Goal: Task Accomplishment & Management: Use online tool/utility

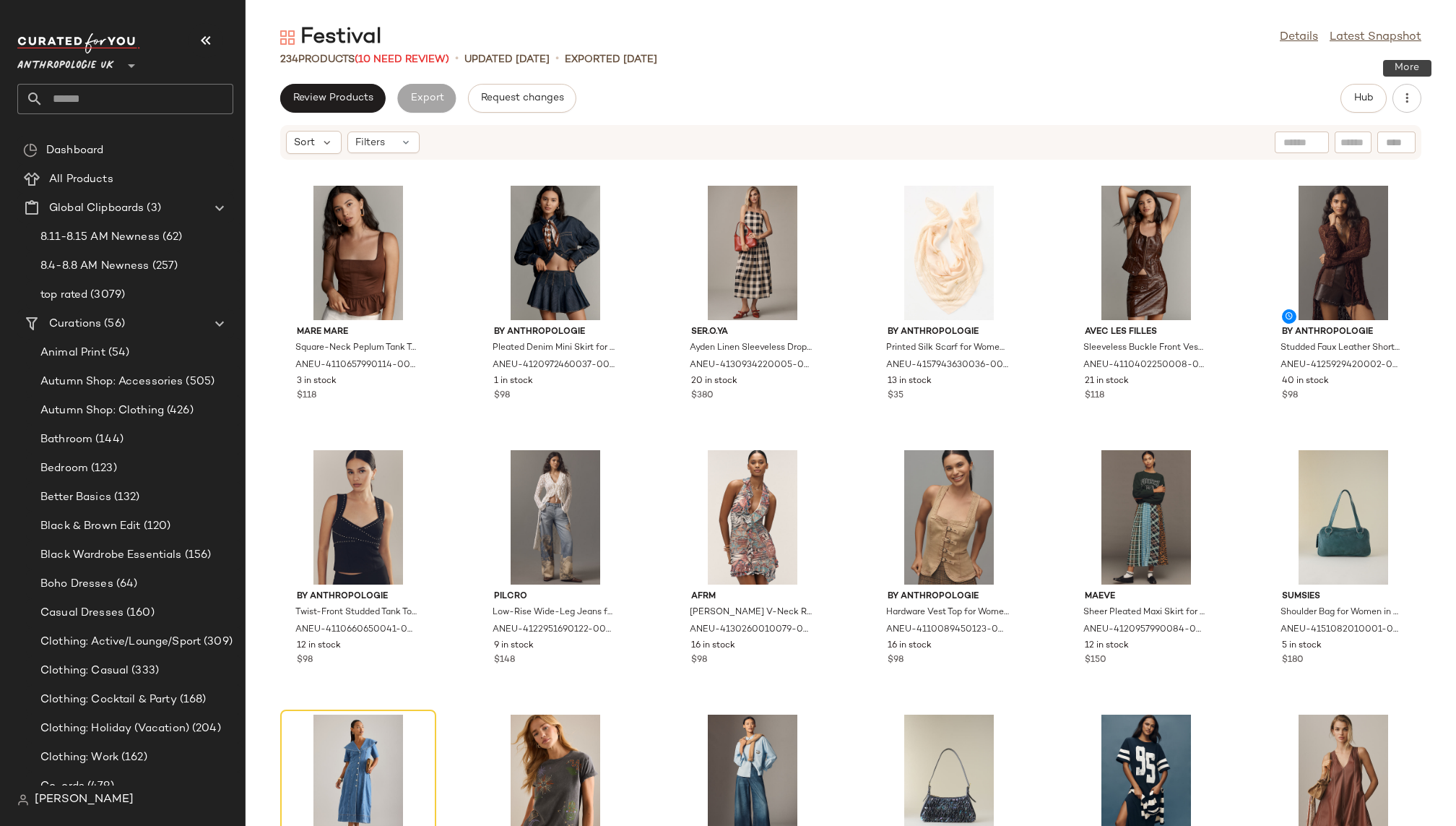
scroll to position [379, 0]
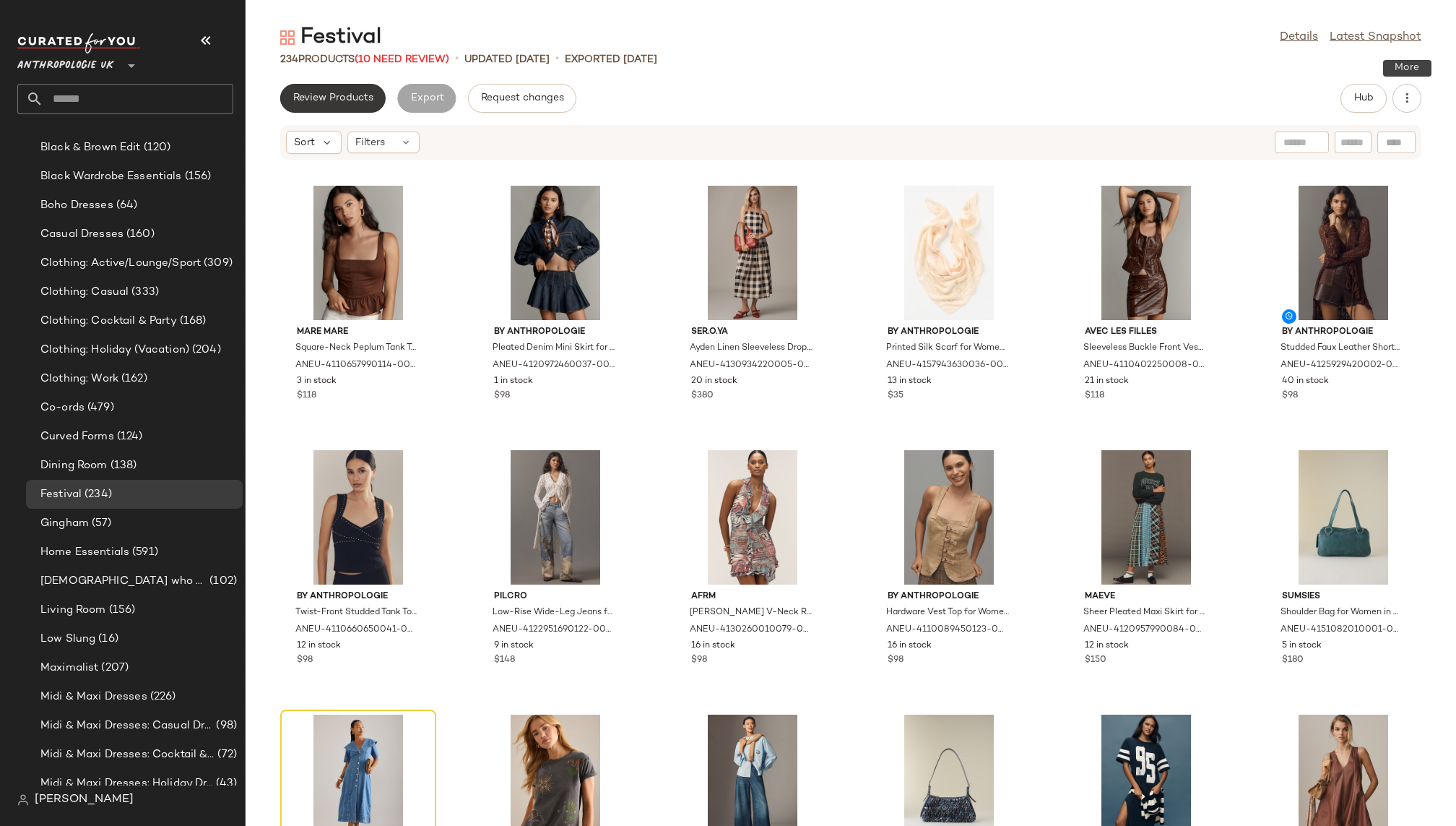
click at [360, 94] on span "Review Products" at bounding box center [332, 99] width 81 height 12
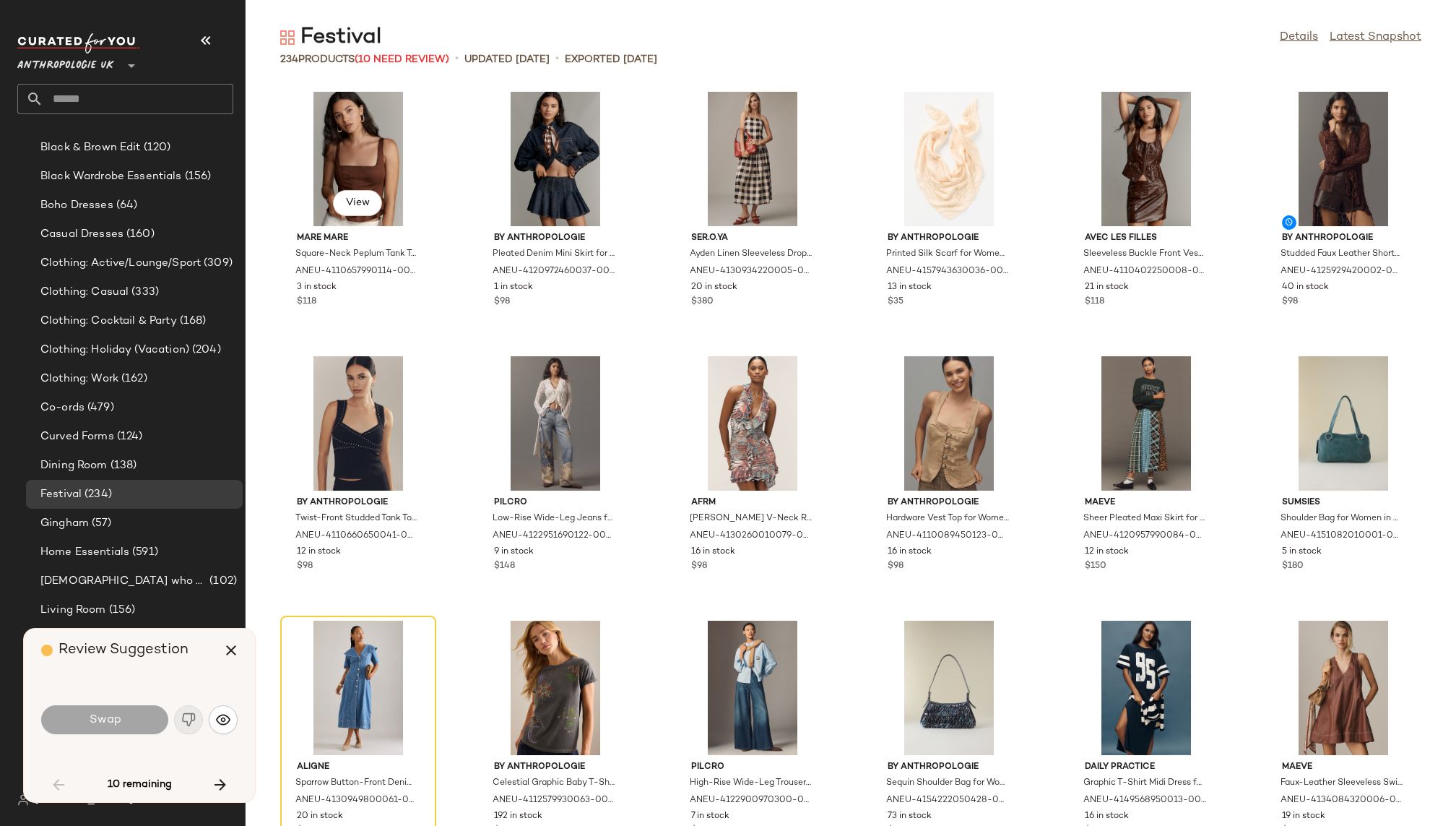
scroll to position [276, 0]
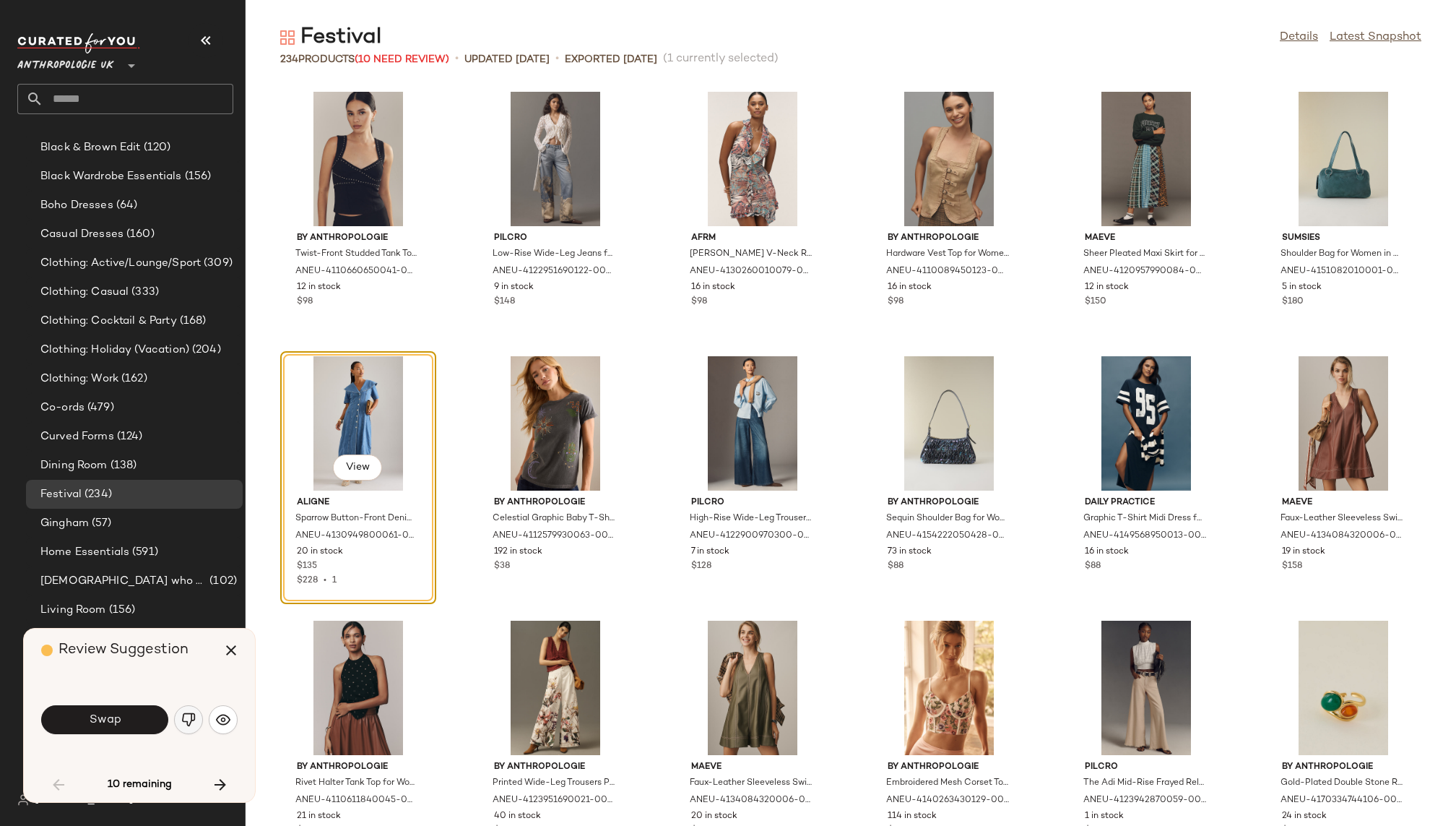
click at [190, 721] on img "button" at bounding box center [188, 719] width 14 height 14
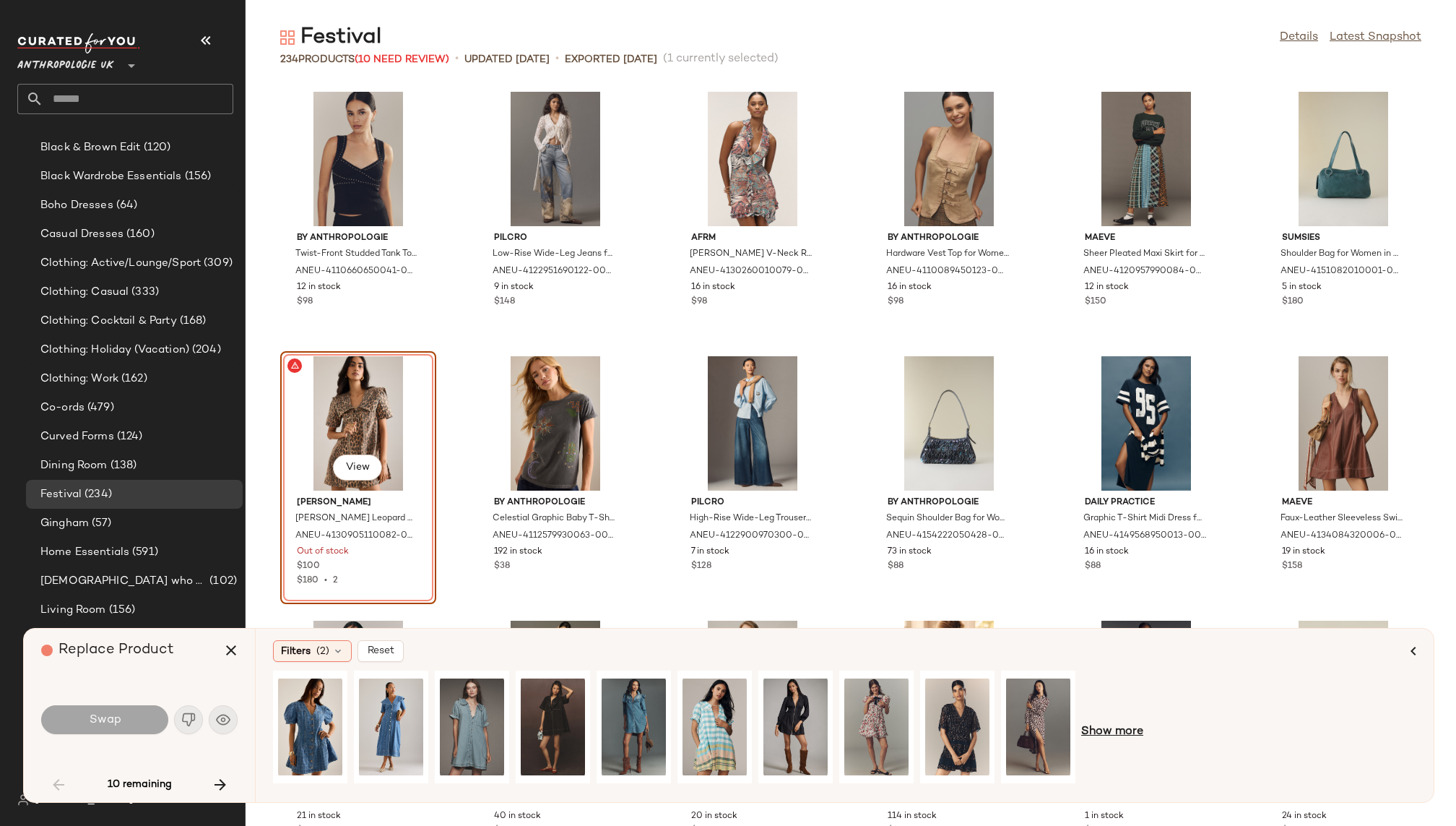
click at [1103, 730] on span "Show more" at bounding box center [1112, 732] width 62 height 17
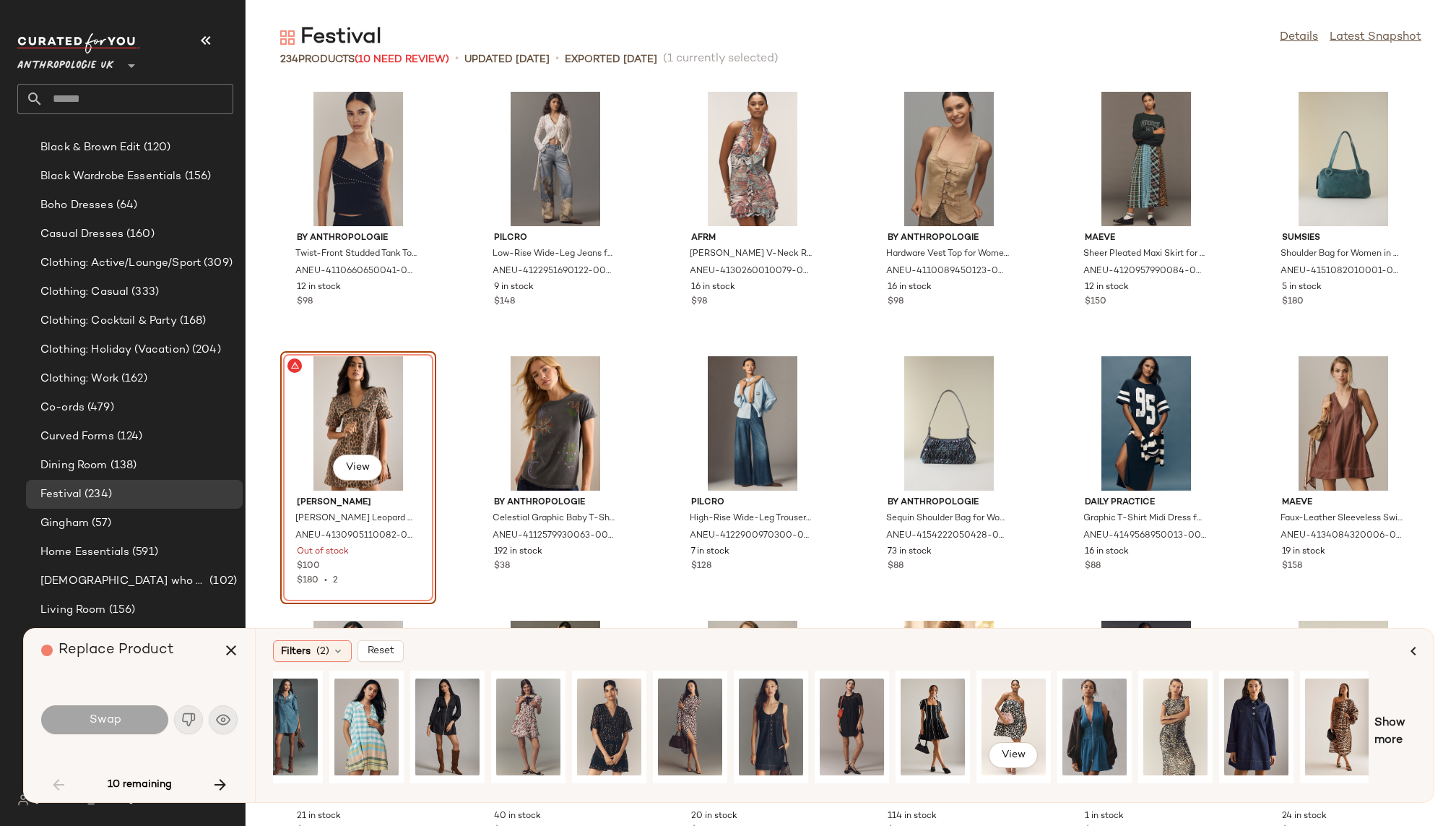
scroll to position [0, 515]
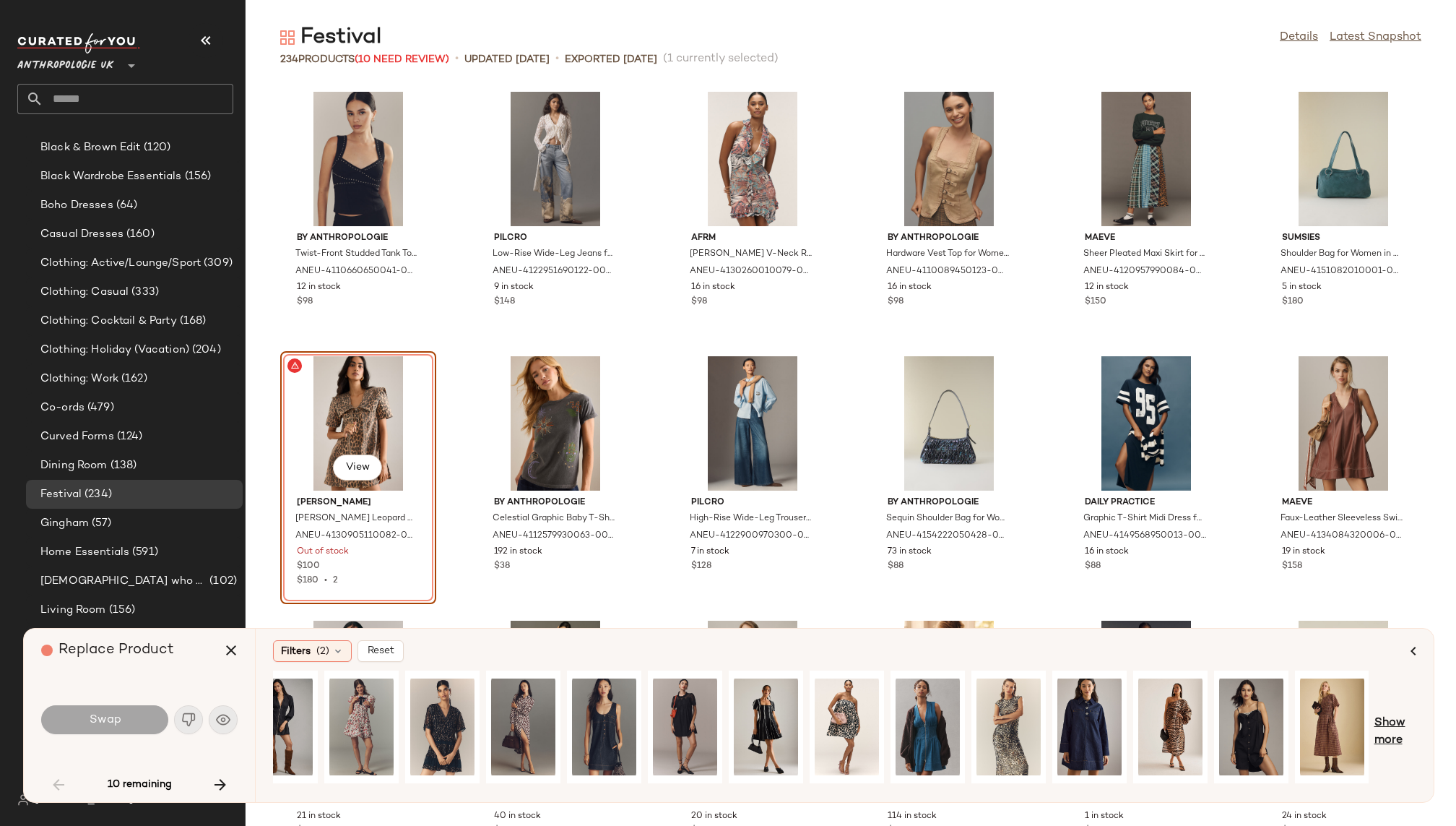
click at [1391, 724] on span "Show more" at bounding box center [1395, 732] width 42 height 35
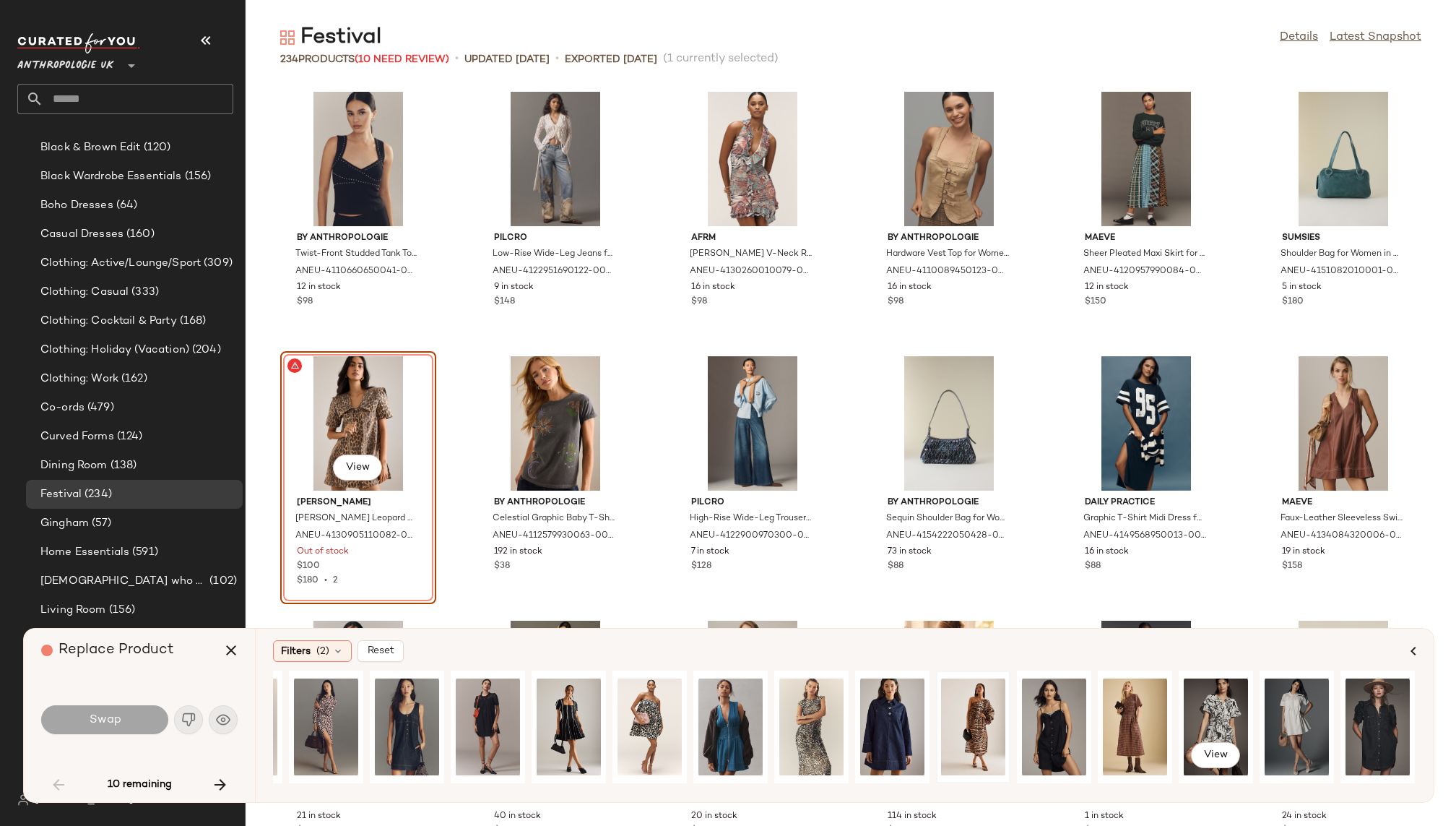
scroll to position [0, 872]
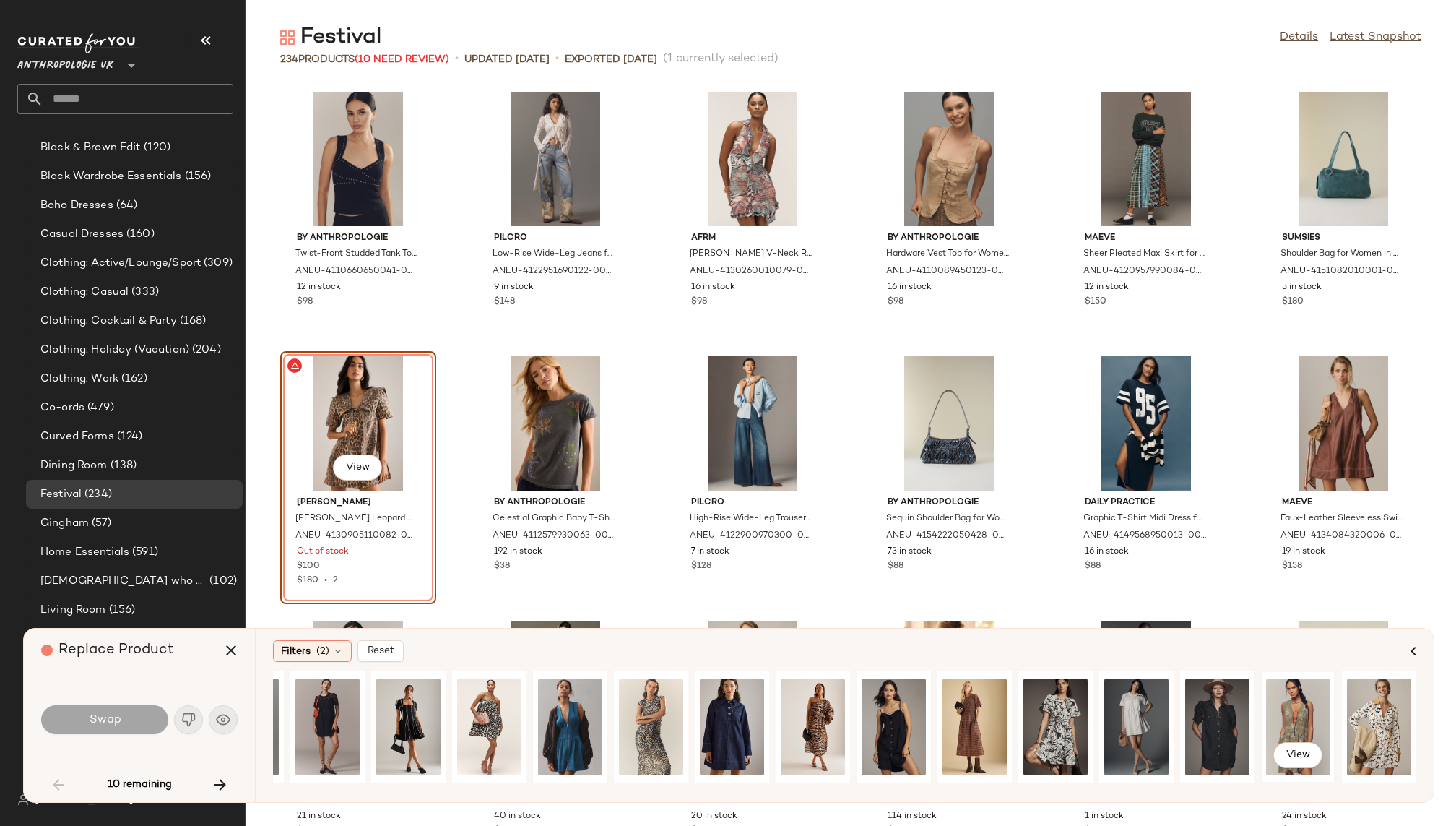
click at [1292, 714] on div "View" at bounding box center [1298, 727] width 65 height 103
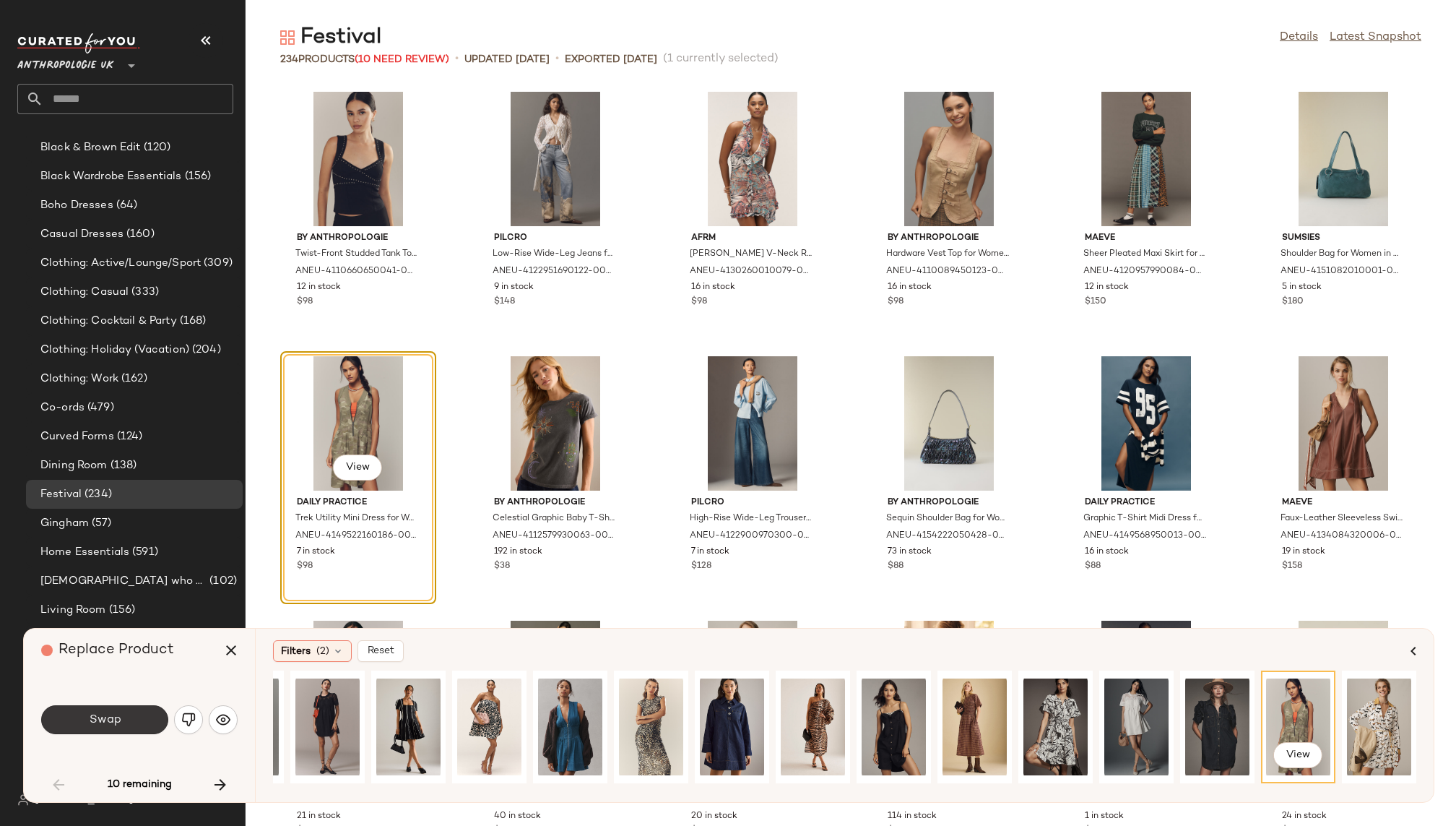
click at [127, 720] on button "Swap" at bounding box center [104, 720] width 127 height 29
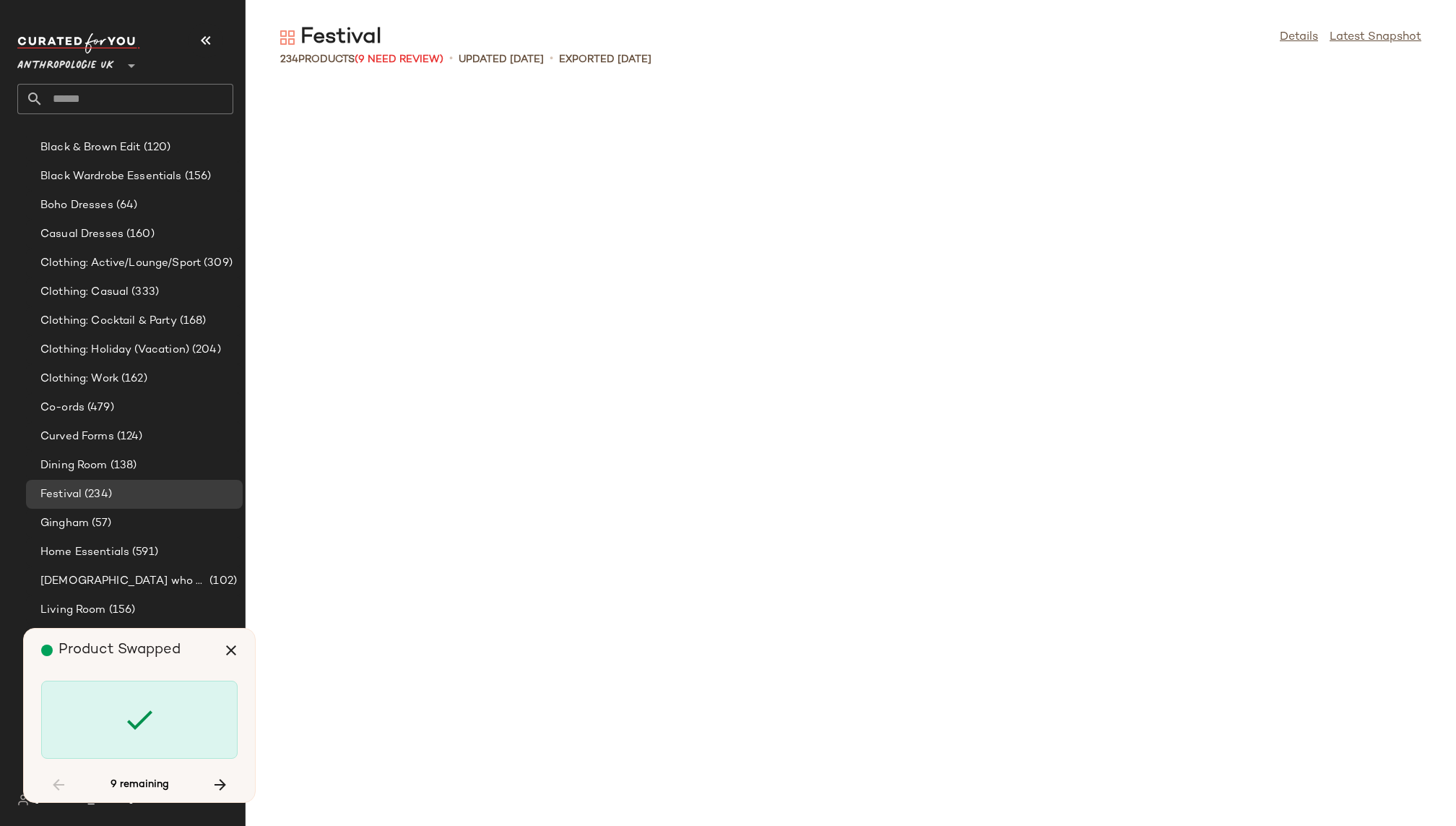
scroll to position [3702, 0]
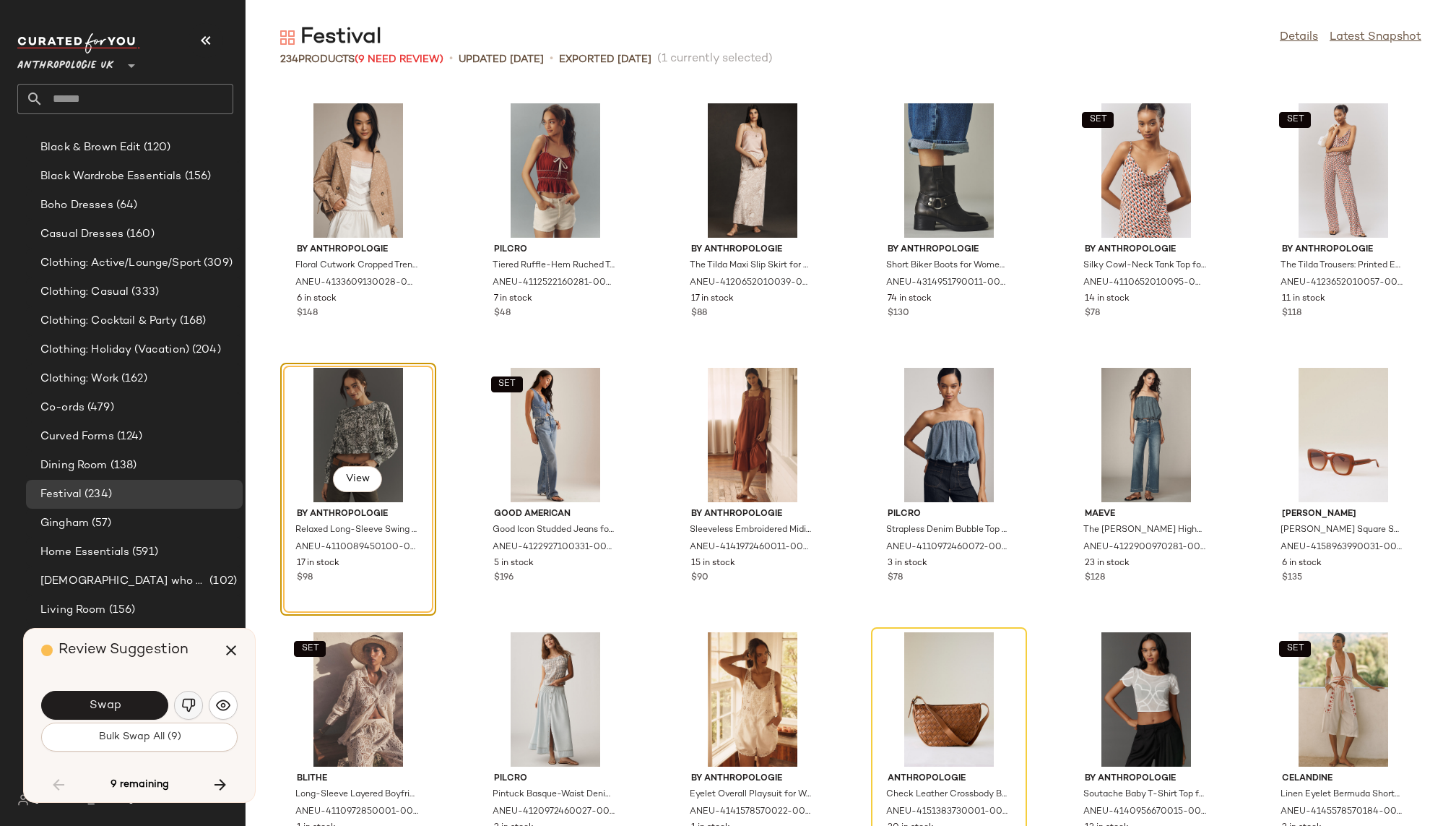
click at [192, 702] on img "button" at bounding box center [188, 704] width 14 height 14
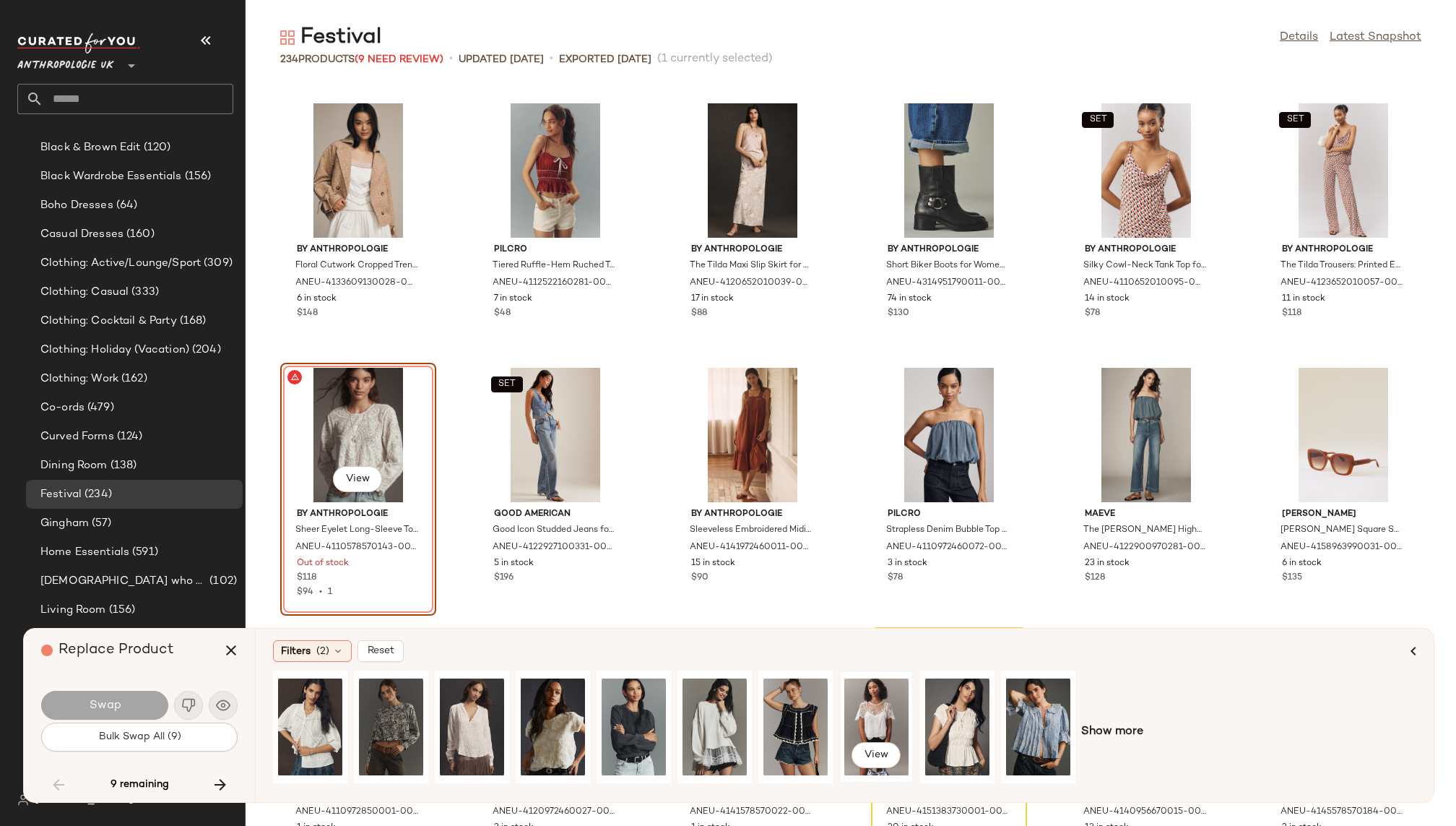
click at [862, 710] on div "View" at bounding box center [877, 727] width 65 height 103
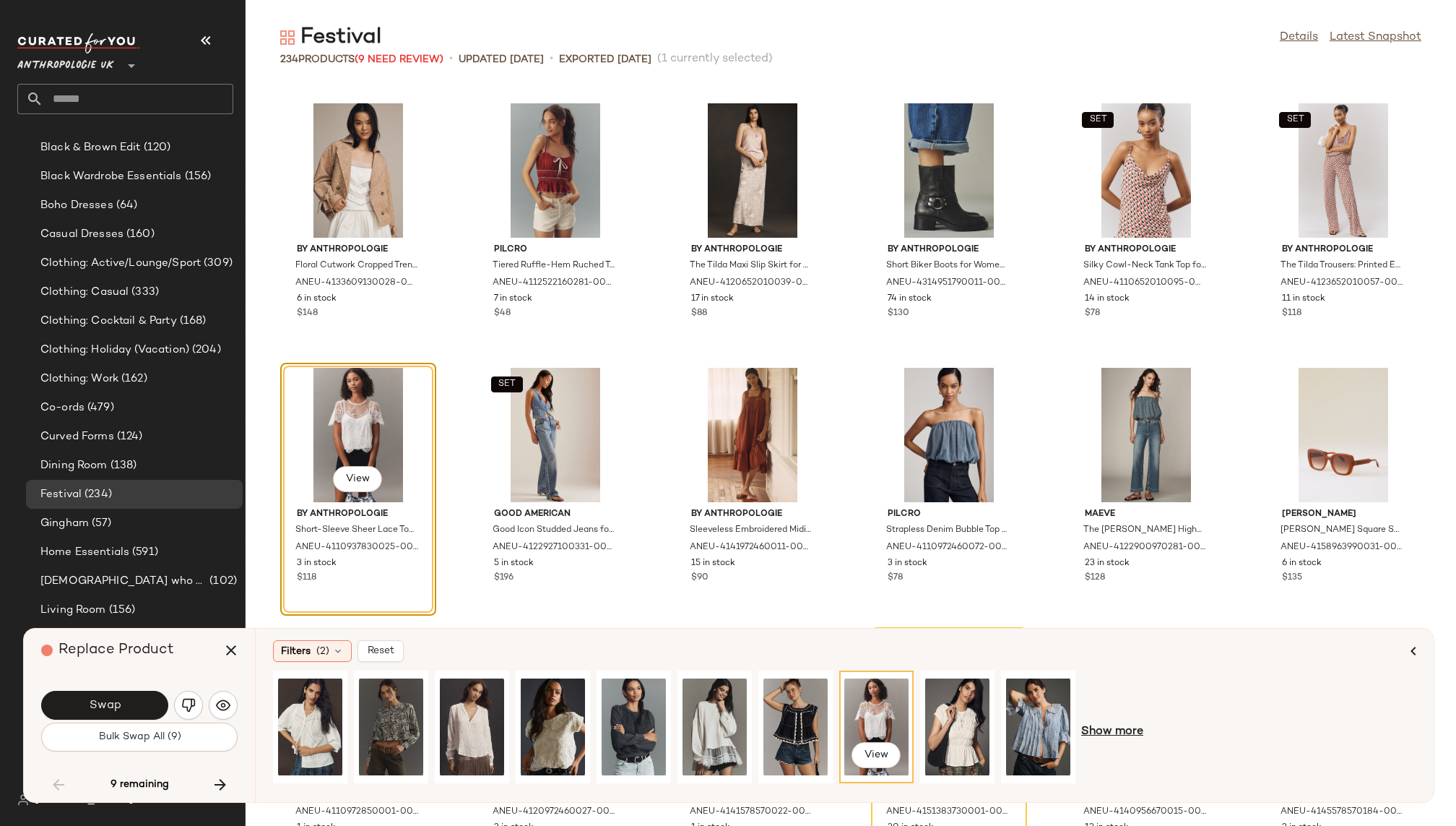
click at [1102, 730] on span "Show more" at bounding box center [1112, 732] width 62 height 17
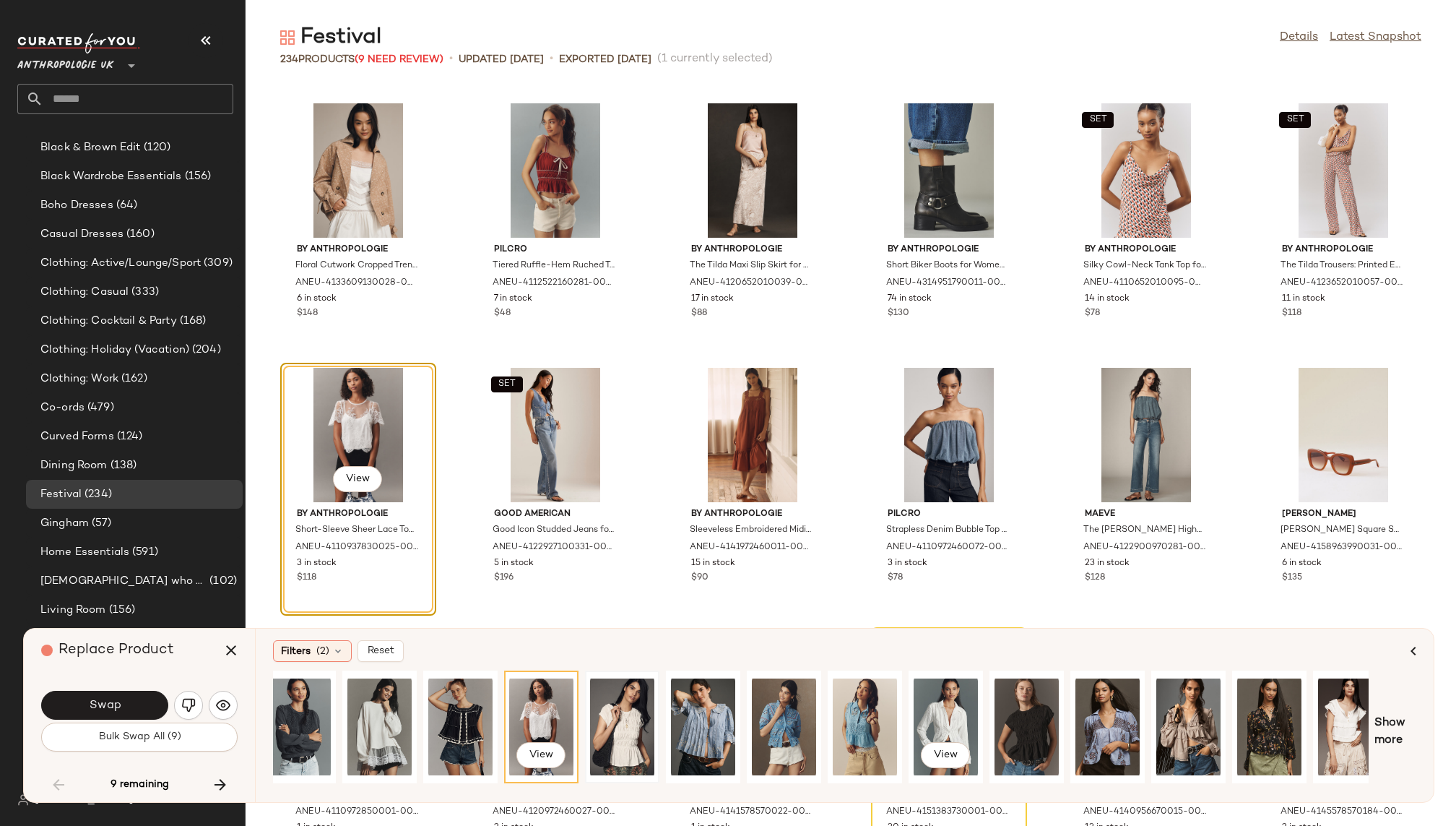
scroll to position [0, 515]
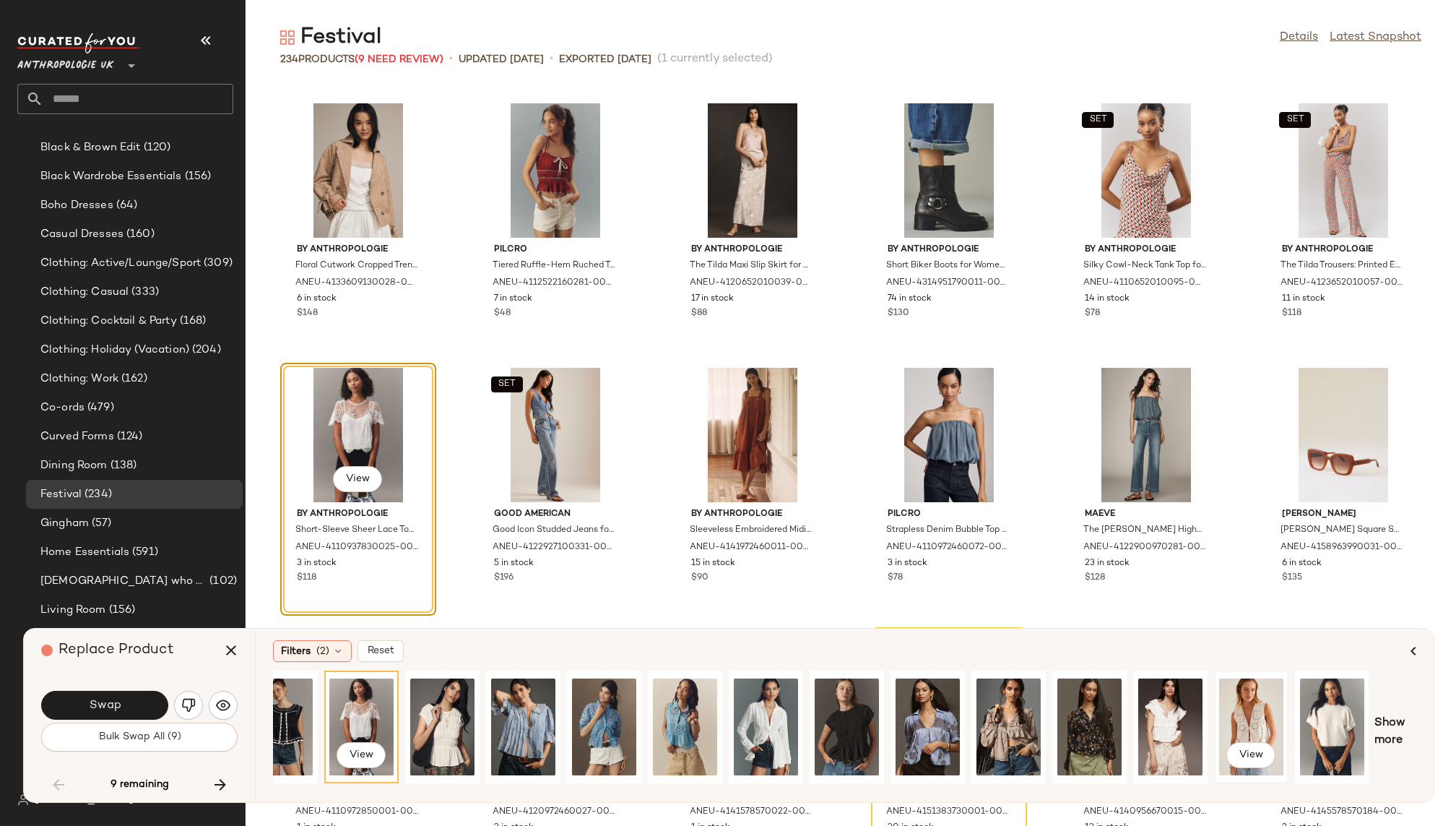
click at [1250, 718] on div "View" at bounding box center [1251, 727] width 65 height 103
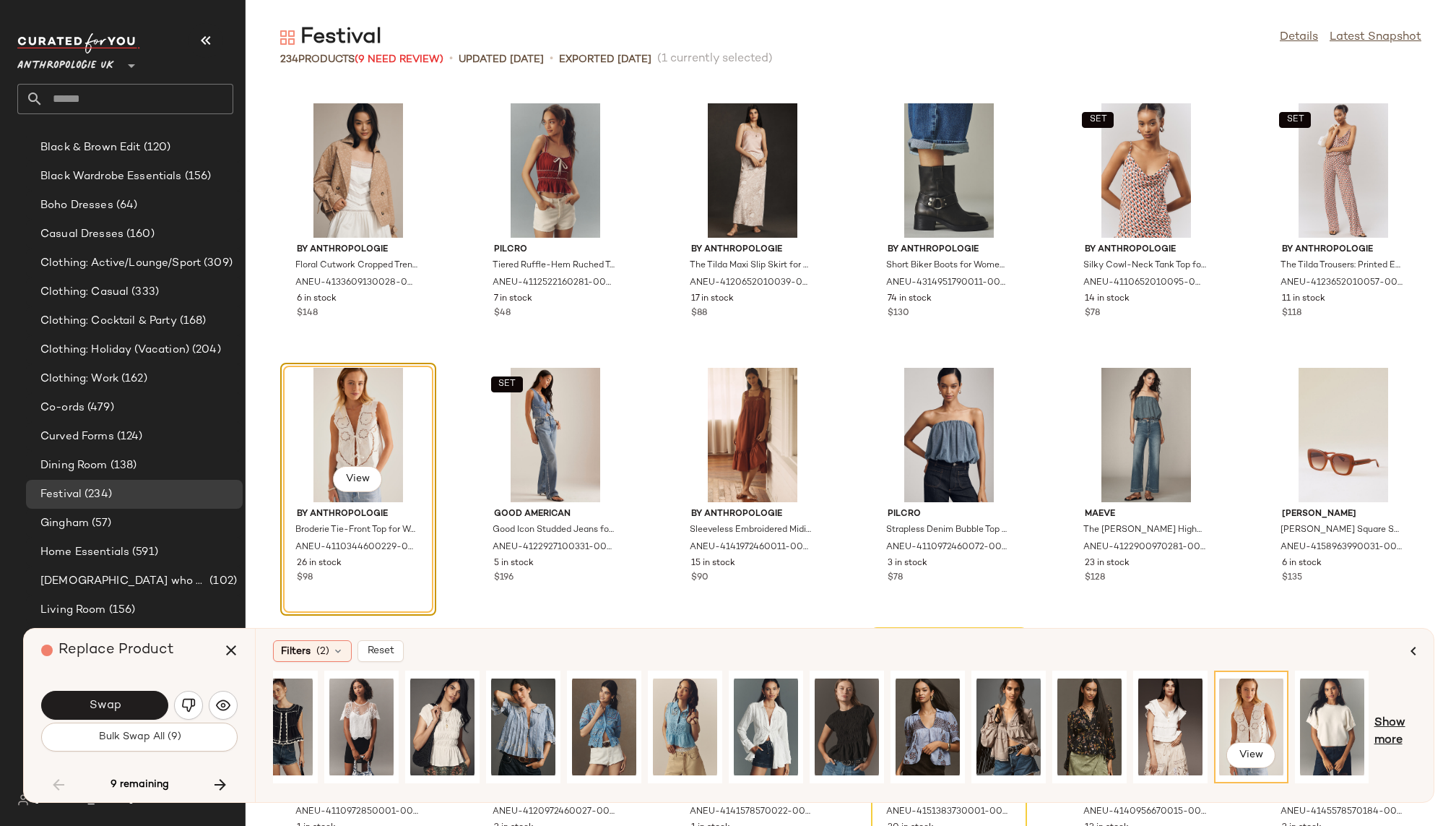
click at [1393, 722] on span "Show more" at bounding box center [1395, 732] width 42 height 35
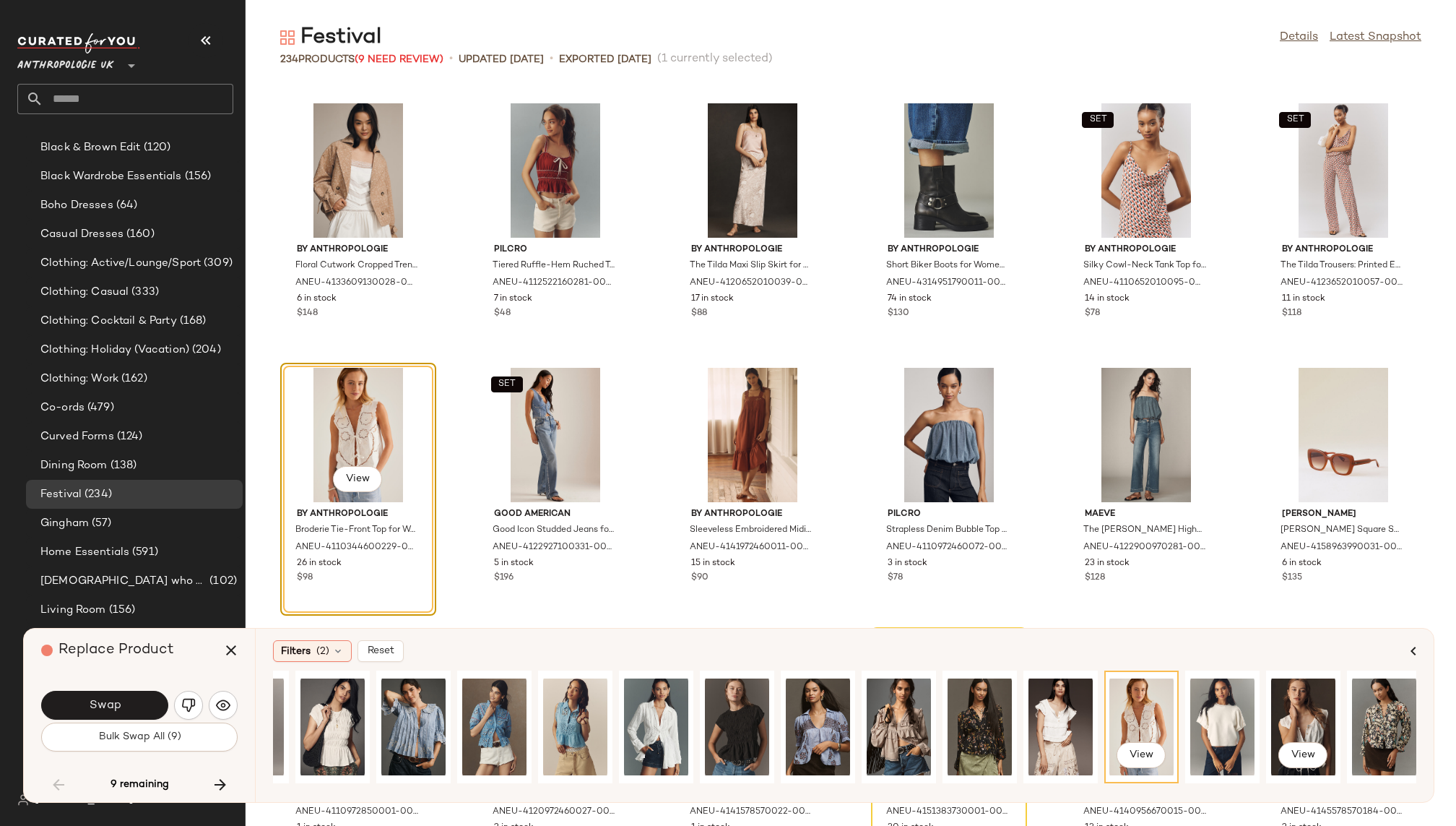
scroll to position [0, 872]
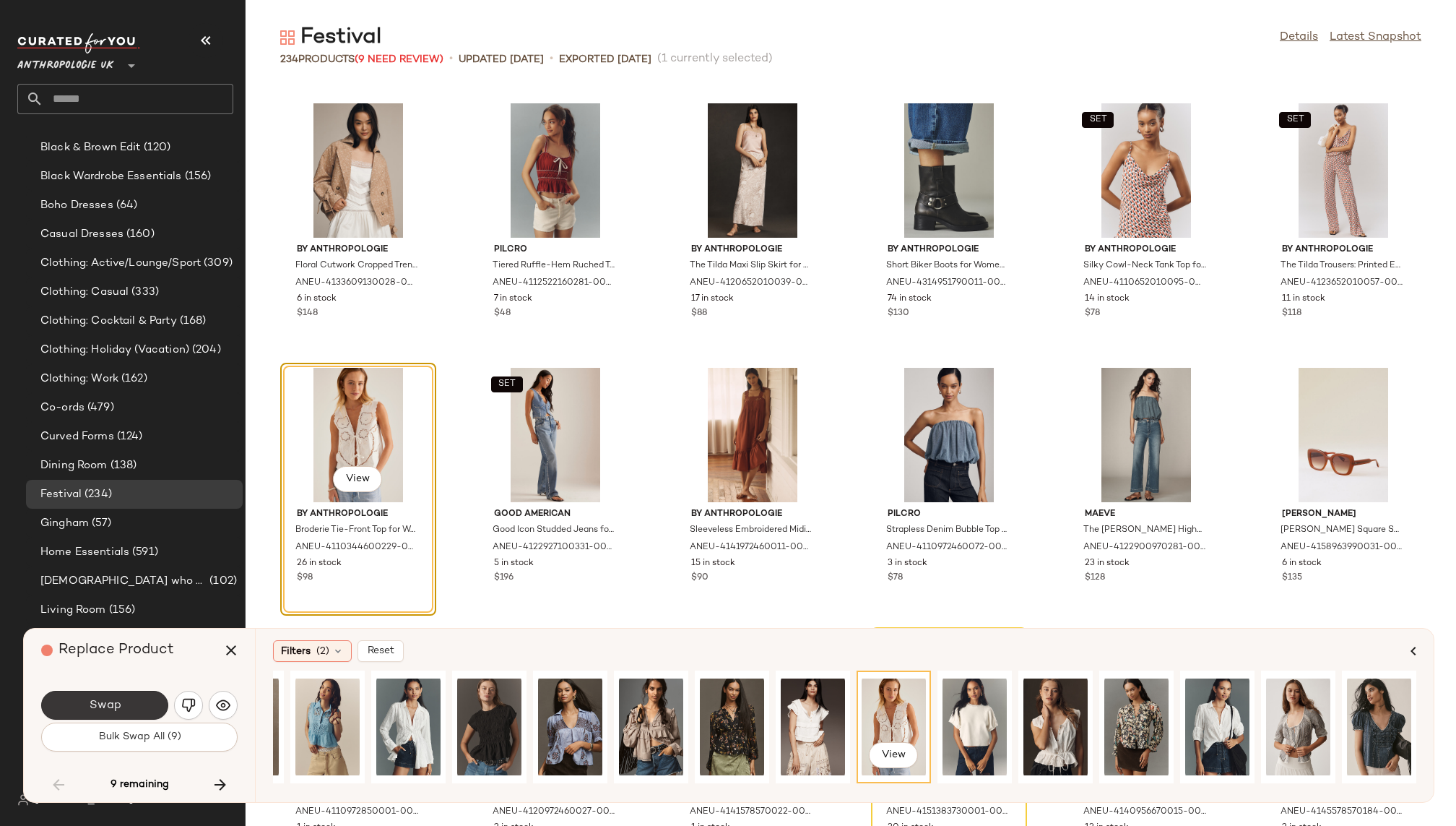
click at [119, 699] on span "Swap" at bounding box center [104, 705] width 32 height 14
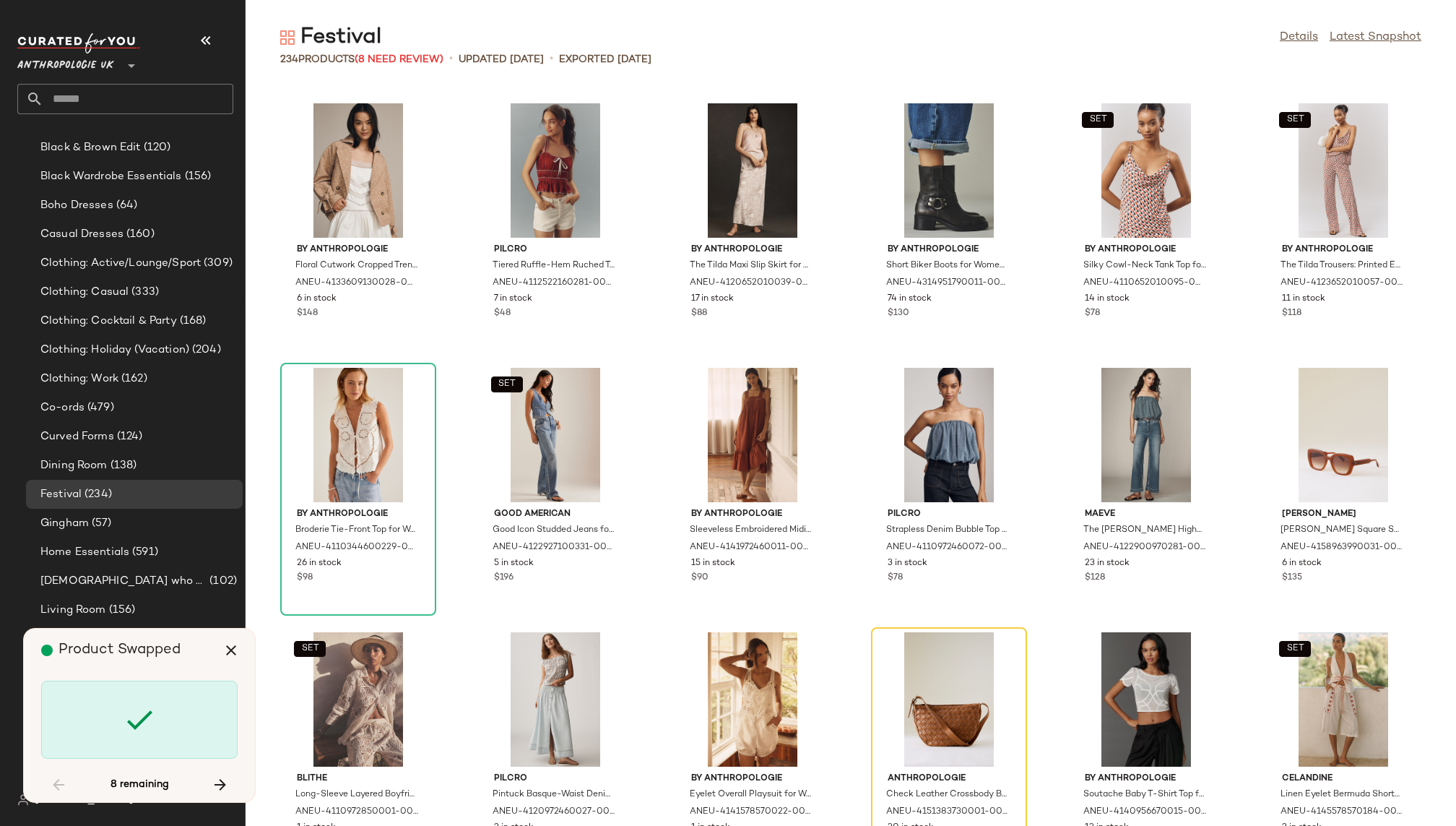
scroll to position [3967, 0]
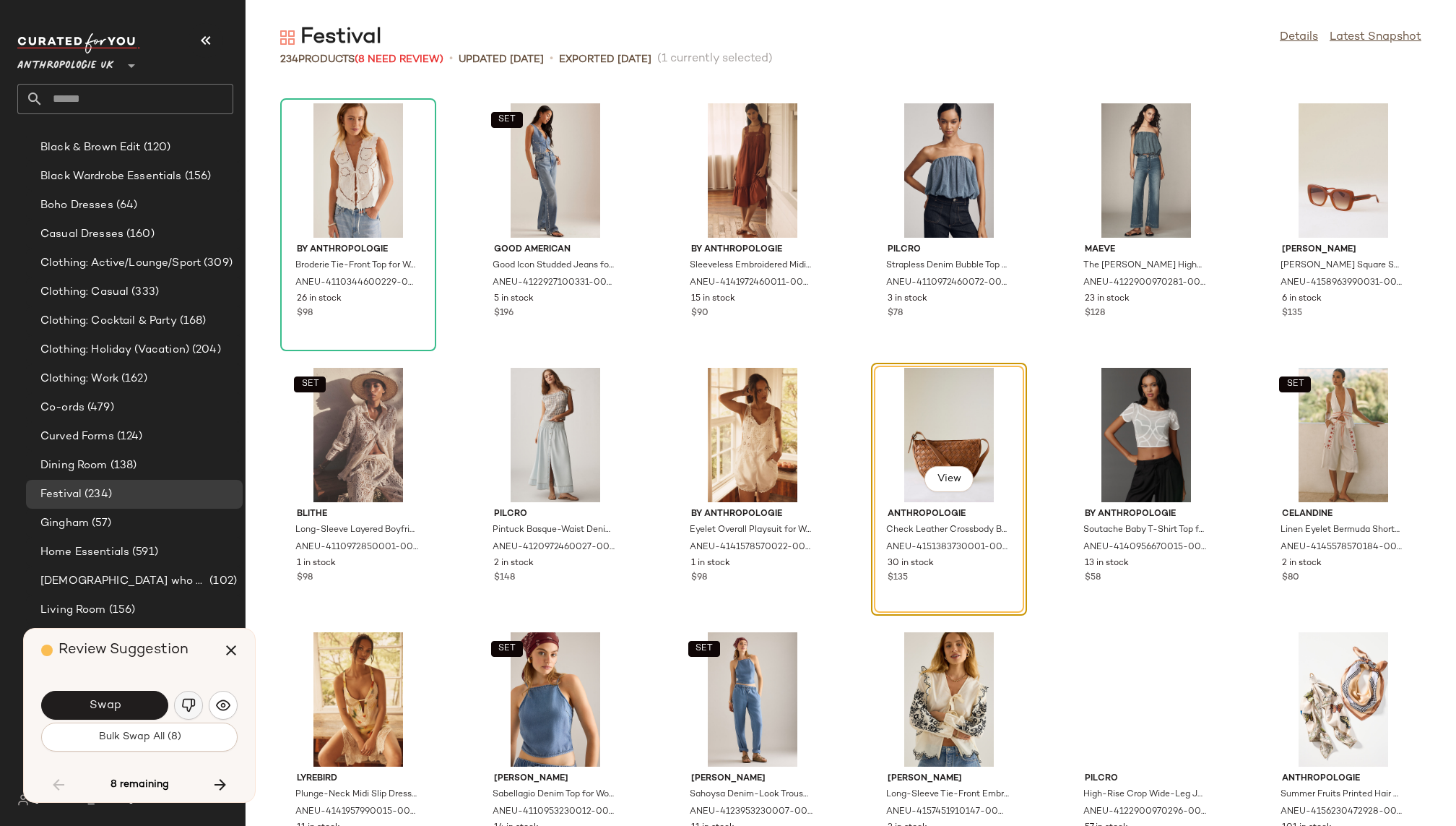
click at [184, 705] on img "button" at bounding box center [188, 704] width 14 height 14
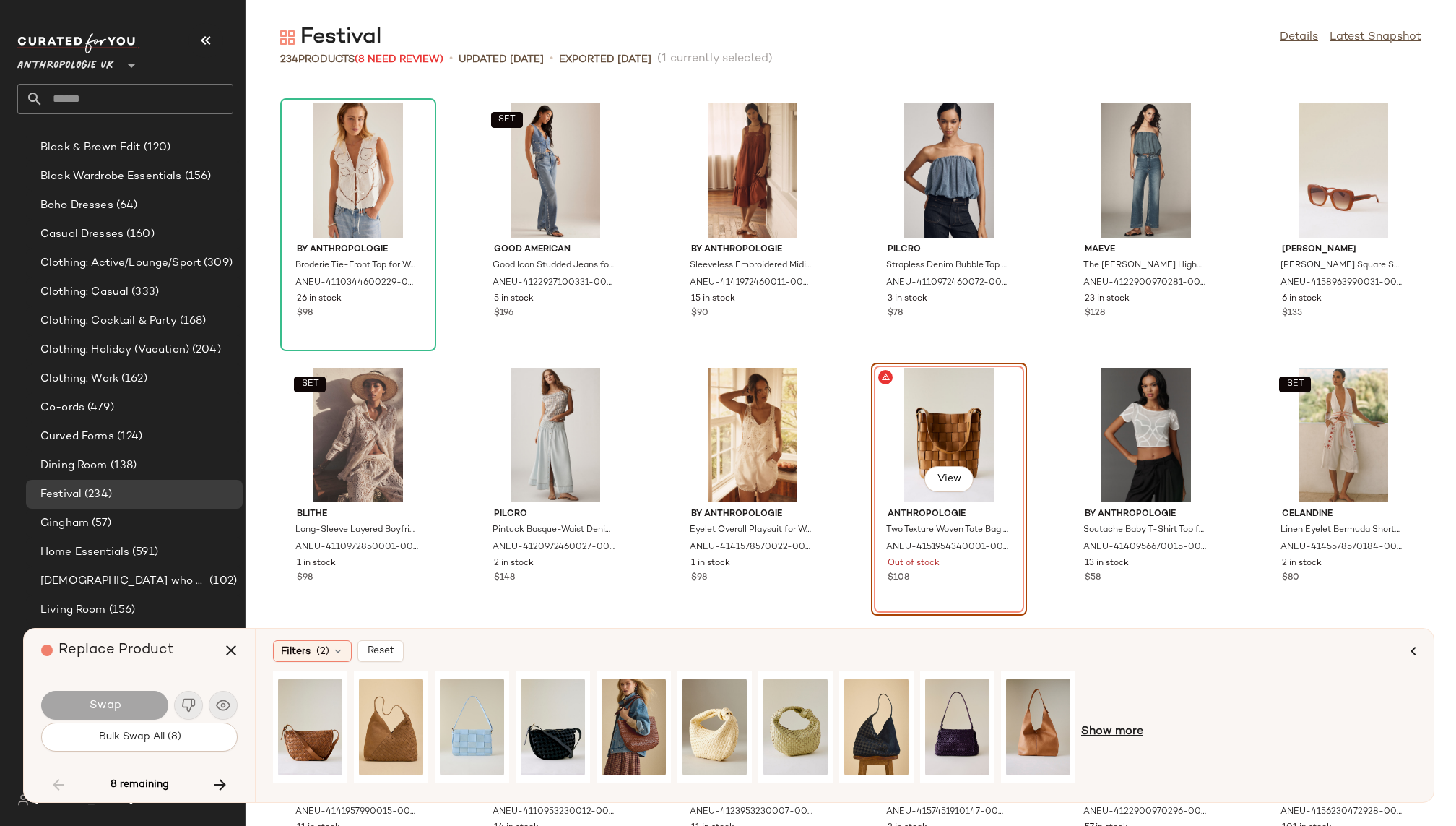
click at [1100, 727] on span "Show more" at bounding box center [1112, 732] width 62 height 17
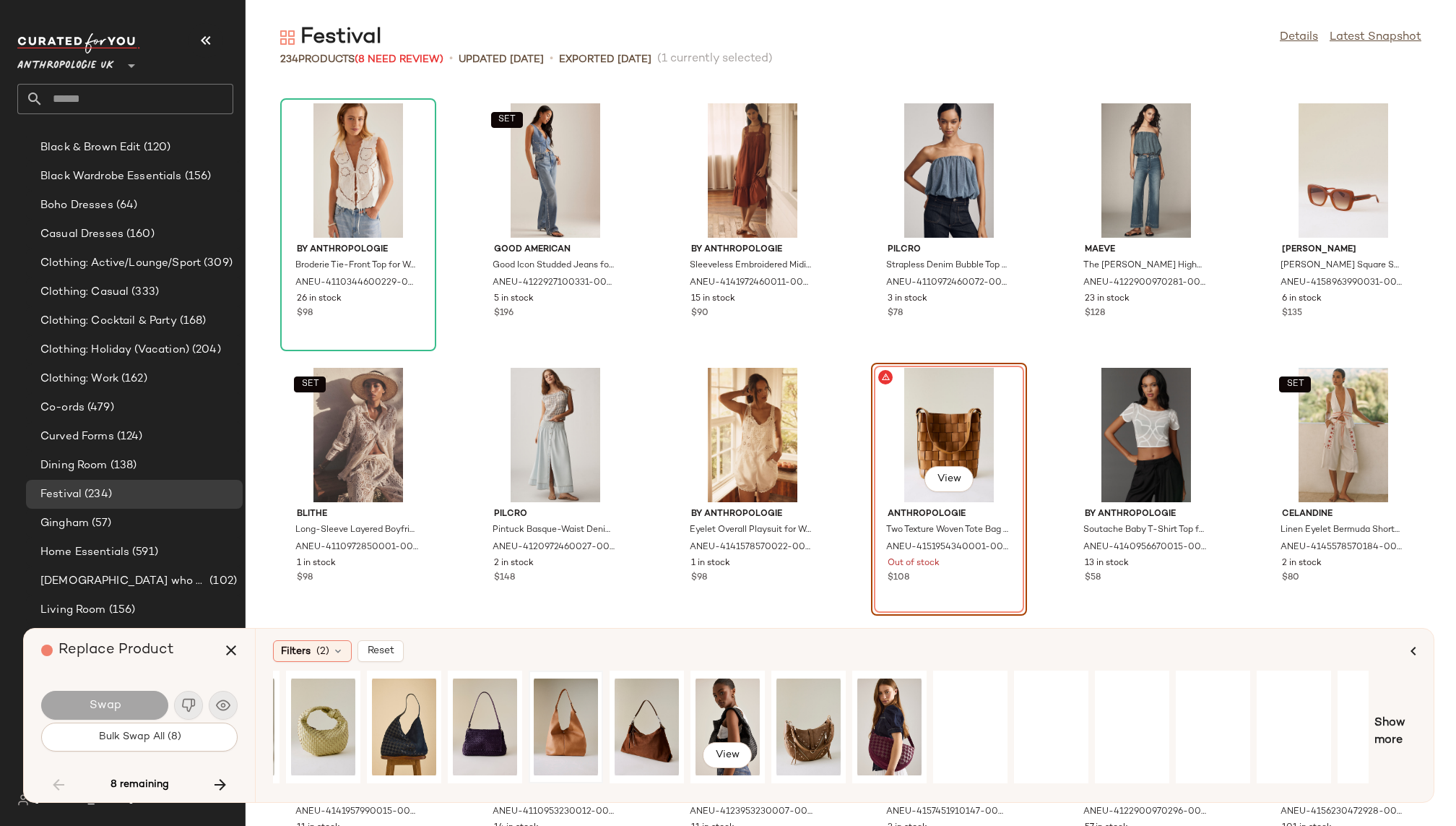
scroll to position [0, 515]
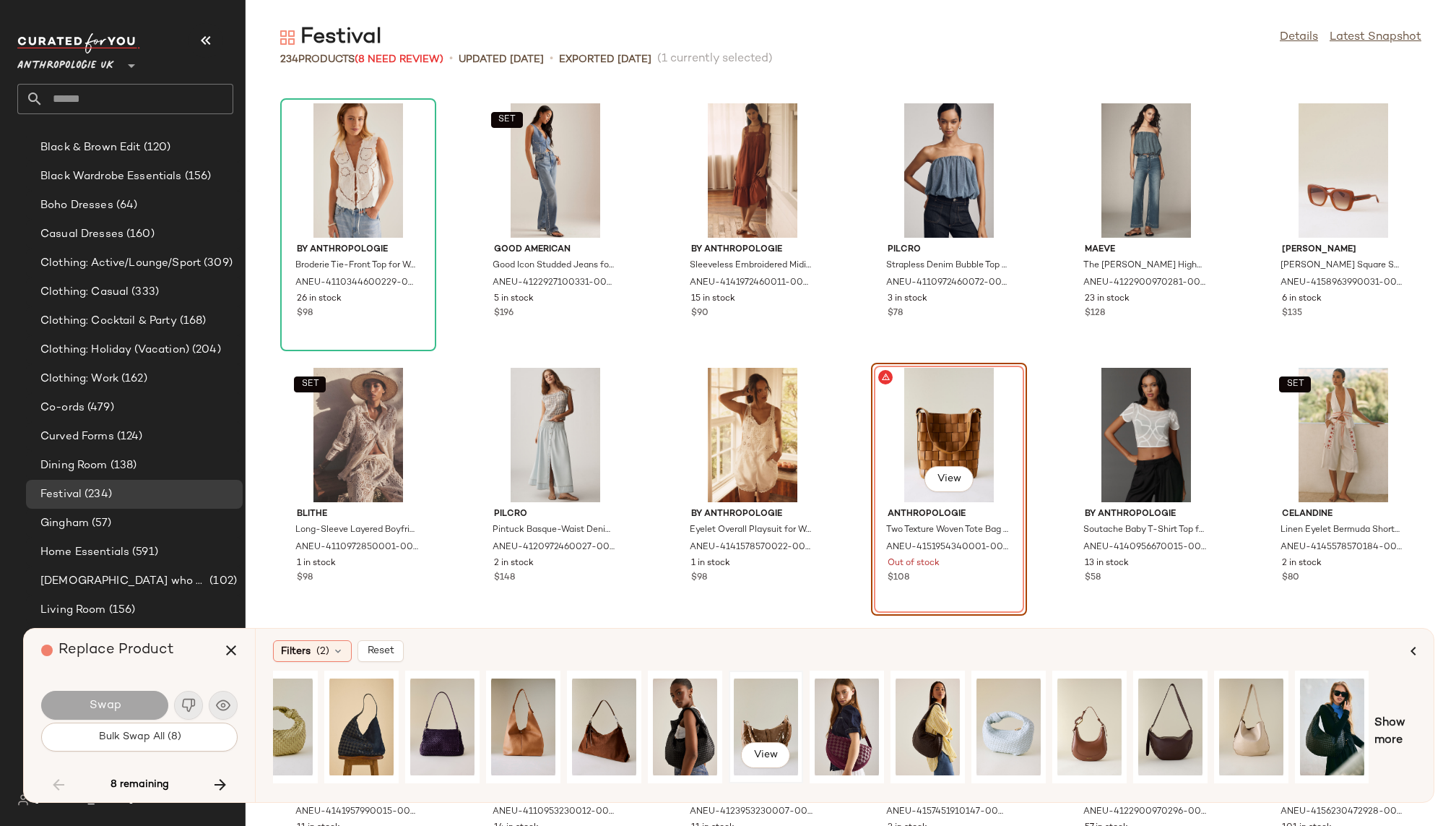
click at [768, 718] on div "View" at bounding box center [766, 727] width 65 height 103
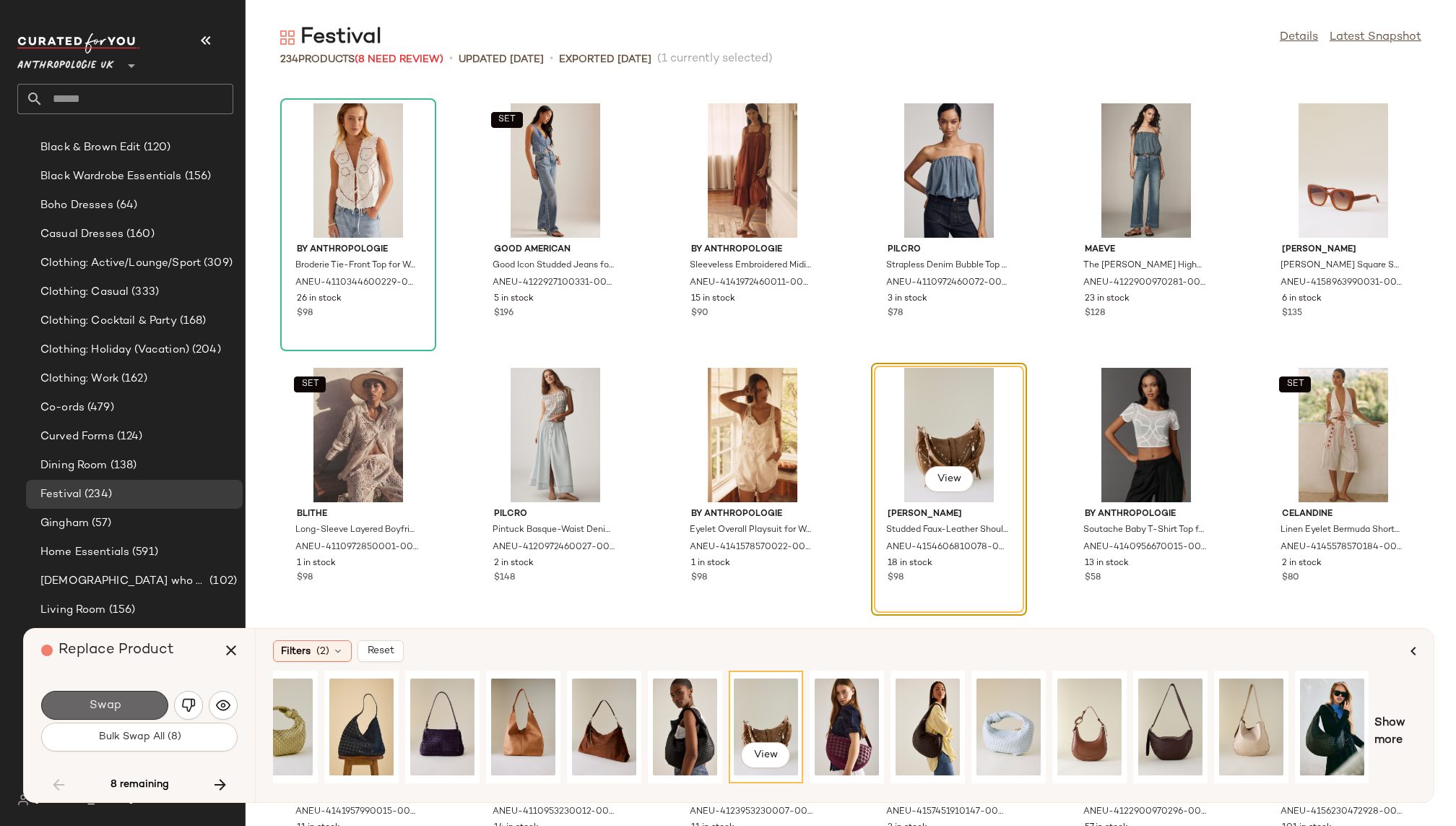
click at [105, 708] on span "Swap" at bounding box center [104, 705] width 32 height 14
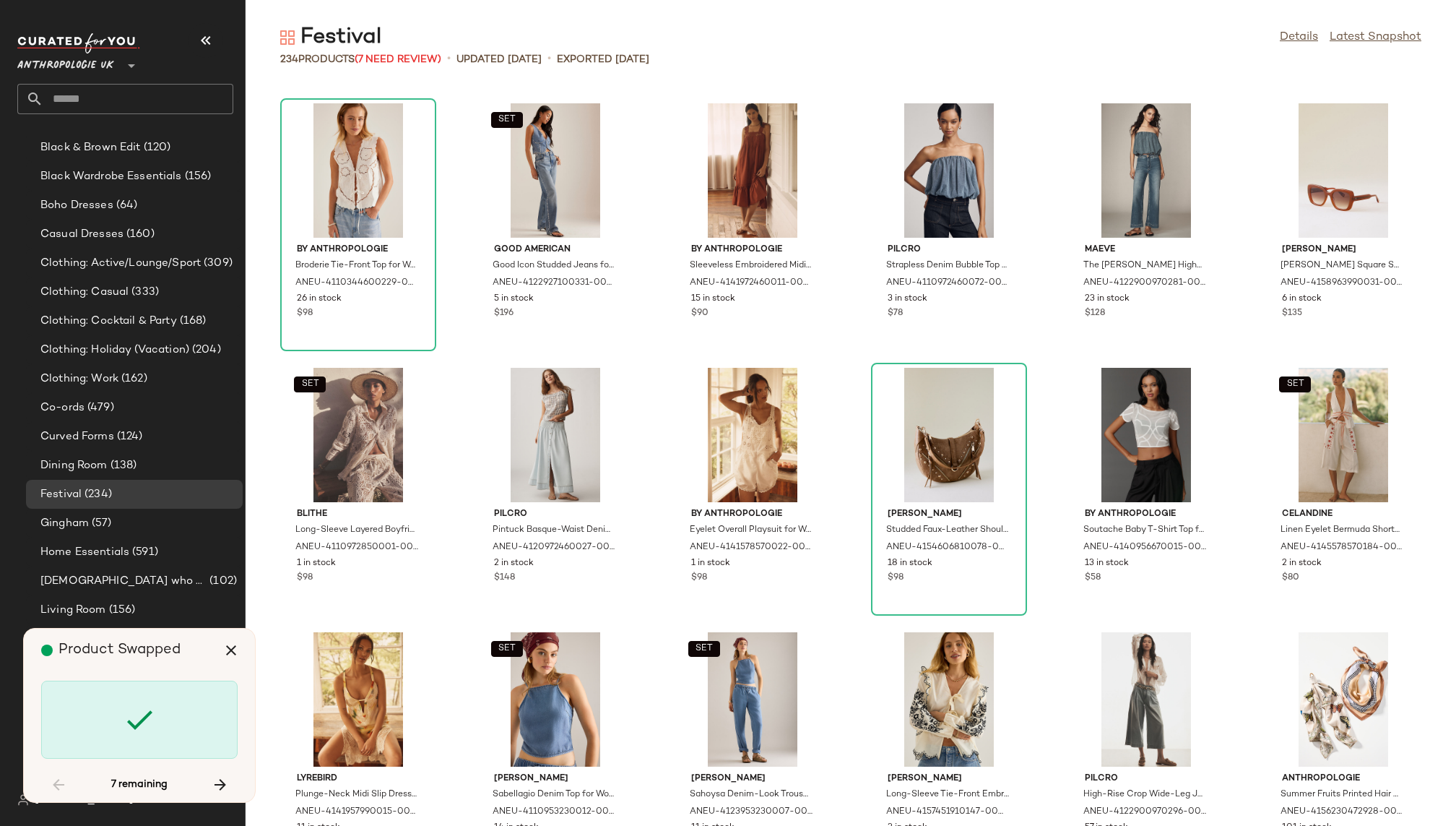
scroll to position [4495, 0]
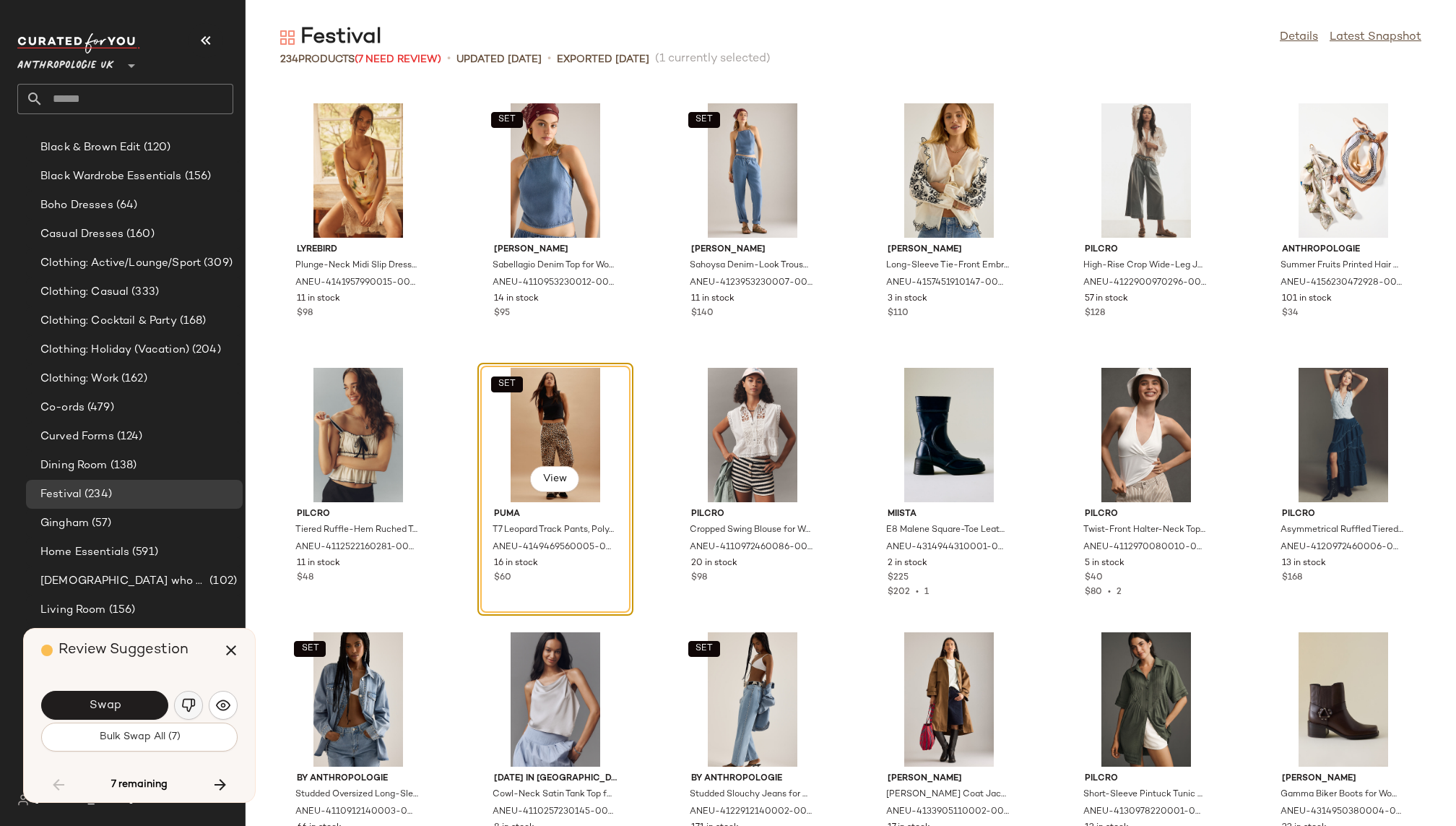
click at [187, 704] on img "button" at bounding box center [188, 704] width 14 height 14
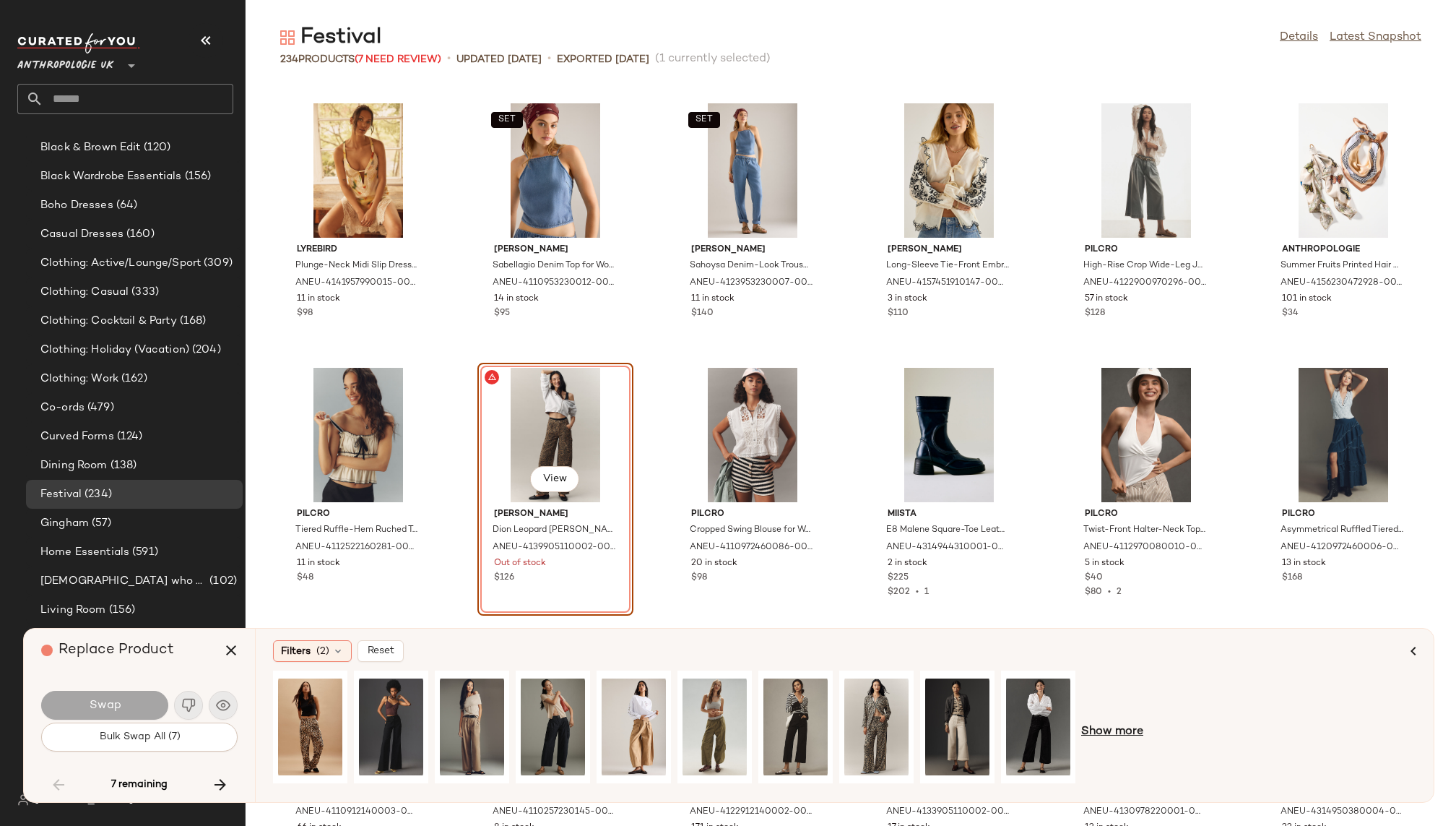
click at [1098, 730] on span "Show more" at bounding box center [1112, 732] width 62 height 17
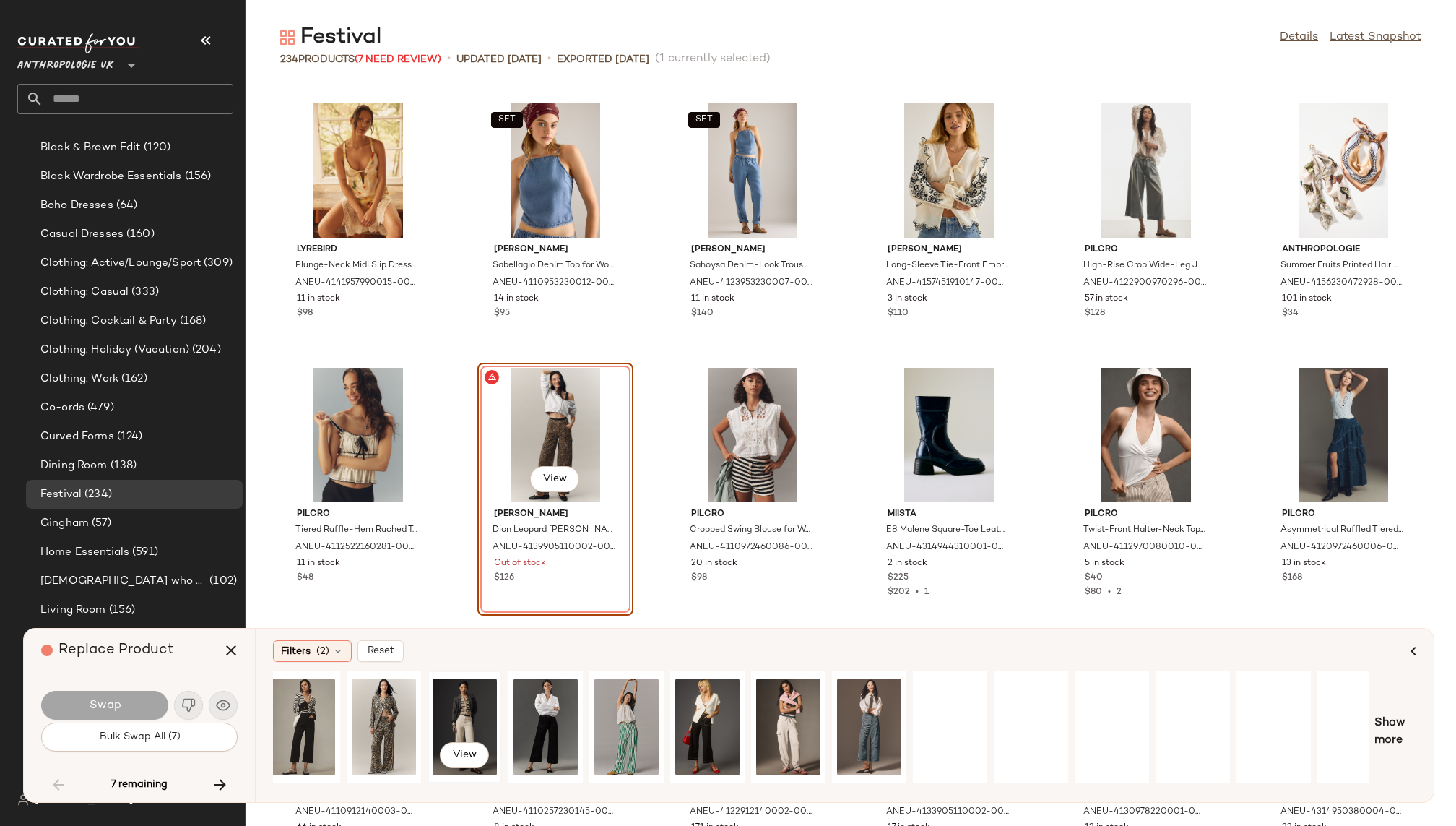
scroll to position [0, 515]
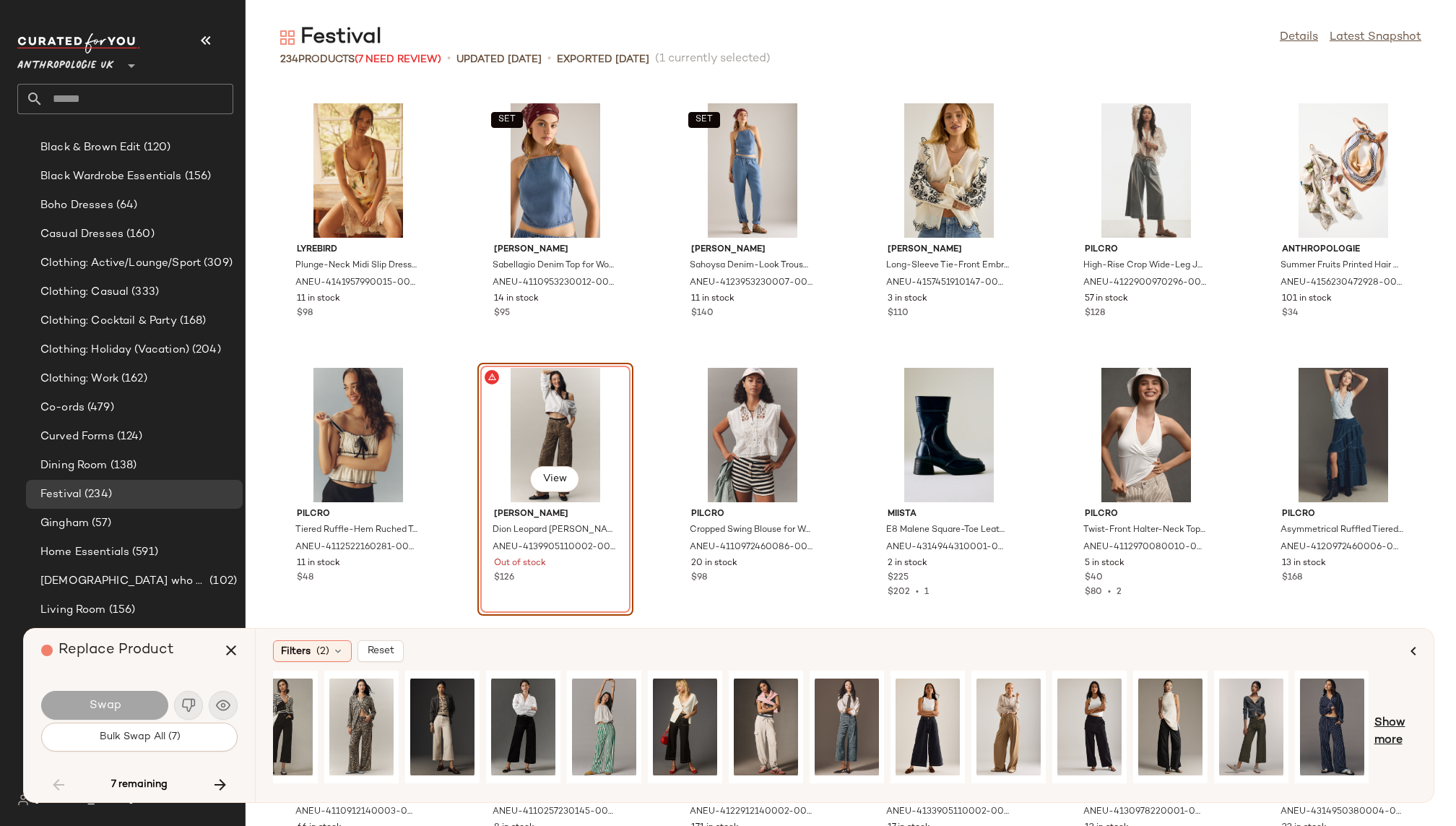
click at [1383, 721] on span "Show more" at bounding box center [1395, 732] width 42 height 35
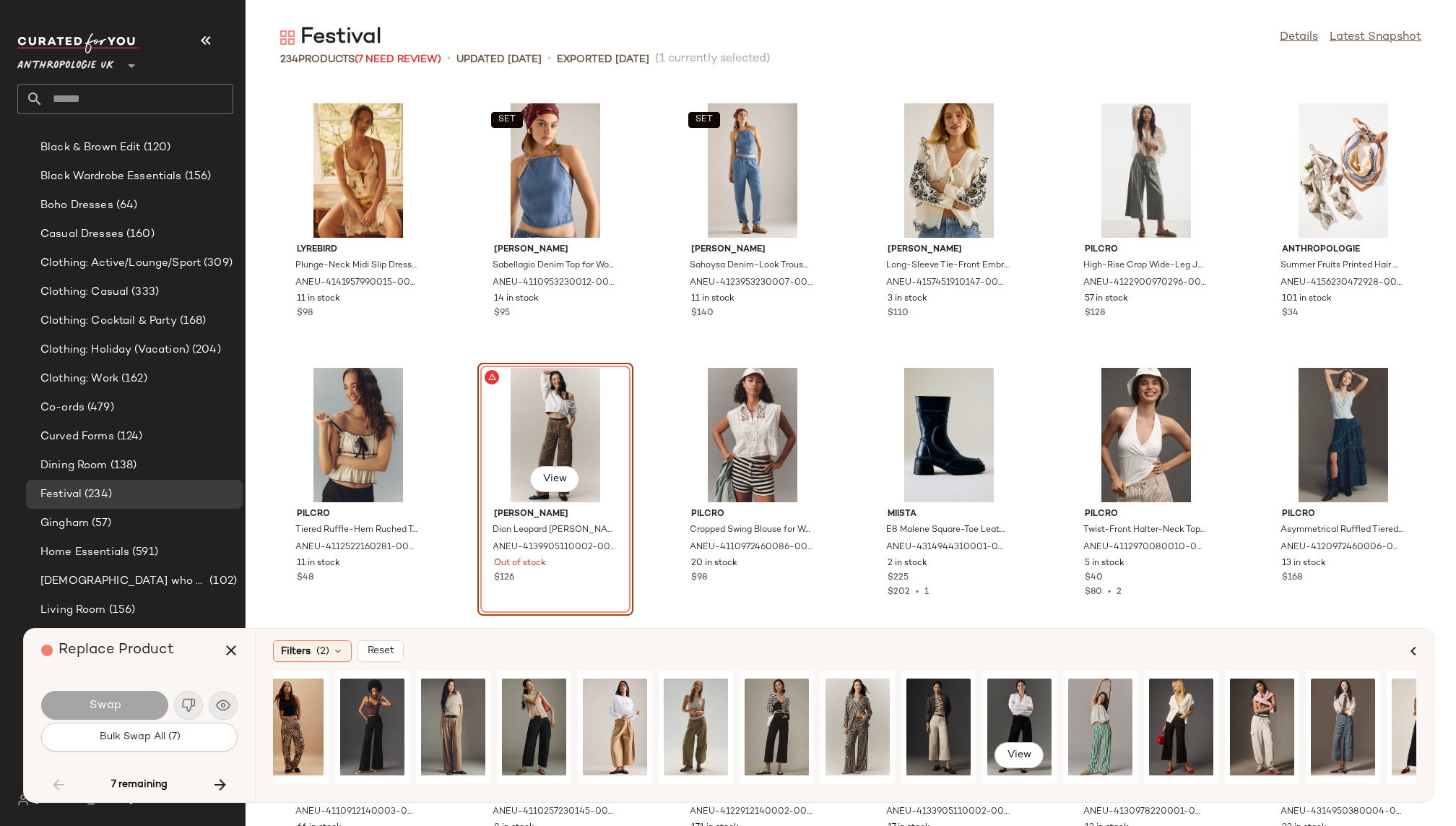
scroll to position [0, 0]
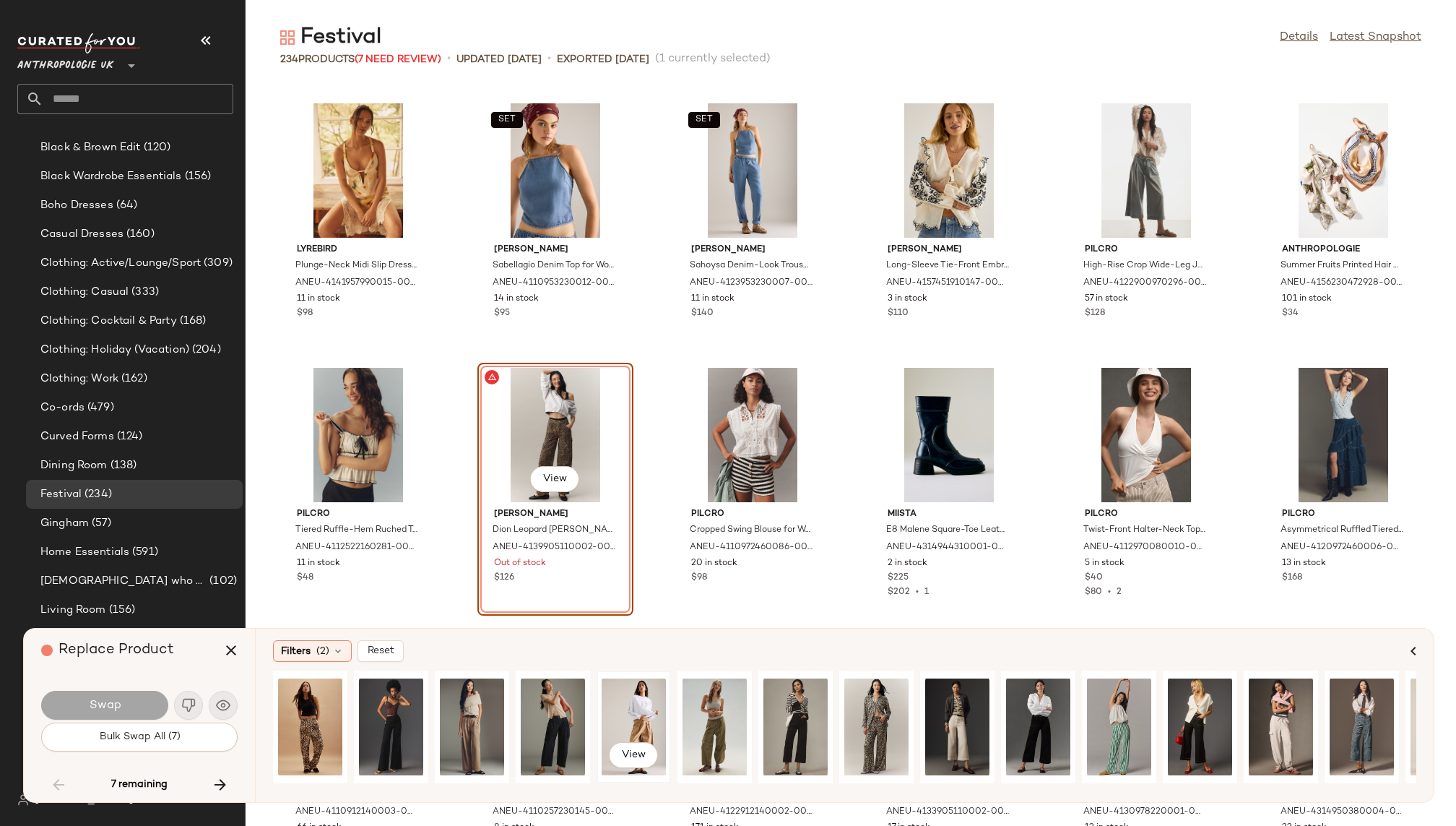
click at [639, 710] on div "View" at bounding box center [634, 727] width 65 height 103
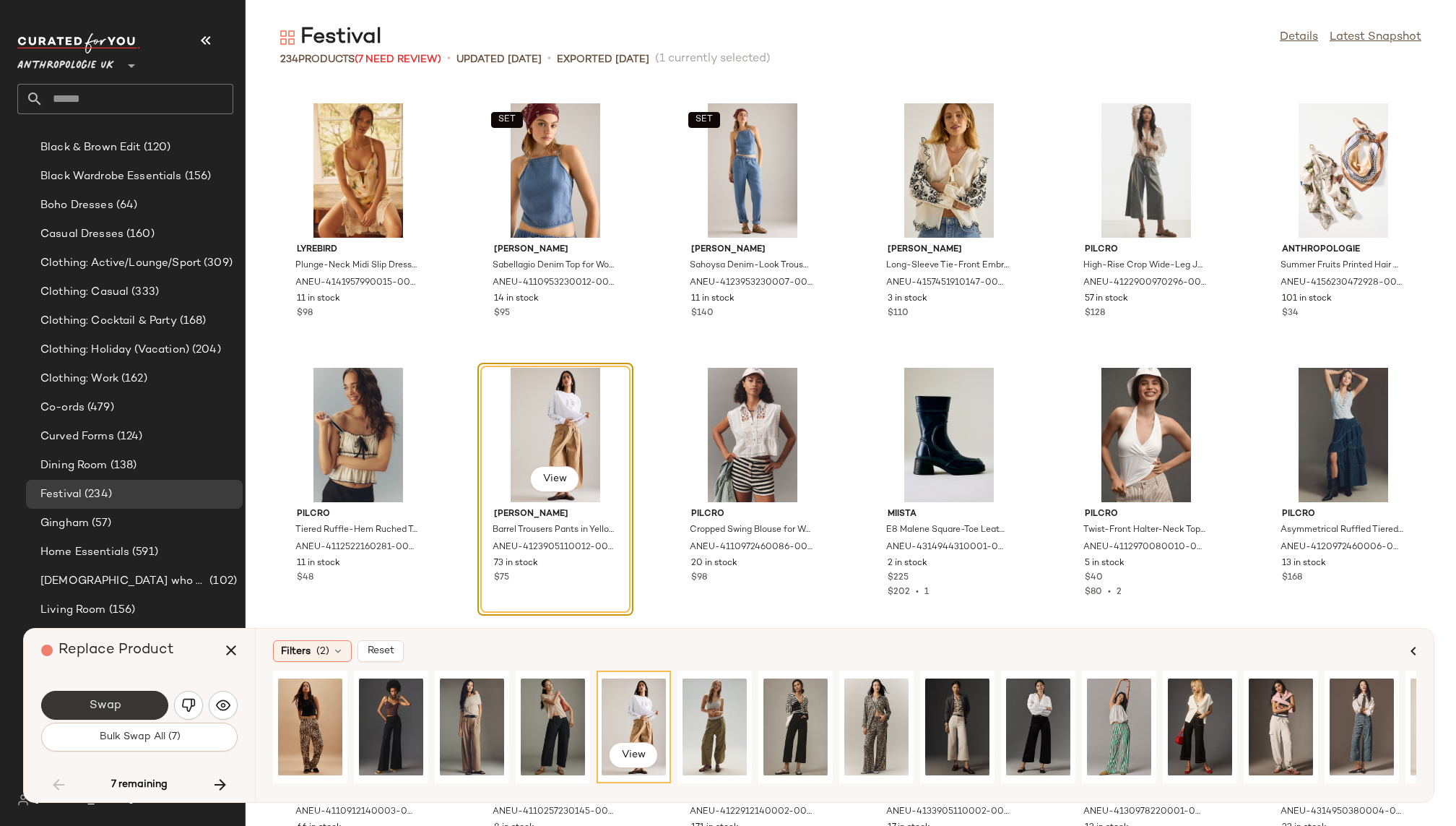
click at [123, 706] on button "Swap" at bounding box center [104, 705] width 127 height 29
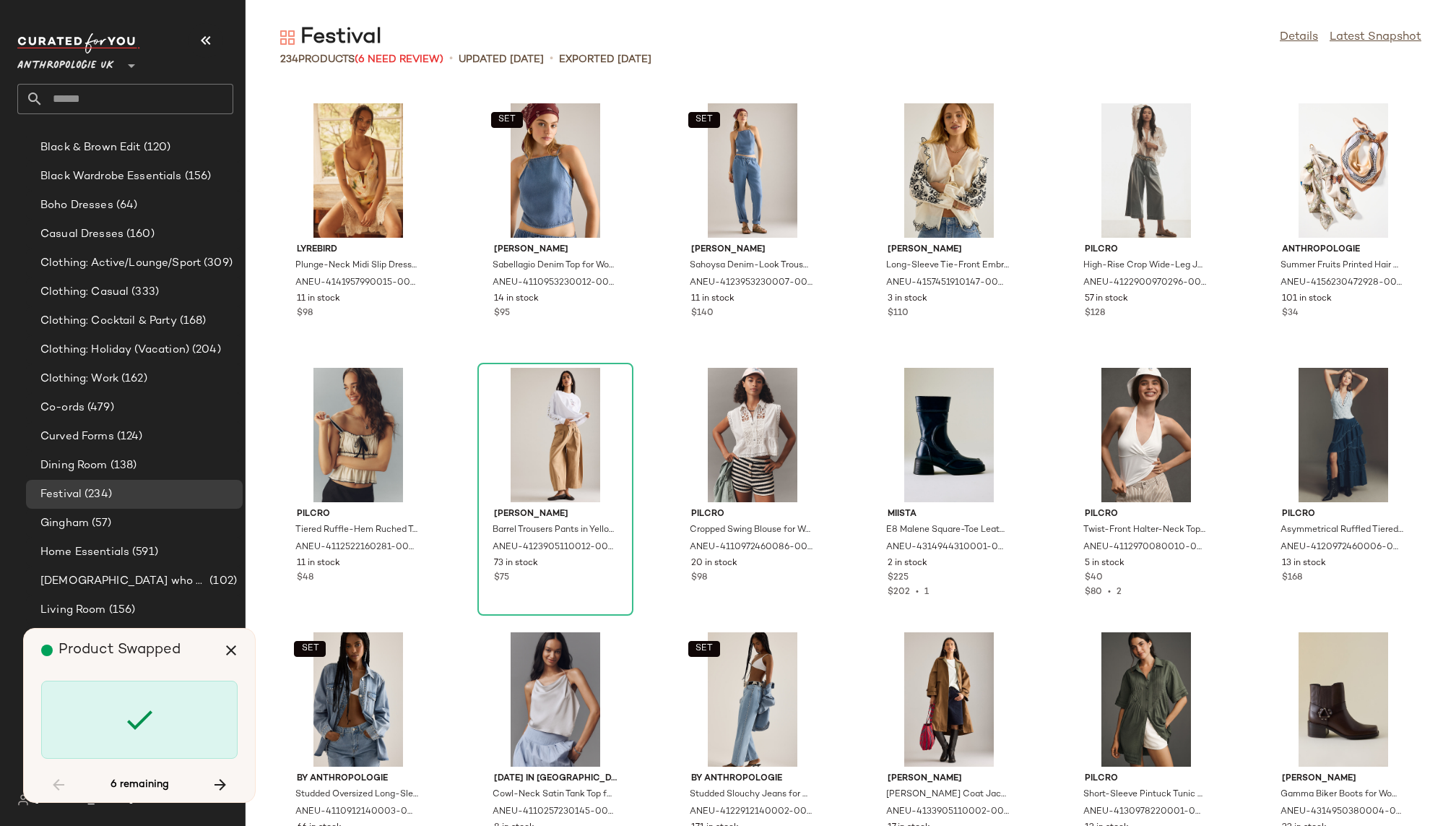
scroll to position [5024, 0]
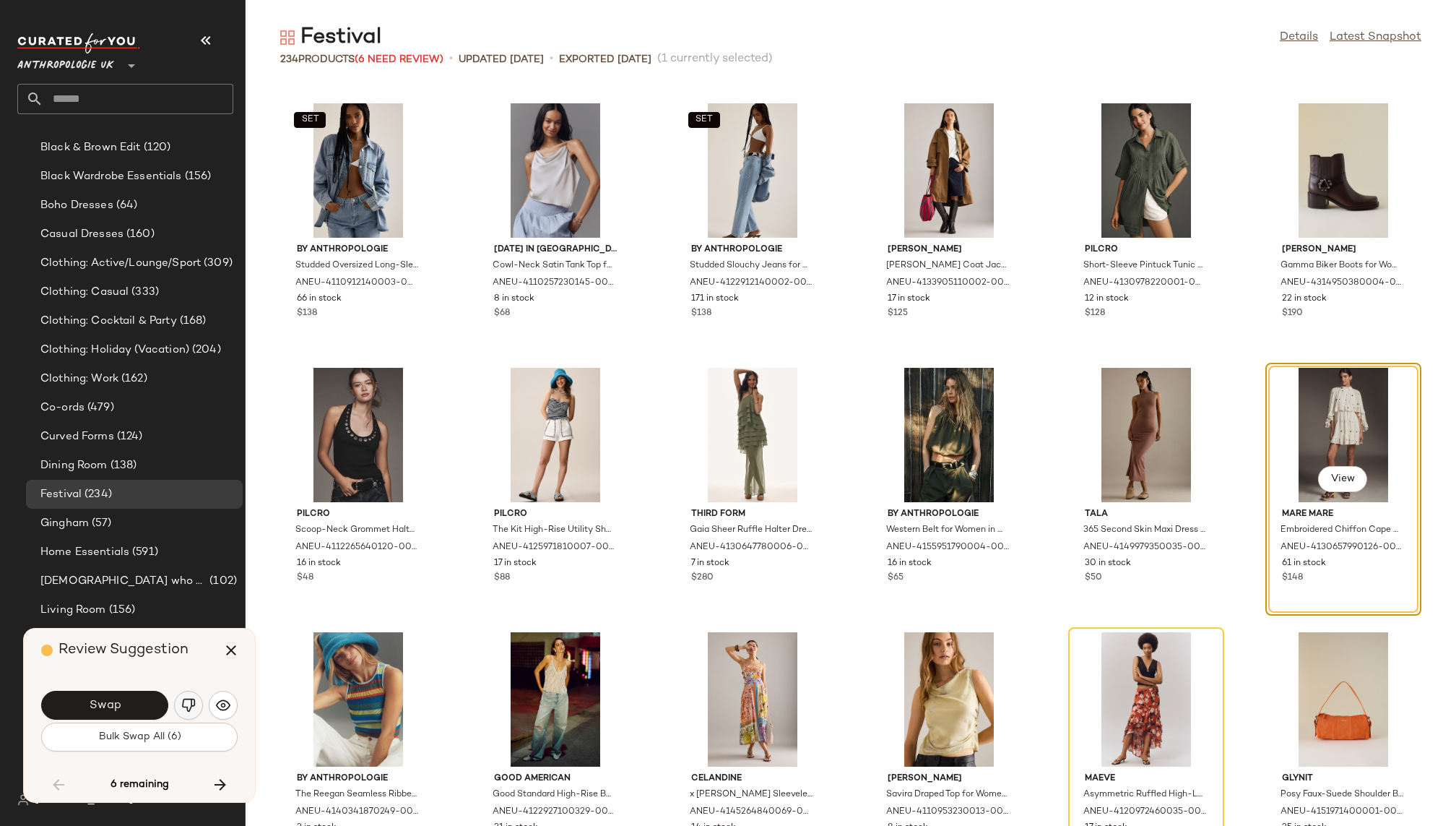
click at [190, 704] on img "button" at bounding box center [188, 704] width 14 height 14
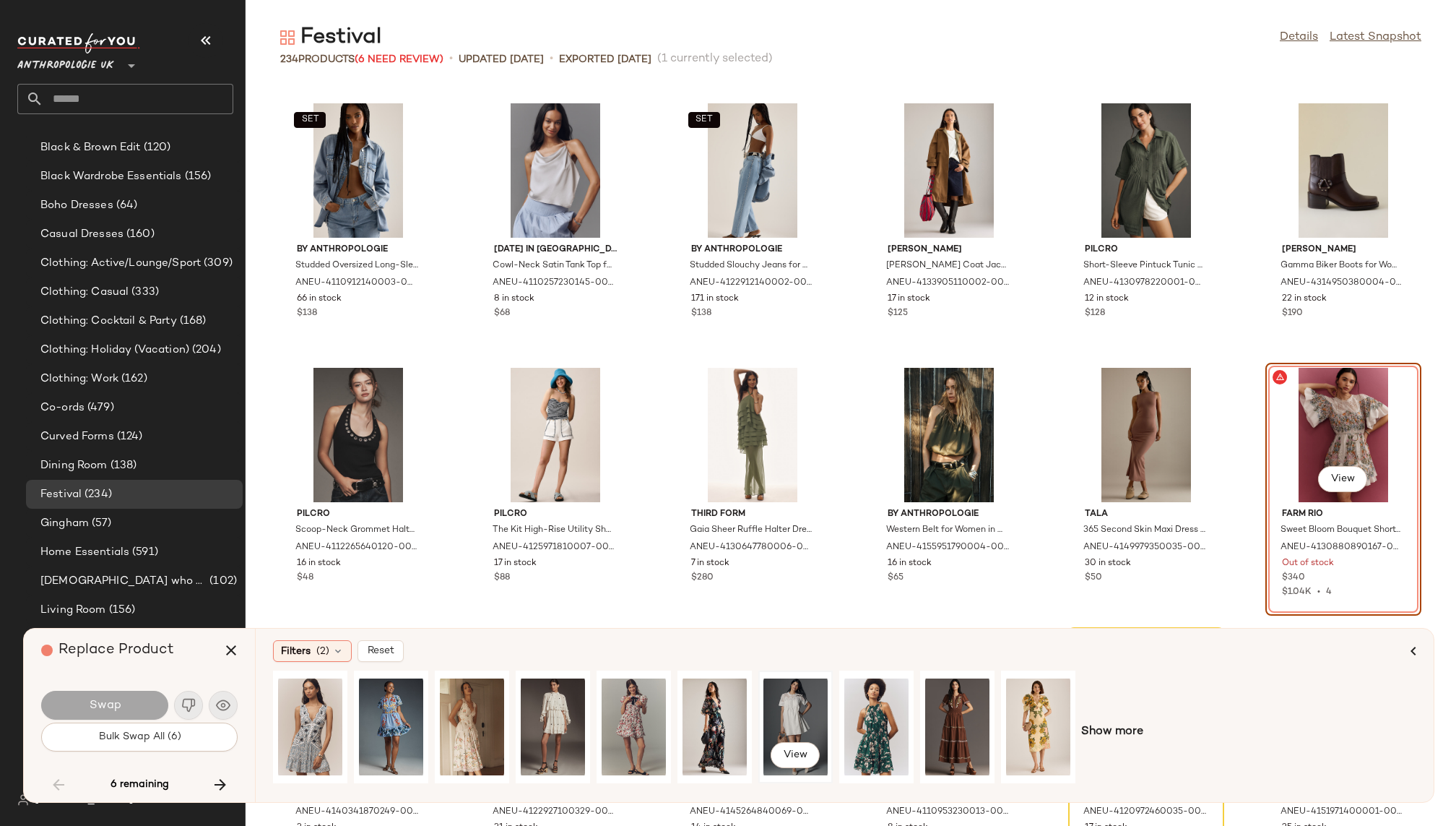
click at [802, 708] on div "View" at bounding box center [796, 727] width 65 height 103
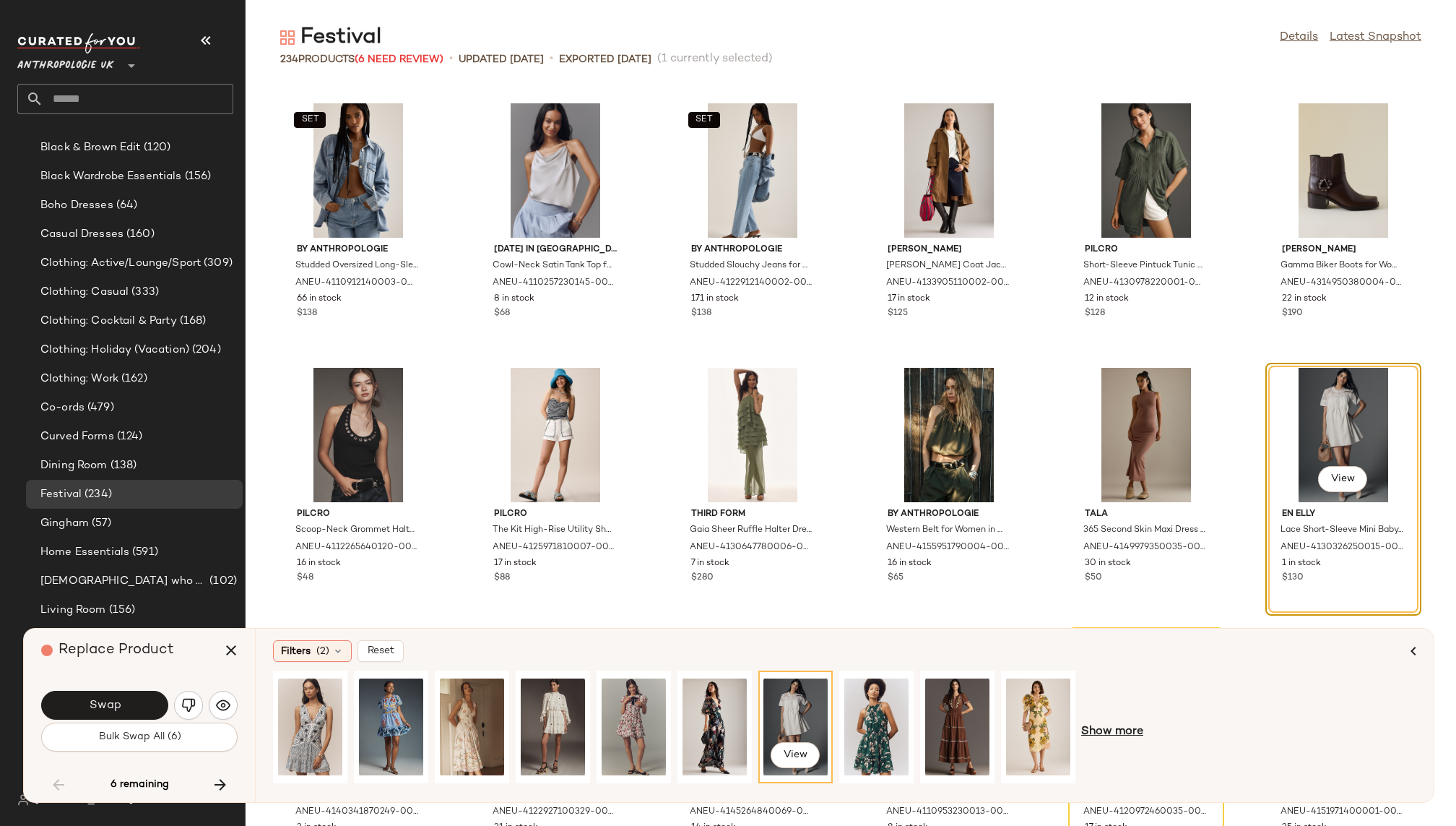
click at [1098, 735] on span "Show more" at bounding box center [1112, 732] width 62 height 17
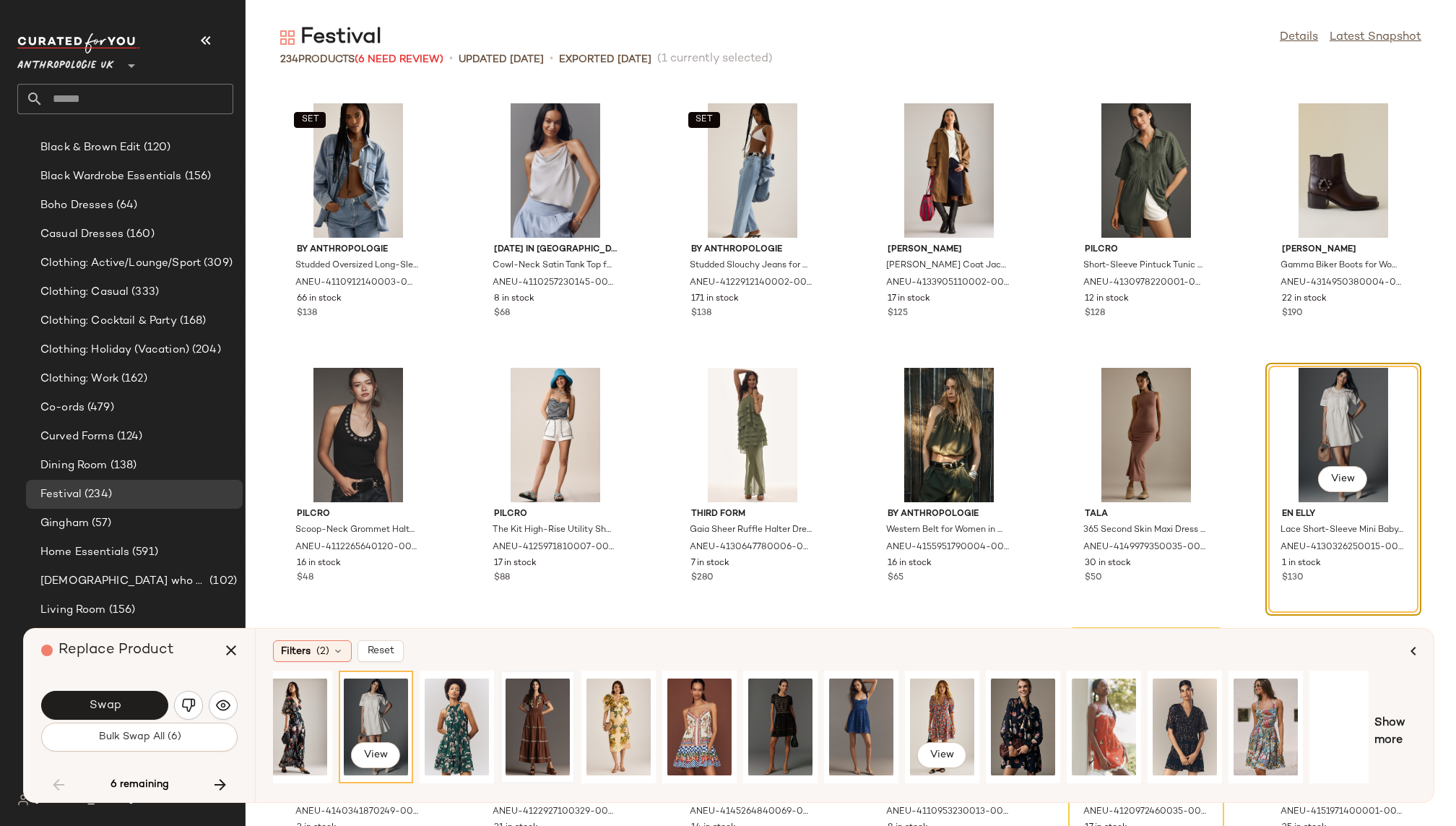
scroll to position [0, 515]
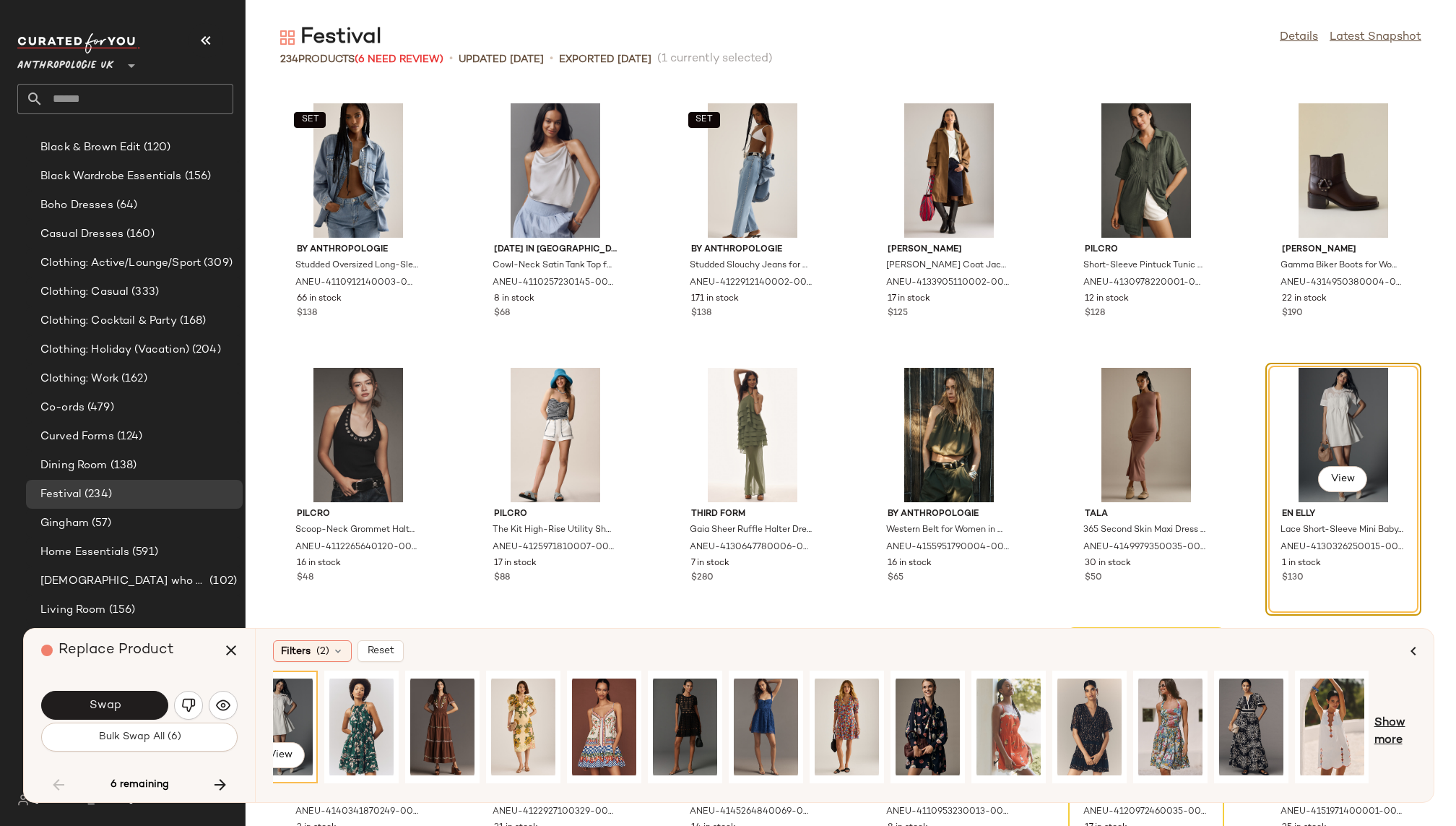
click at [1381, 721] on span "Show more" at bounding box center [1395, 732] width 42 height 35
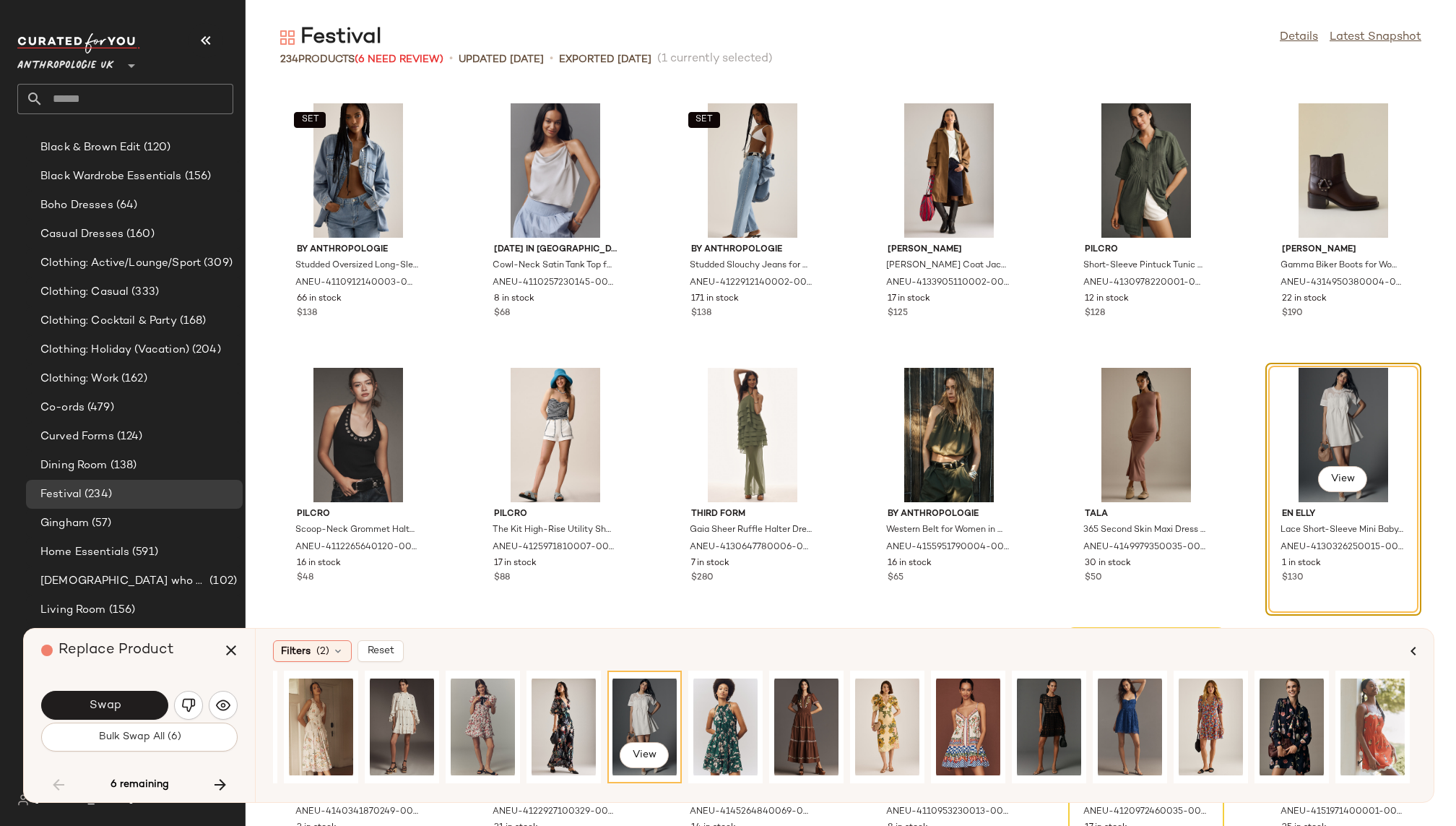
scroll to position [0, 0]
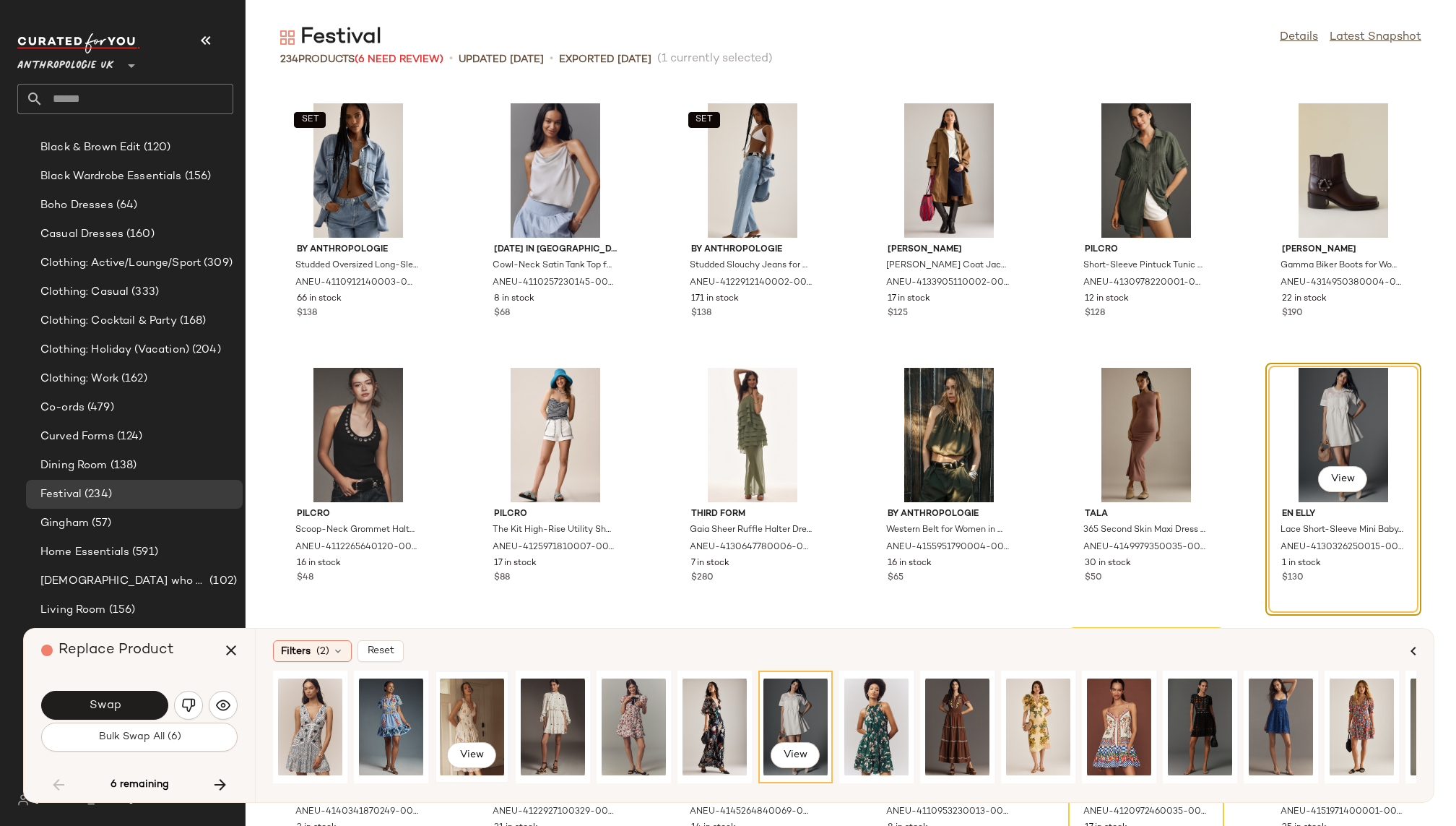
click at [477, 699] on div "View" at bounding box center [472, 727] width 65 height 103
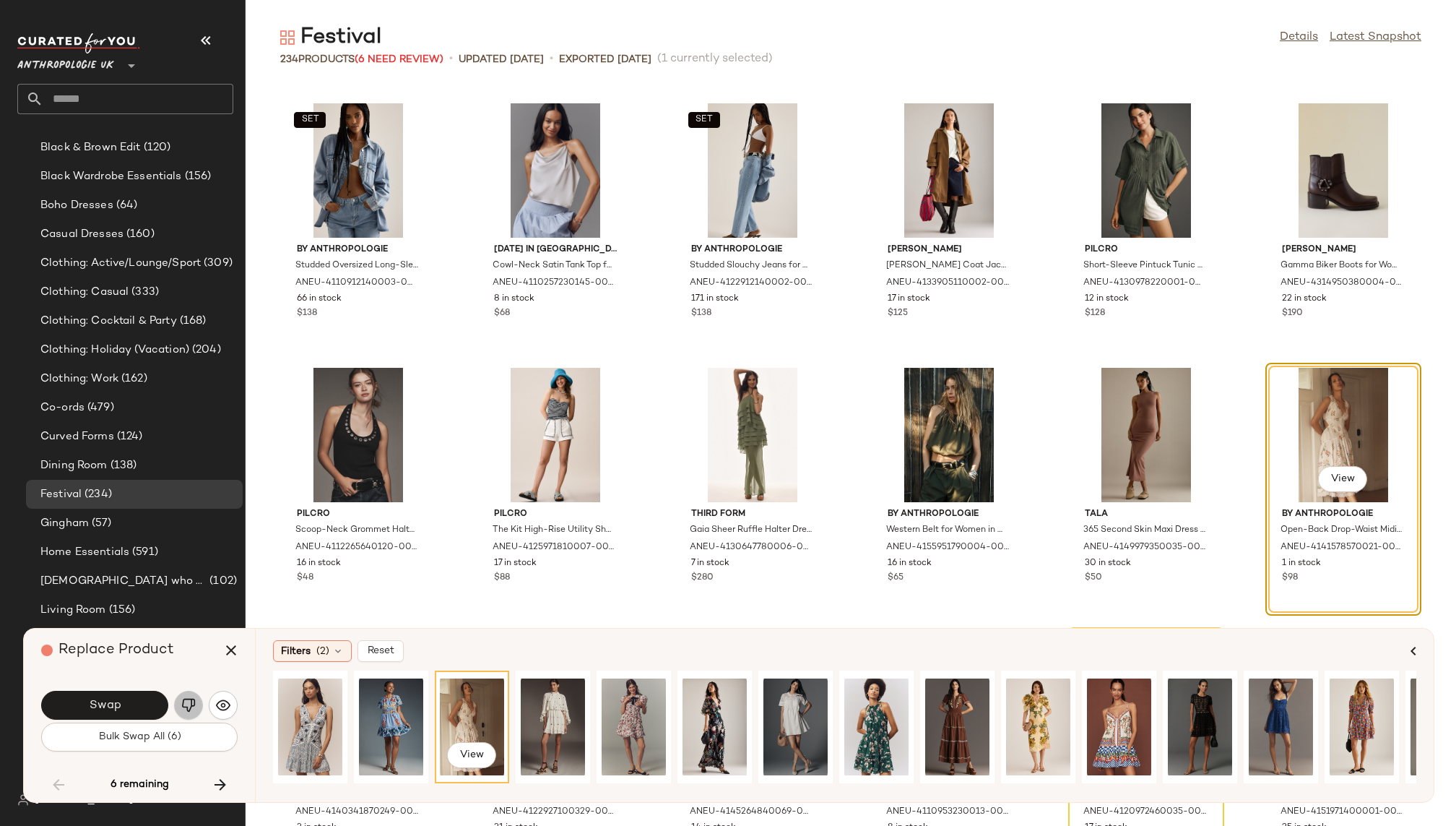
click at [183, 706] on img "button" at bounding box center [188, 704] width 14 height 14
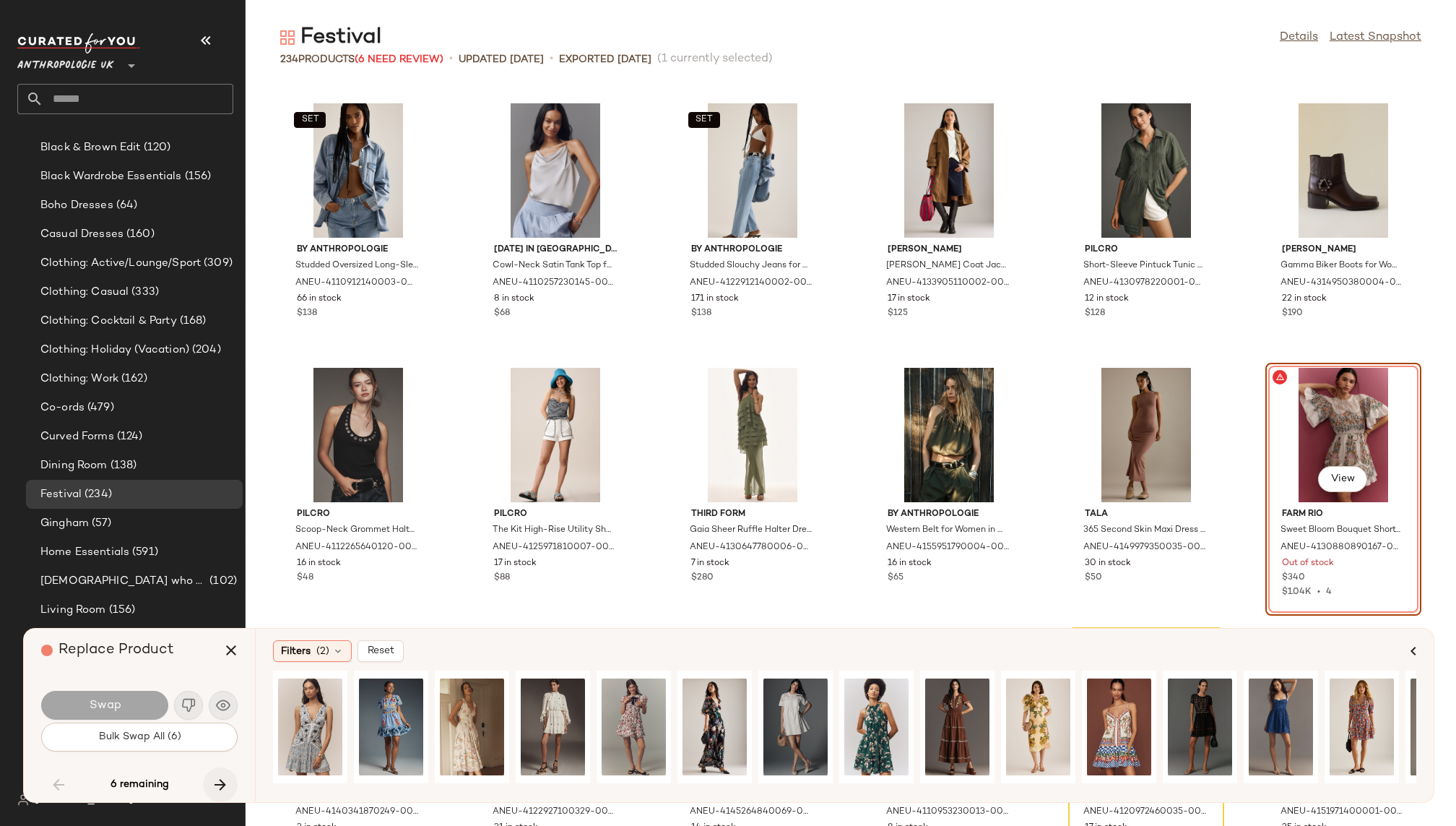
click at [215, 774] on button "button" at bounding box center [220, 784] width 35 height 35
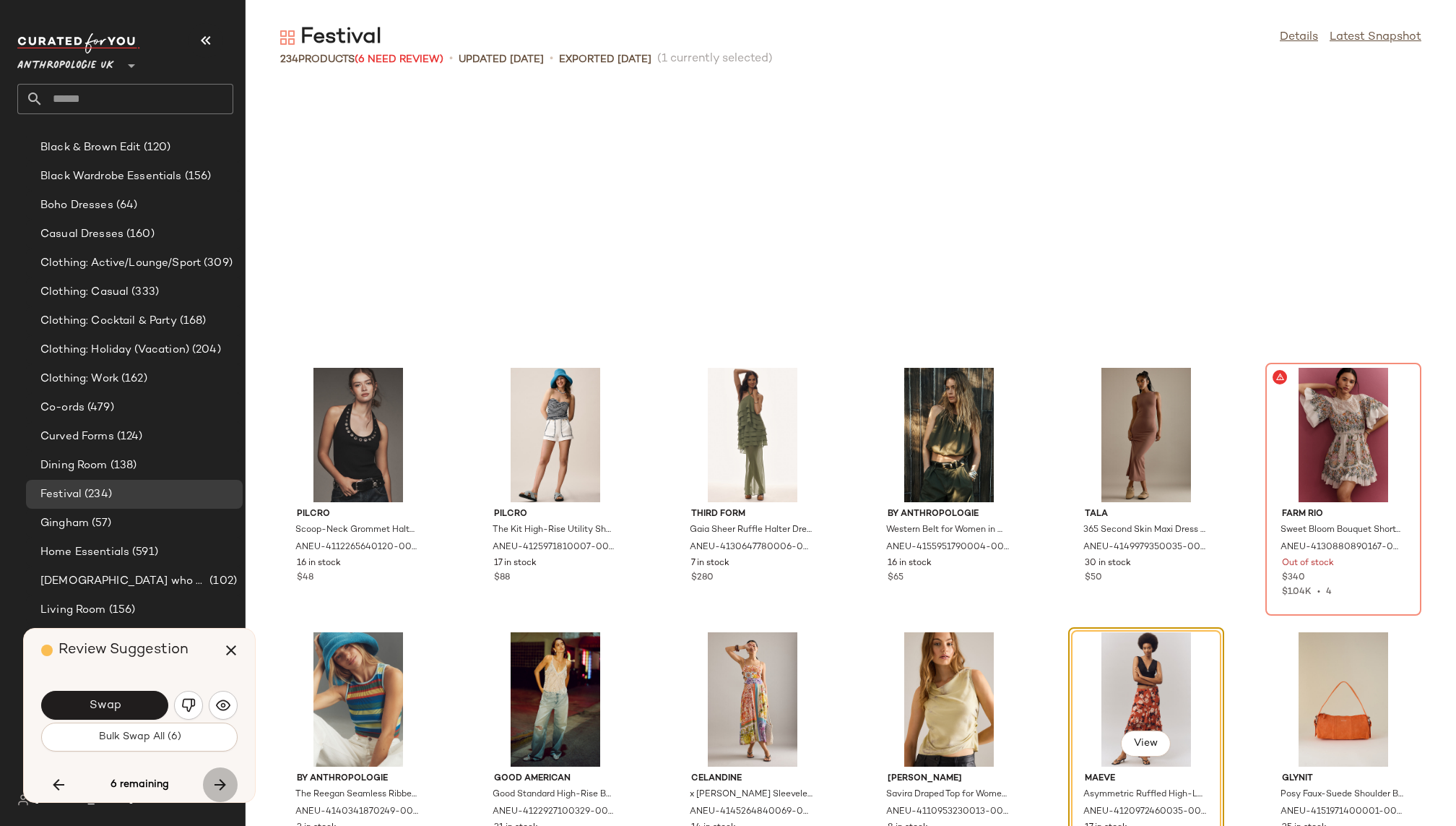
scroll to position [5289, 0]
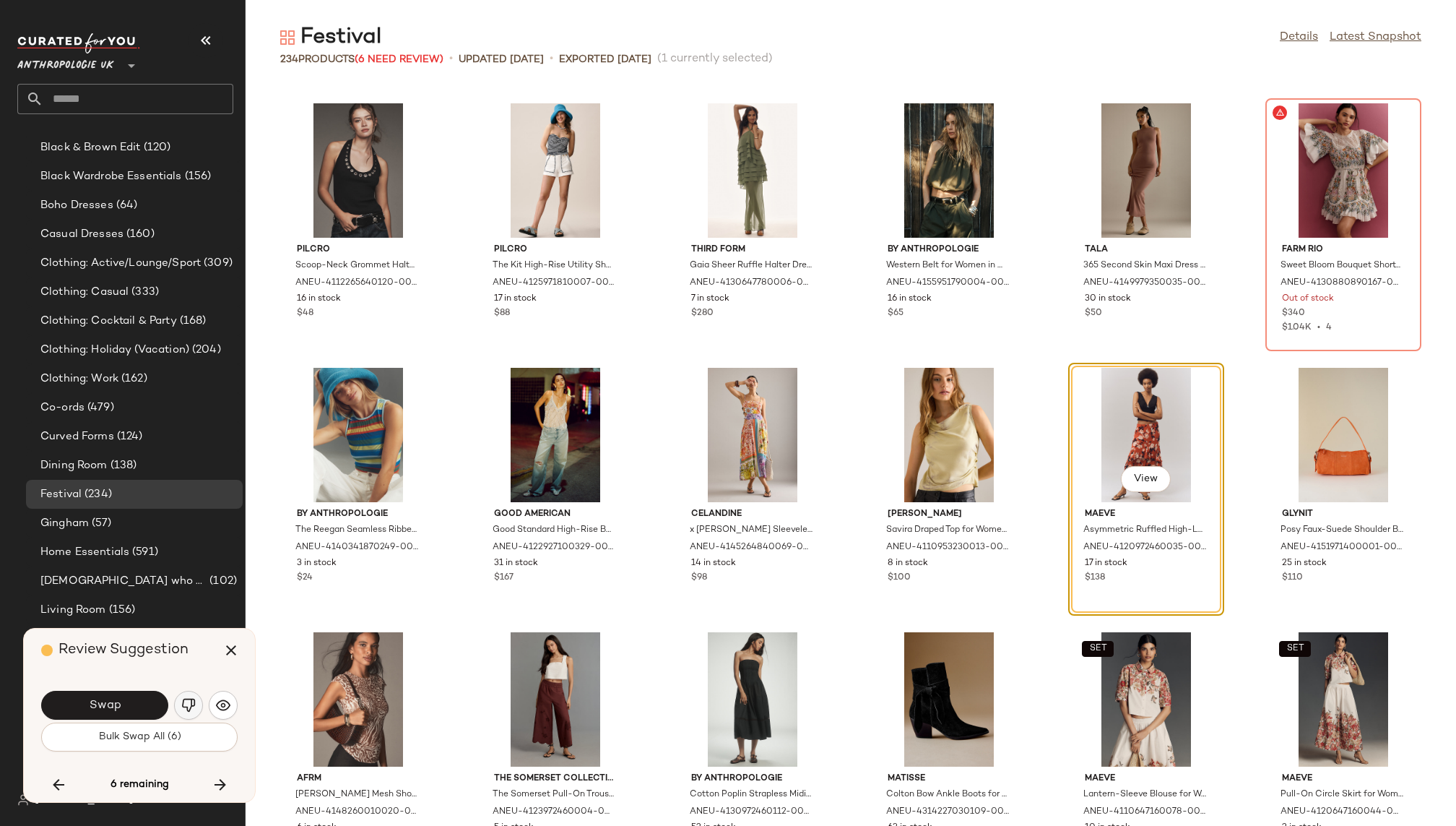
click at [190, 701] on img "button" at bounding box center [188, 704] width 14 height 14
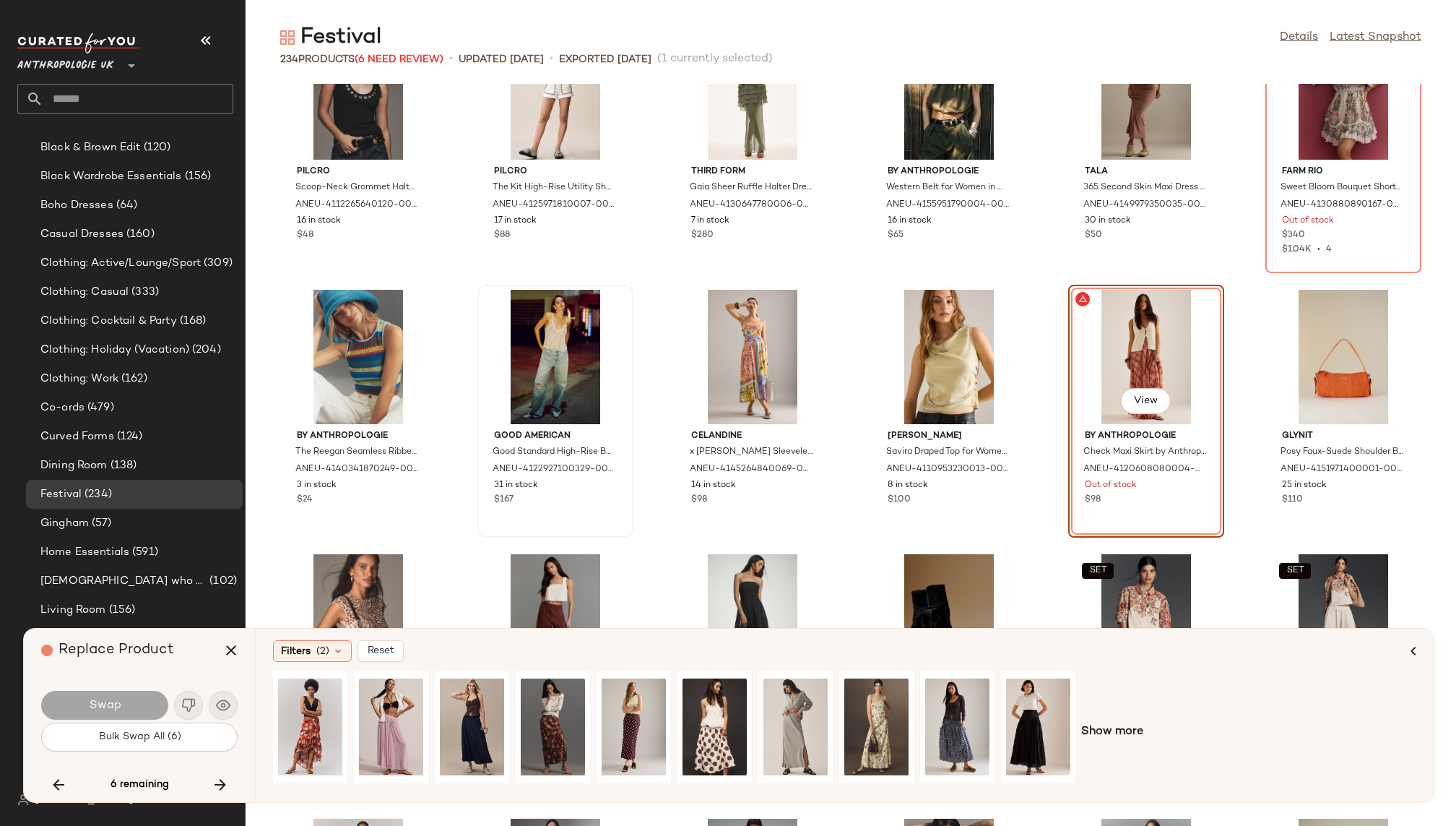
scroll to position [5350, 0]
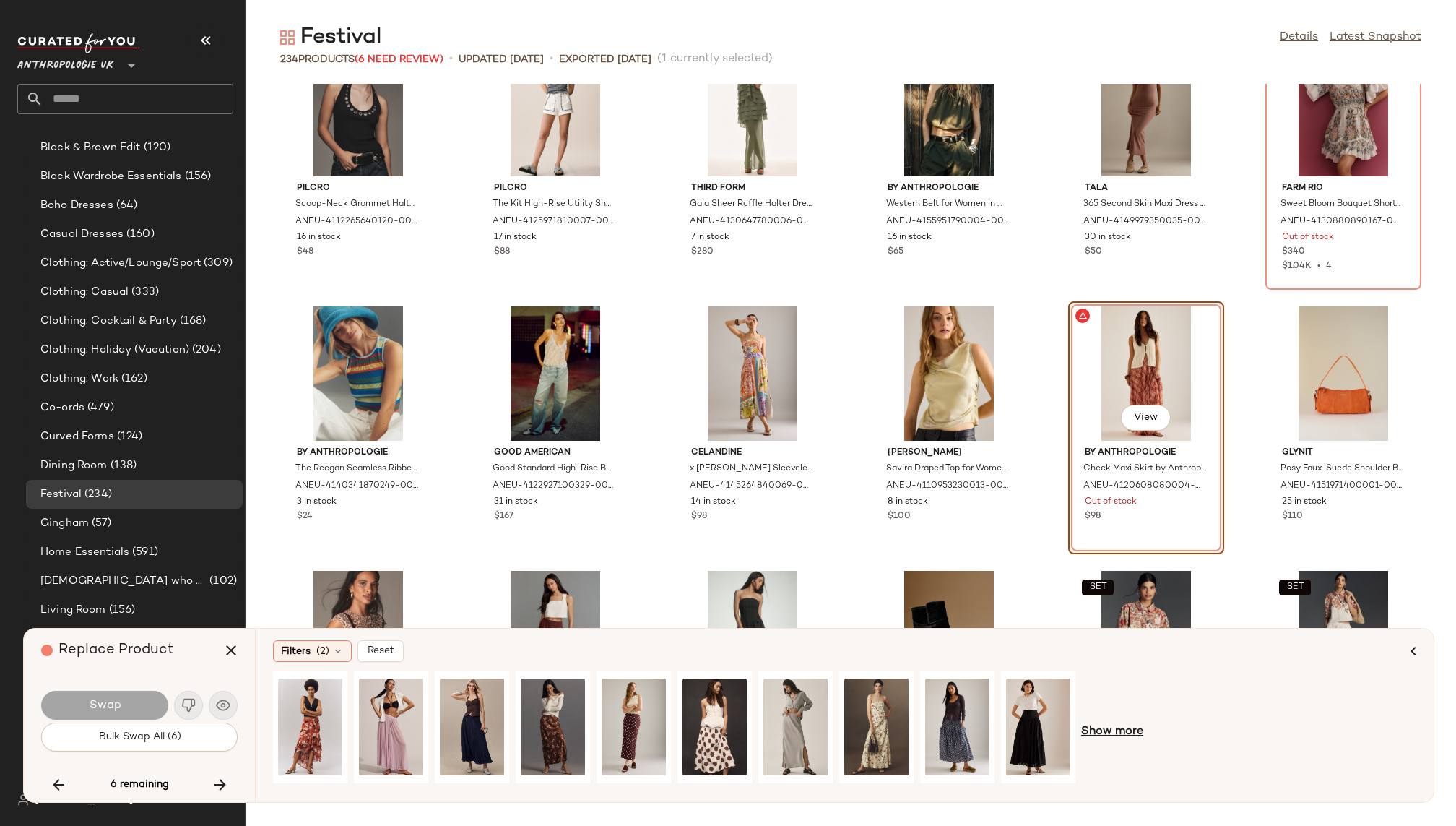
click at [1092, 731] on span "Show more" at bounding box center [1112, 732] width 62 height 17
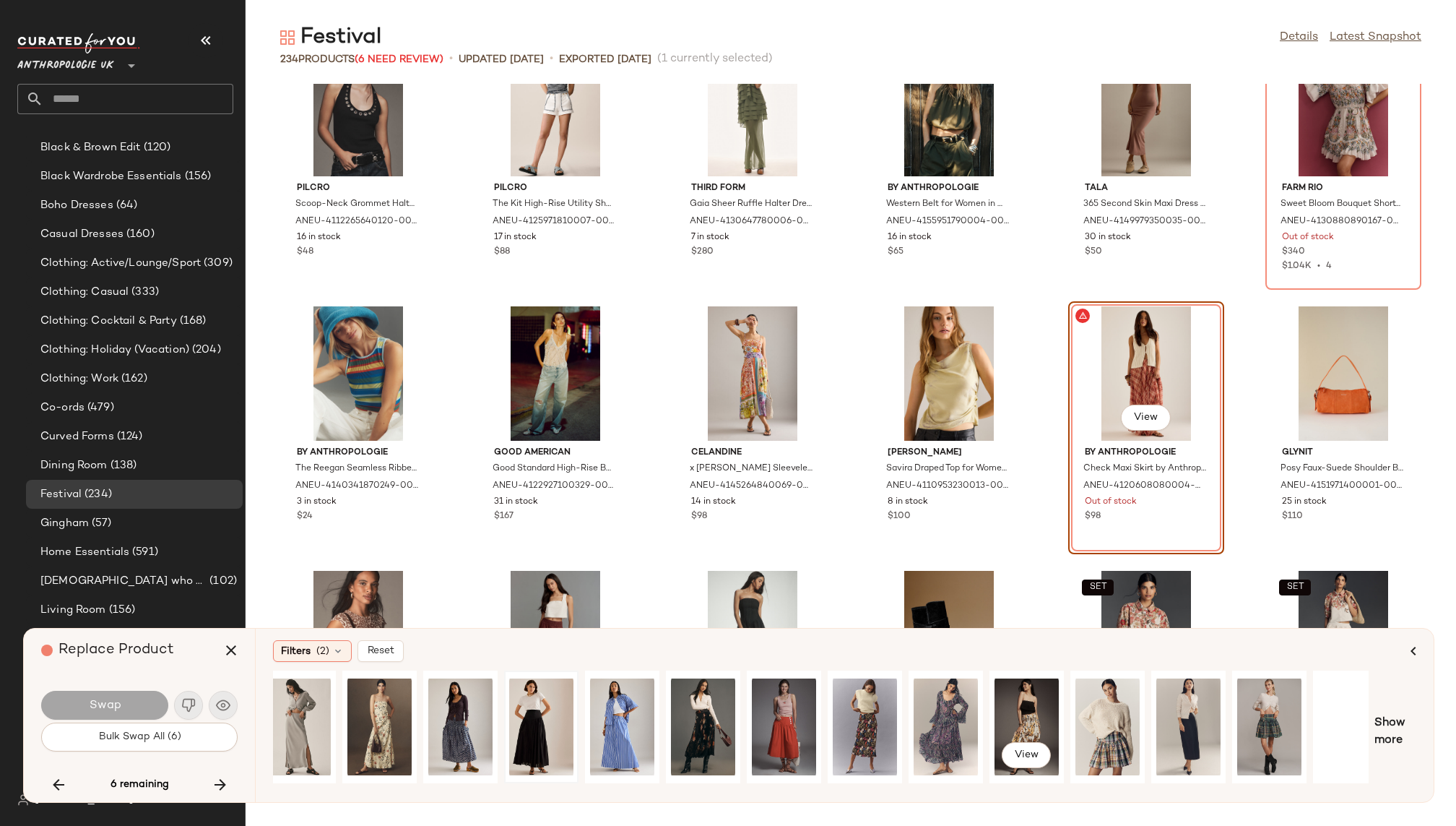
scroll to position [0, 515]
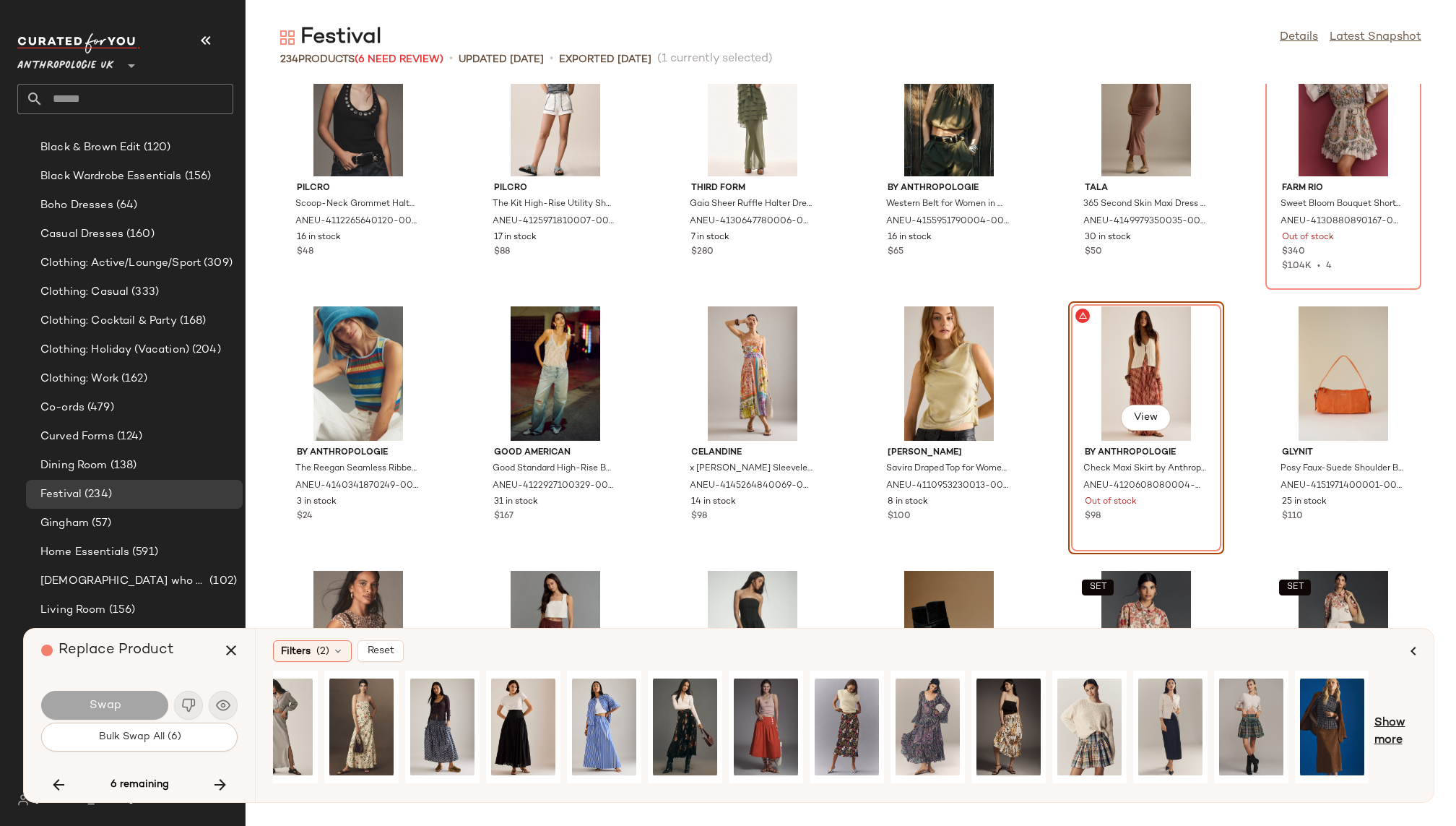
click at [1392, 723] on span "Show more" at bounding box center [1395, 732] width 42 height 35
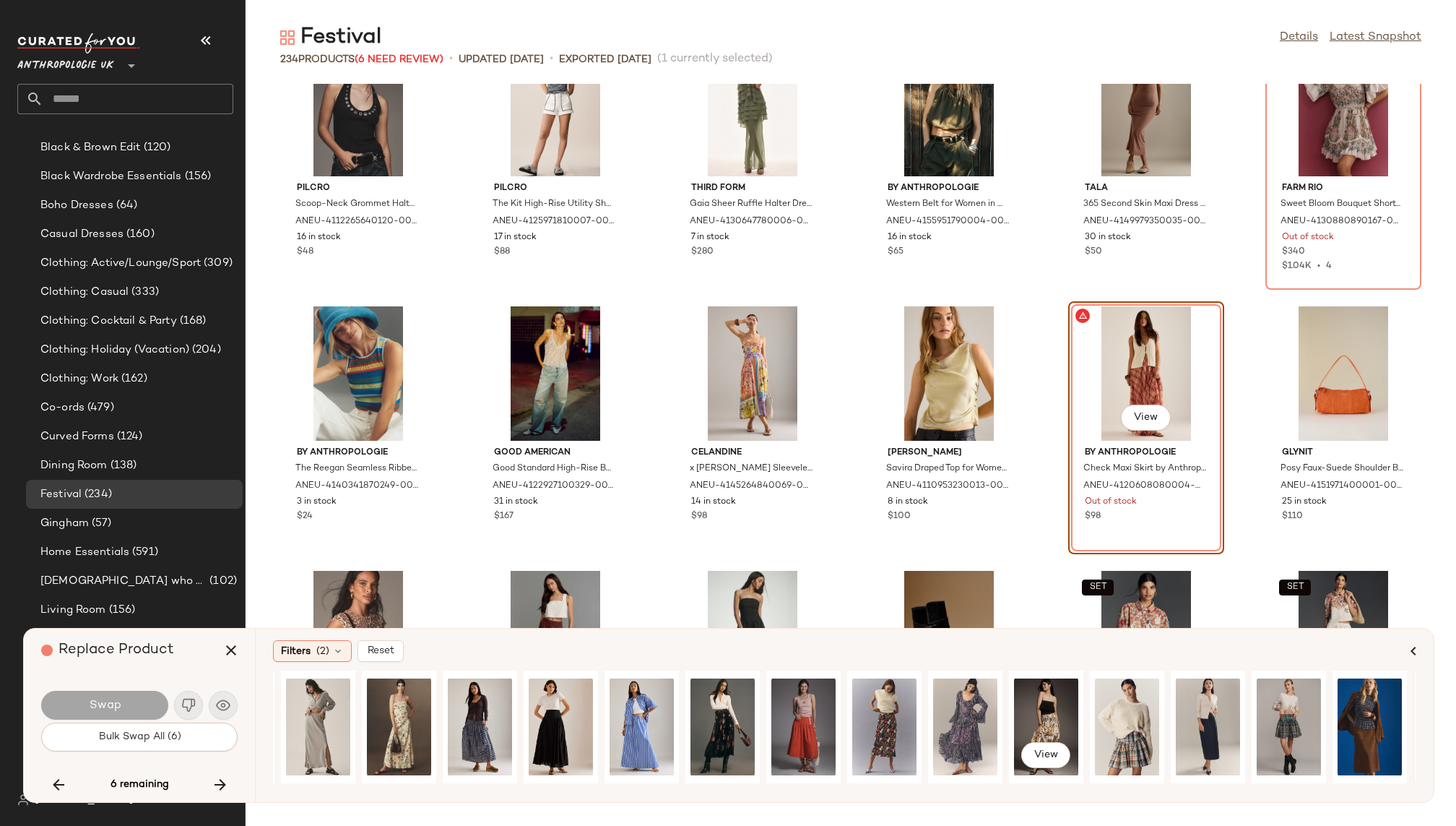
scroll to position [0, 489]
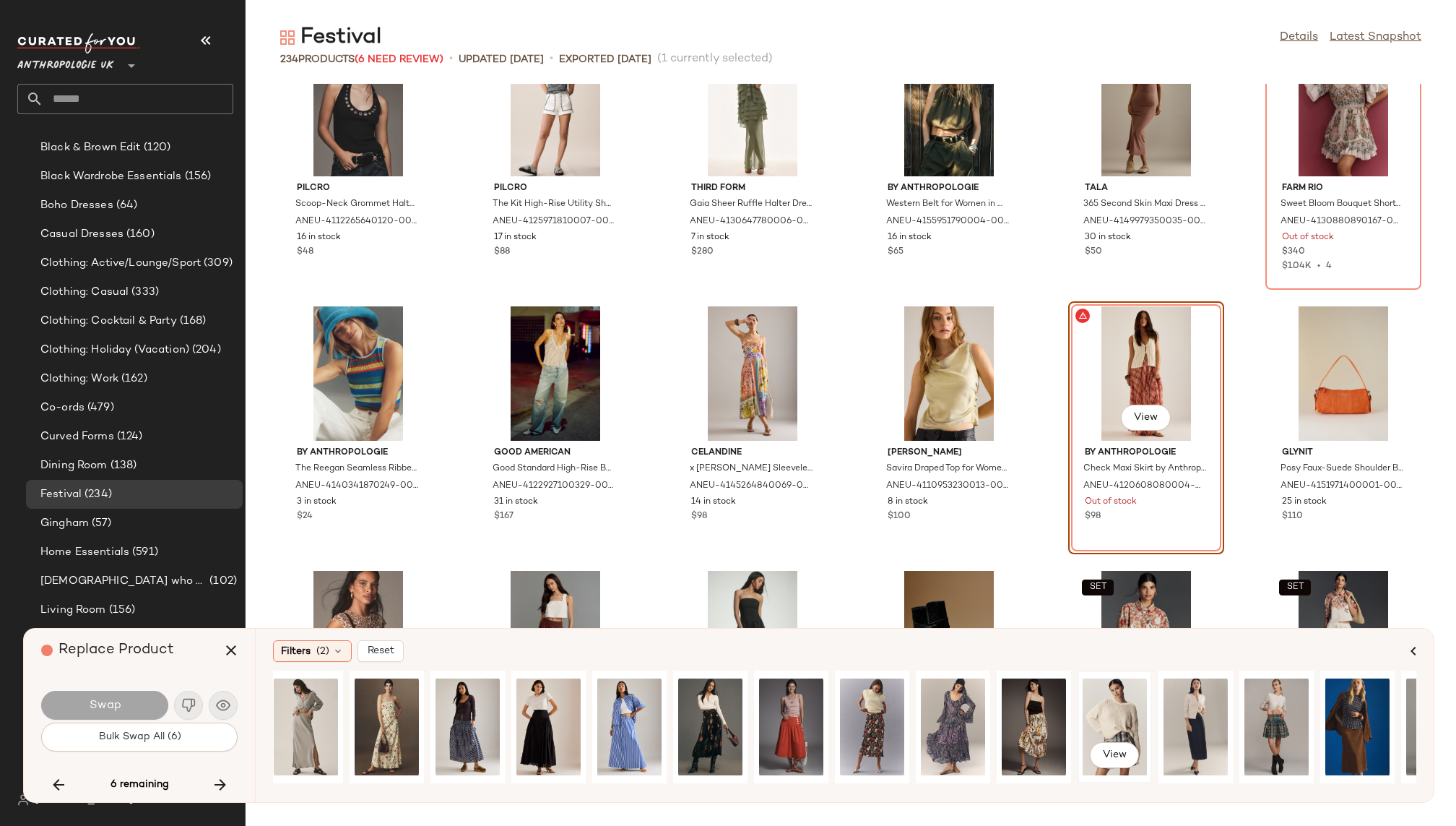
click at [1098, 716] on div "View" at bounding box center [1115, 727] width 65 height 103
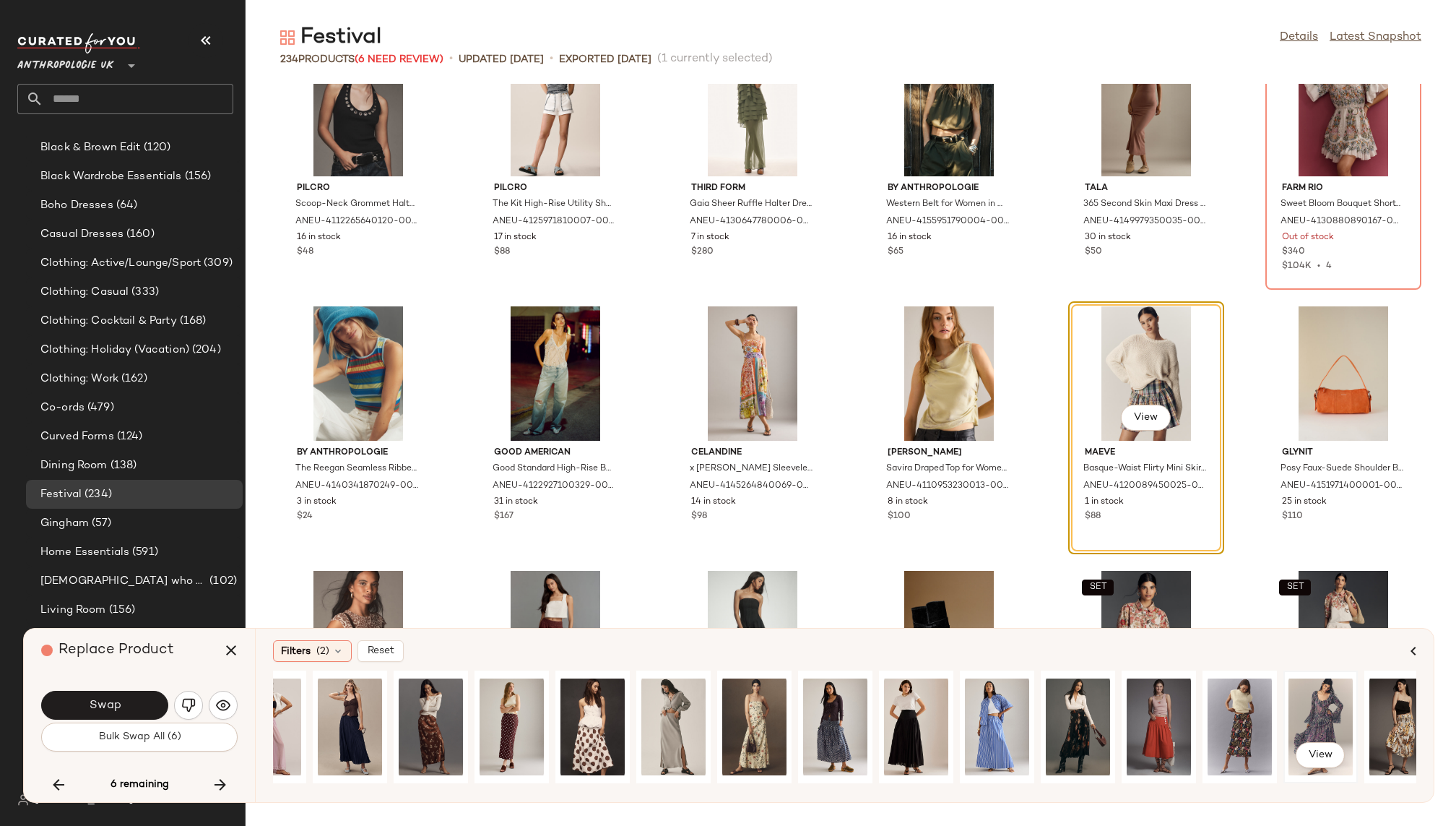
scroll to position [0, 0]
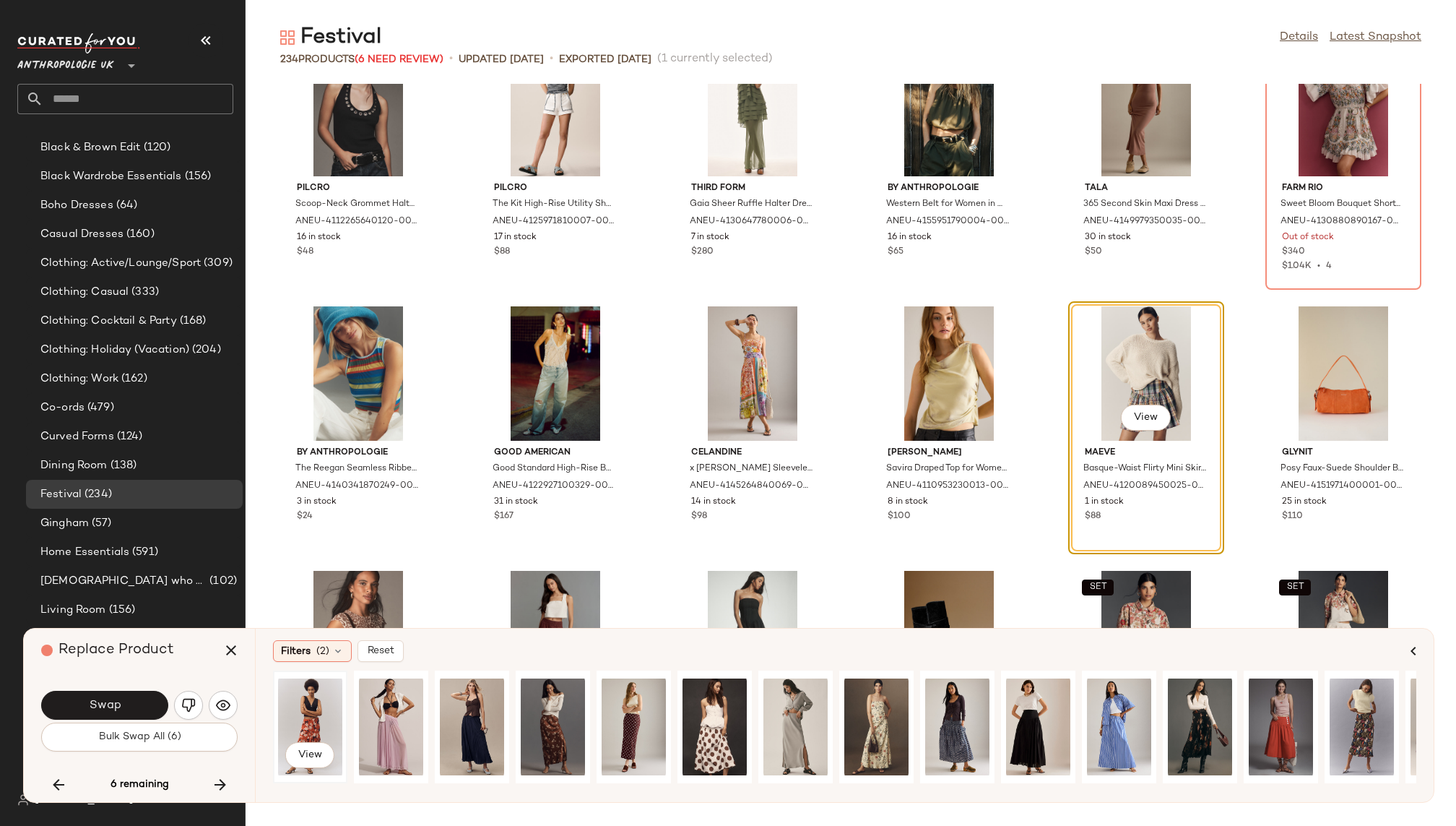
click at [312, 709] on div "View" at bounding box center [310, 727] width 65 height 103
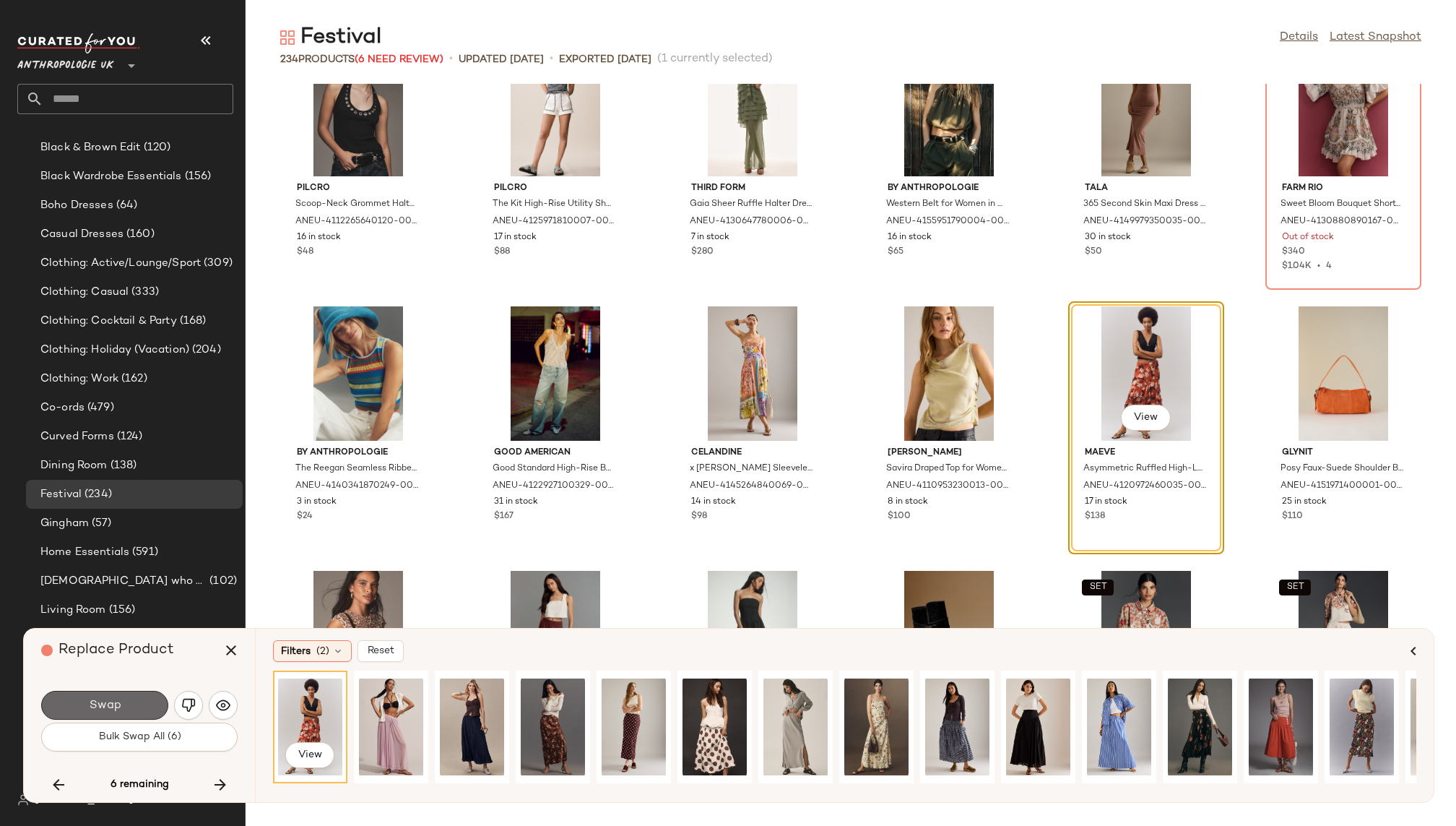
click at [136, 711] on button "Swap" at bounding box center [104, 705] width 127 height 29
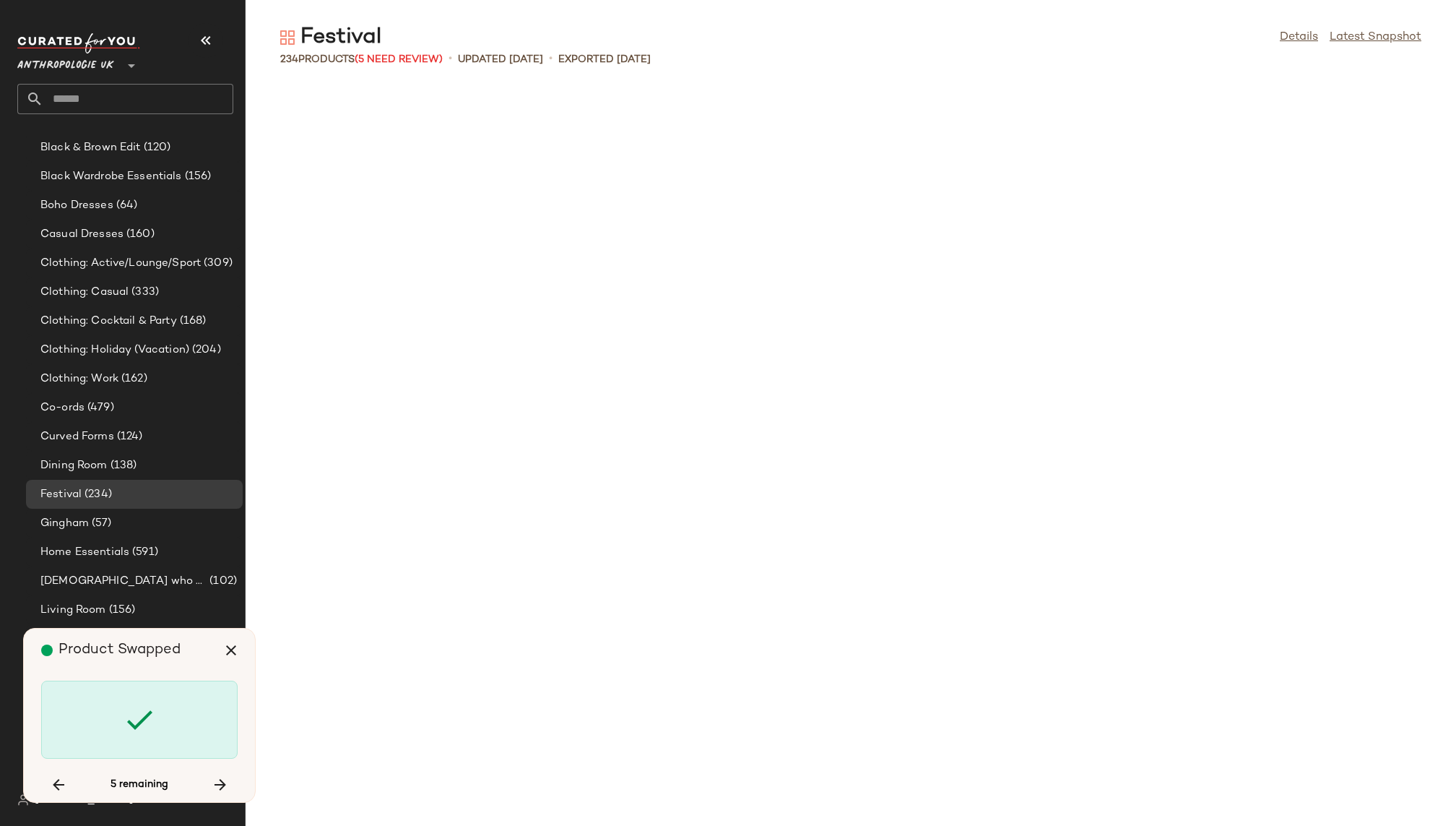
scroll to position [6876, 0]
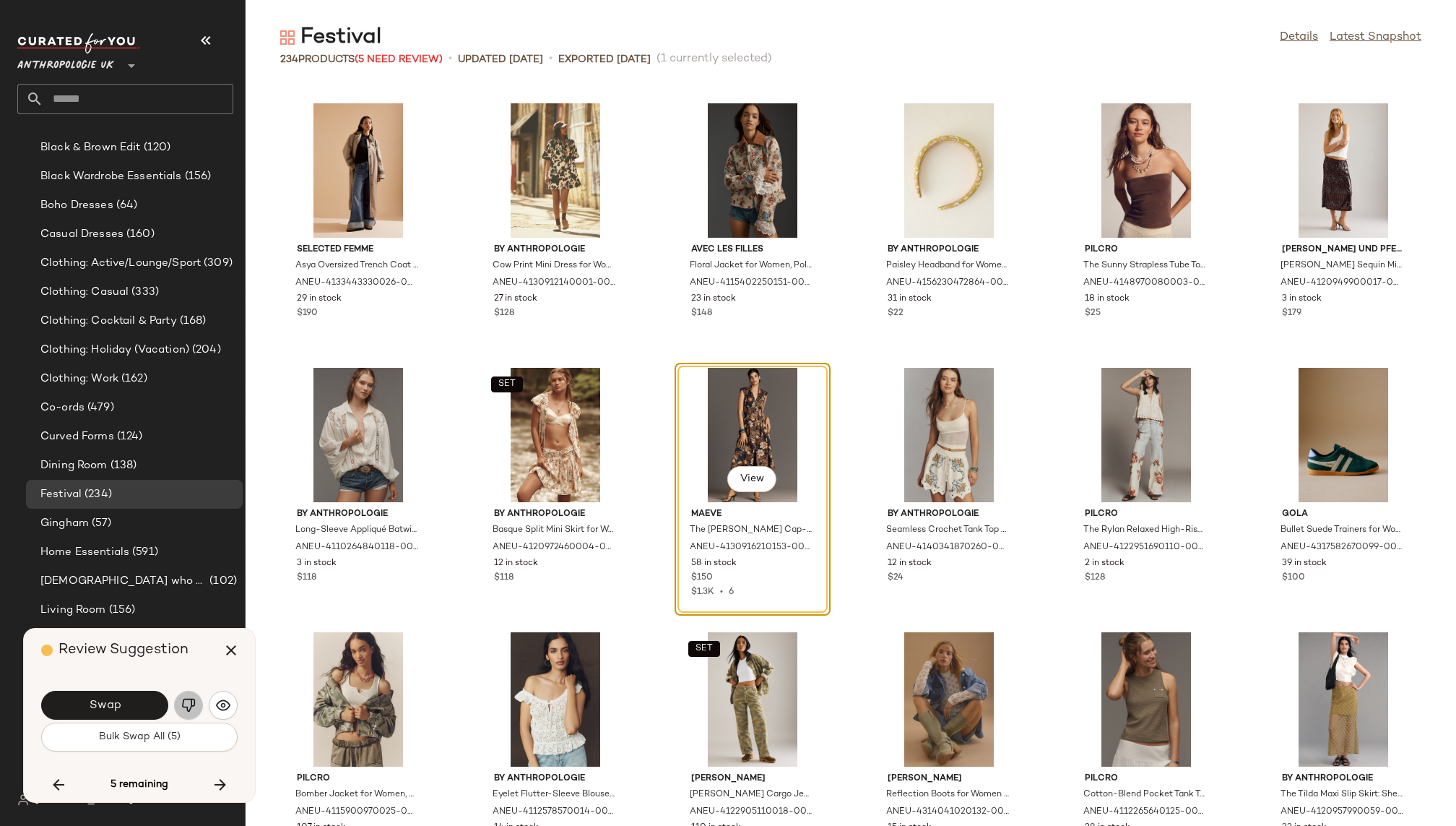
click at [189, 708] on img "button" at bounding box center [188, 704] width 14 height 14
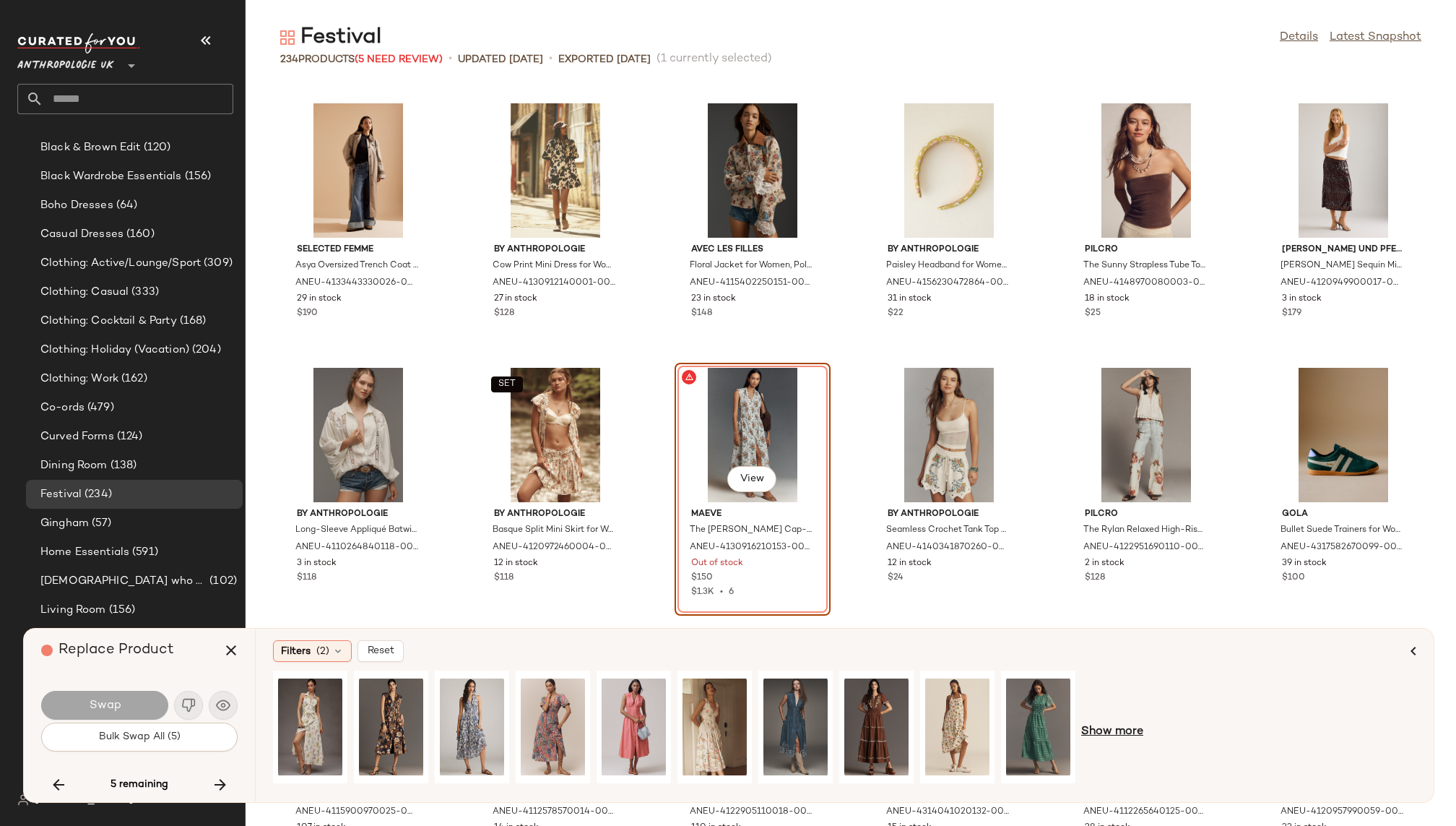
click at [1107, 728] on span "Show more" at bounding box center [1112, 732] width 62 height 17
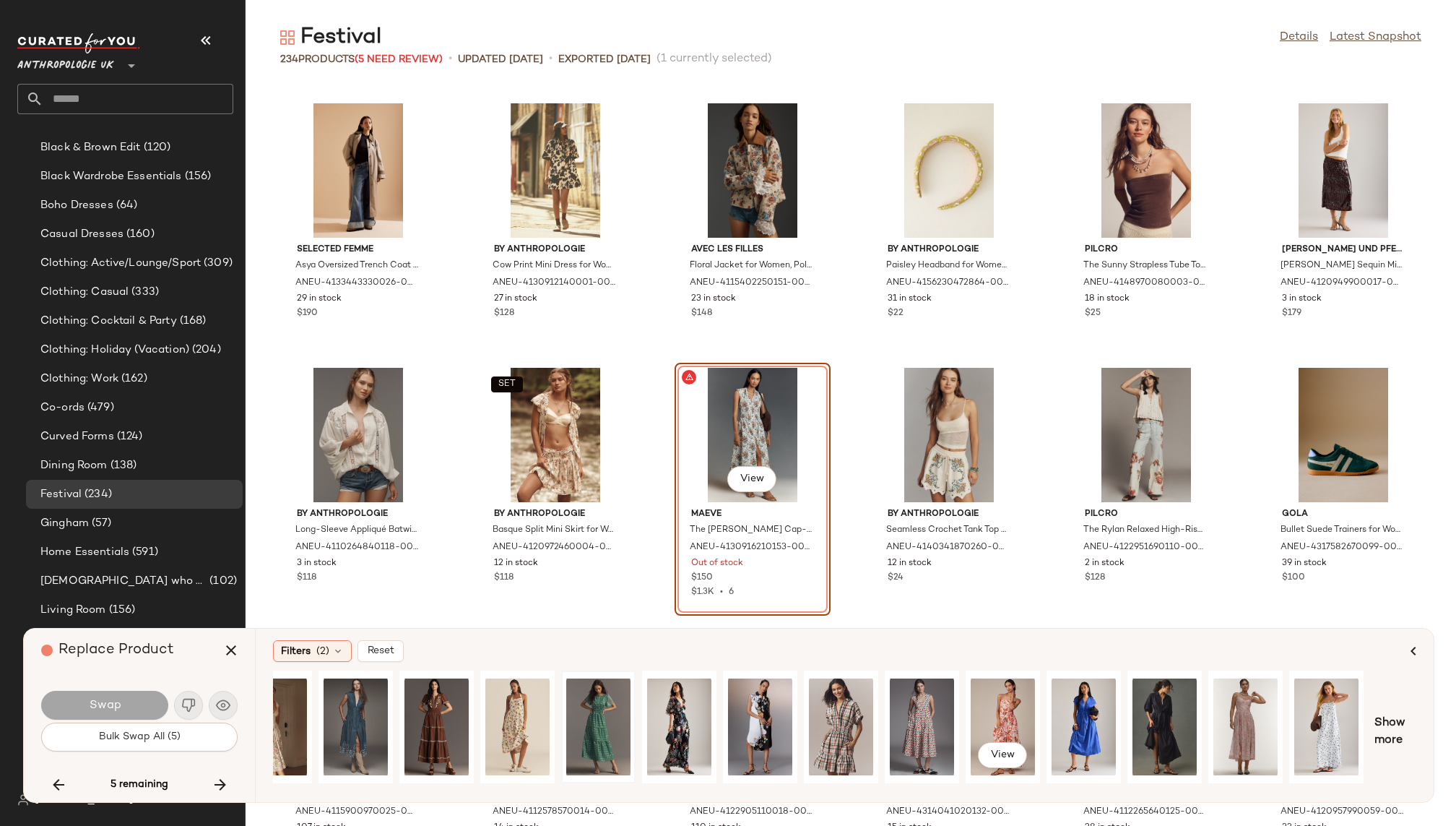
scroll to position [0, 515]
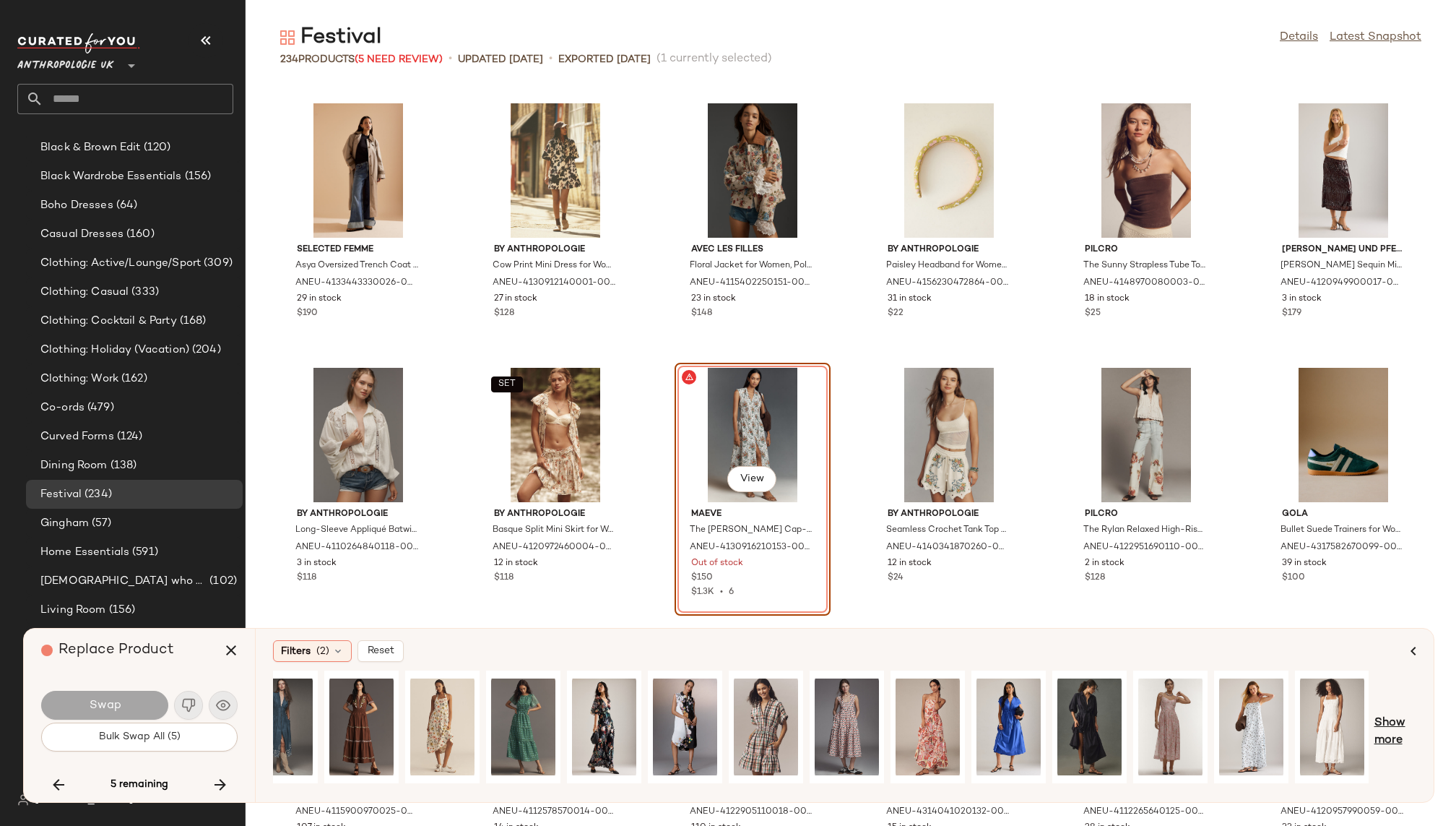
click at [1386, 732] on span "Show more" at bounding box center [1395, 732] width 42 height 35
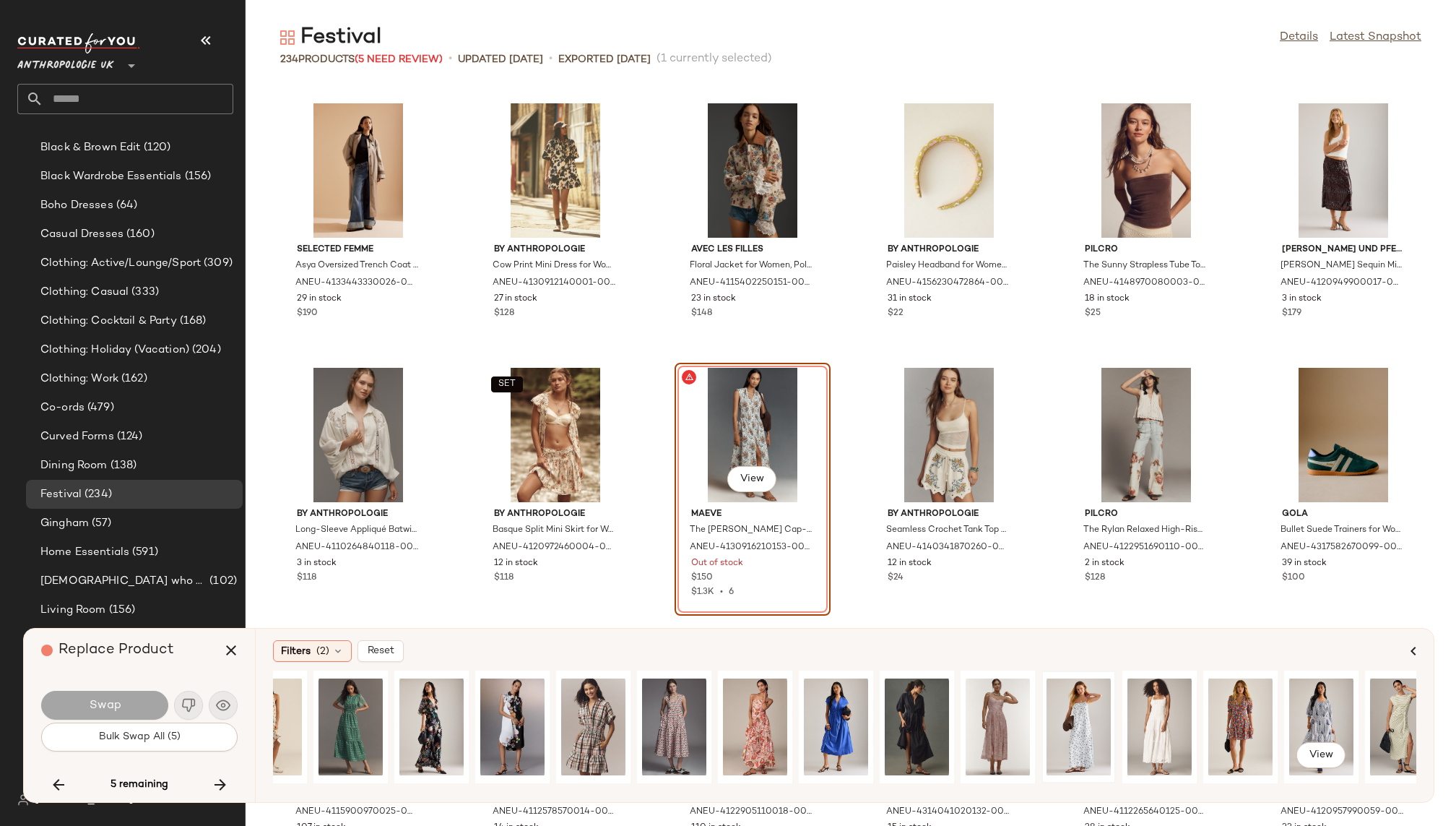
scroll to position [0, 872]
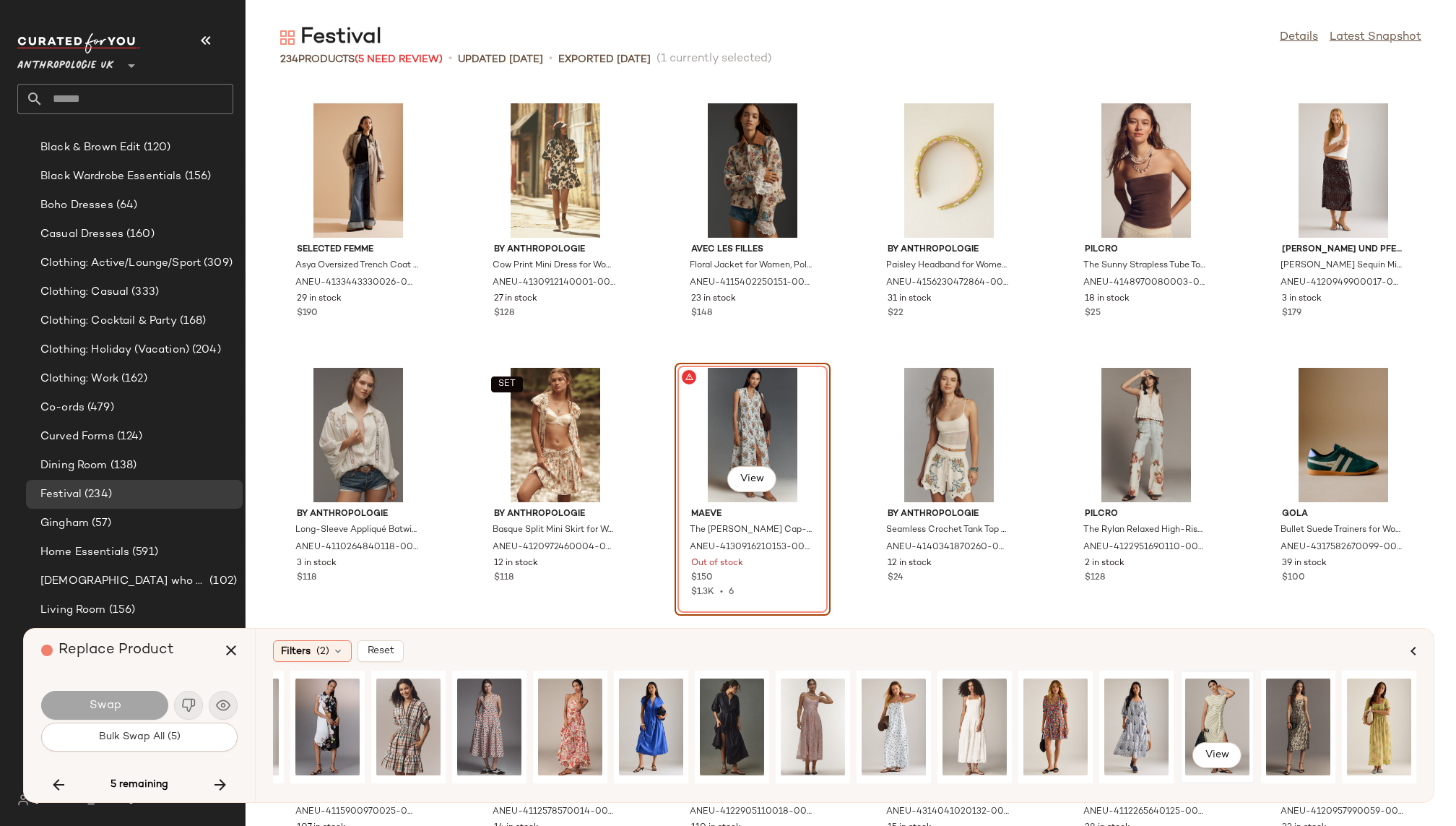
click at [1194, 709] on div "View" at bounding box center [1217, 727] width 65 height 103
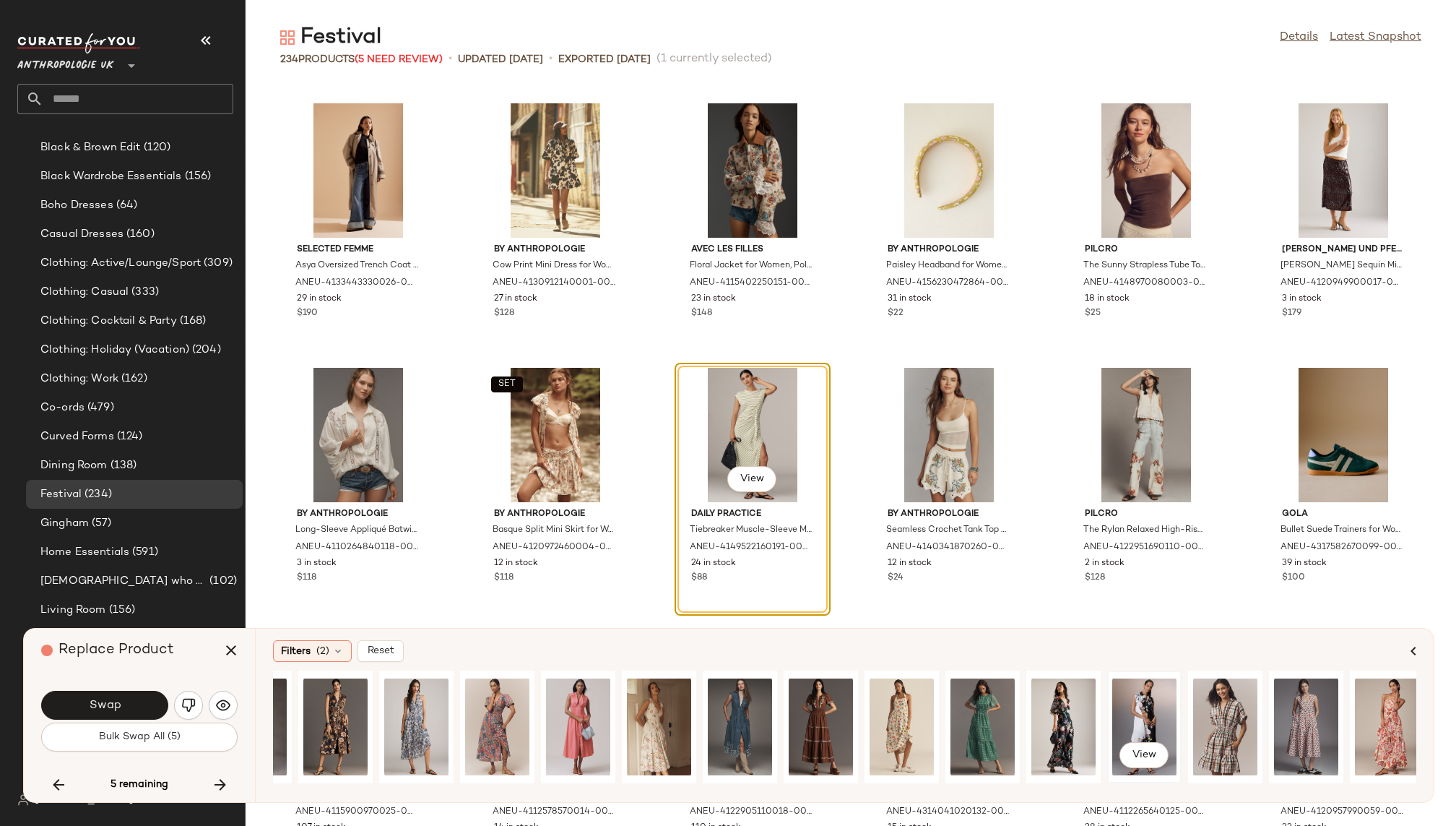
scroll to position [0, 0]
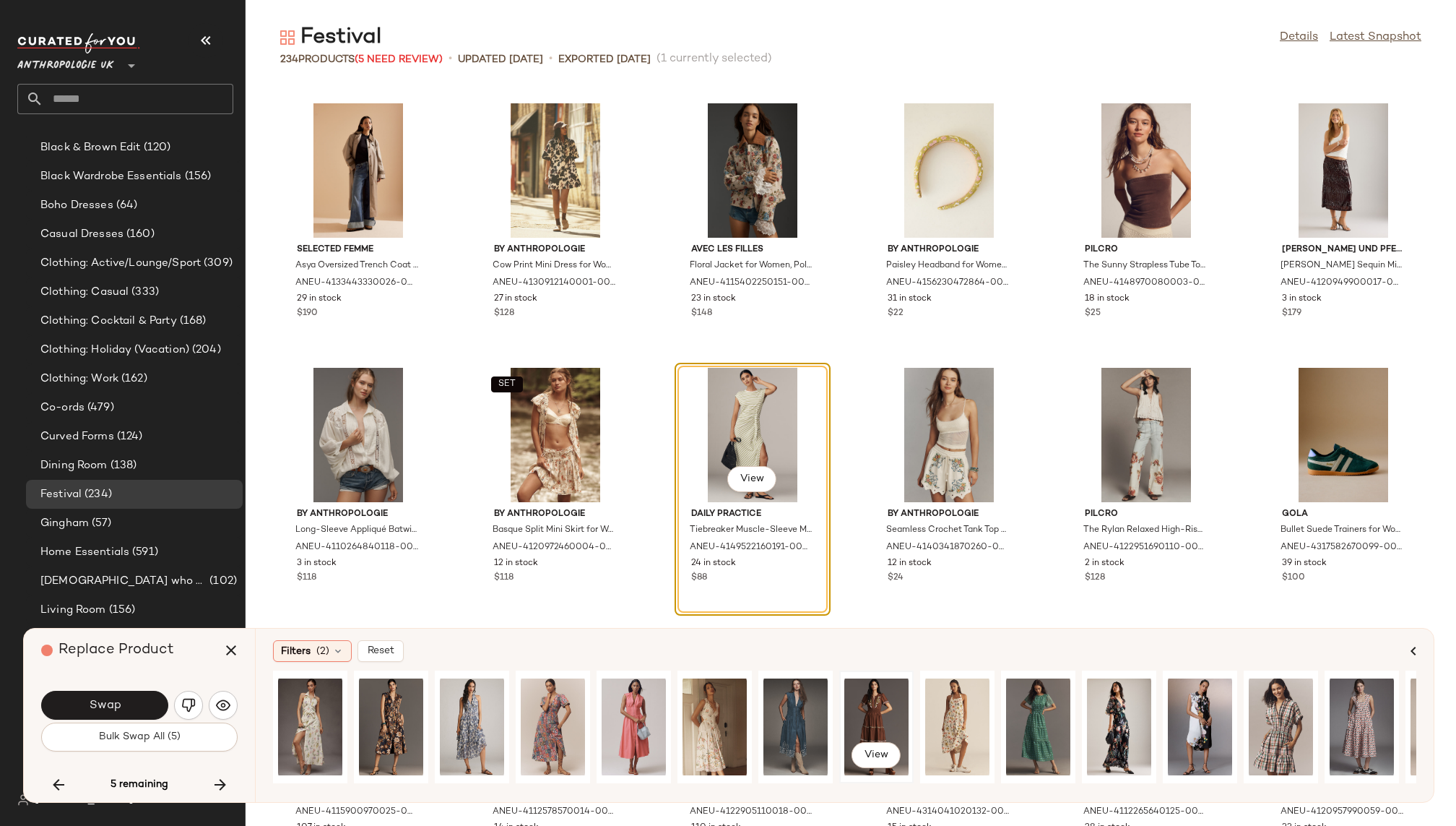
click at [904, 704] on div "View" at bounding box center [877, 727] width 65 height 103
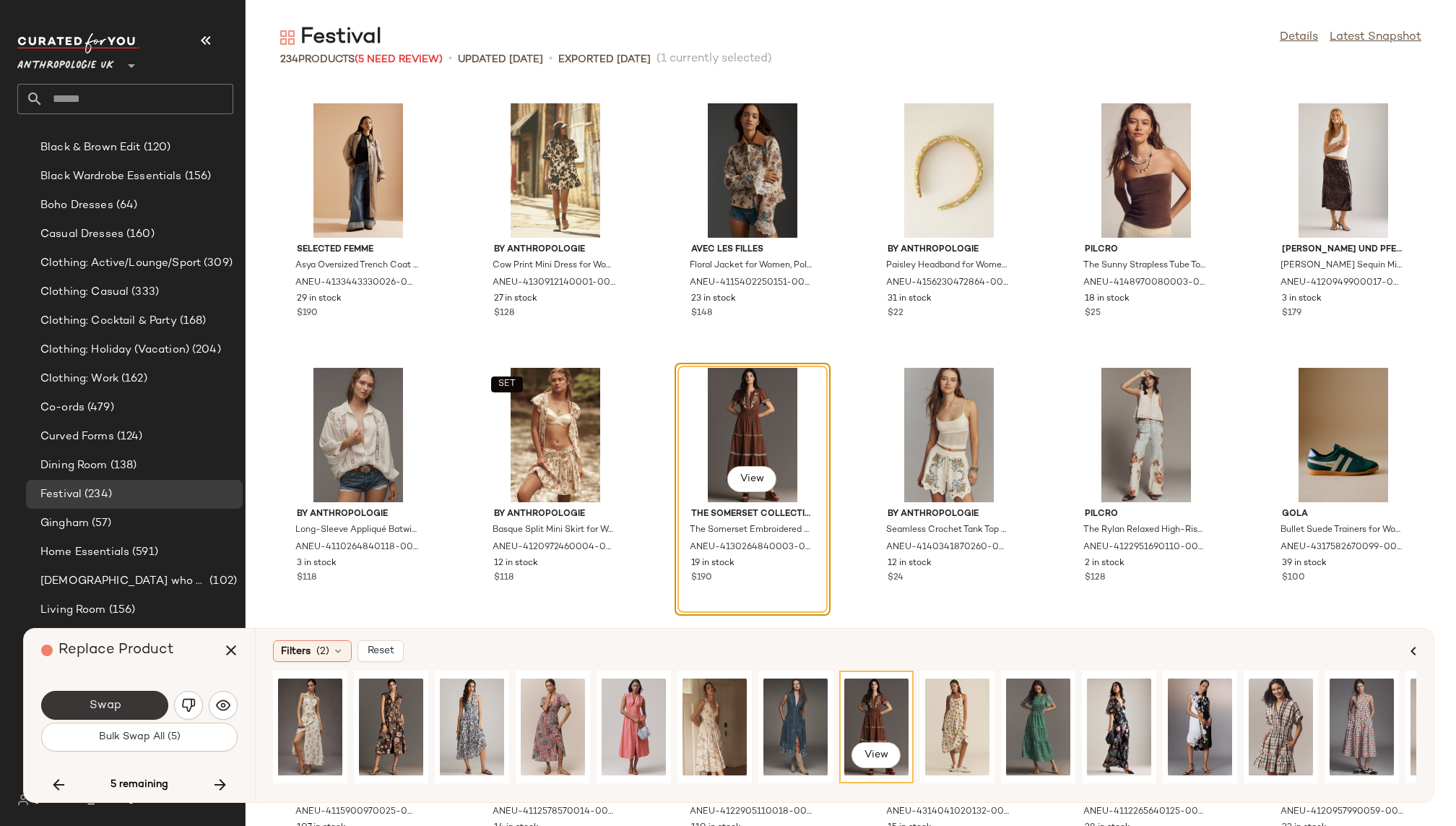
click at [102, 701] on span "Swap" at bounding box center [104, 705] width 32 height 14
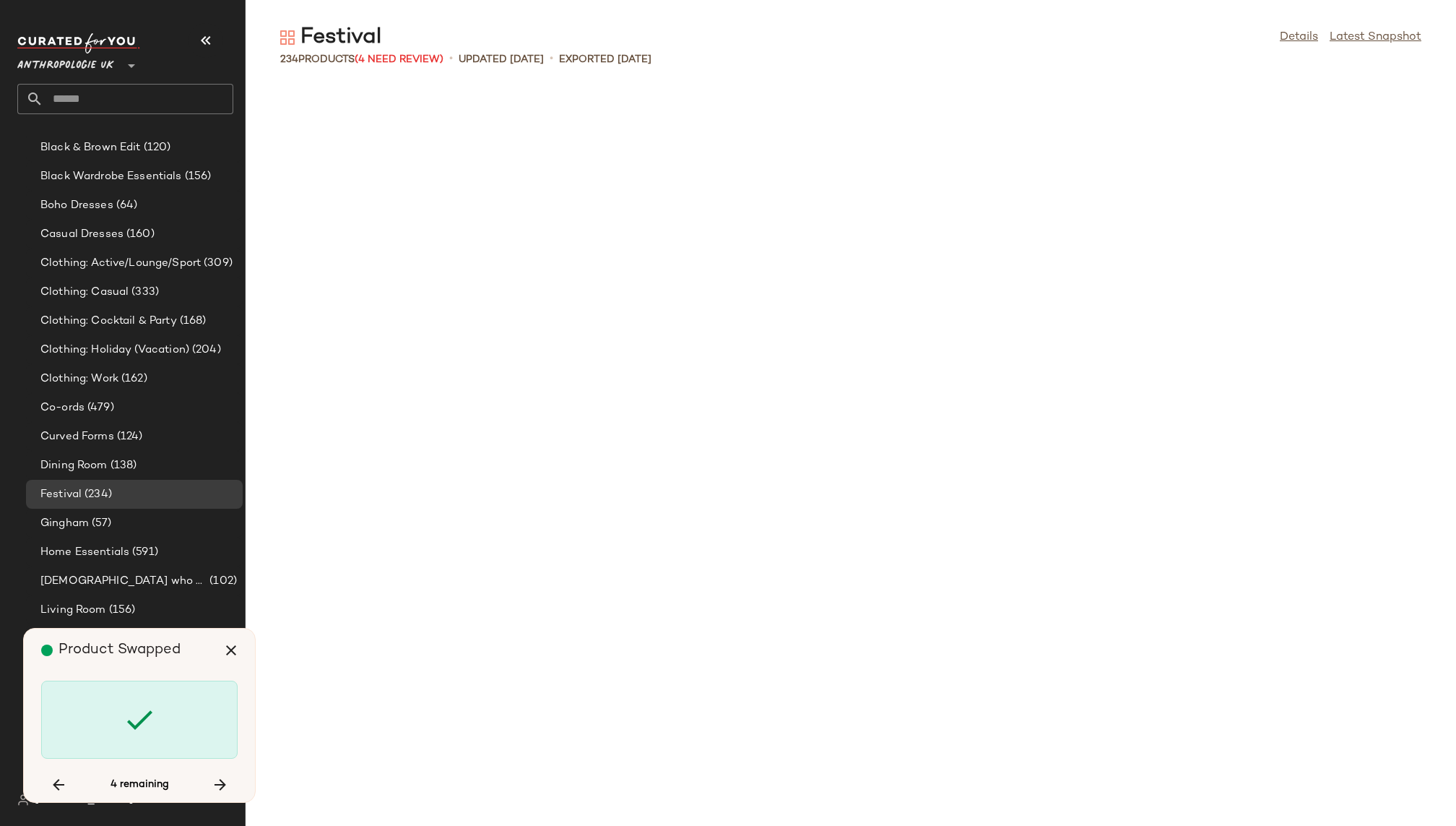
scroll to position [7933, 0]
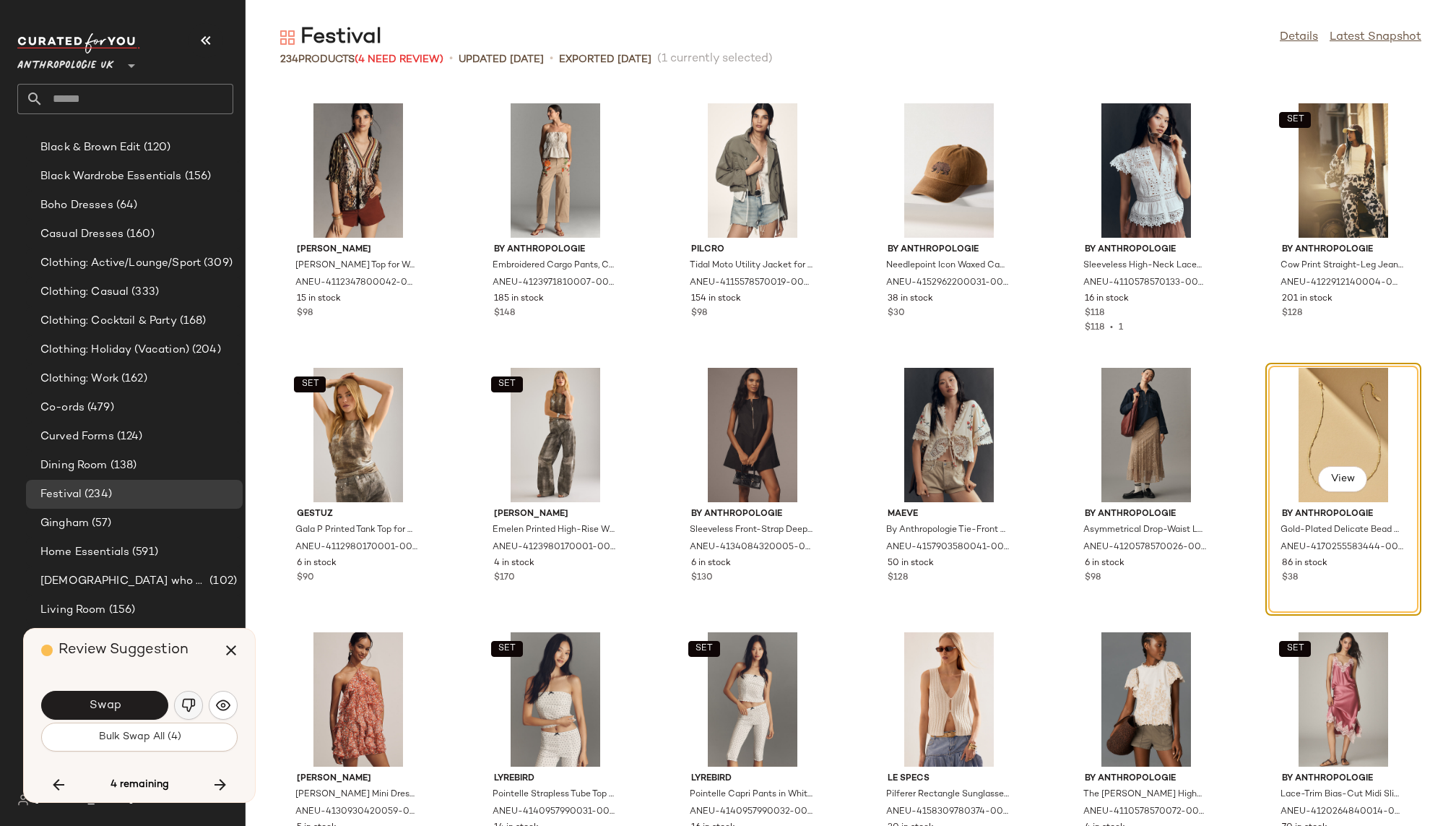
click at [183, 704] on img "button" at bounding box center [188, 704] width 14 height 14
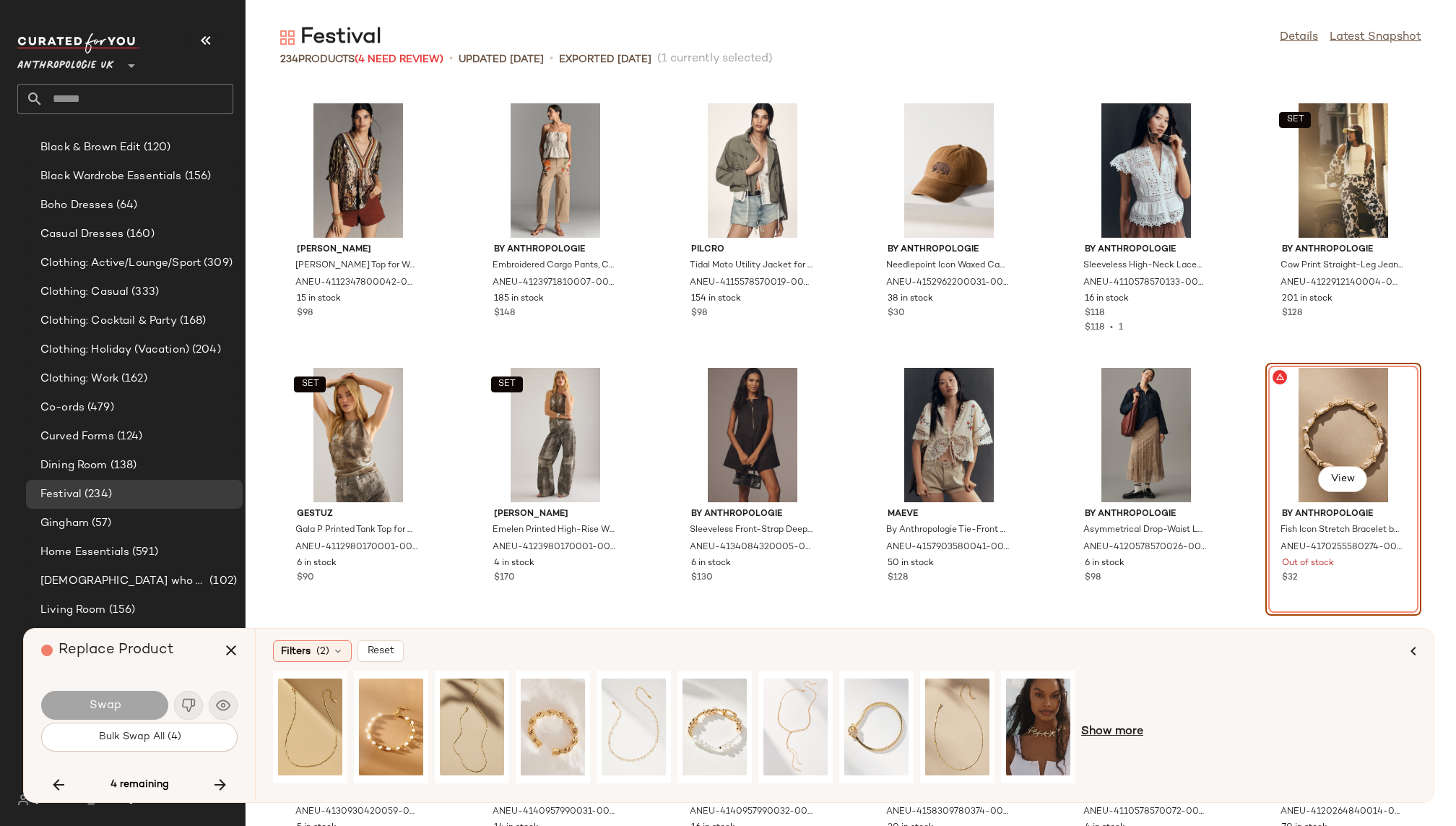
click at [1105, 740] on span "Show more" at bounding box center [1112, 732] width 62 height 17
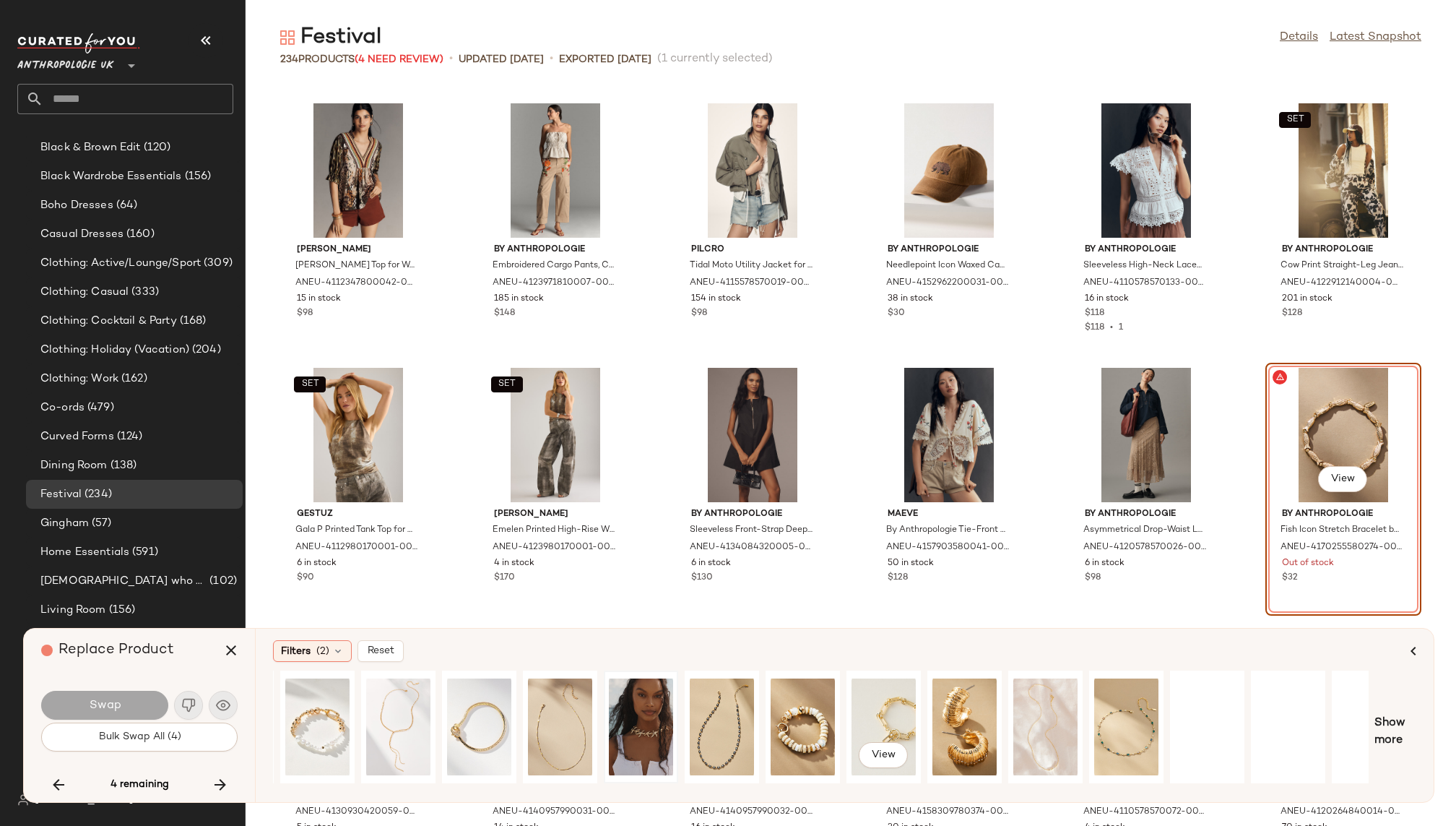
scroll to position [0, 410]
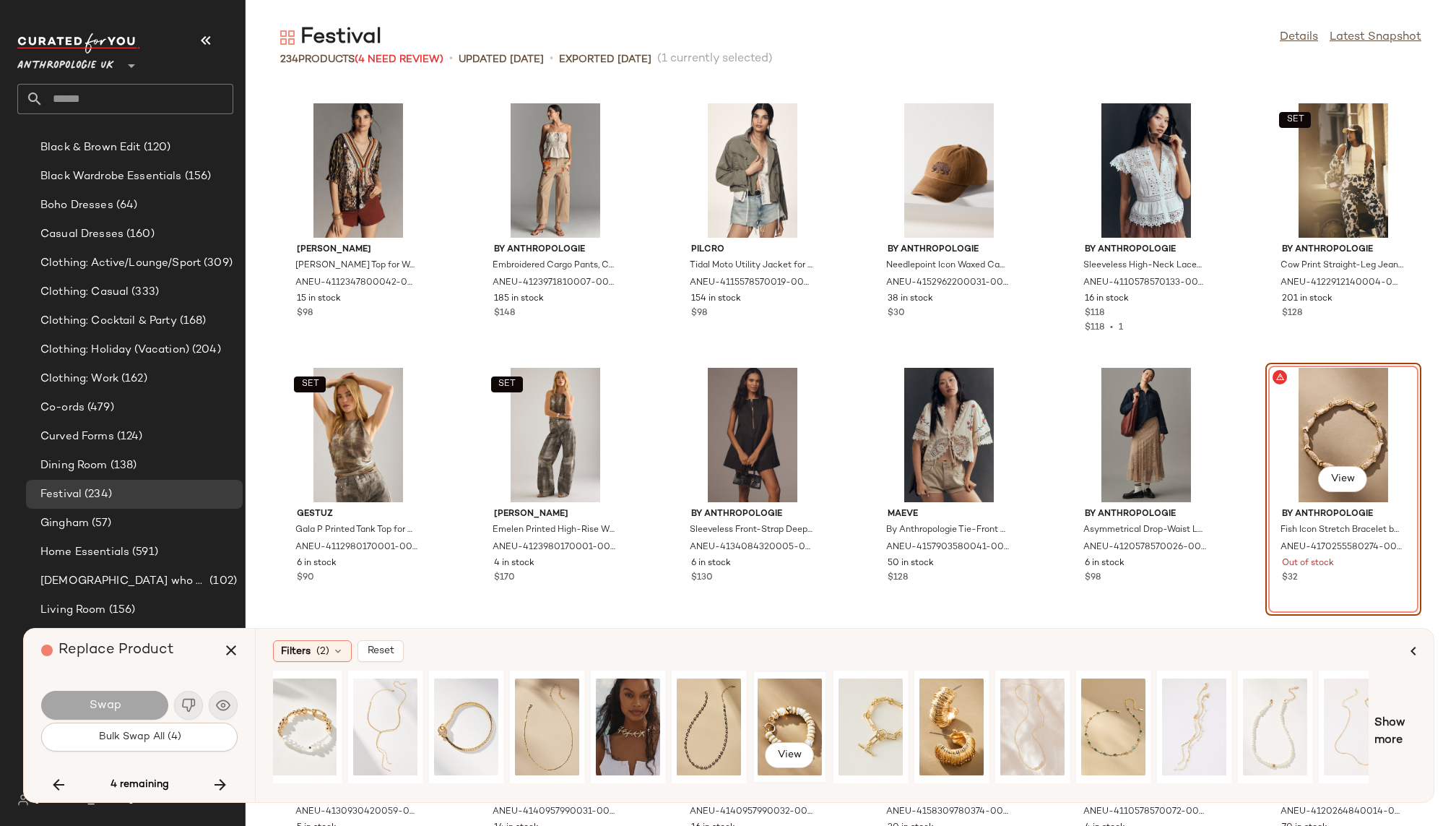
click at [806, 709] on div "View" at bounding box center [790, 727] width 65 height 103
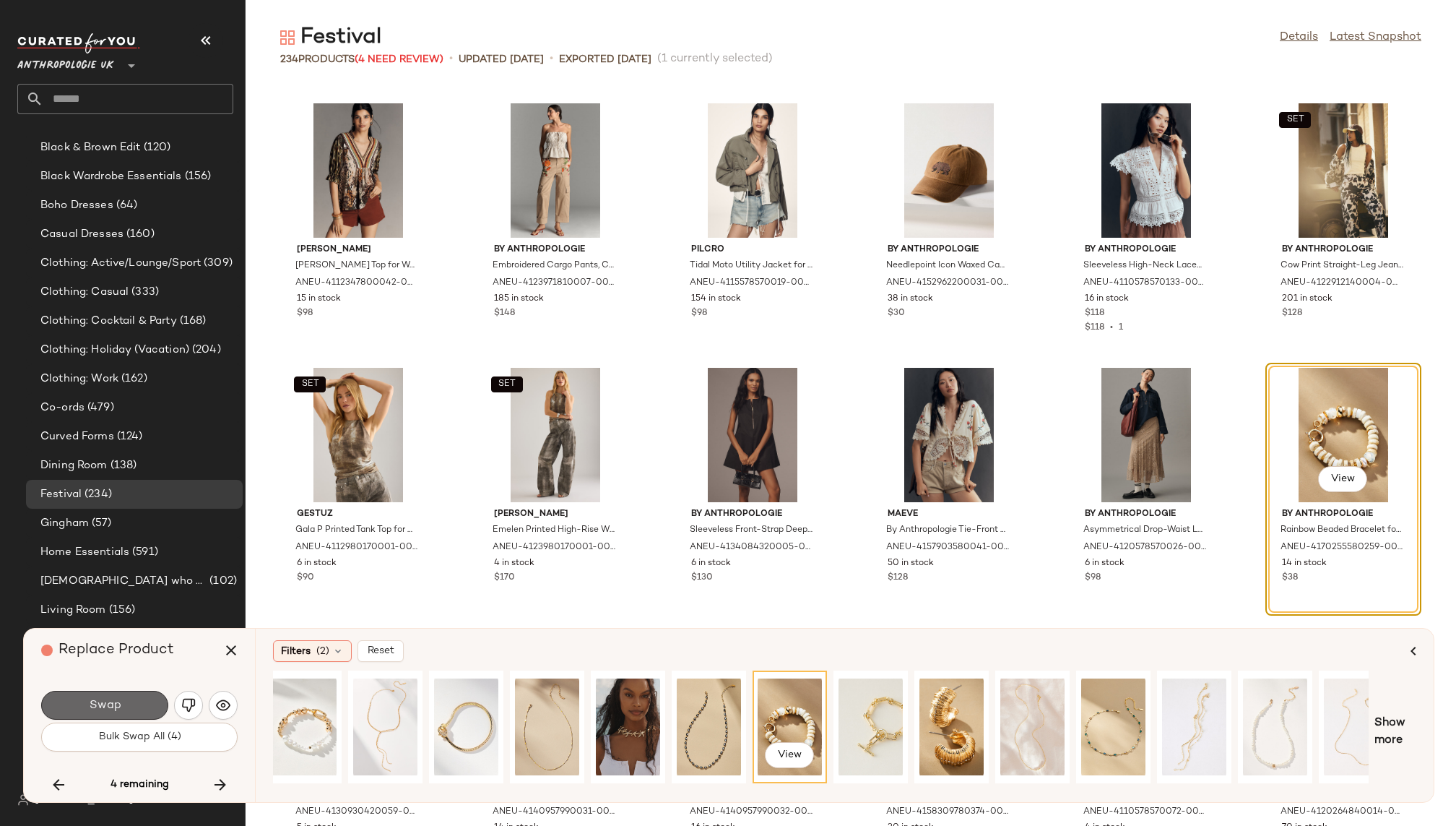
click at [96, 701] on span "Swap" at bounding box center [104, 705] width 32 height 14
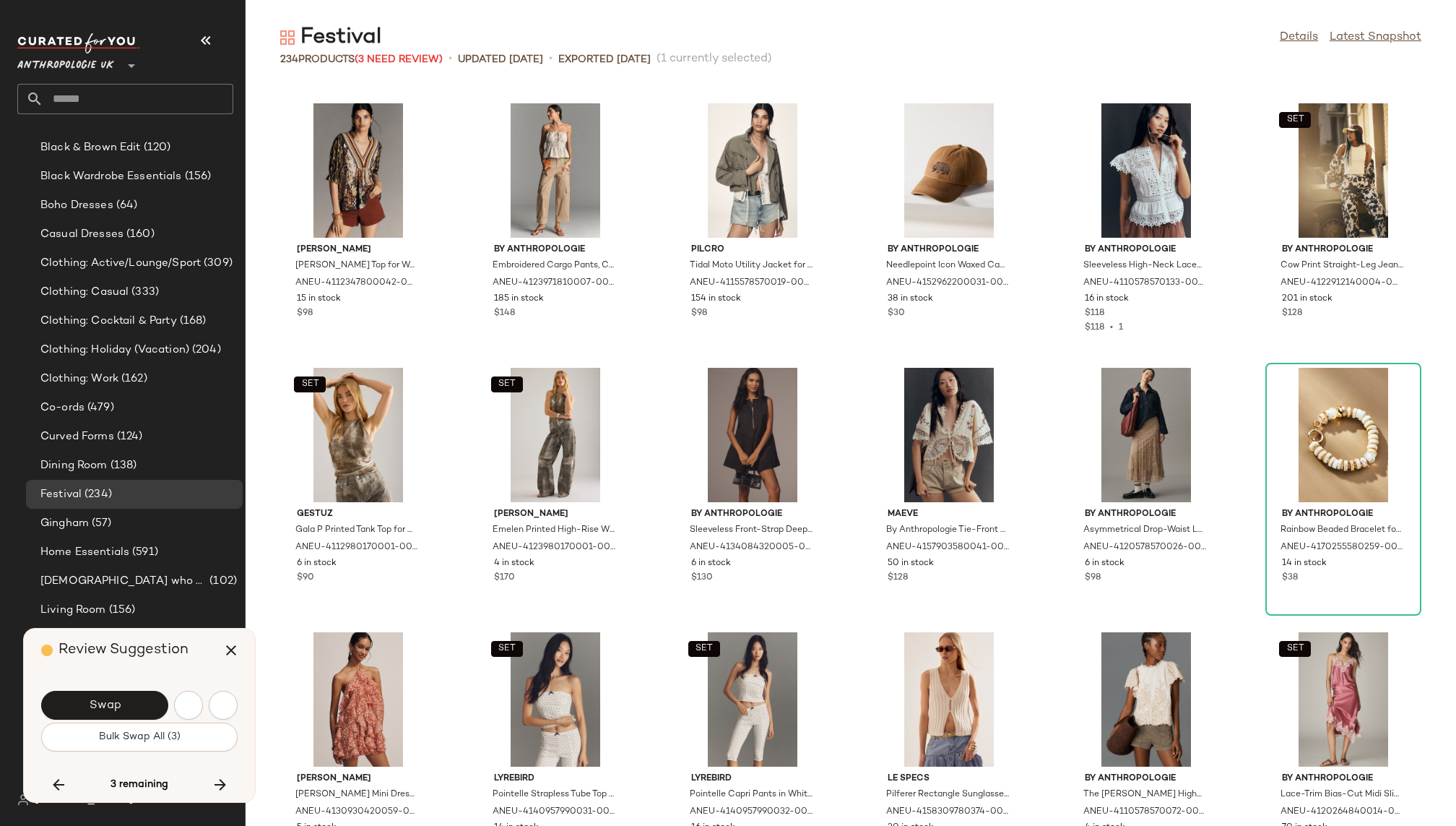
scroll to position [8462, 0]
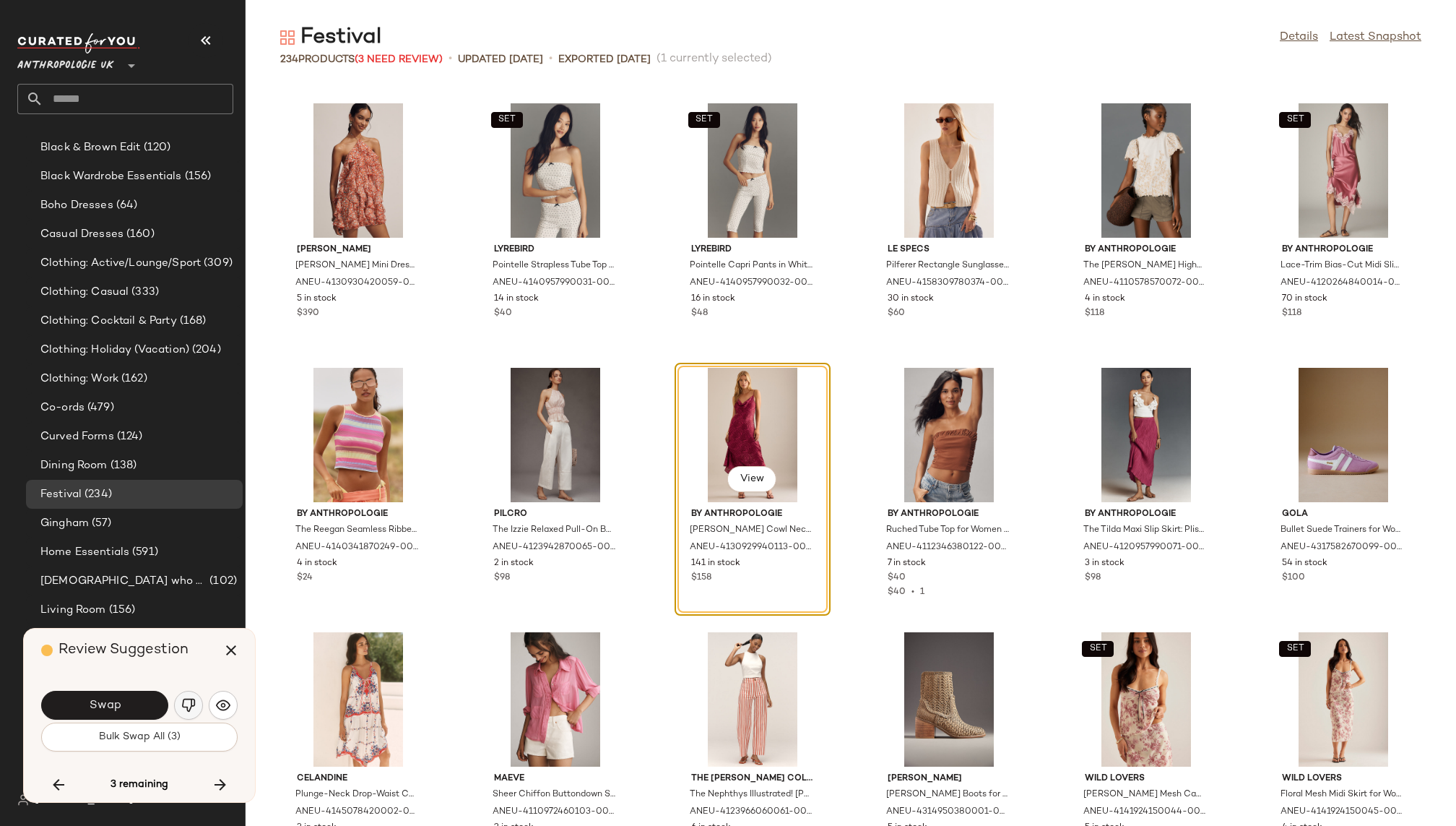
click at [191, 703] on img "button" at bounding box center [188, 704] width 14 height 14
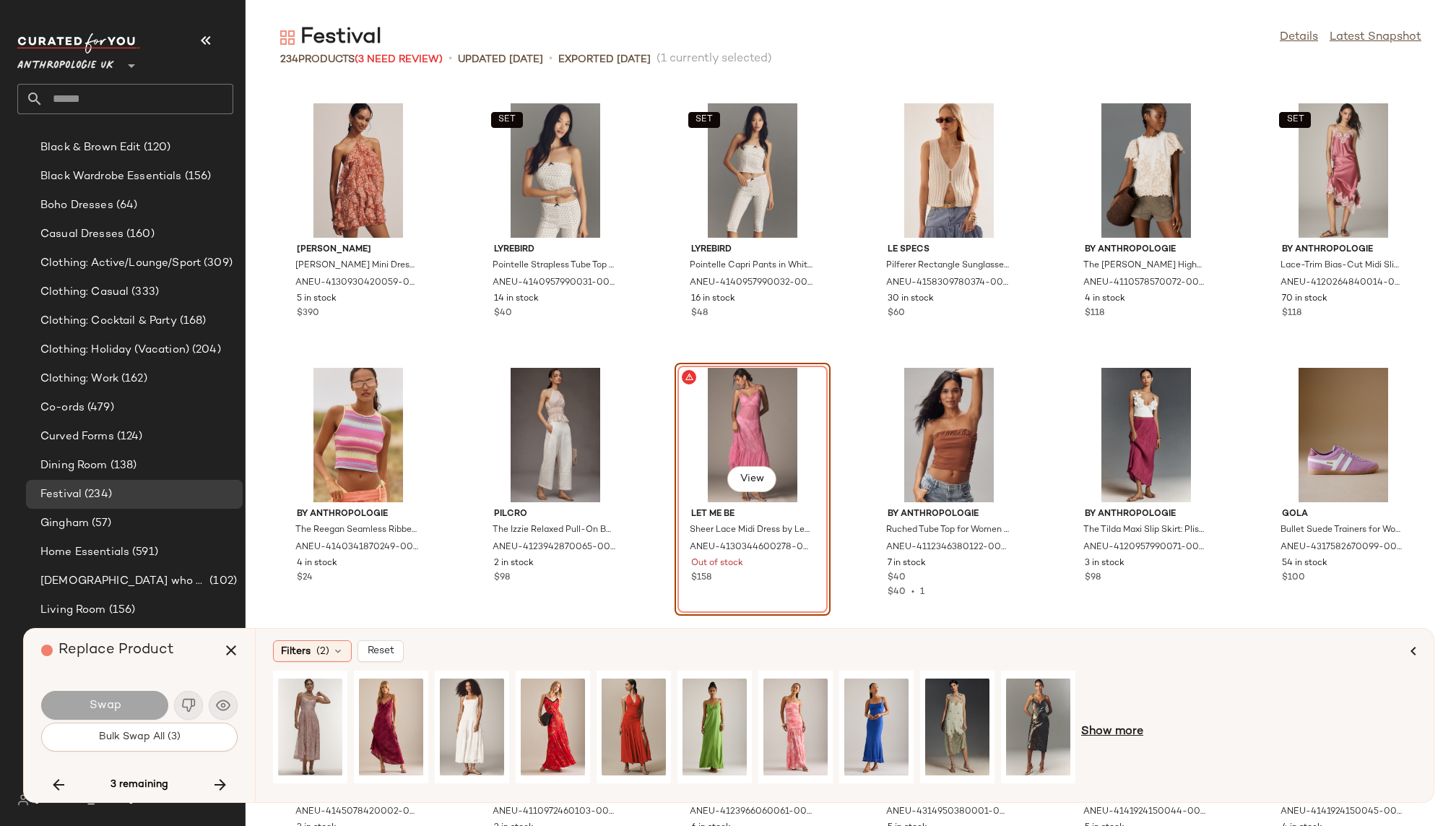
click at [1109, 736] on span "Show more" at bounding box center [1112, 732] width 62 height 17
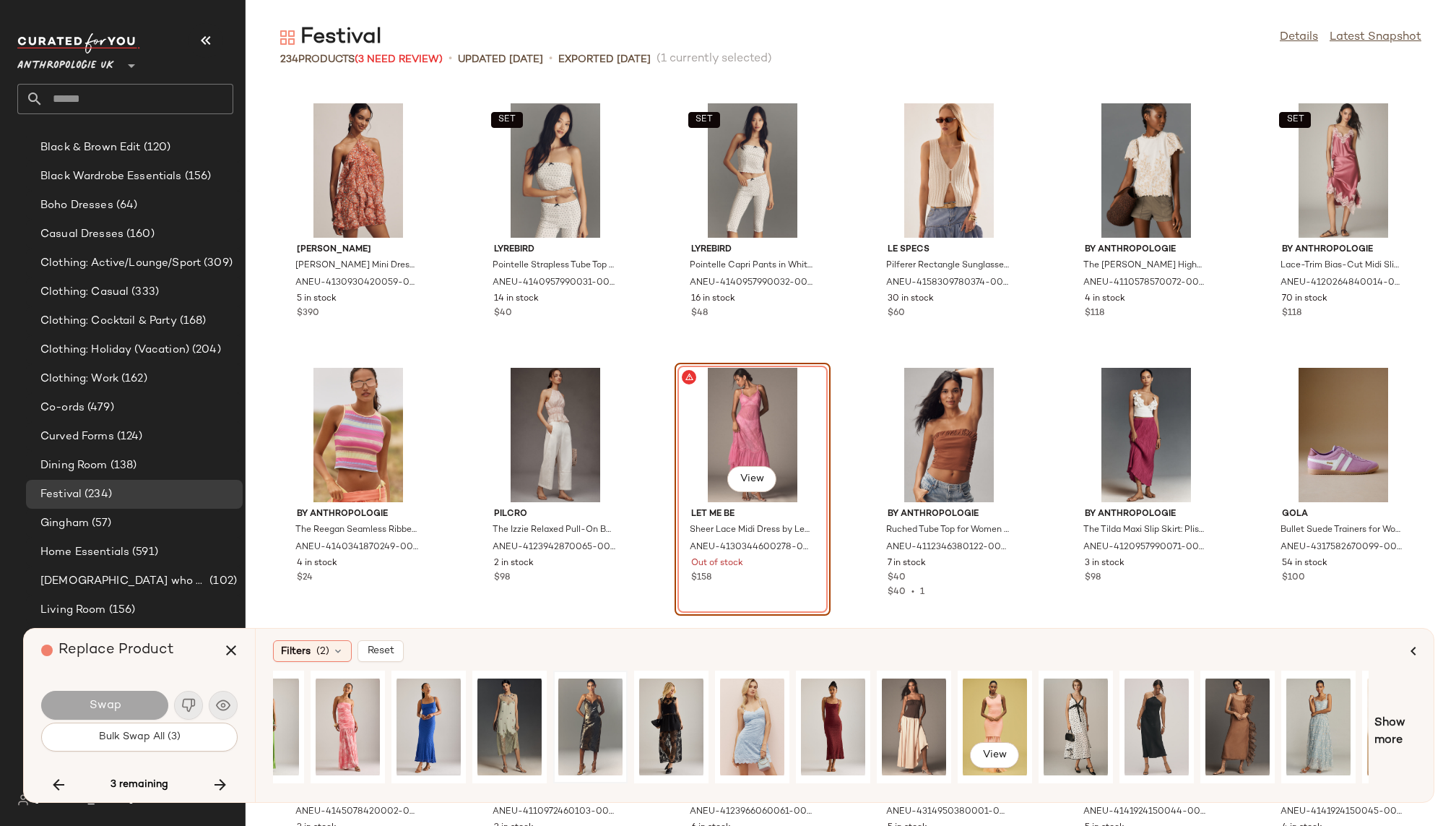
scroll to position [0, 515]
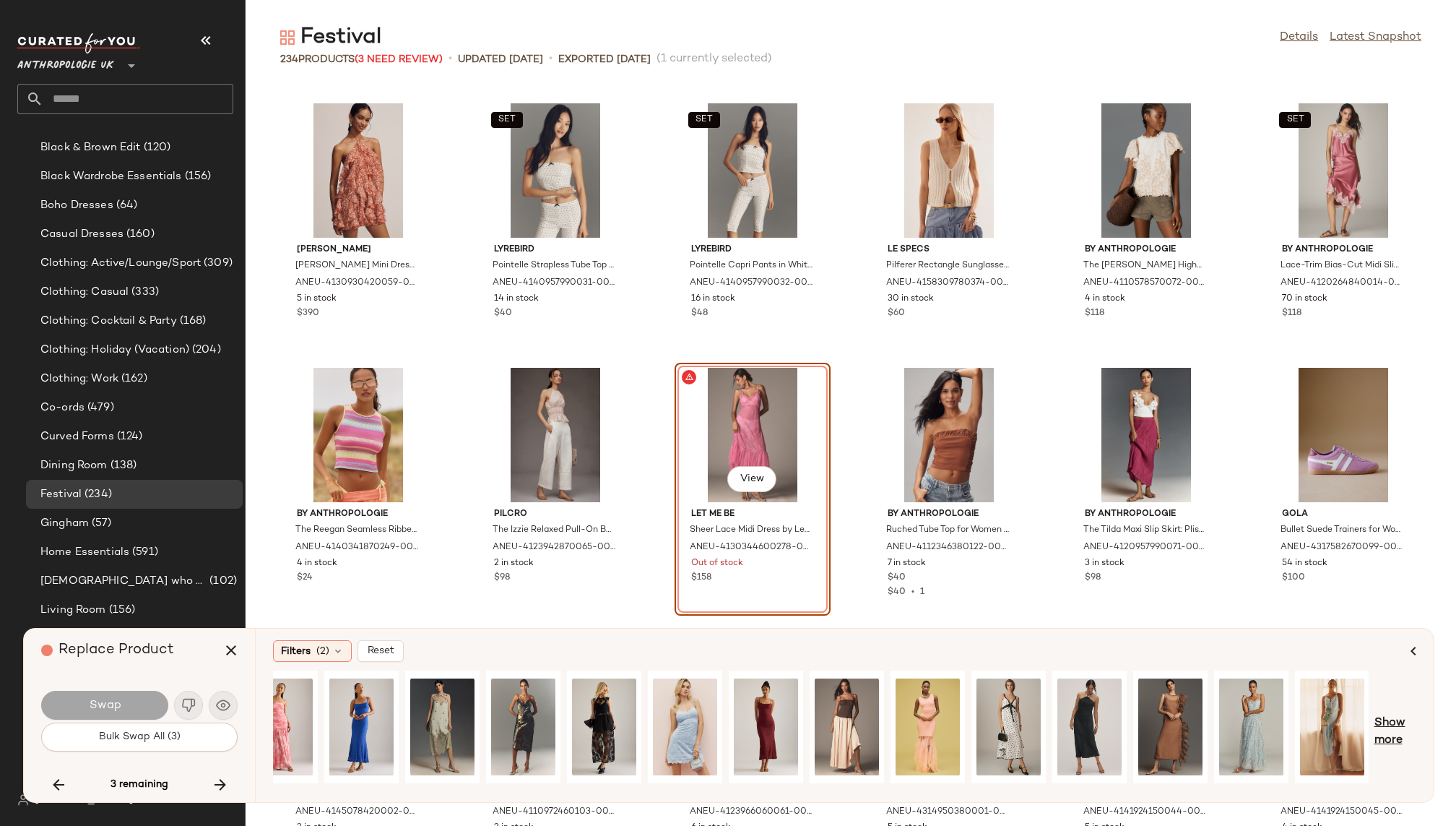
click at [1400, 732] on span "Show more" at bounding box center [1395, 732] width 42 height 35
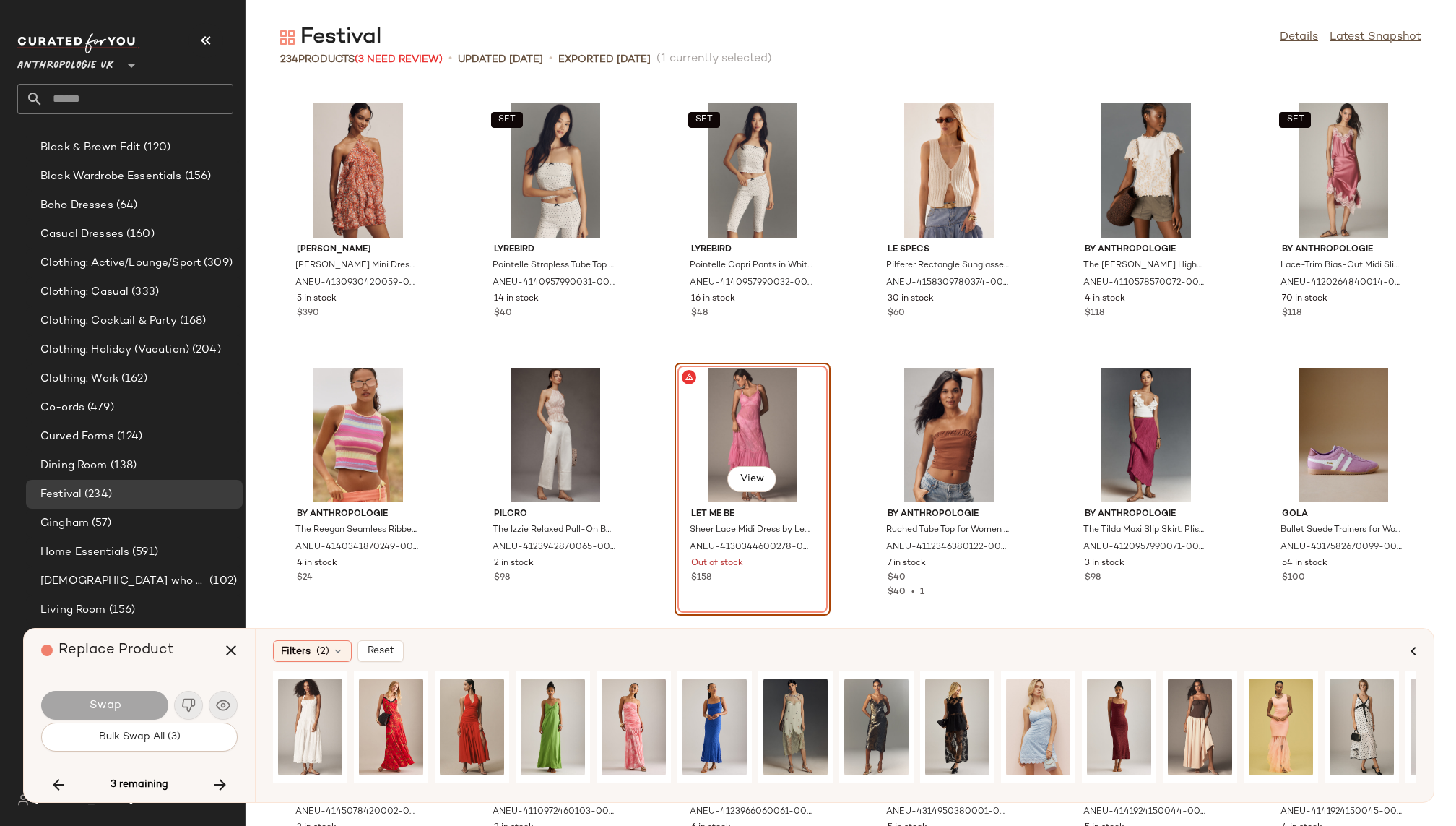
scroll to position [0, 0]
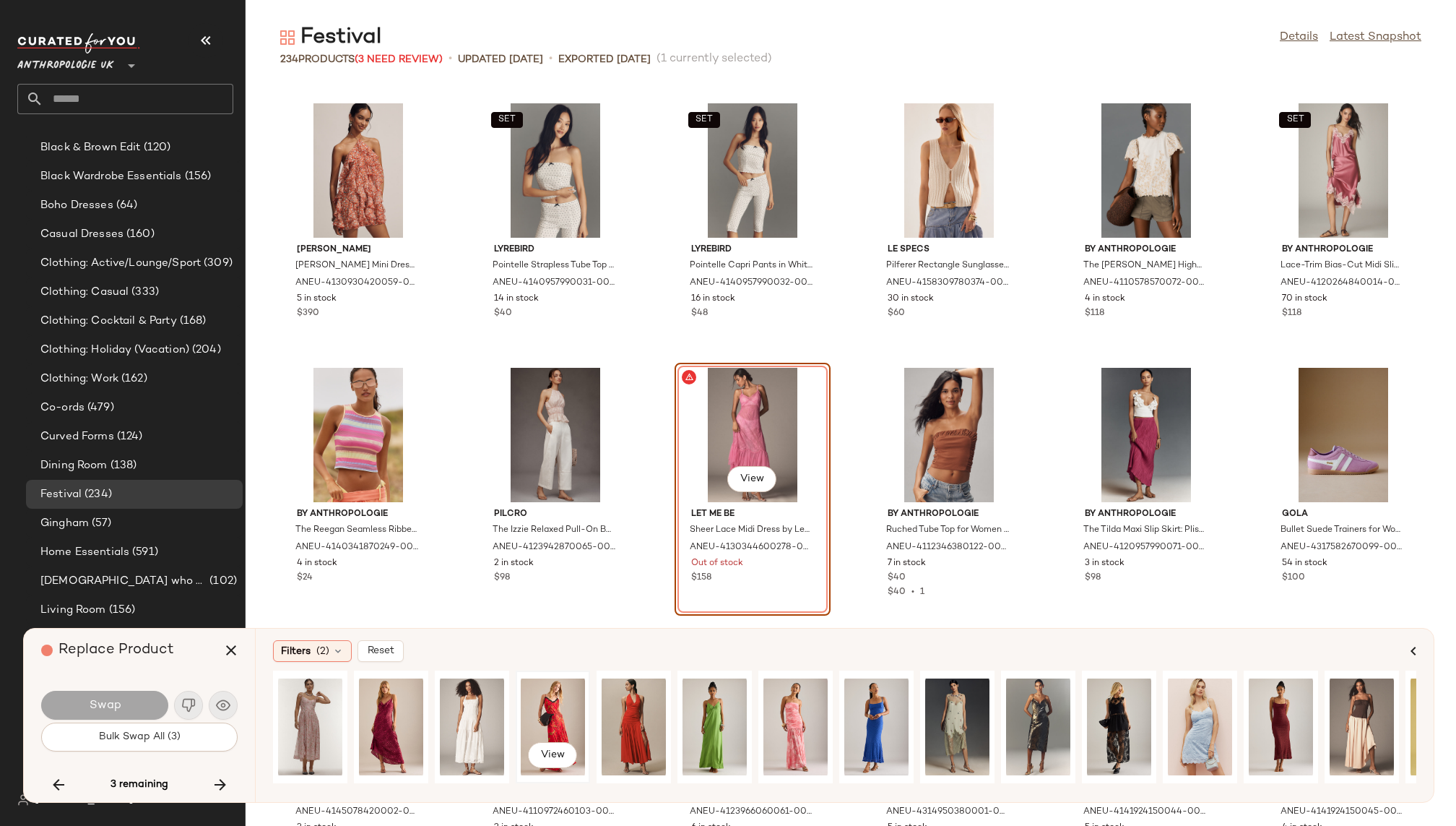
click at [544, 710] on div "View" at bounding box center [553, 727] width 65 height 103
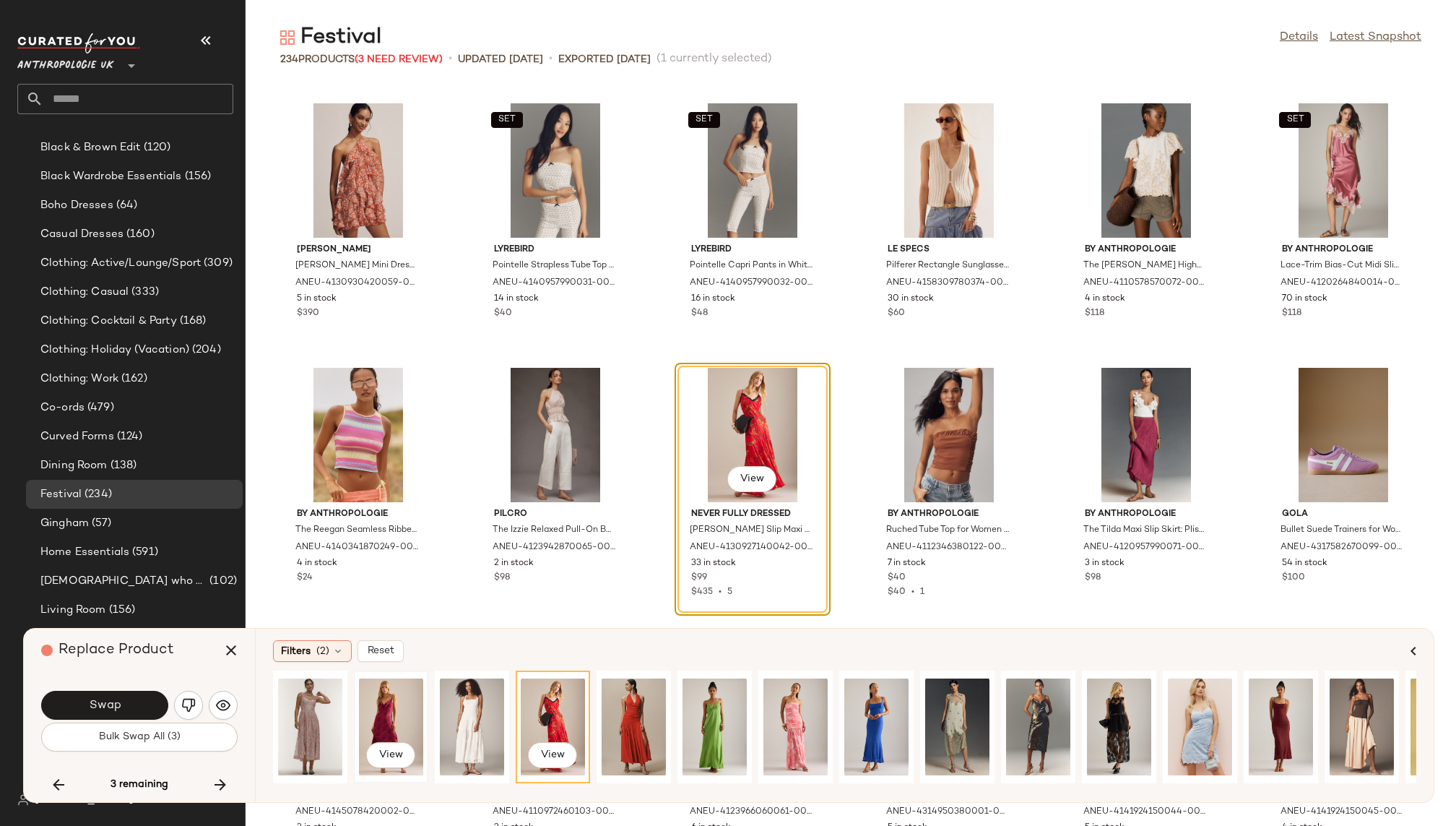
click at [391, 718] on div "View" at bounding box center [392, 727] width 65 height 103
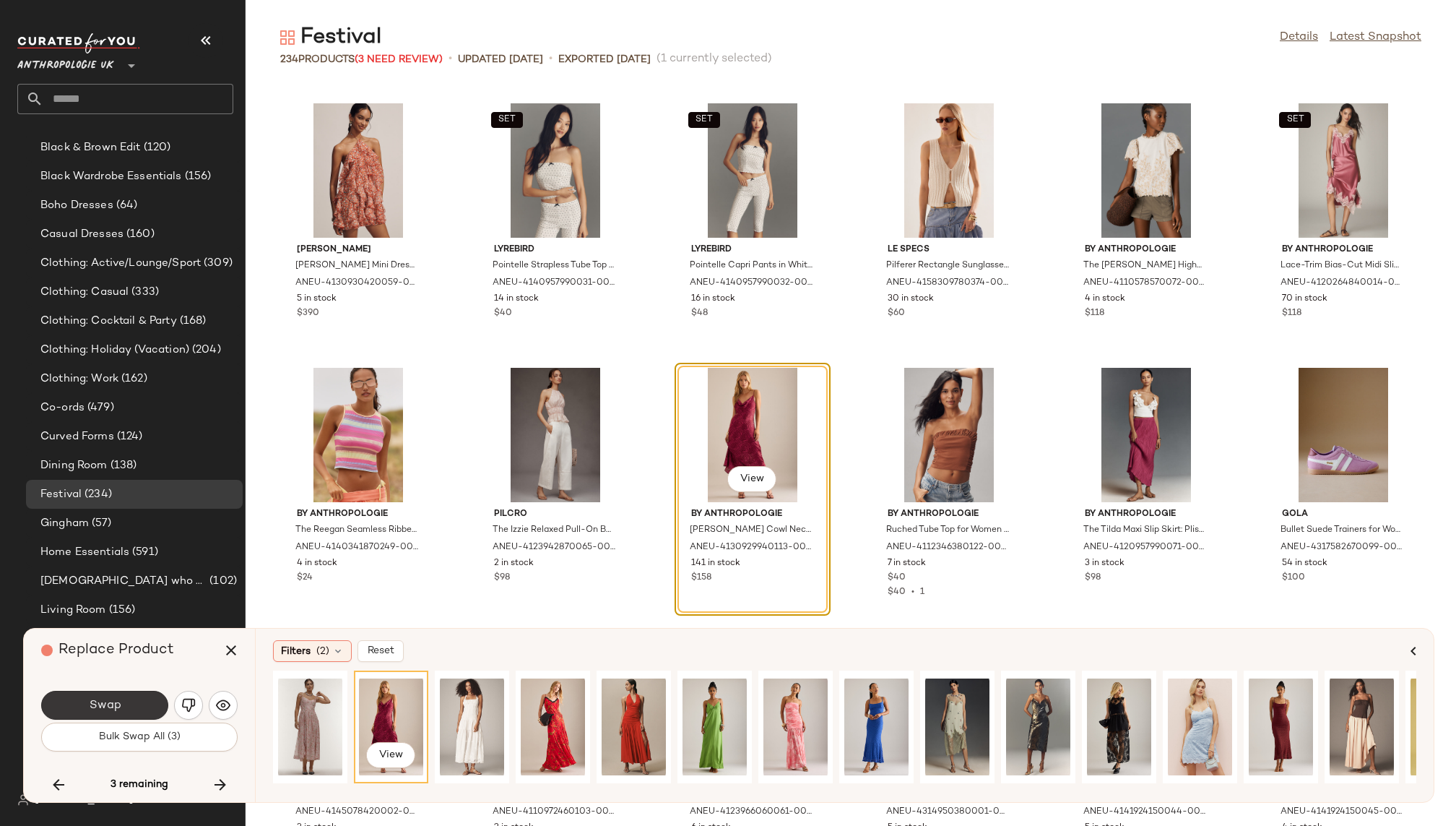
click at [116, 706] on span "Swap" at bounding box center [104, 705] width 32 height 14
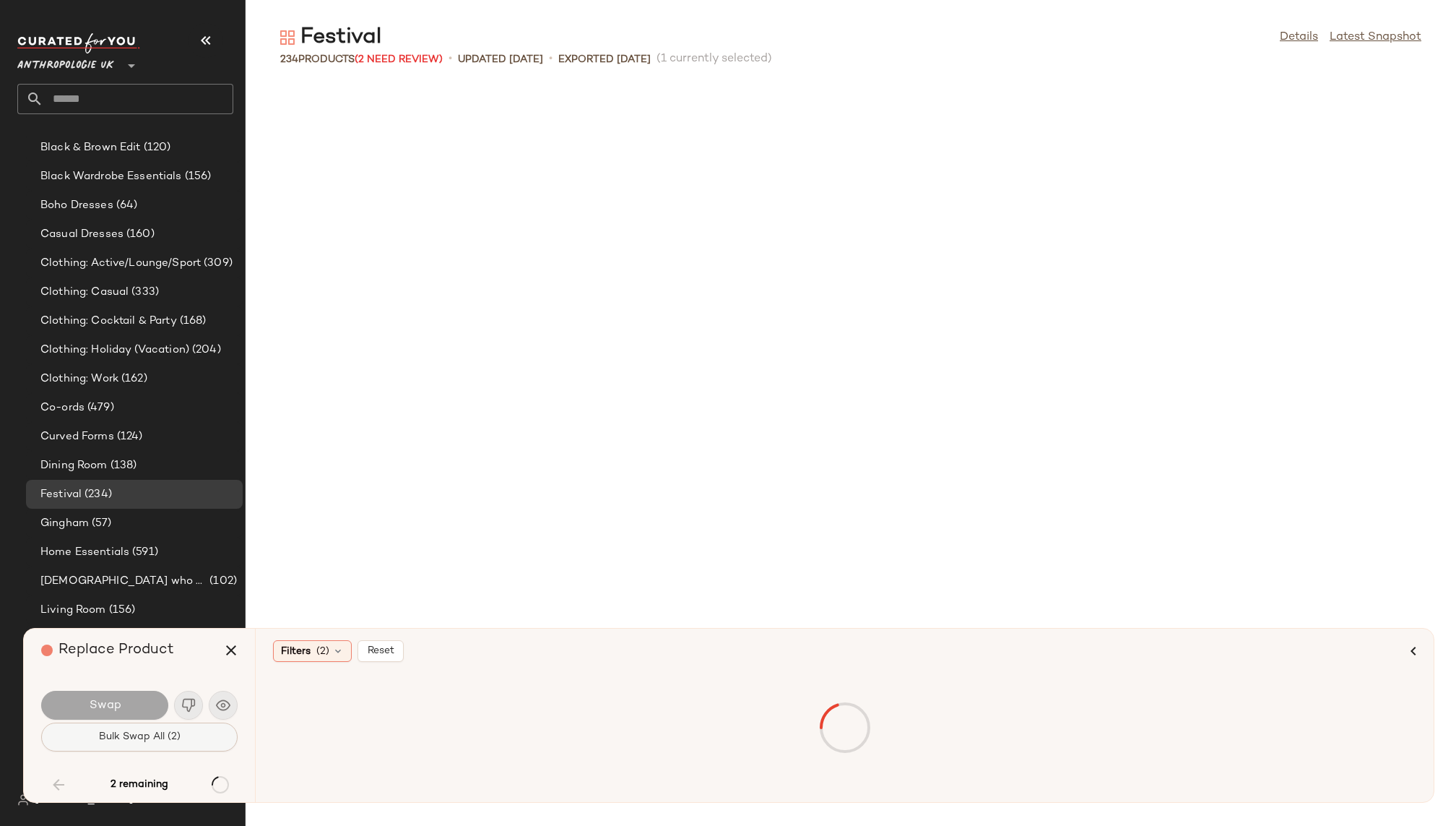
scroll to position [5024, 0]
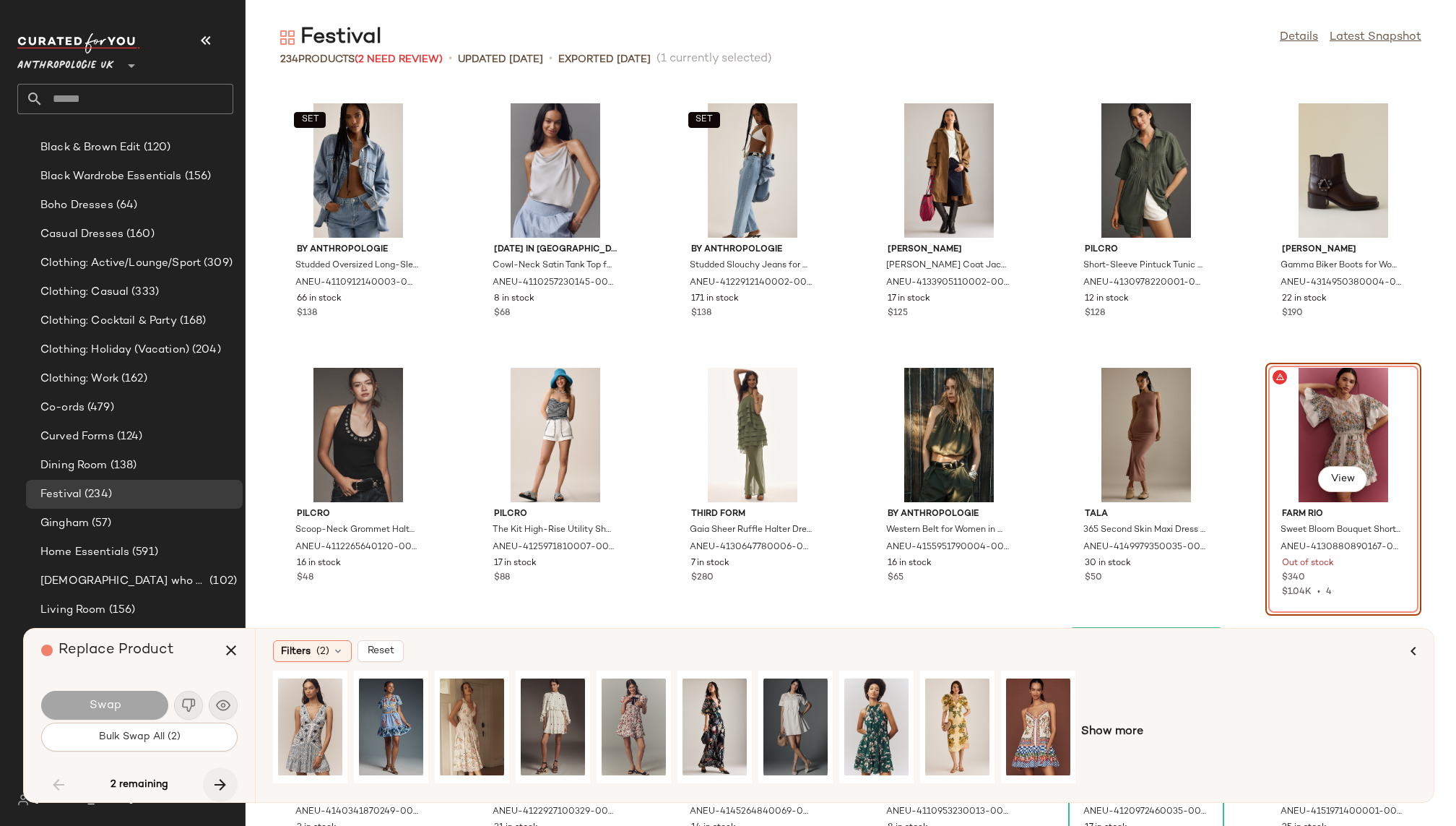
click at [223, 779] on icon "button" at bounding box center [220, 784] width 17 height 17
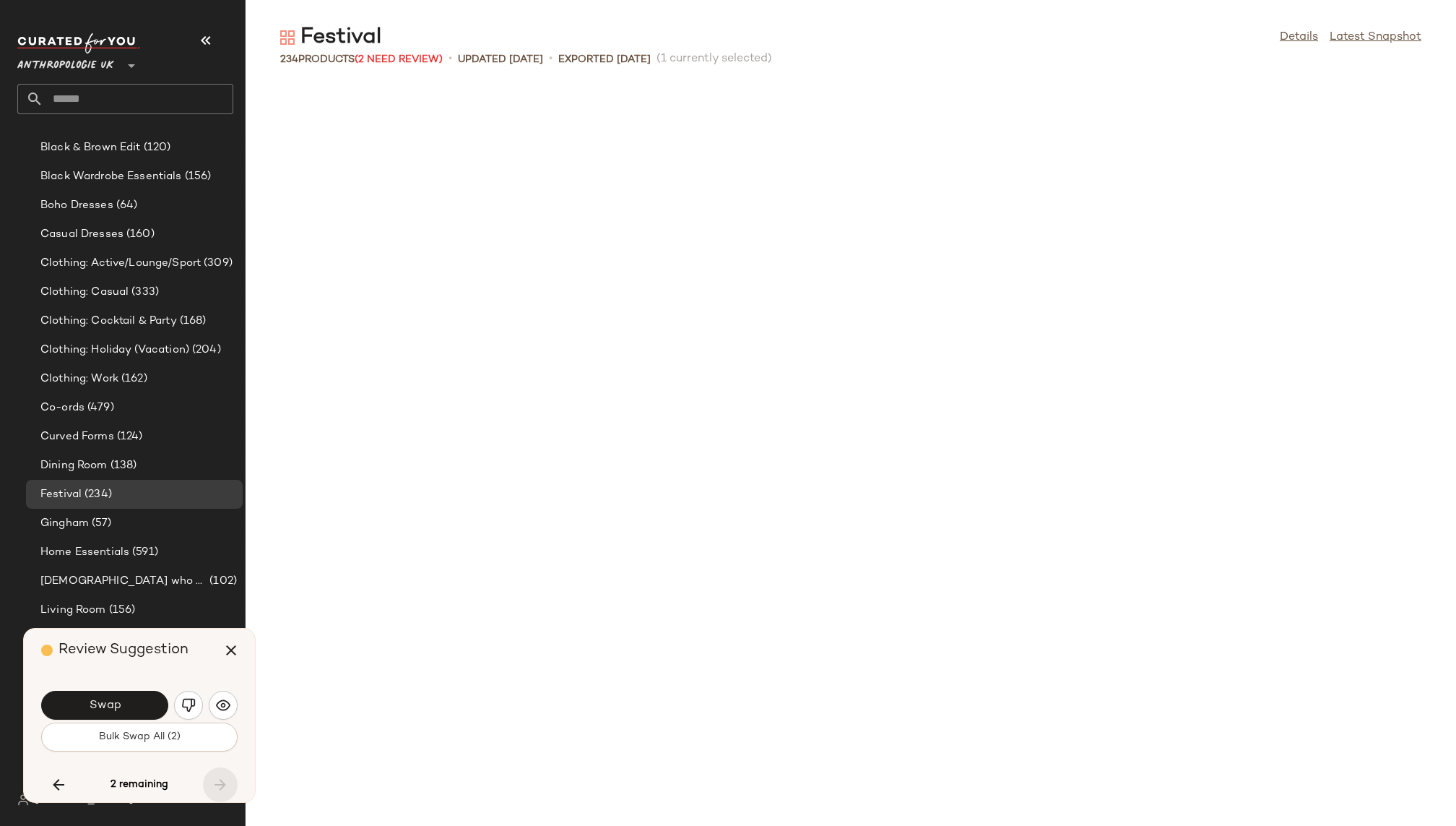
scroll to position [9255, 0]
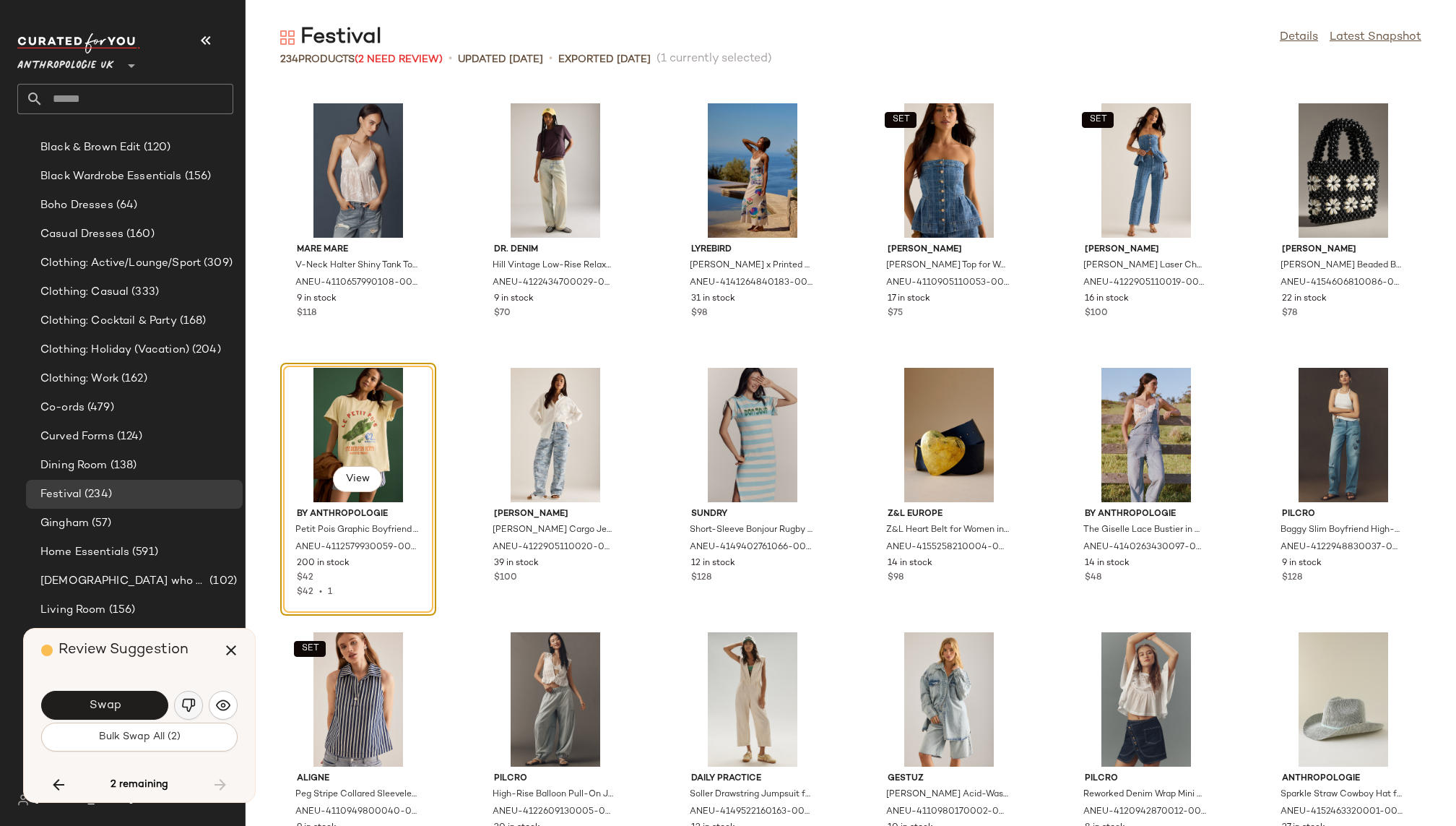
click at [193, 707] on img "button" at bounding box center [188, 704] width 14 height 14
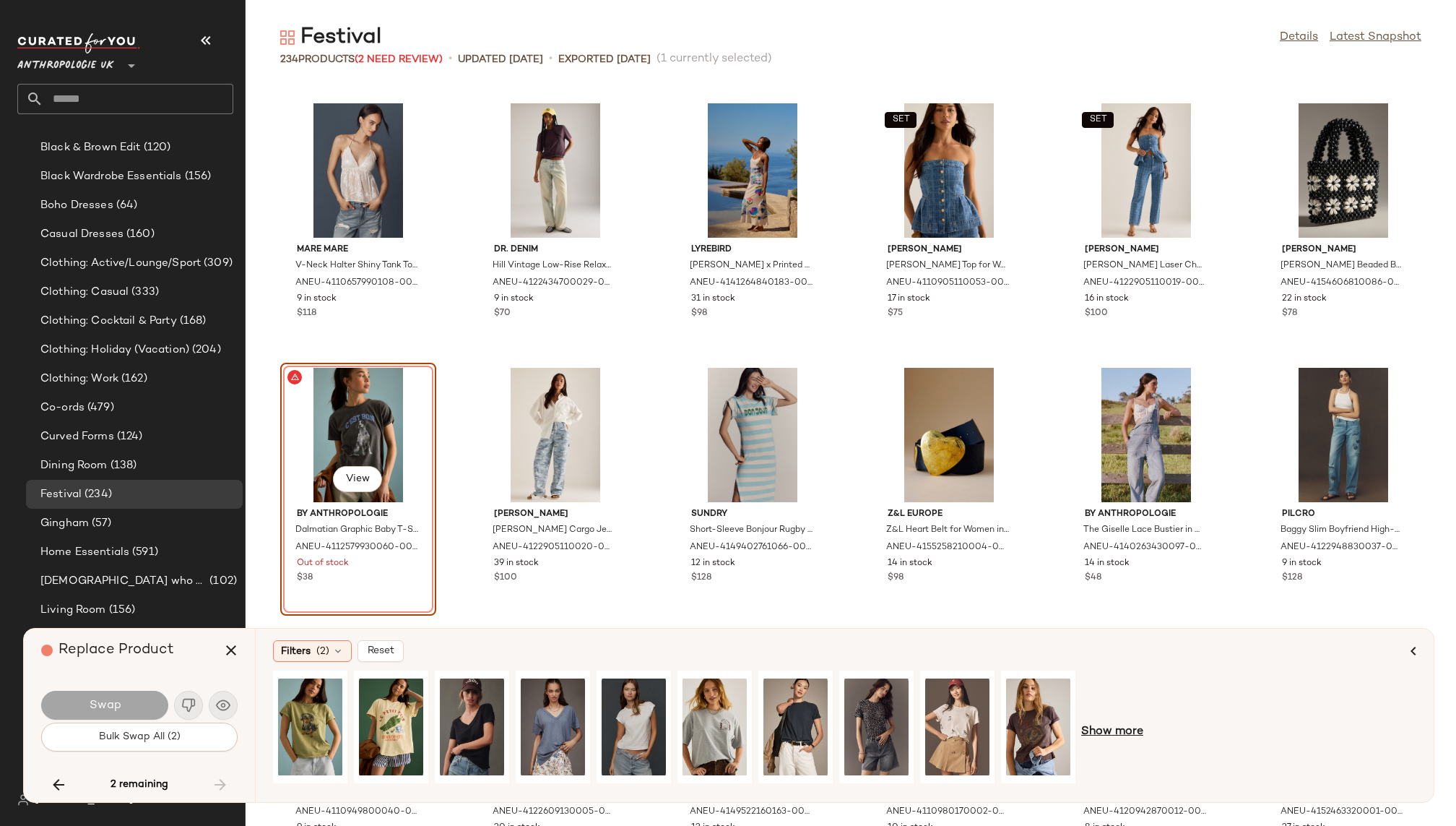
click at [1115, 733] on span "Show more" at bounding box center [1112, 732] width 62 height 17
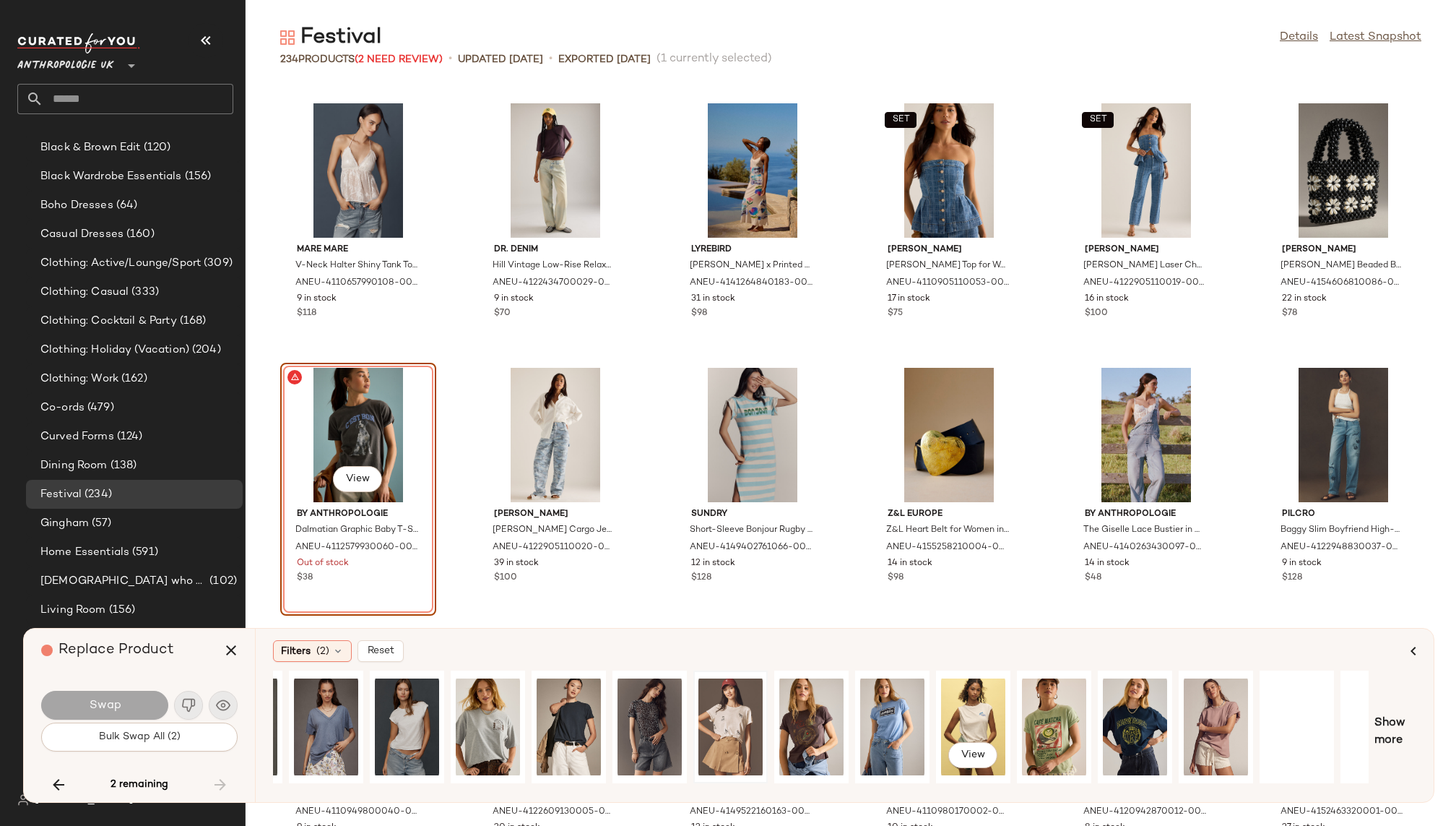
scroll to position [0, 315]
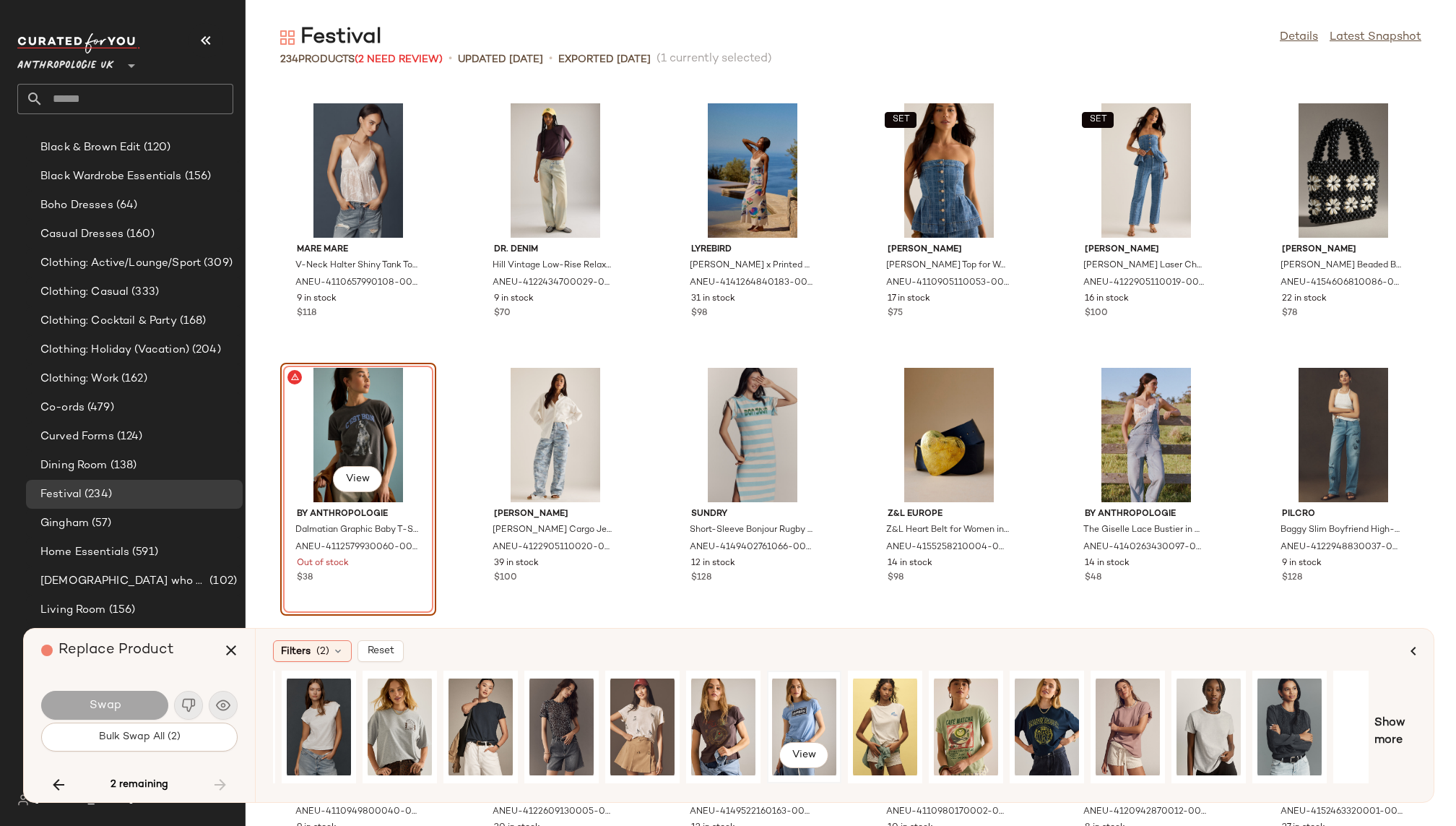
click at [820, 705] on div "View" at bounding box center [804, 727] width 65 height 103
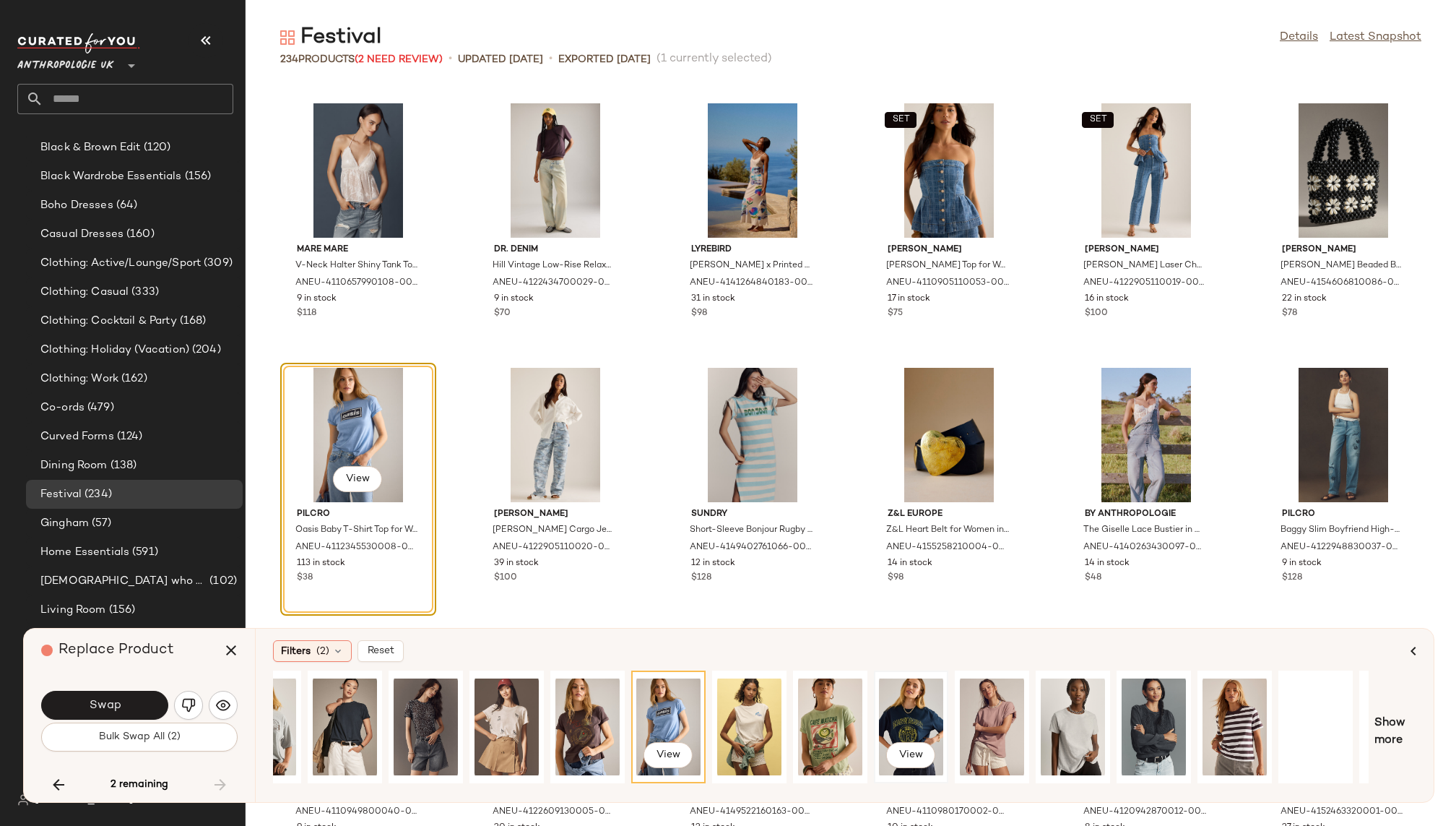
scroll to position [0, 515]
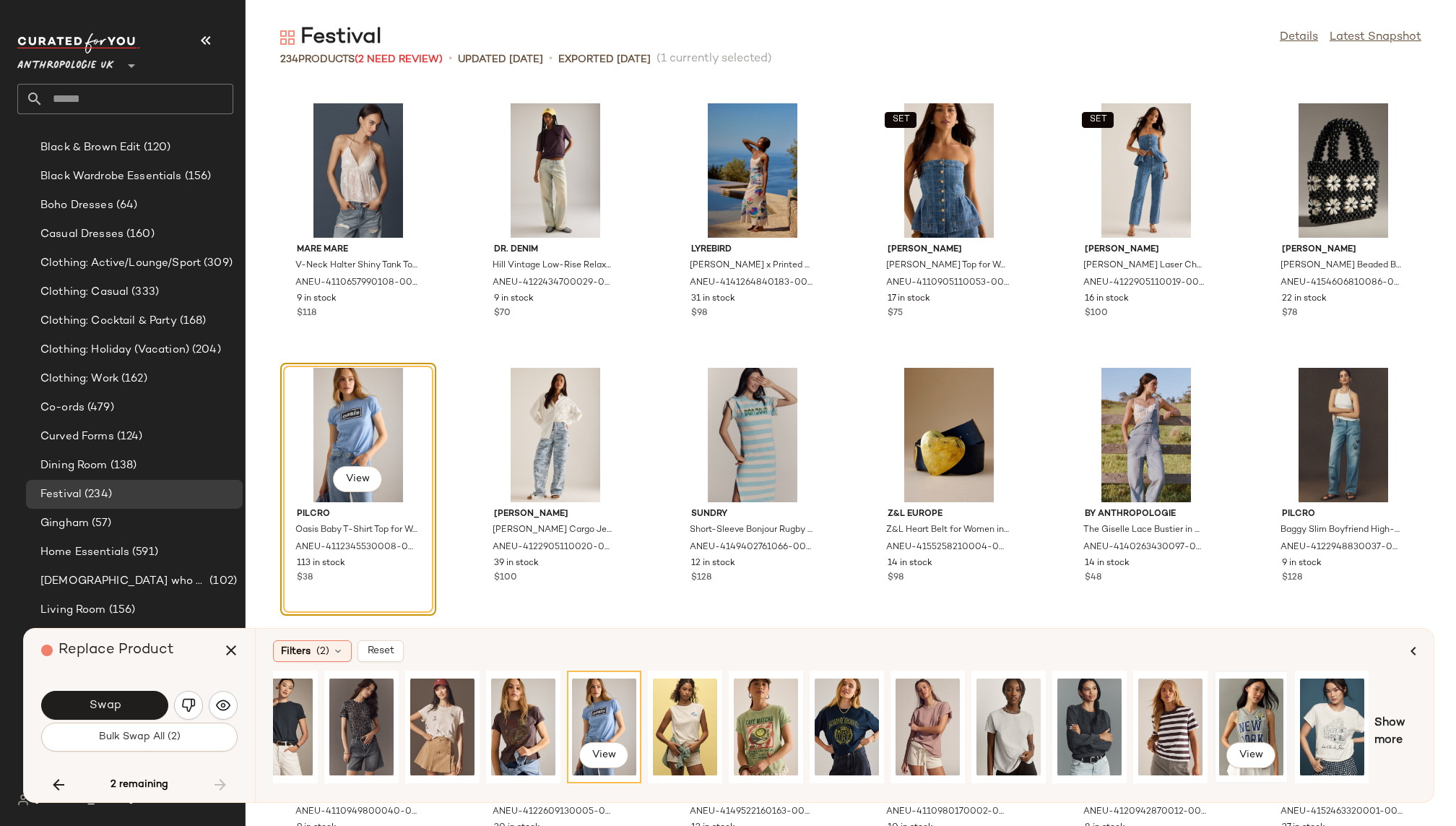
click at [1257, 708] on div "View" at bounding box center [1251, 727] width 65 height 103
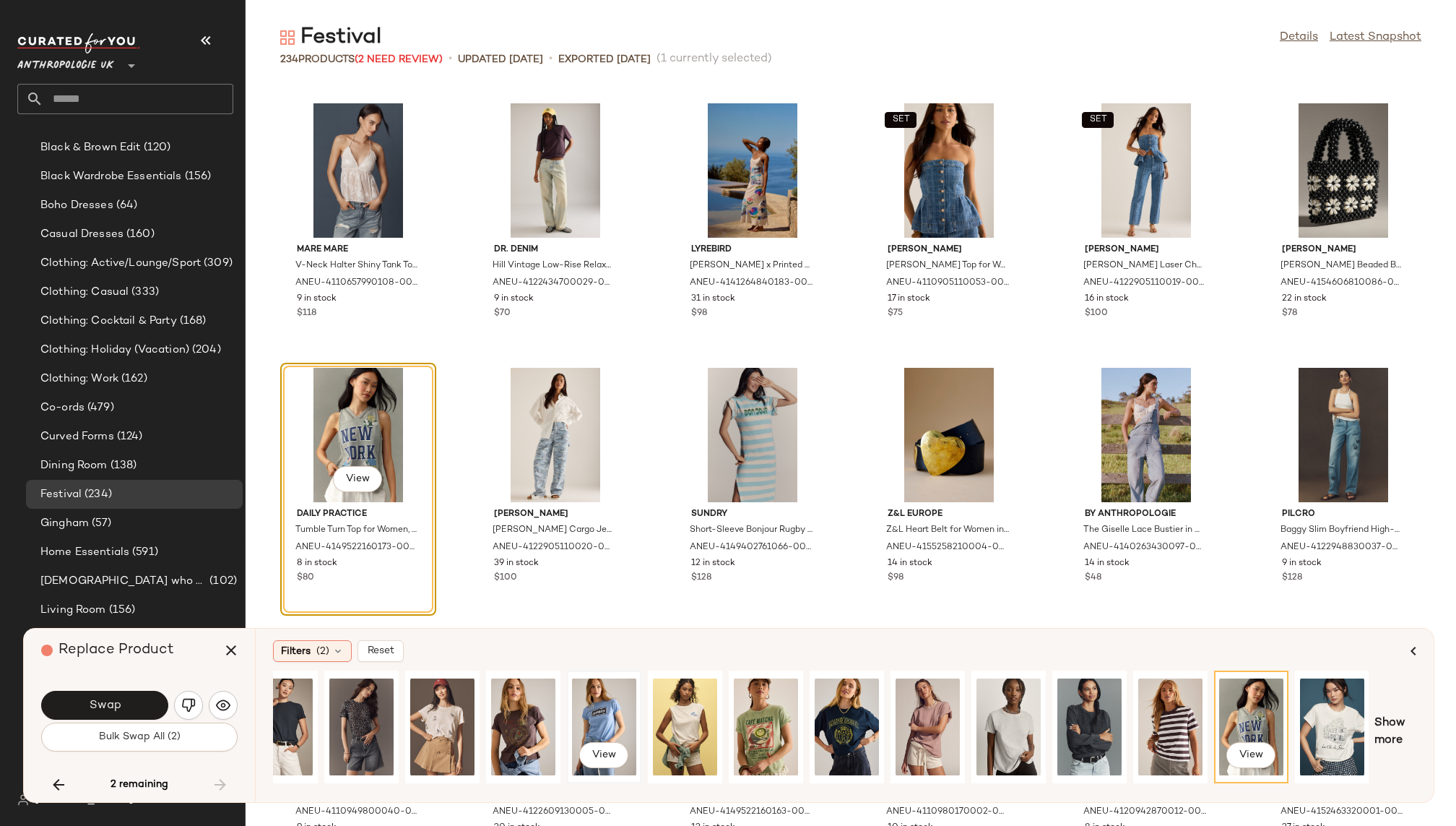
click at [590, 710] on div "View" at bounding box center [604, 727] width 65 height 103
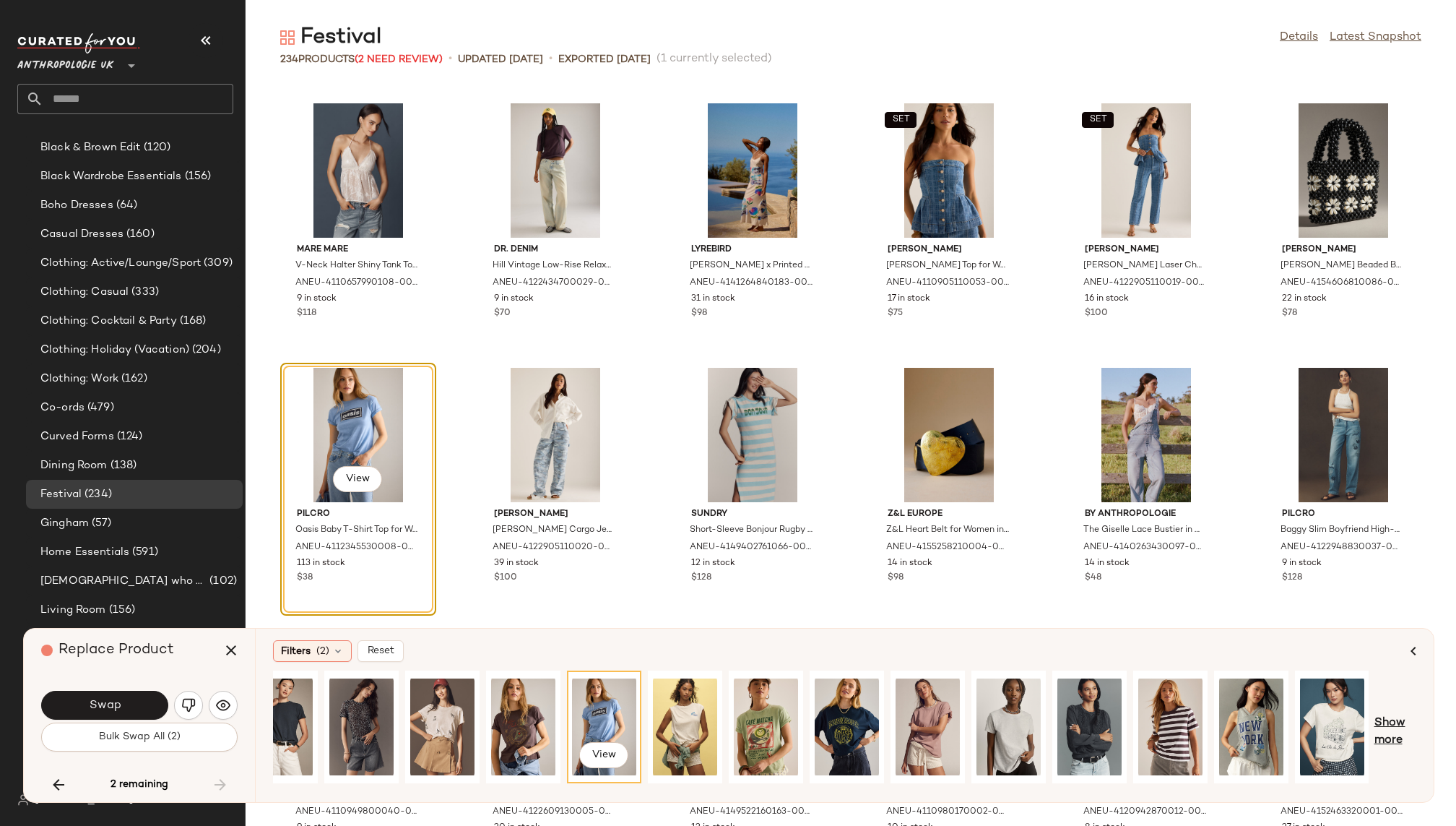
click at [1397, 729] on span "Show more" at bounding box center [1395, 732] width 42 height 35
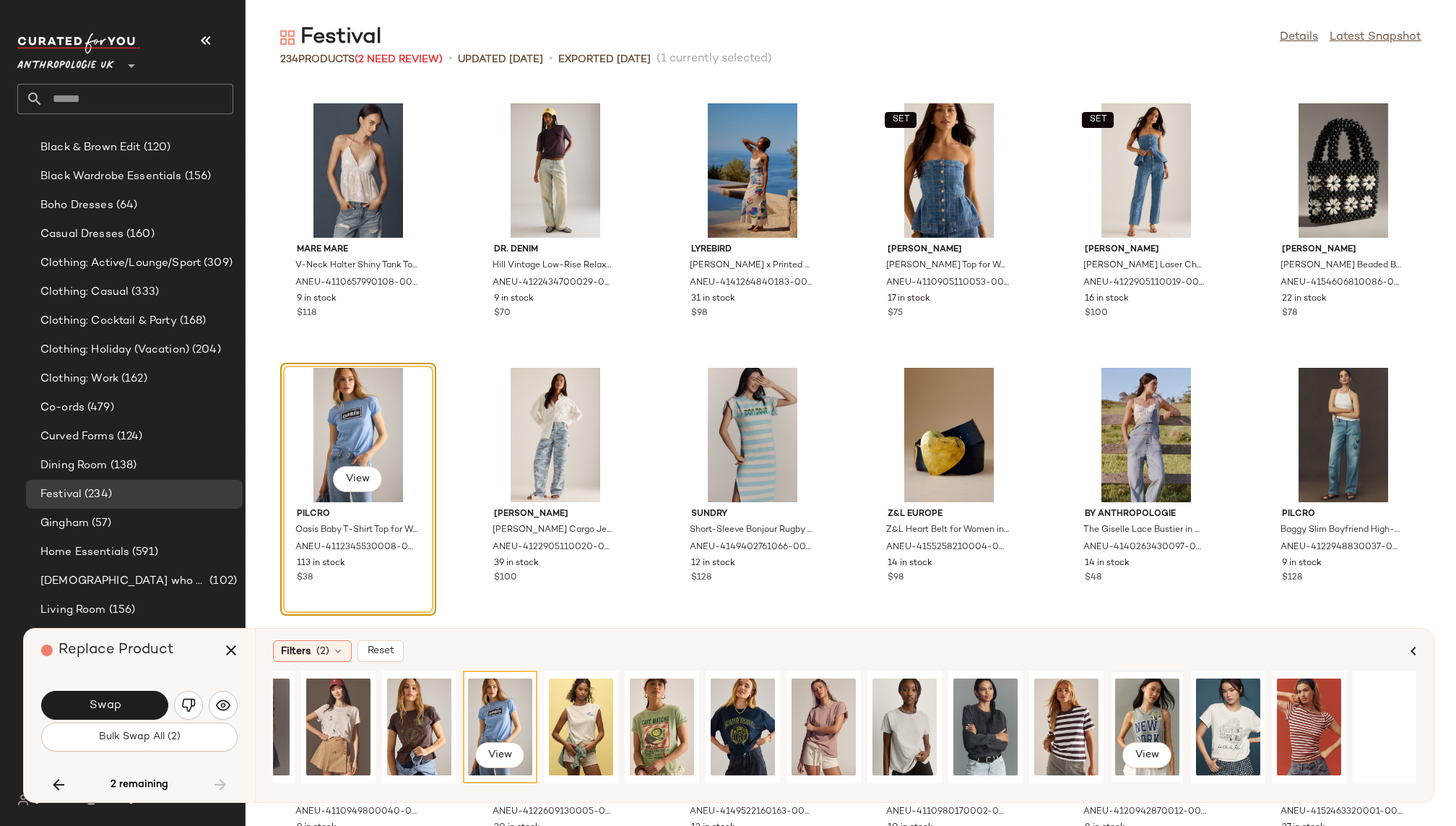
scroll to position [0, 872]
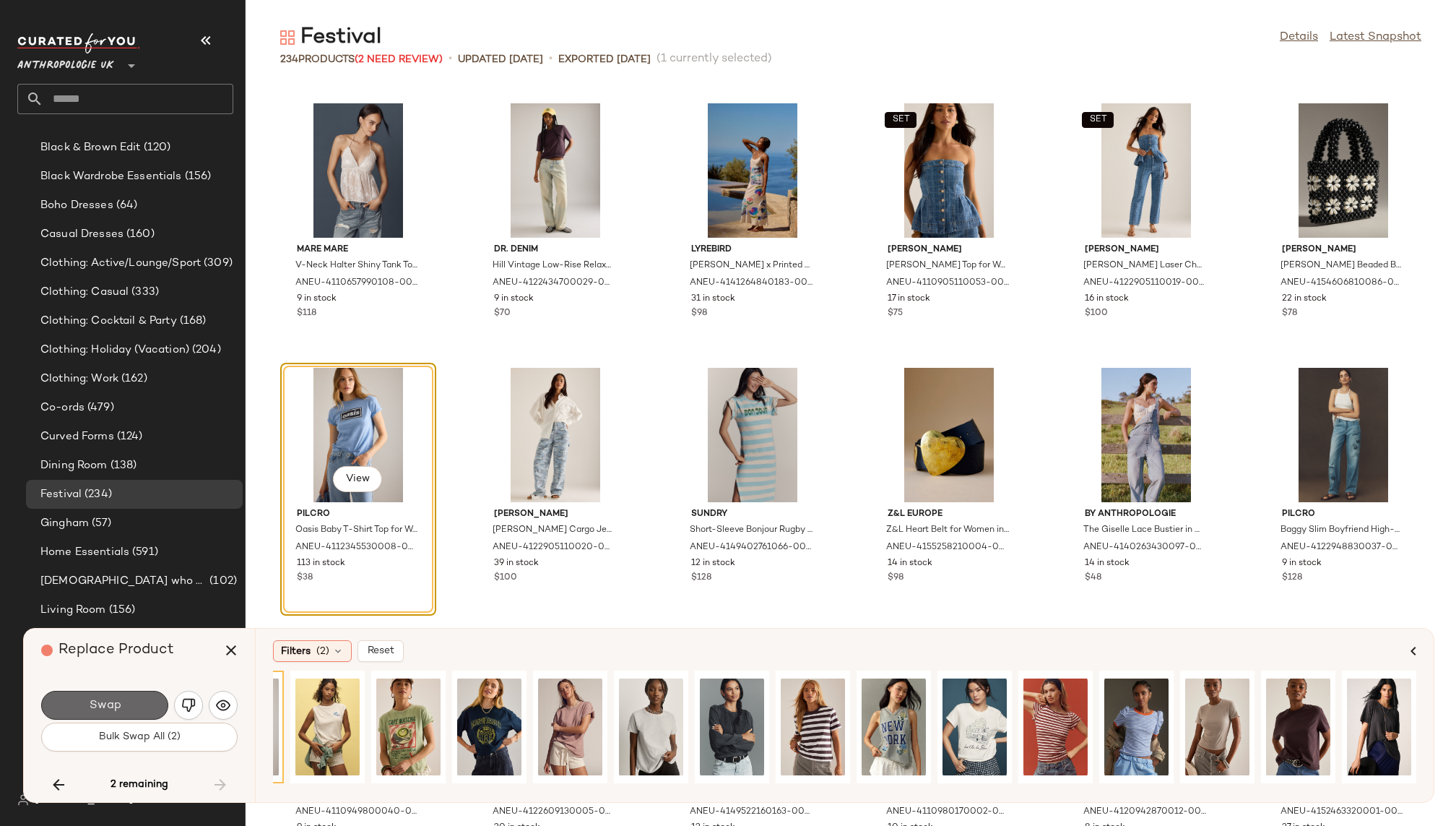
click at [122, 708] on button "Swap" at bounding box center [104, 705] width 127 height 29
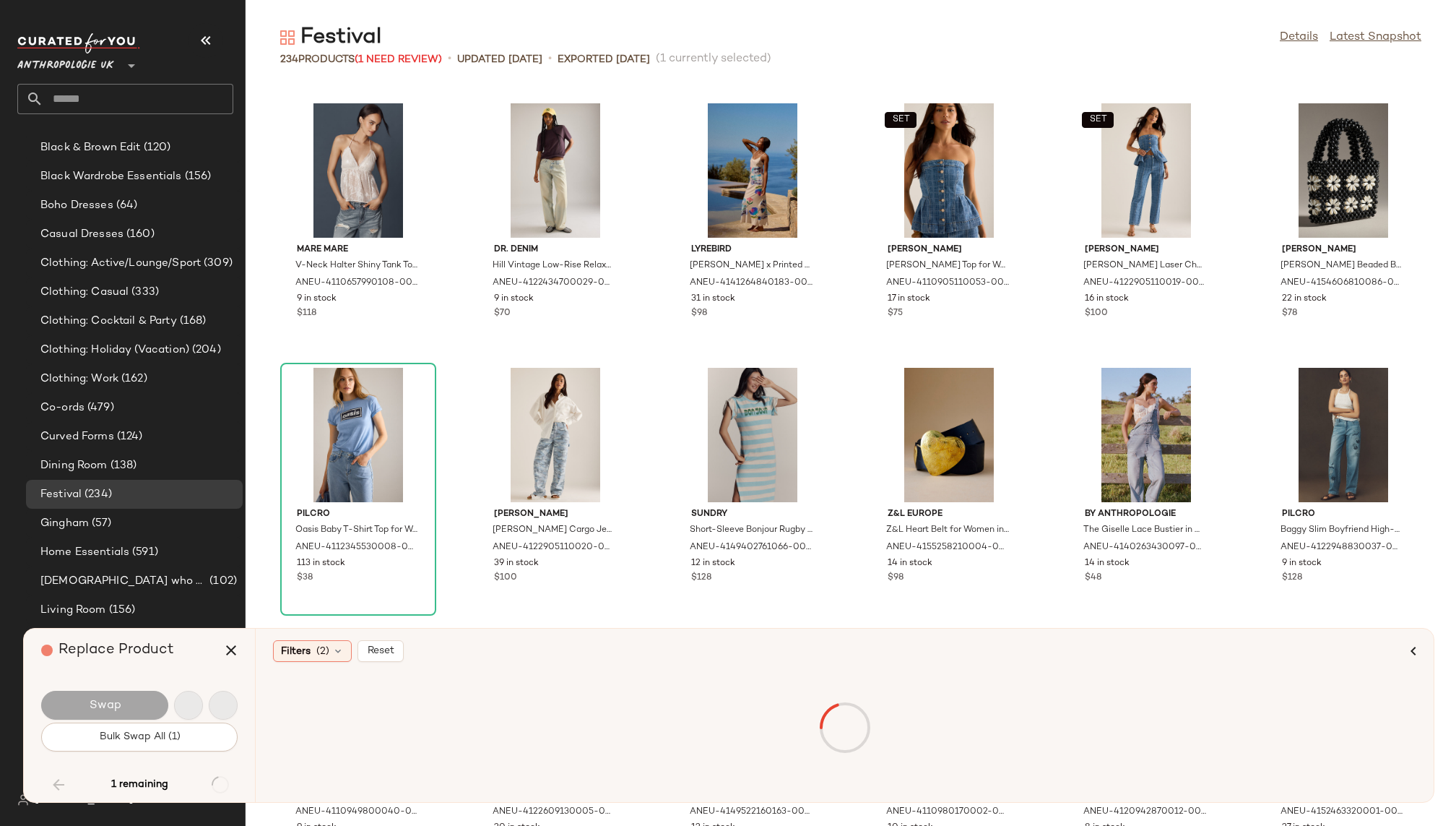
scroll to position [5024, 0]
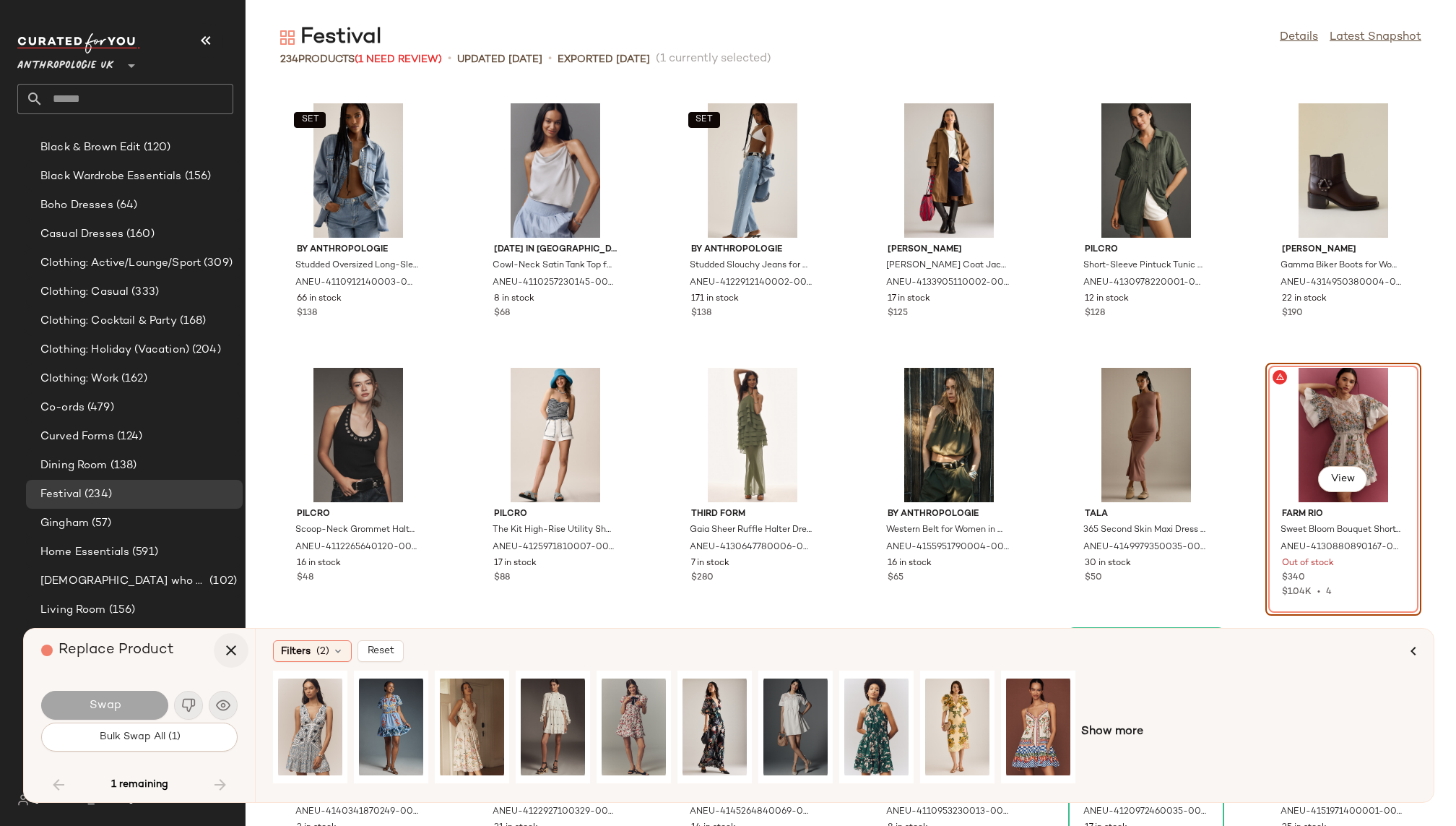
click at [229, 649] on icon "button" at bounding box center [231, 650] width 17 height 17
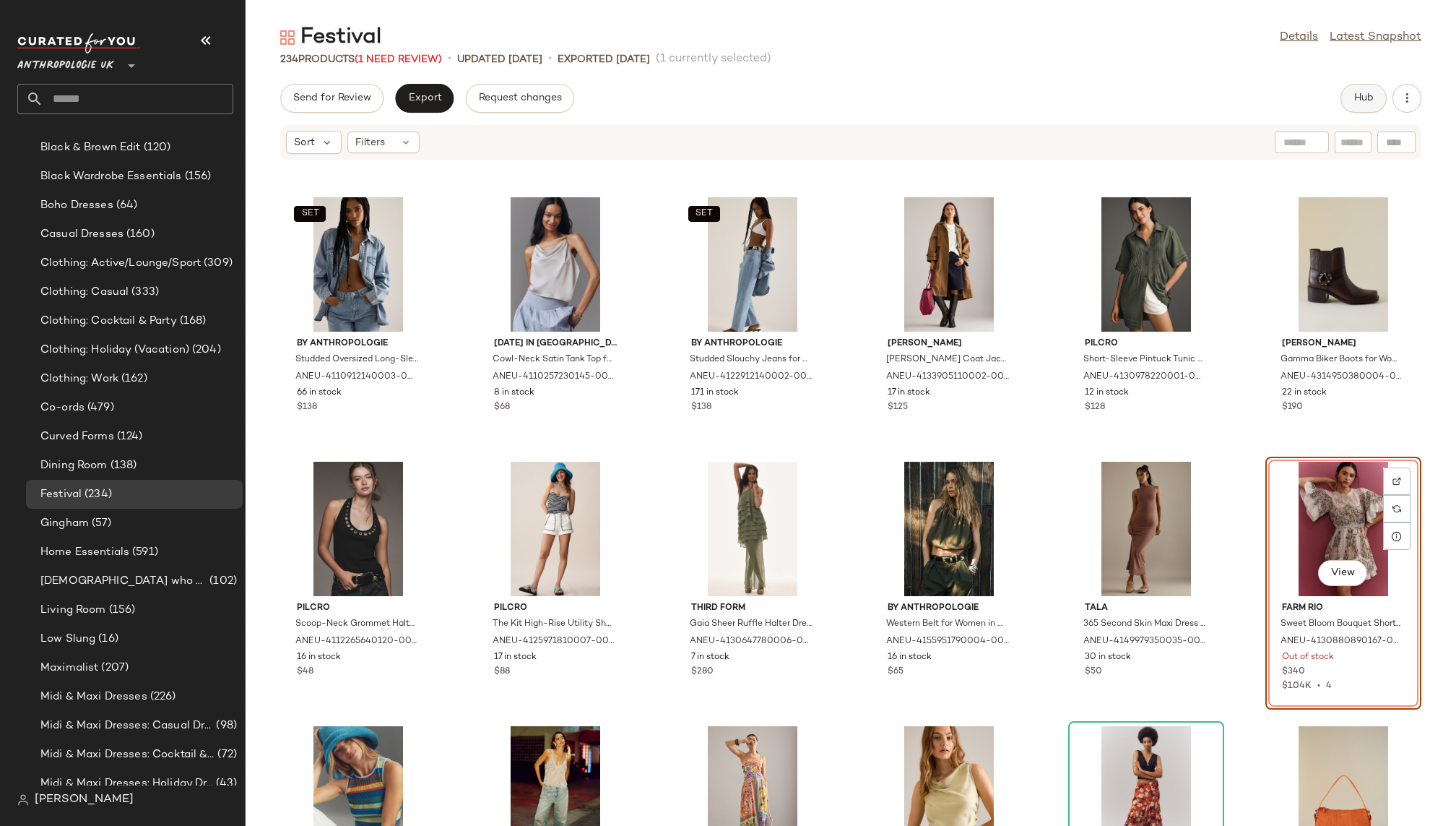
click at [1373, 109] on button "Hub" at bounding box center [1363, 99] width 46 height 29
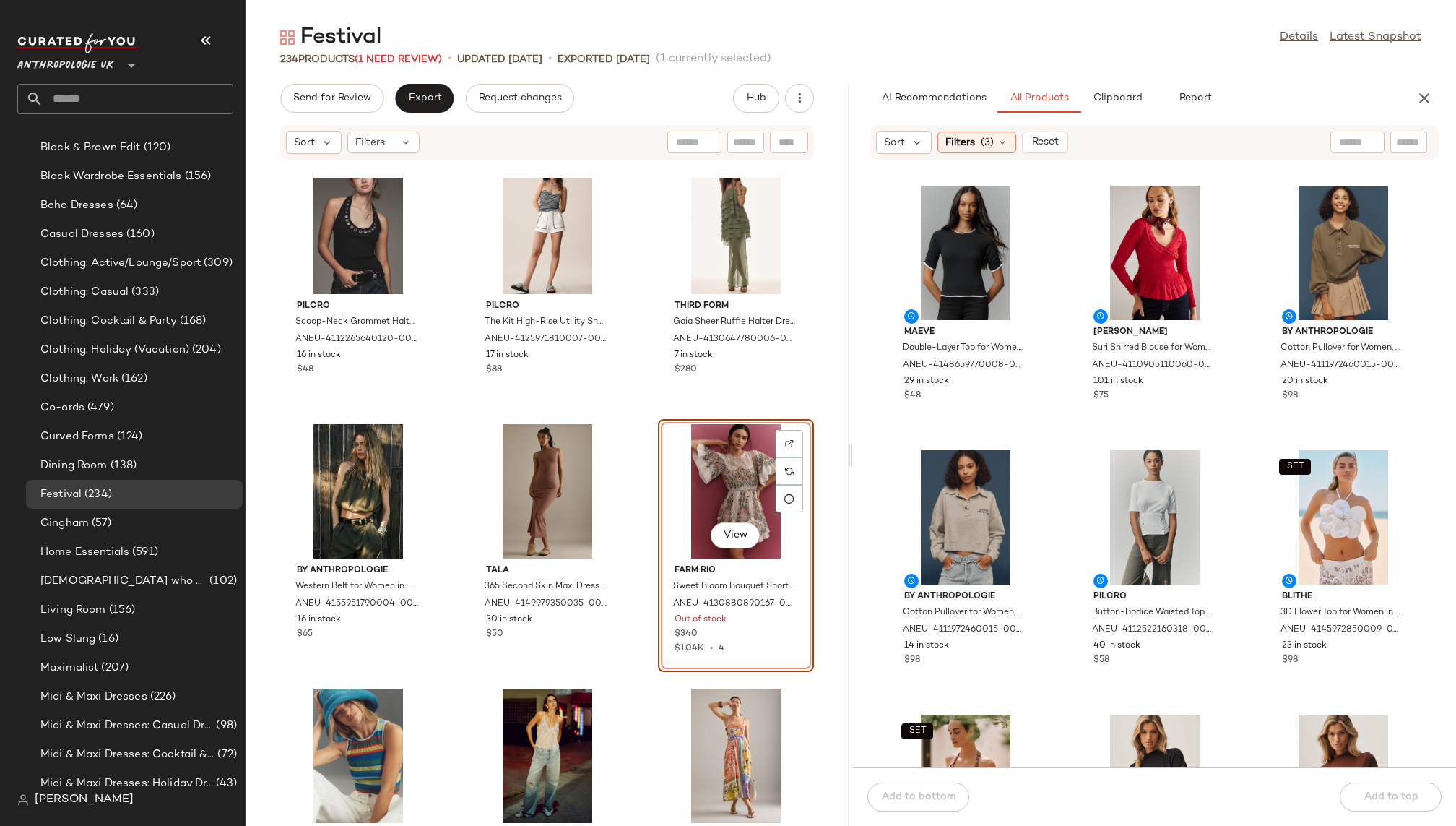
scroll to position [10617, 0]
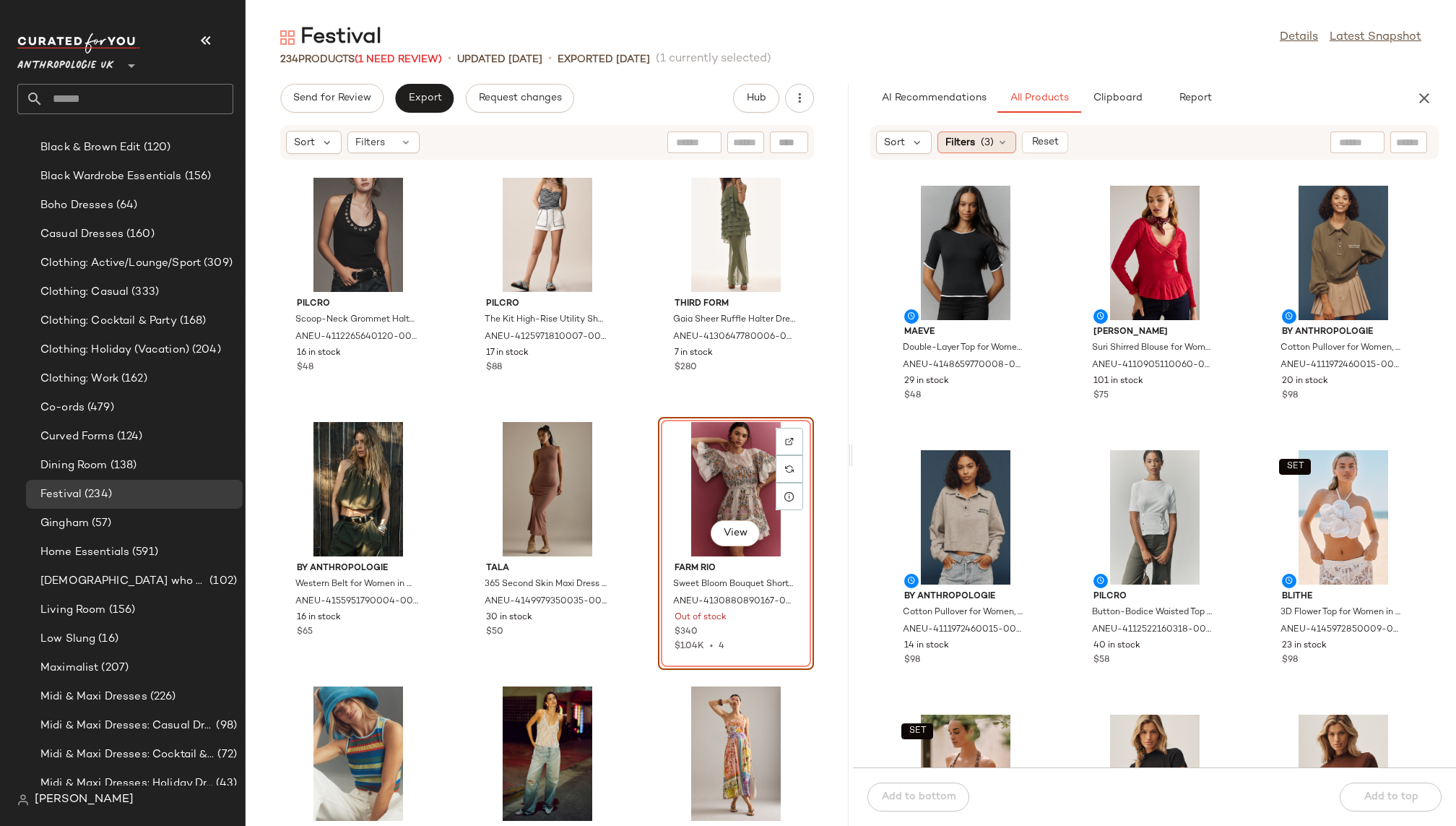
click at [1003, 147] on icon at bounding box center [1002, 143] width 12 height 12
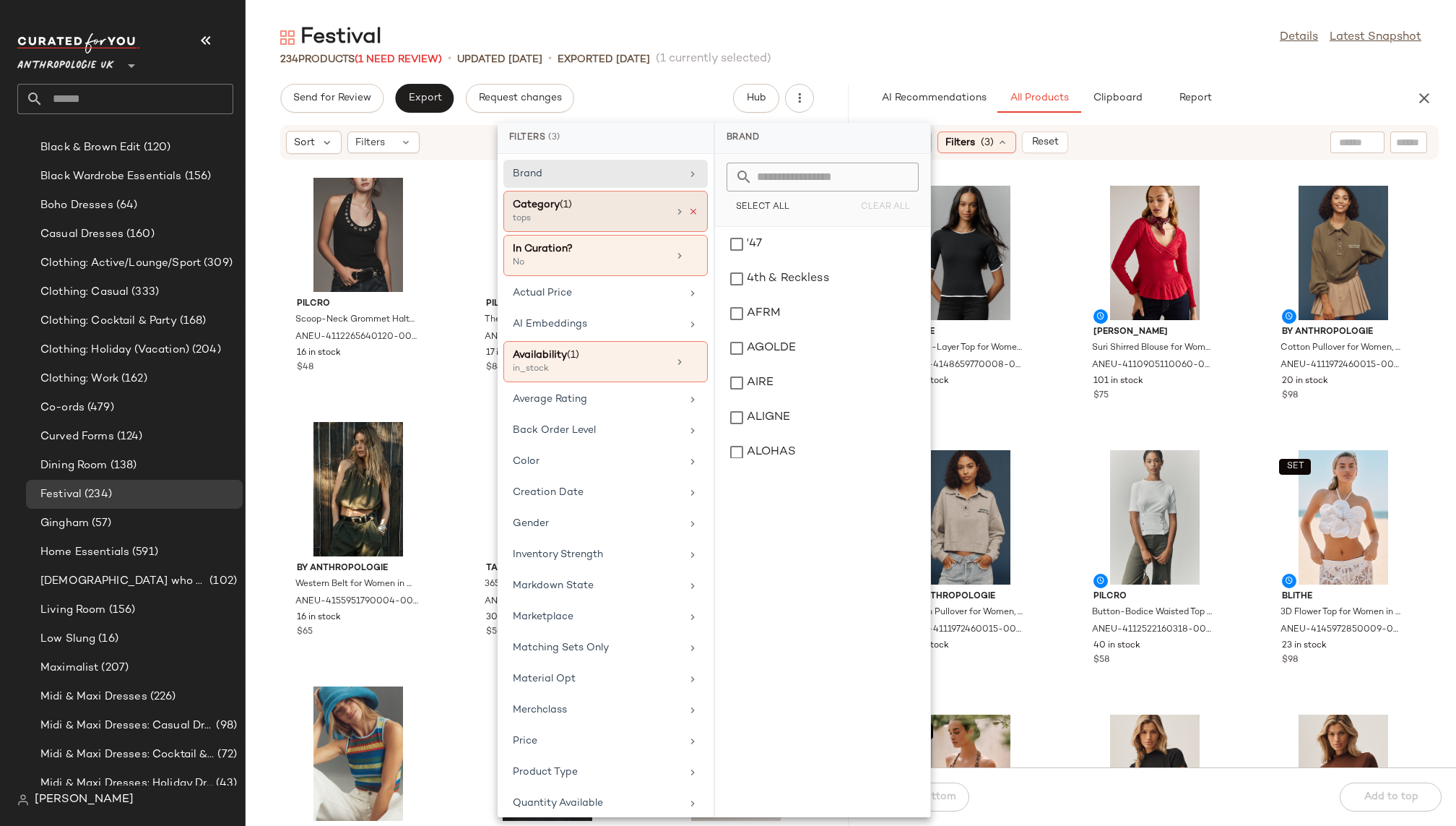
click at [692, 208] on icon at bounding box center [693, 212] width 10 height 10
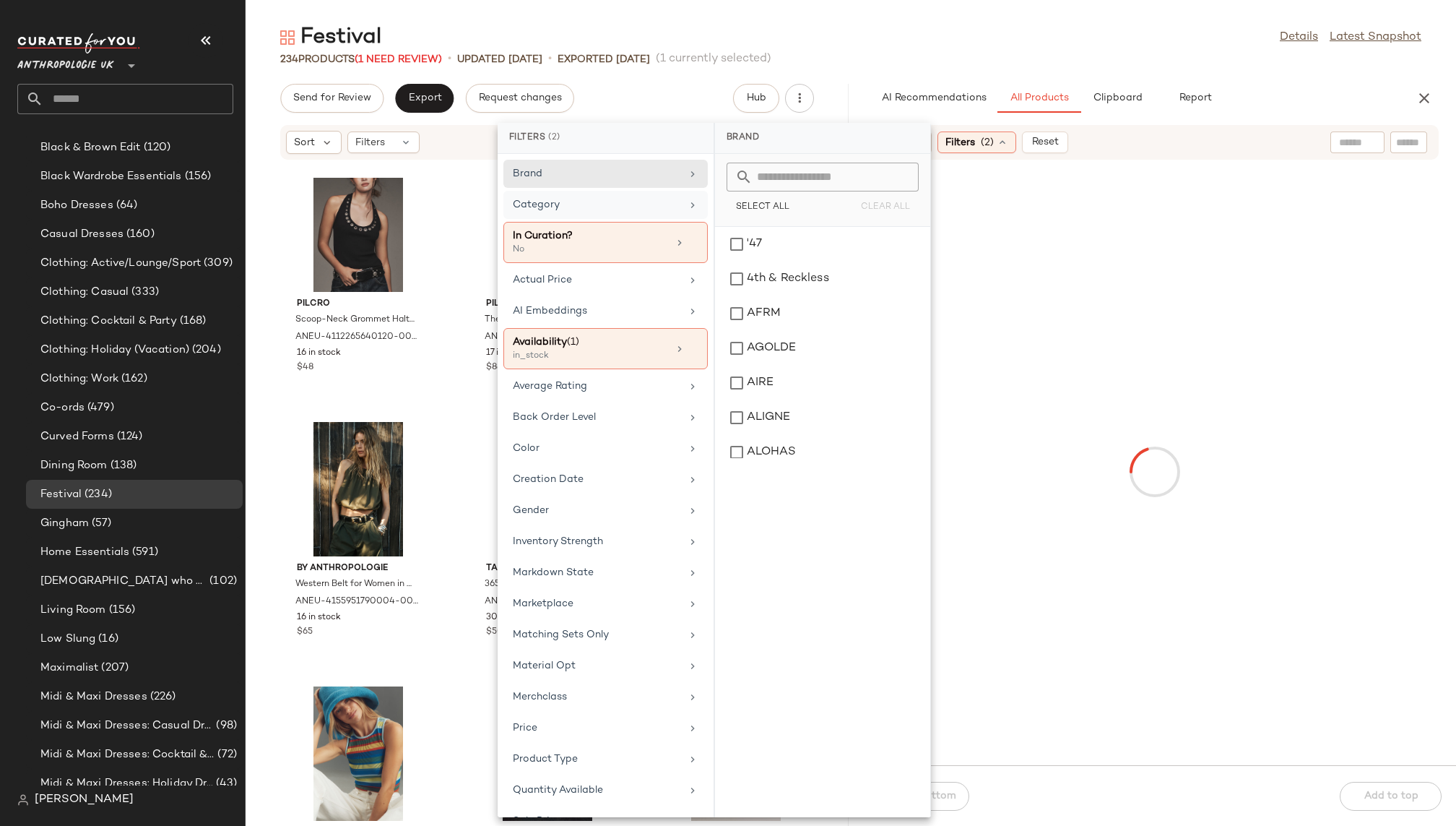
click at [663, 208] on div "Category" at bounding box center [597, 205] width 168 height 15
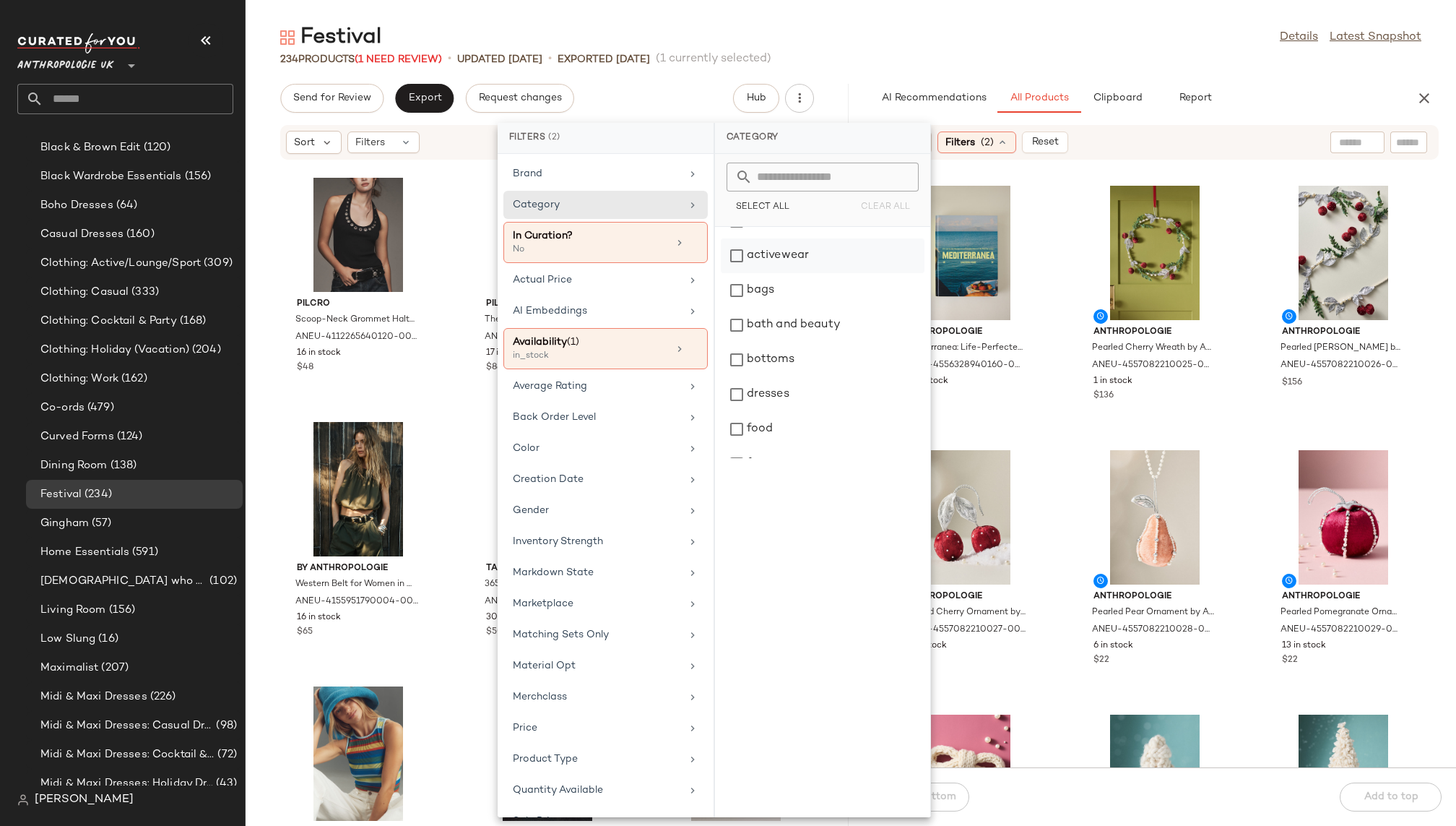
scroll to position [96, 0]
click at [788, 344] on div "dresses" at bounding box center [823, 356] width 204 height 35
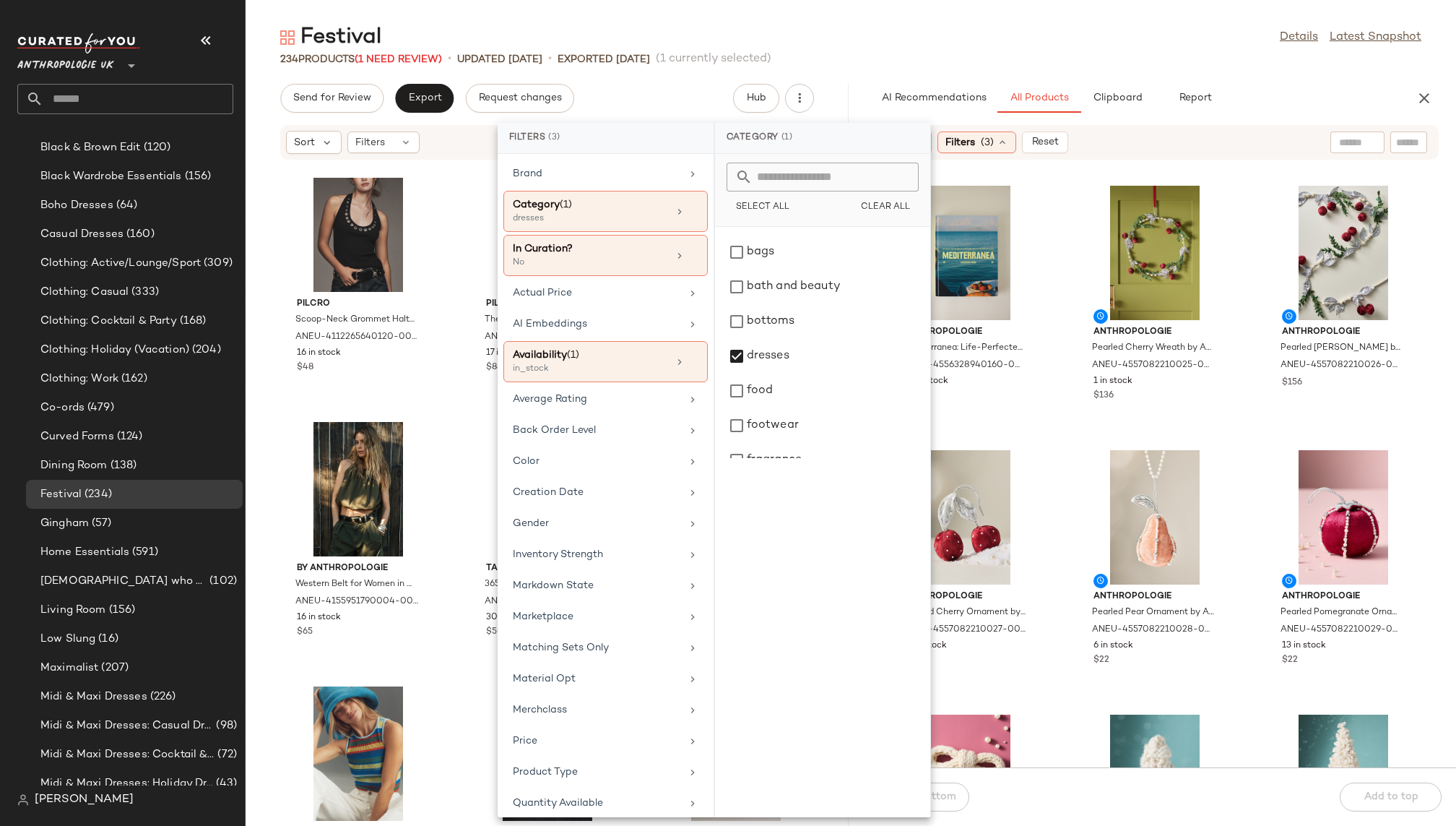
click at [1029, 42] on div "Festival Details Latest Snapshot" at bounding box center [850, 37] width 1211 height 29
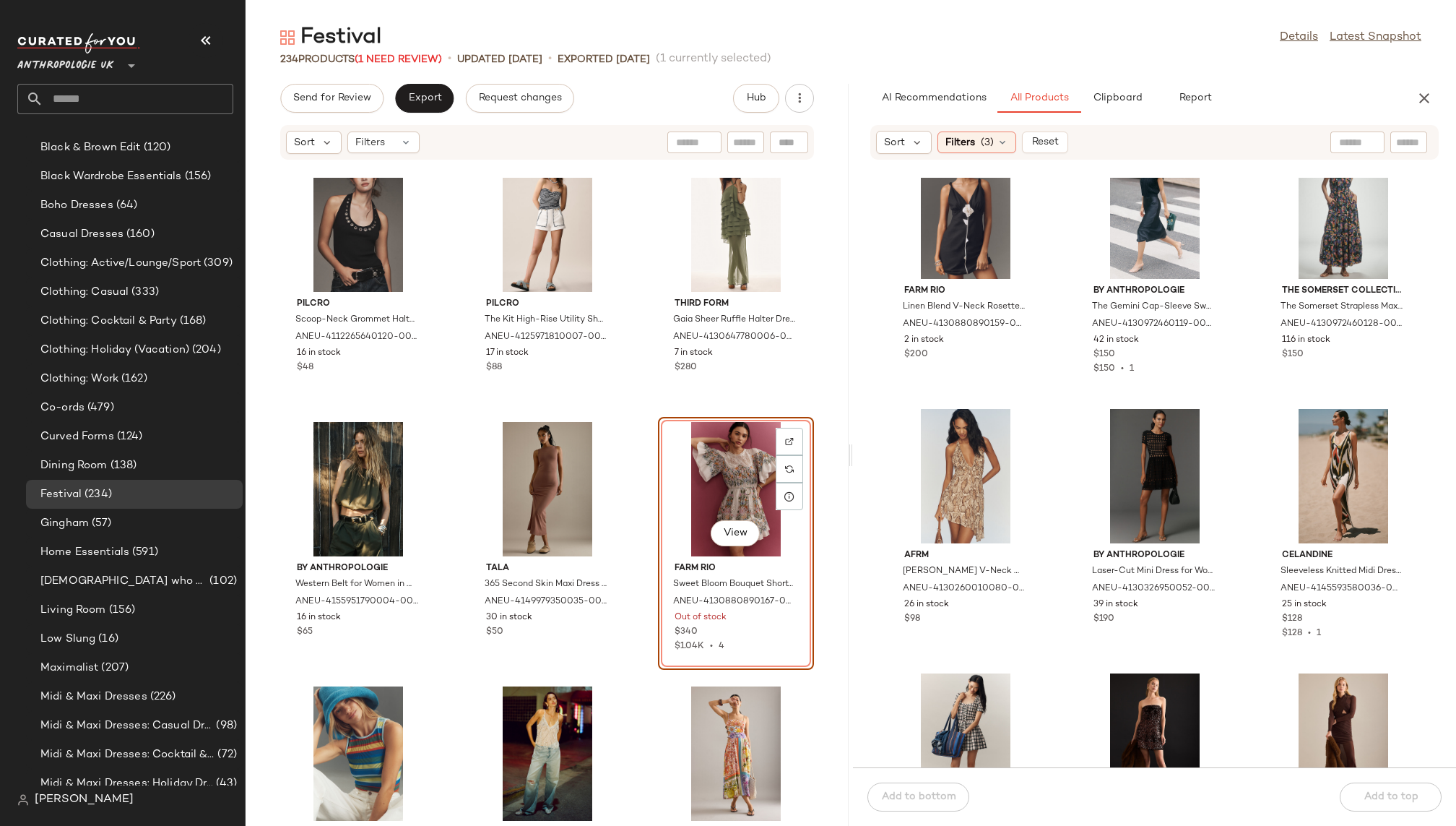
scroll to position [1647, 0]
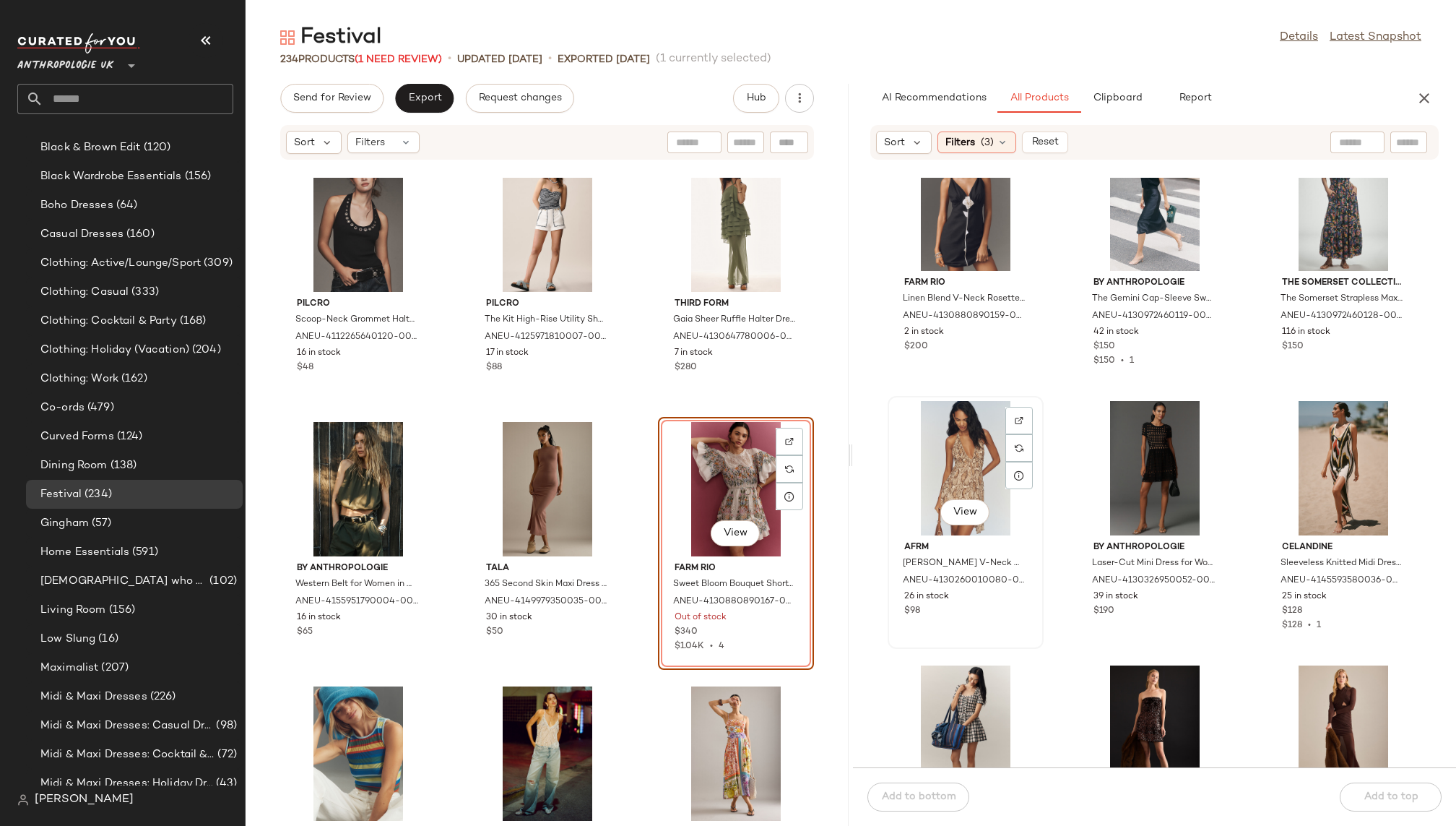
click at [939, 476] on div "View" at bounding box center [966, 468] width 146 height 134
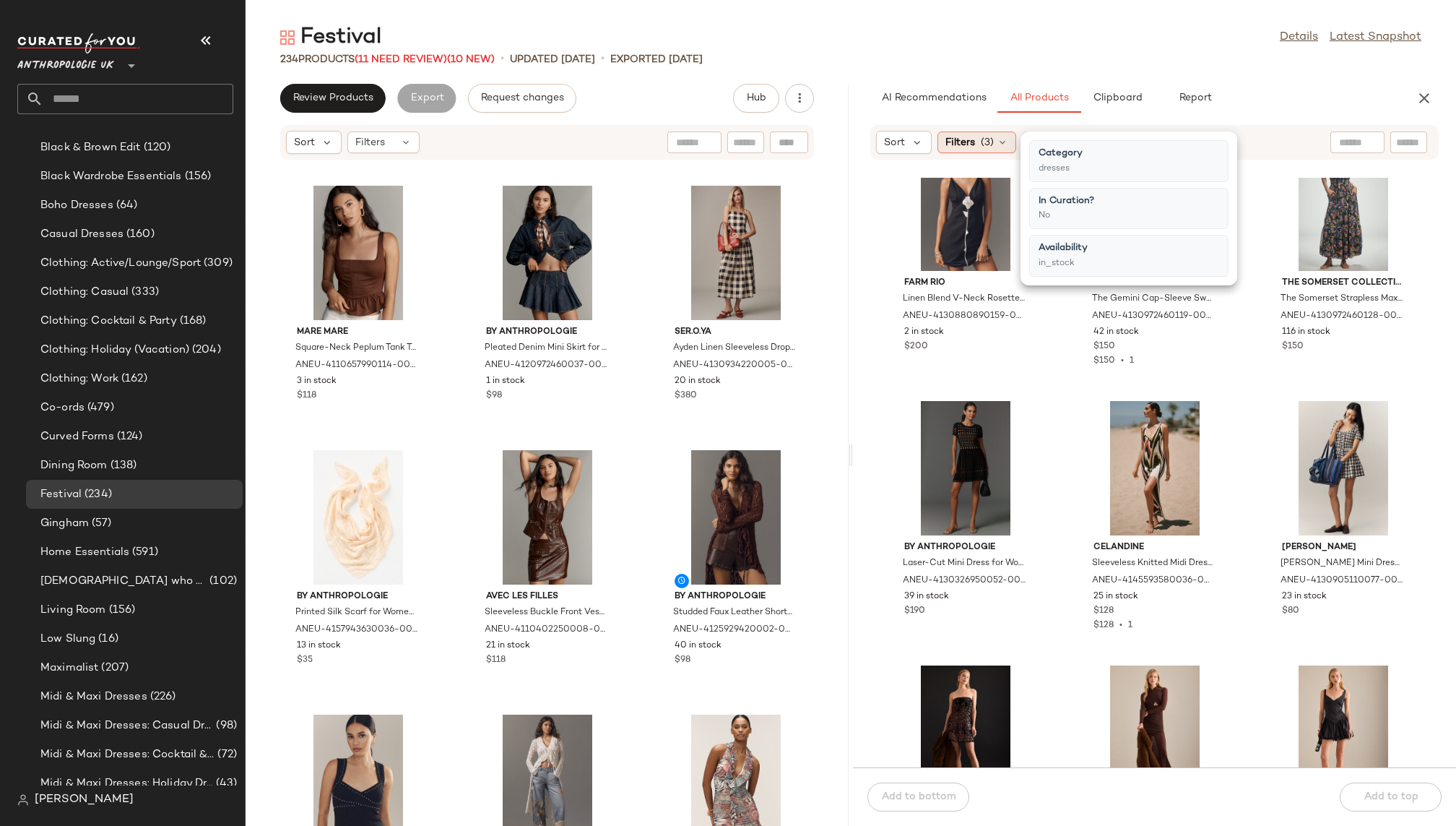
click at [981, 138] on span "(3)" at bounding box center [987, 143] width 13 height 15
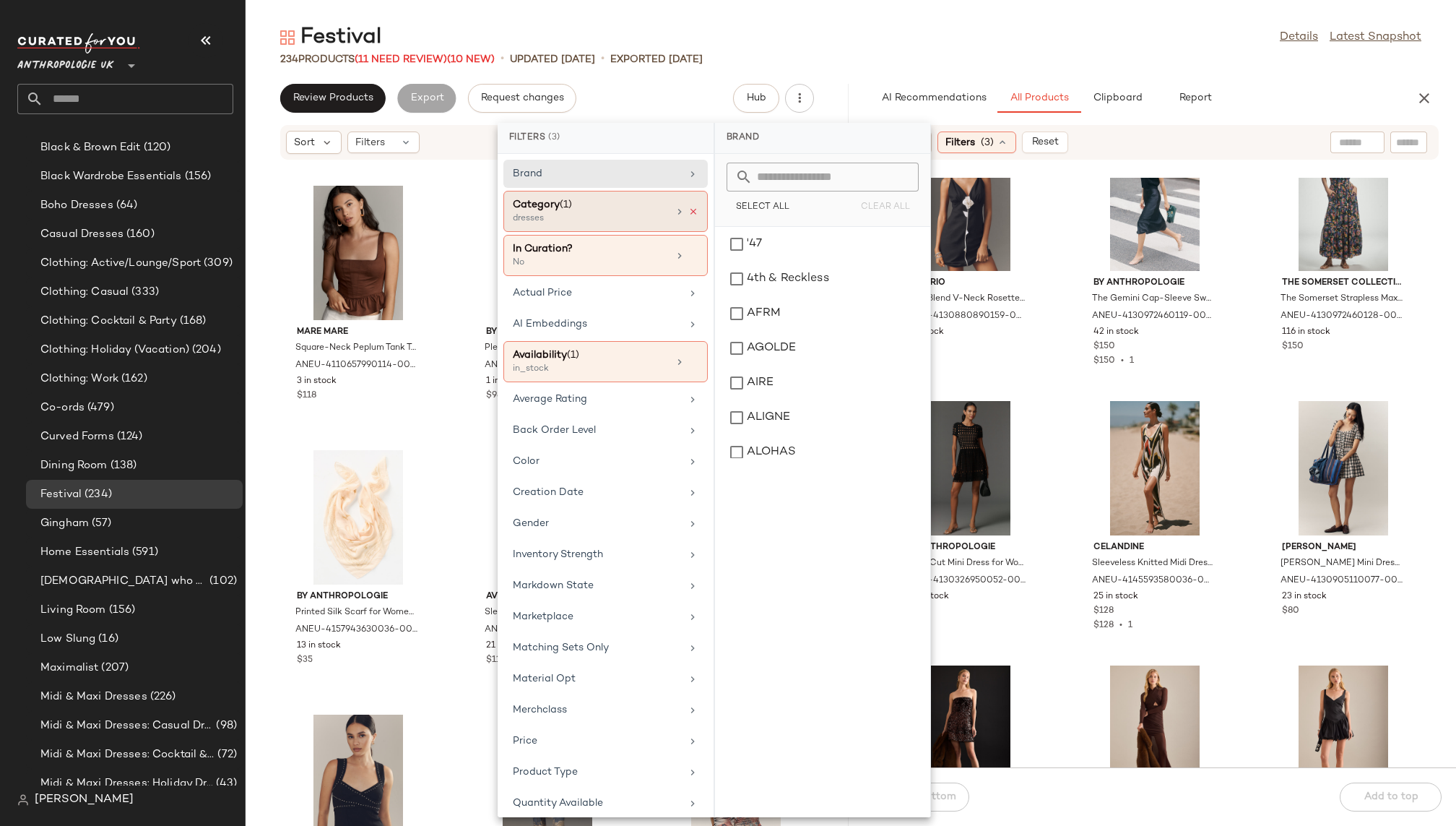
click at [691, 208] on icon at bounding box center [693, 212] width 10 height 10
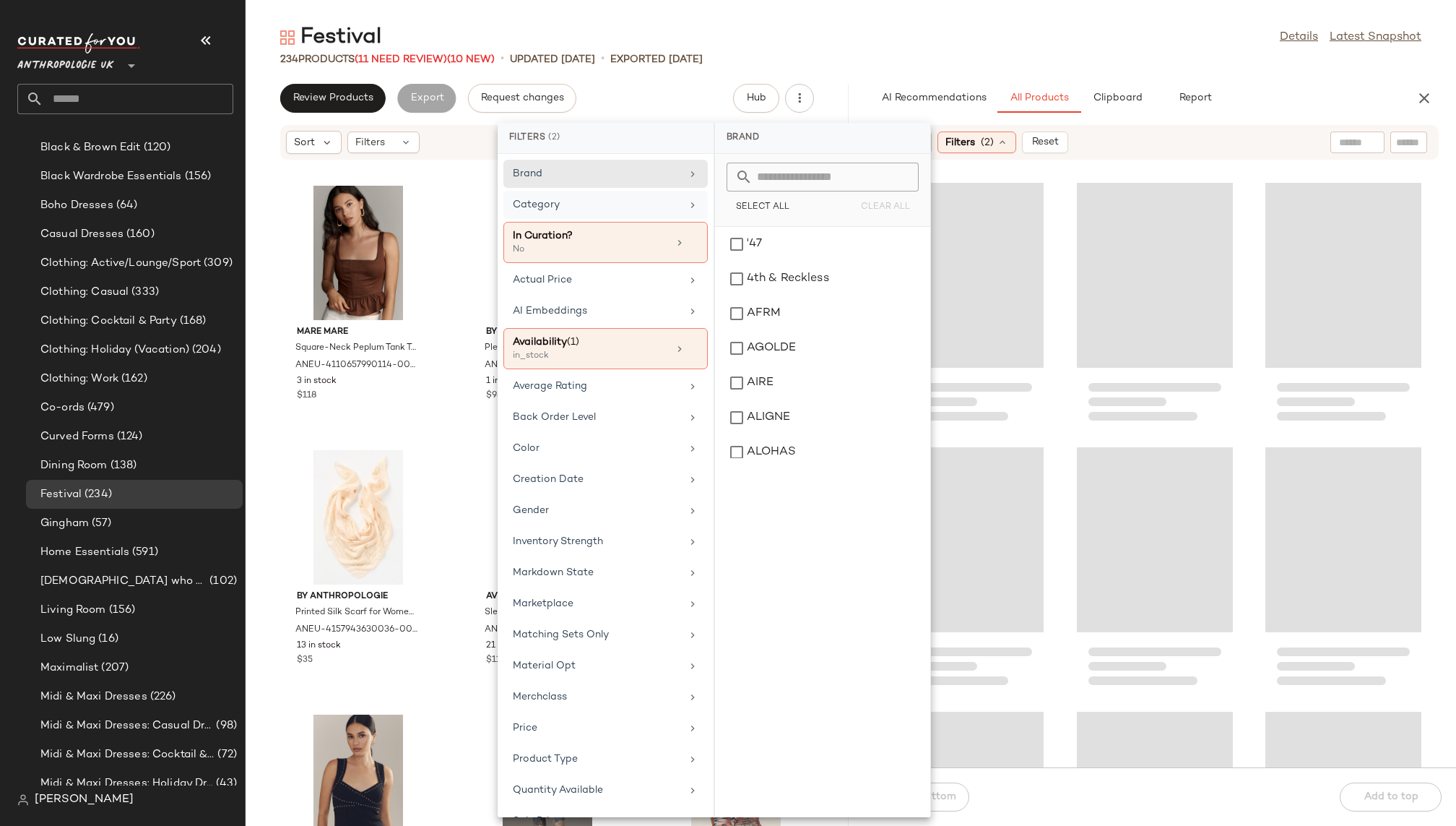
click at [999, 47] on div "Festival Details Latest Snapshot" at bounding box center [850, 37] width 1211 height 29
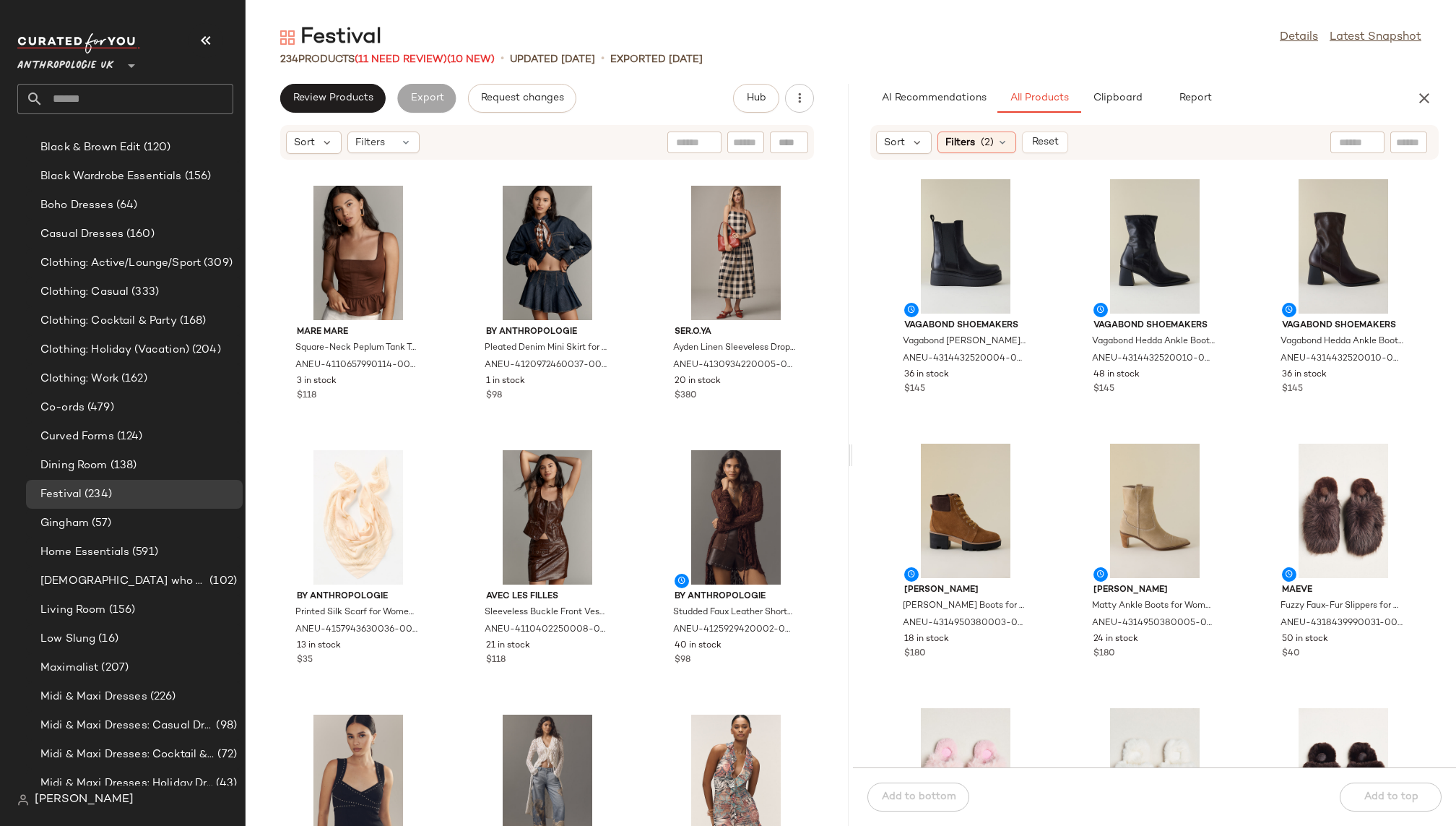
scroll to position [3722, 0]
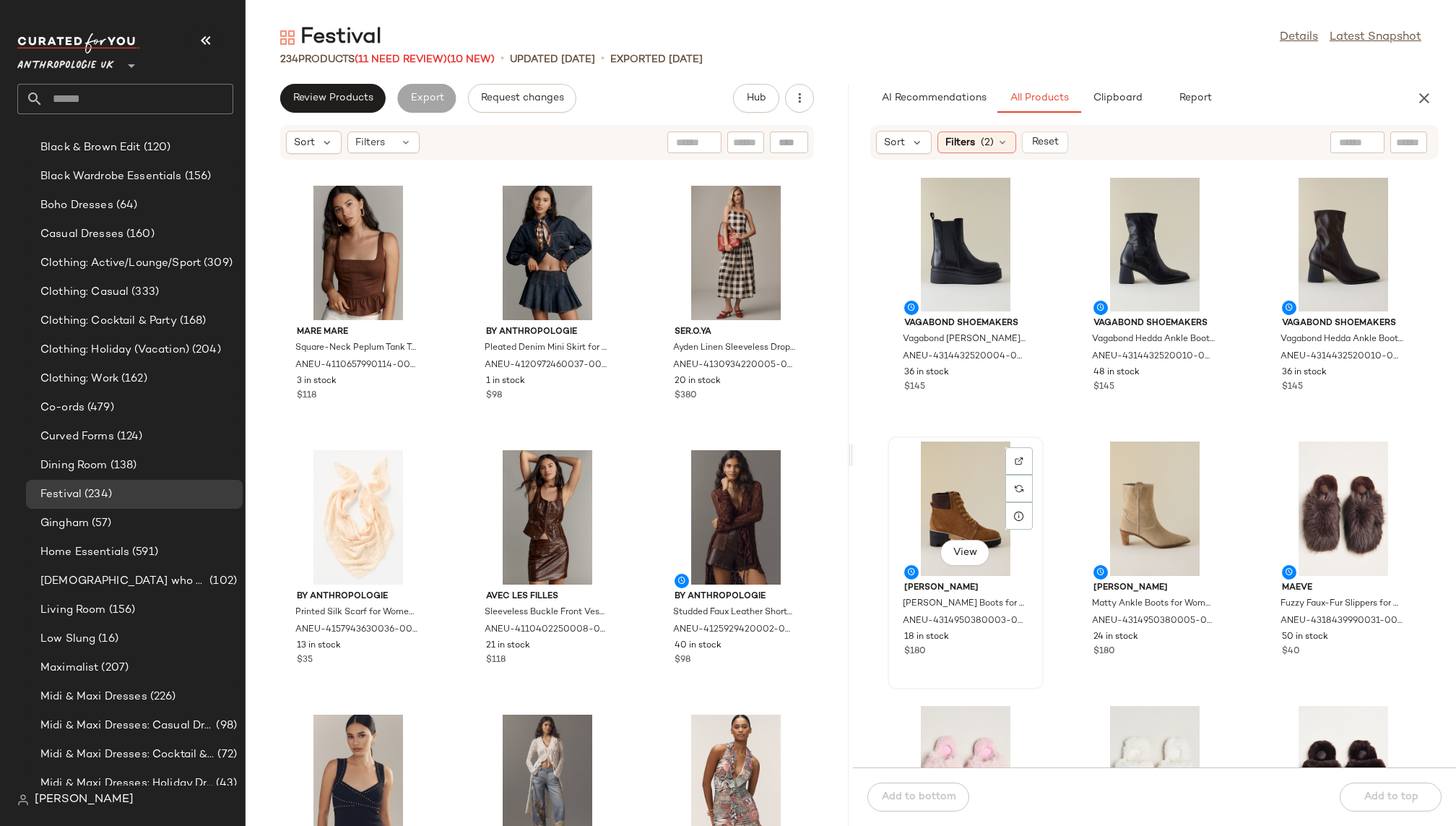
click at [975, 498] on div "View" at bounding box center [966, 508] width 146 height 134
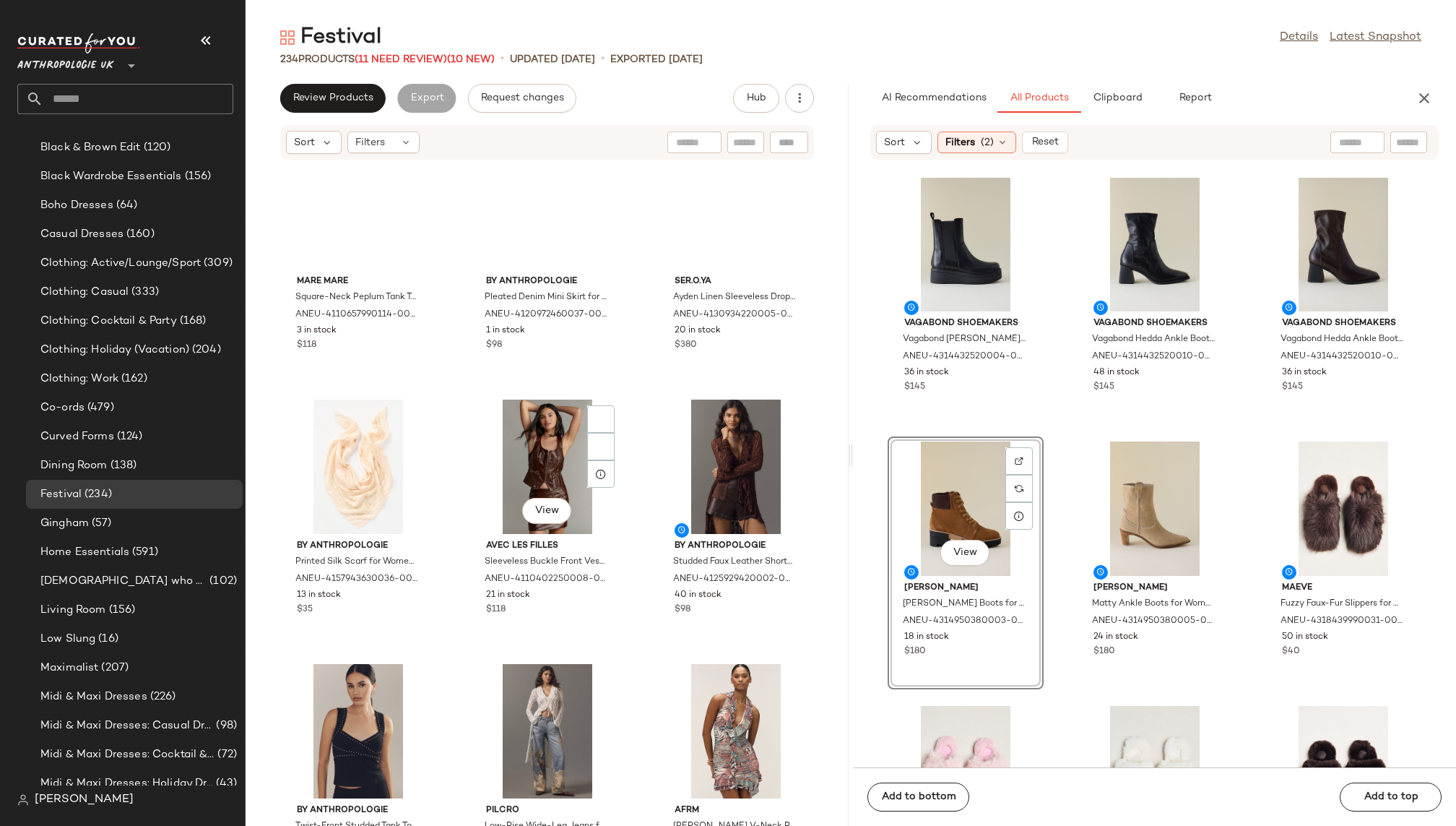
scroll to position [0, 0]
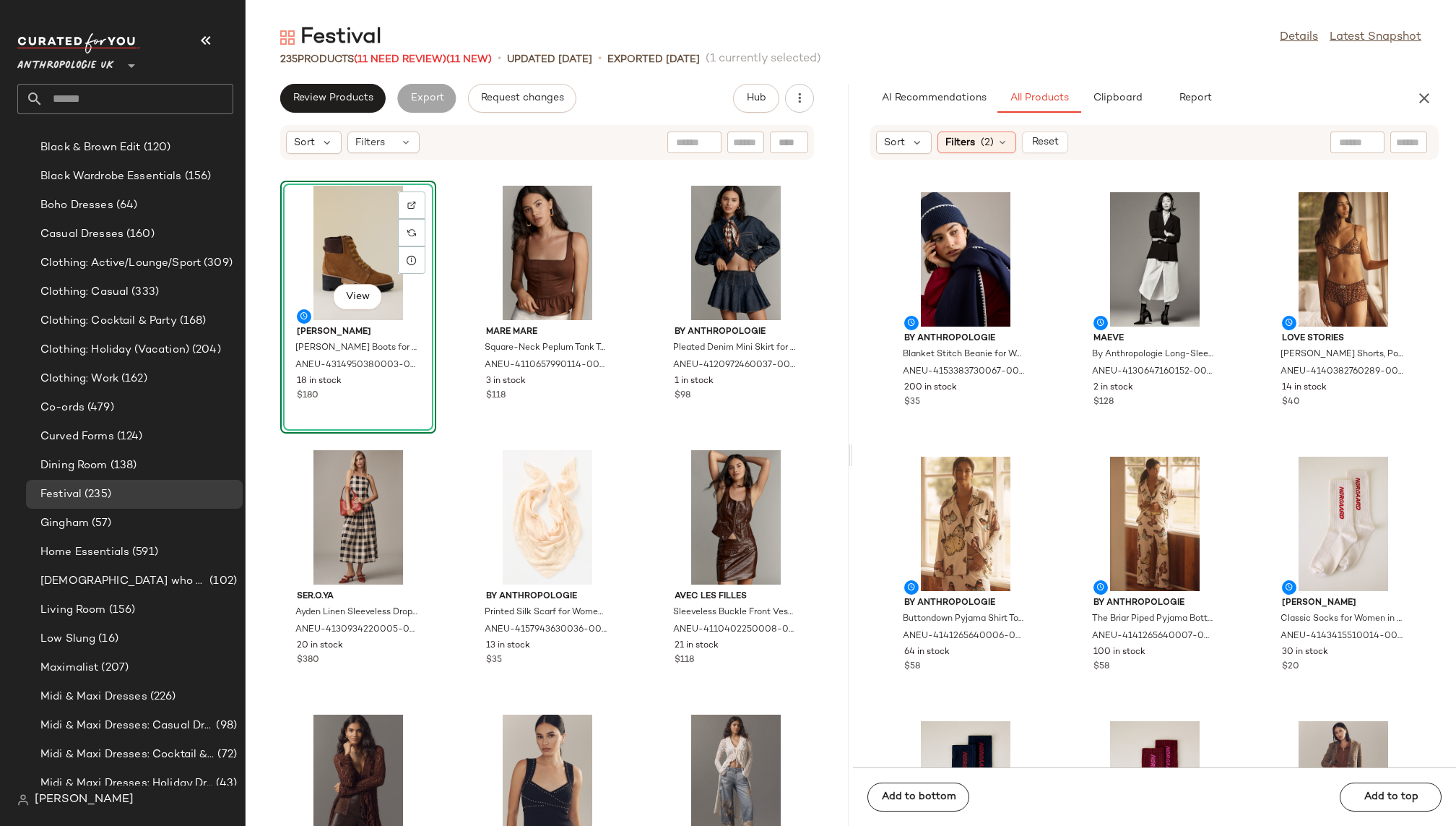
scroll to position [5569, 0]
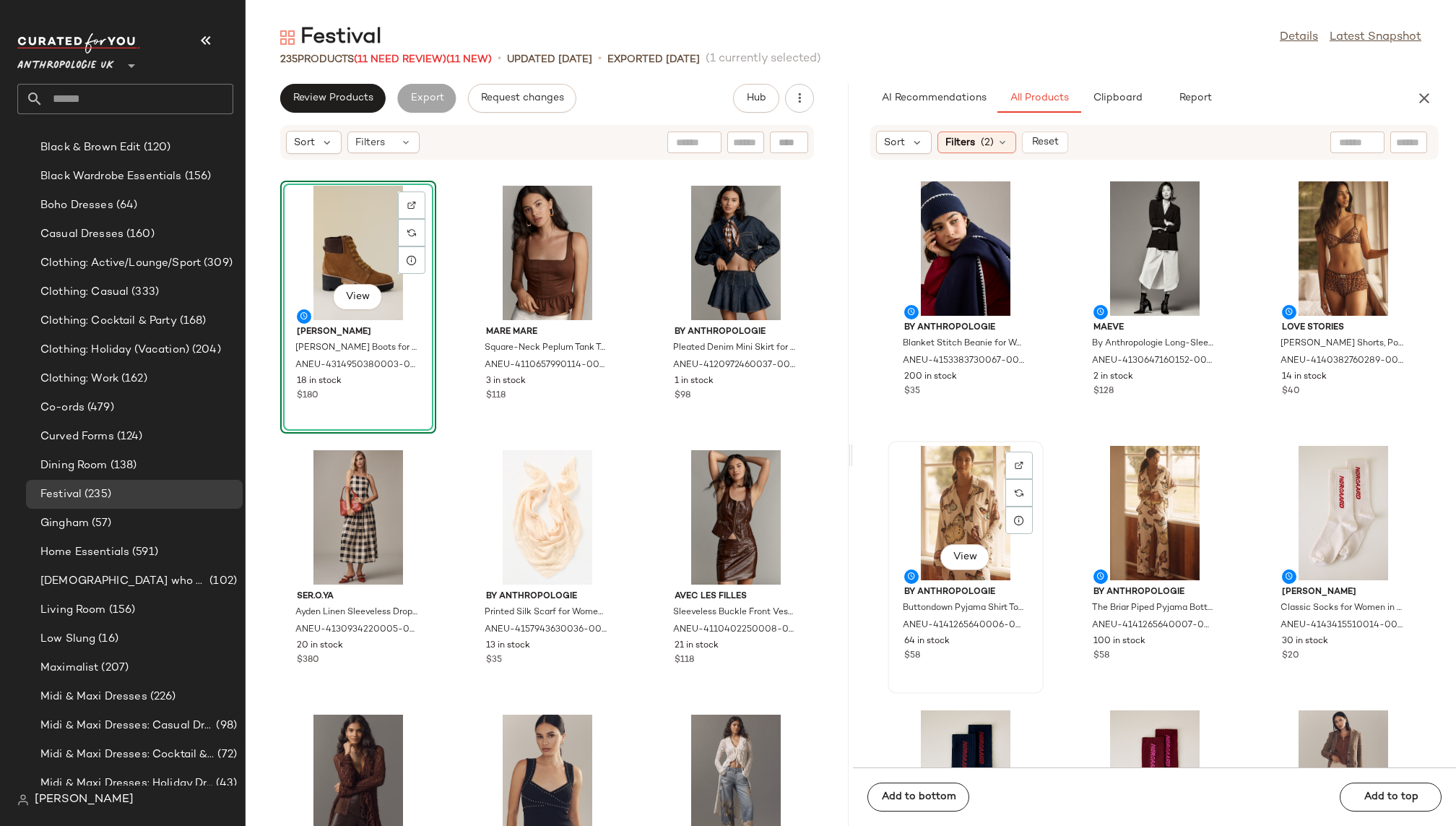
click at [962, 511] on div "View" at bounding box center [966, 513] width 146 height 134
click at [1139, 524] on div "View" at bounding box center [1155, 513] width 146 height 134
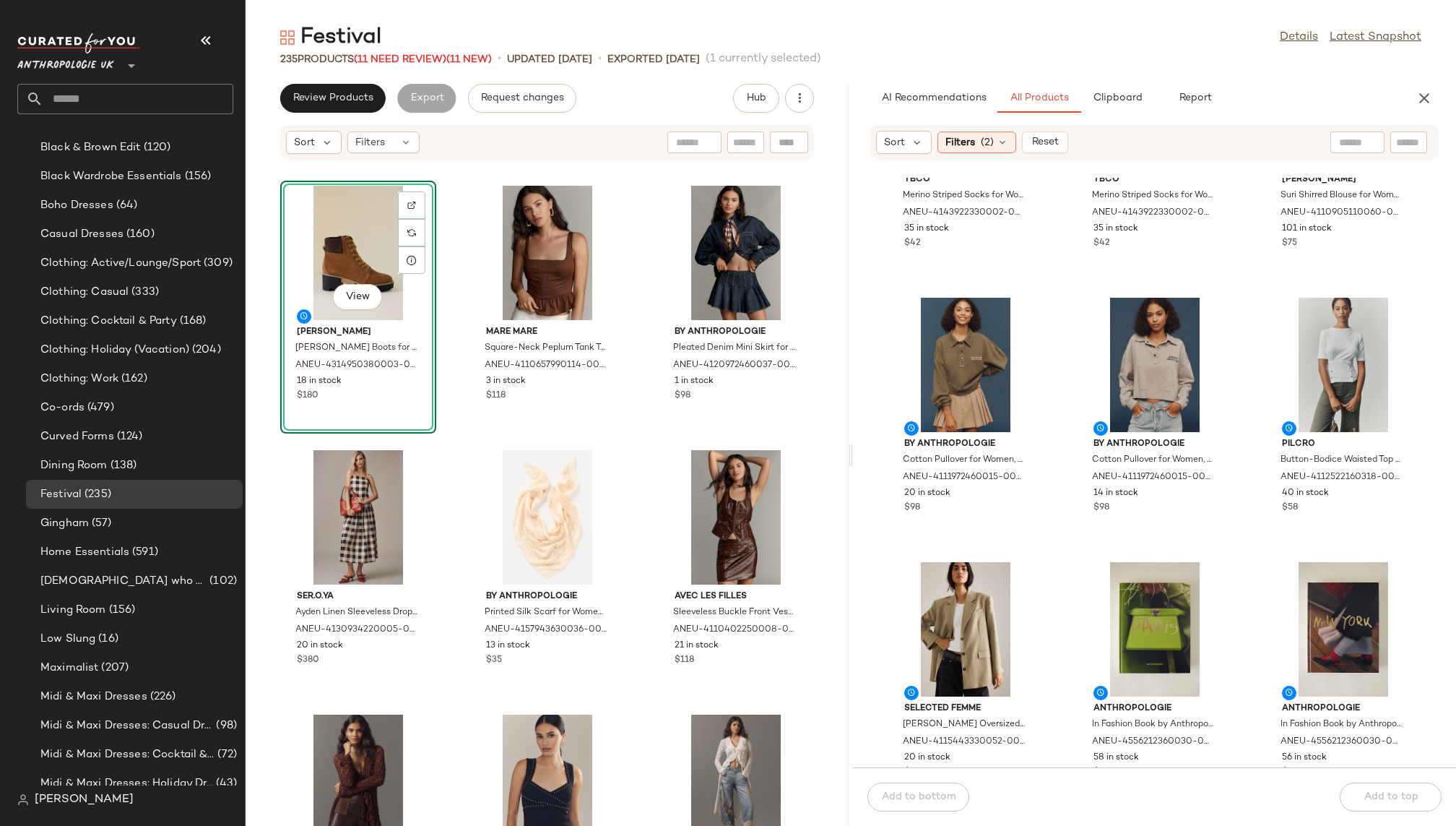
scroll to position [6777, 0]
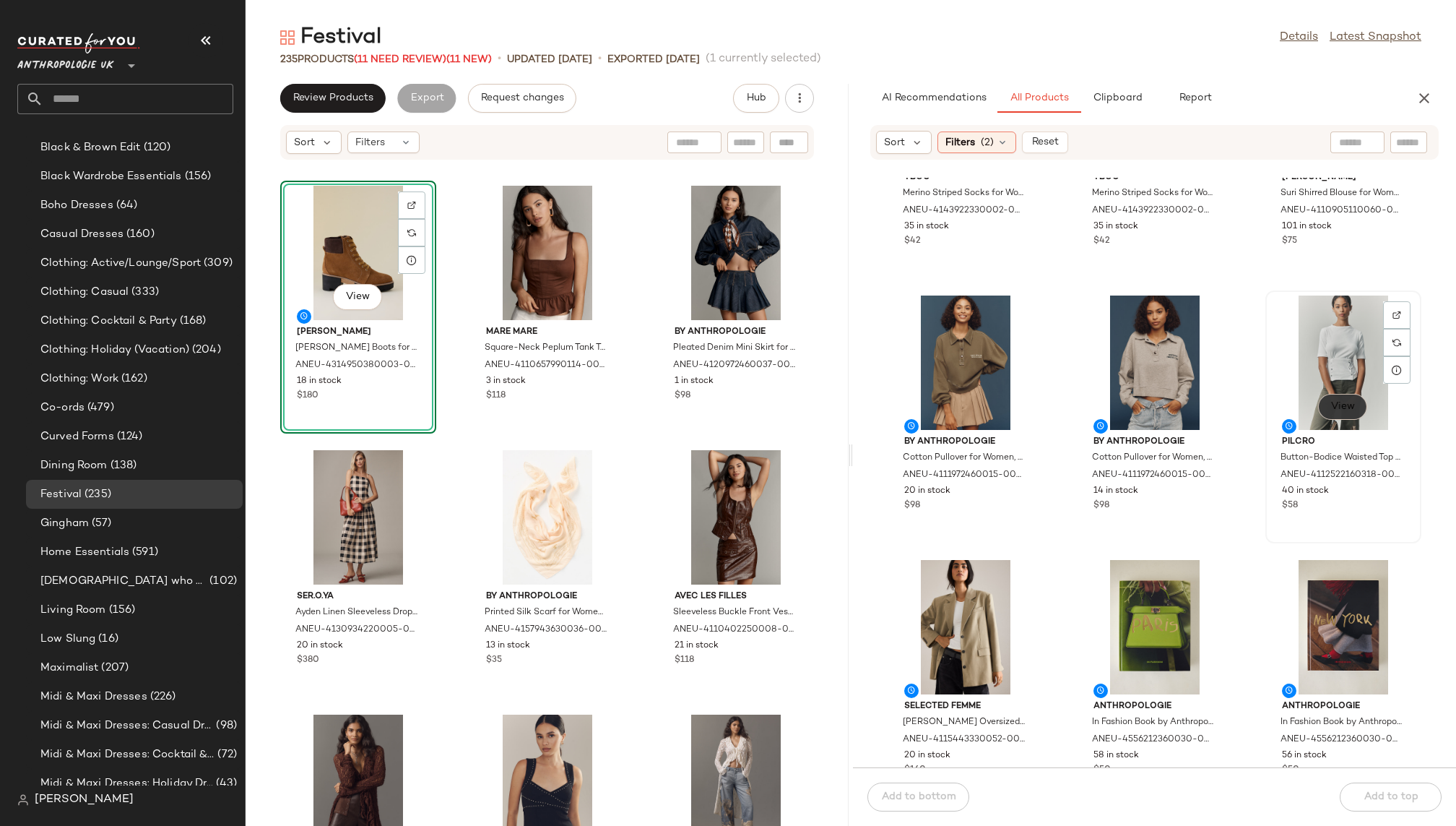
click at [1333, 404] on span "View" at bounding box center [1342, 407] width 25 height 12
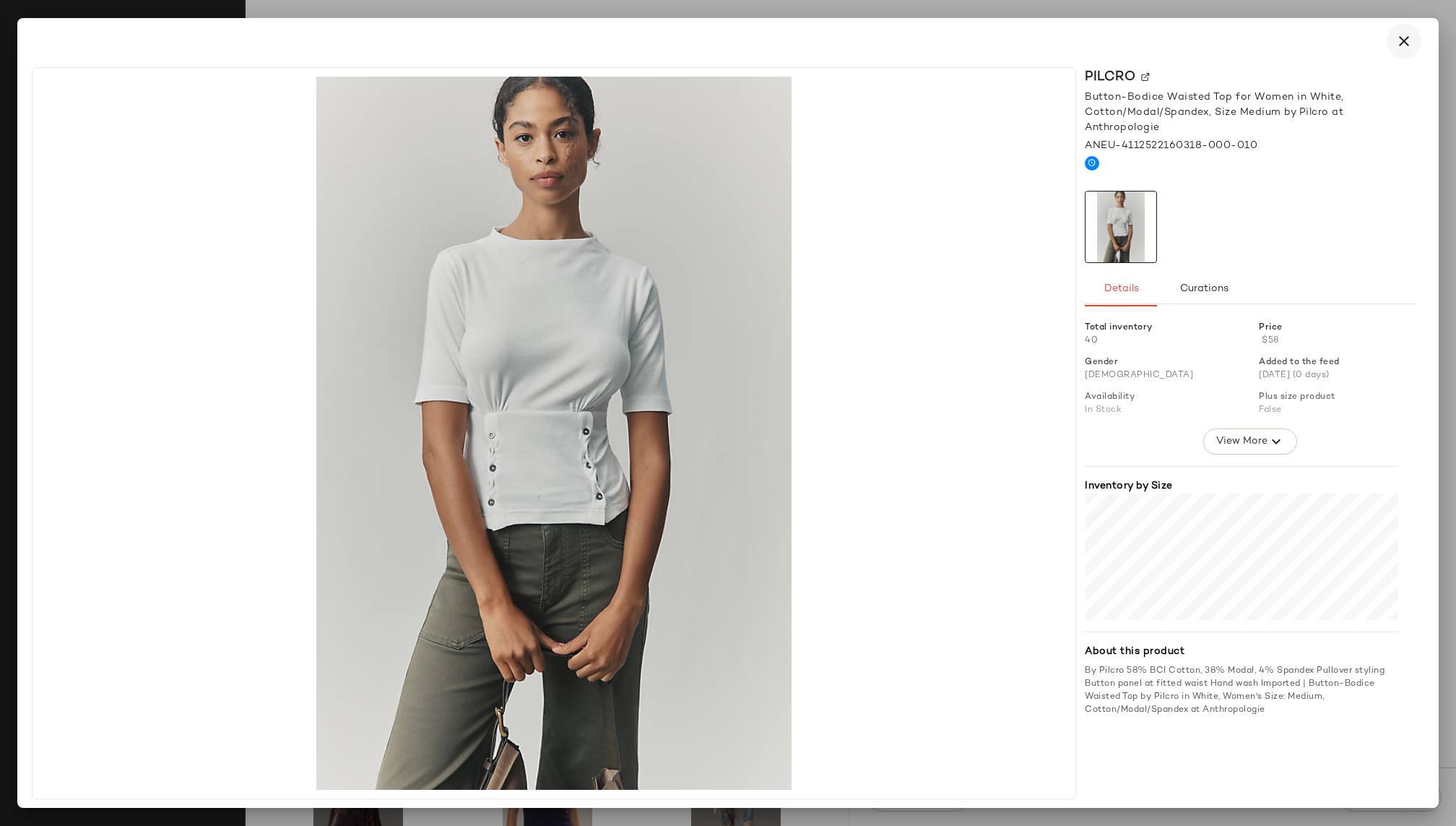
click at [1396, 35] on icon "button" at bounding box center [1404, 41] width 17 height 17
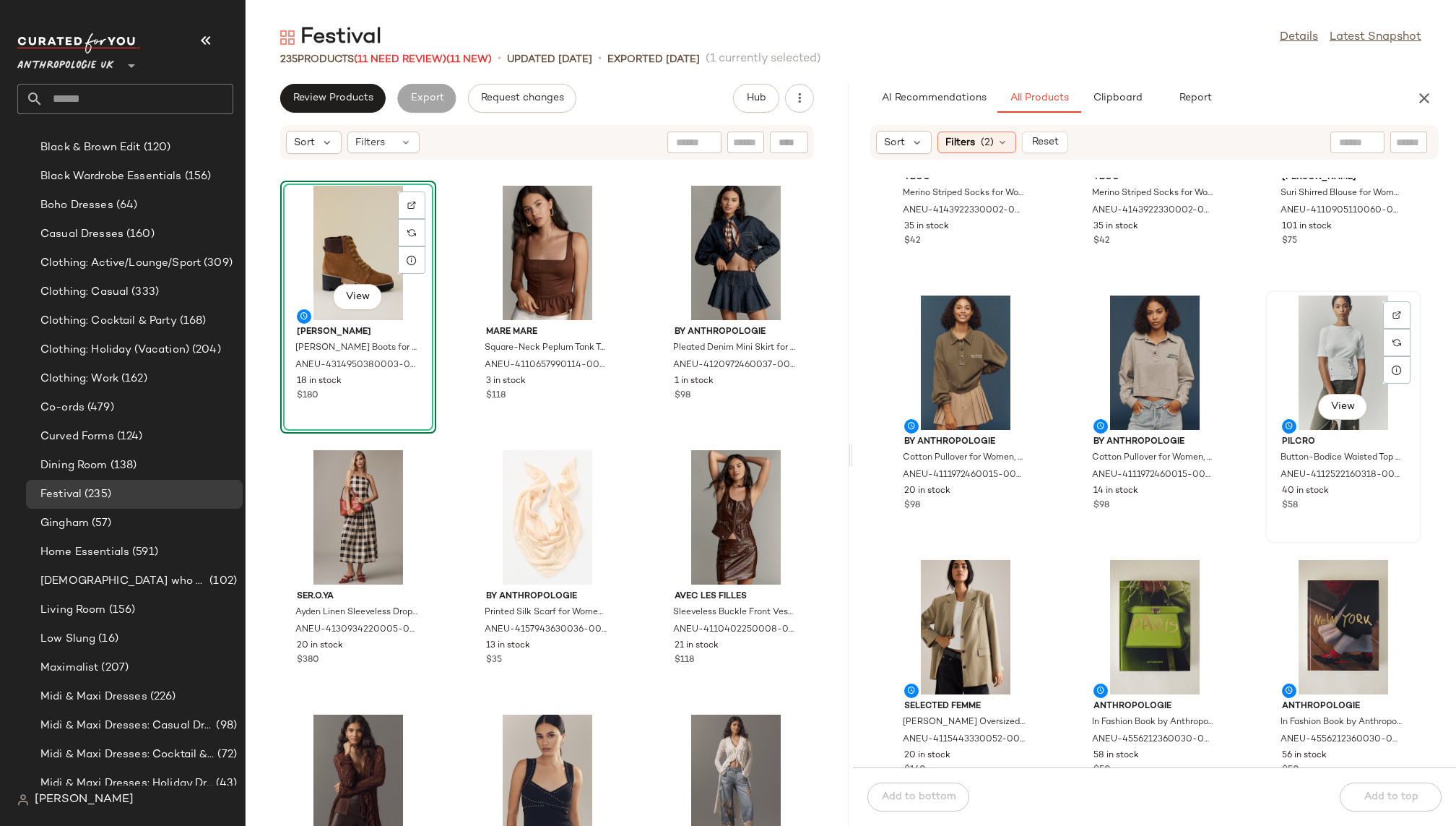
click at [1278, 358] on div "View" at bounding box center [1344, 363] width 146 height 134
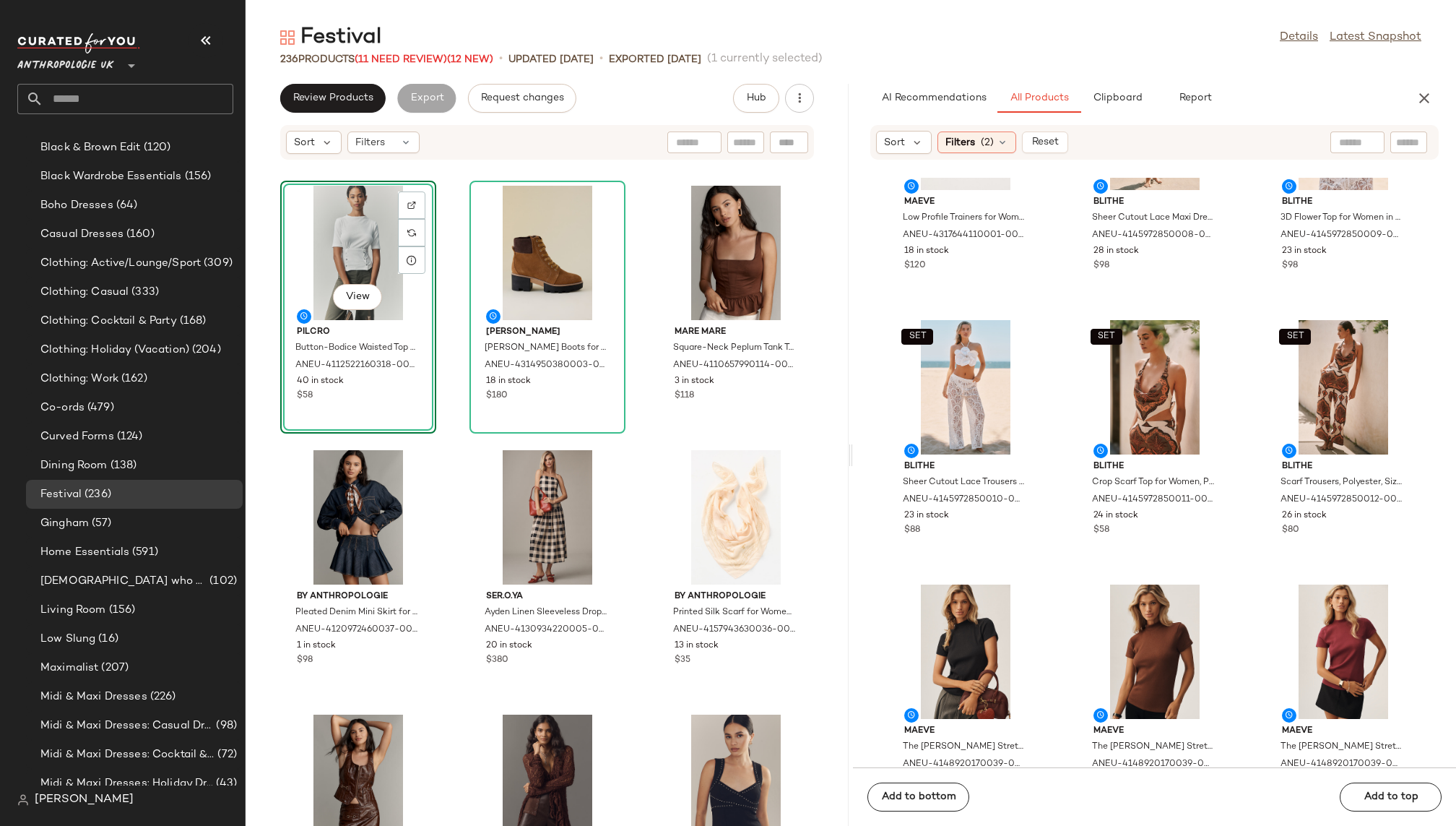
scroll to position [13100, 0]
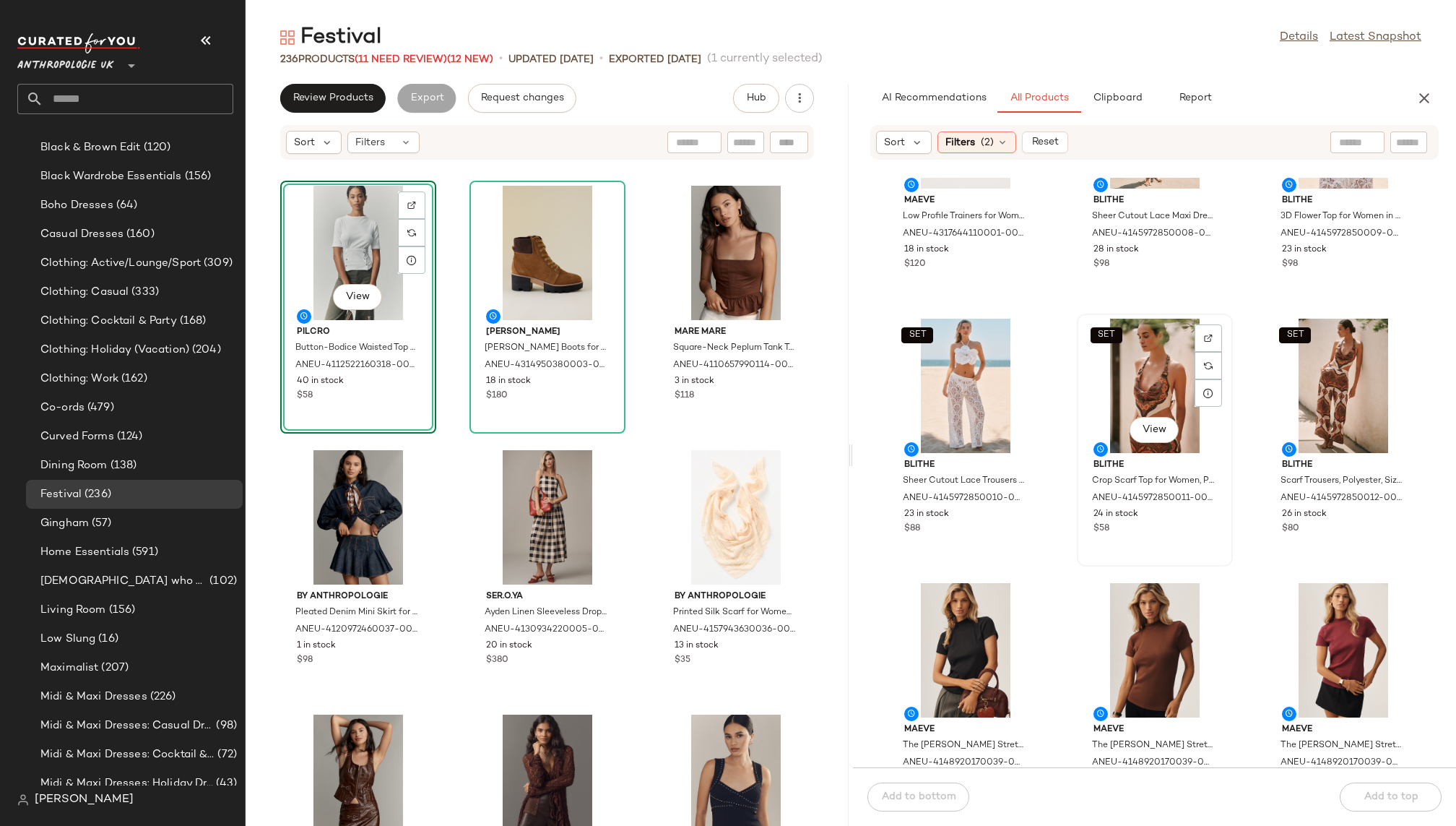
click at [1115, 416] on div "SET View" at bounding box center [1155, 386] width 146 height 134
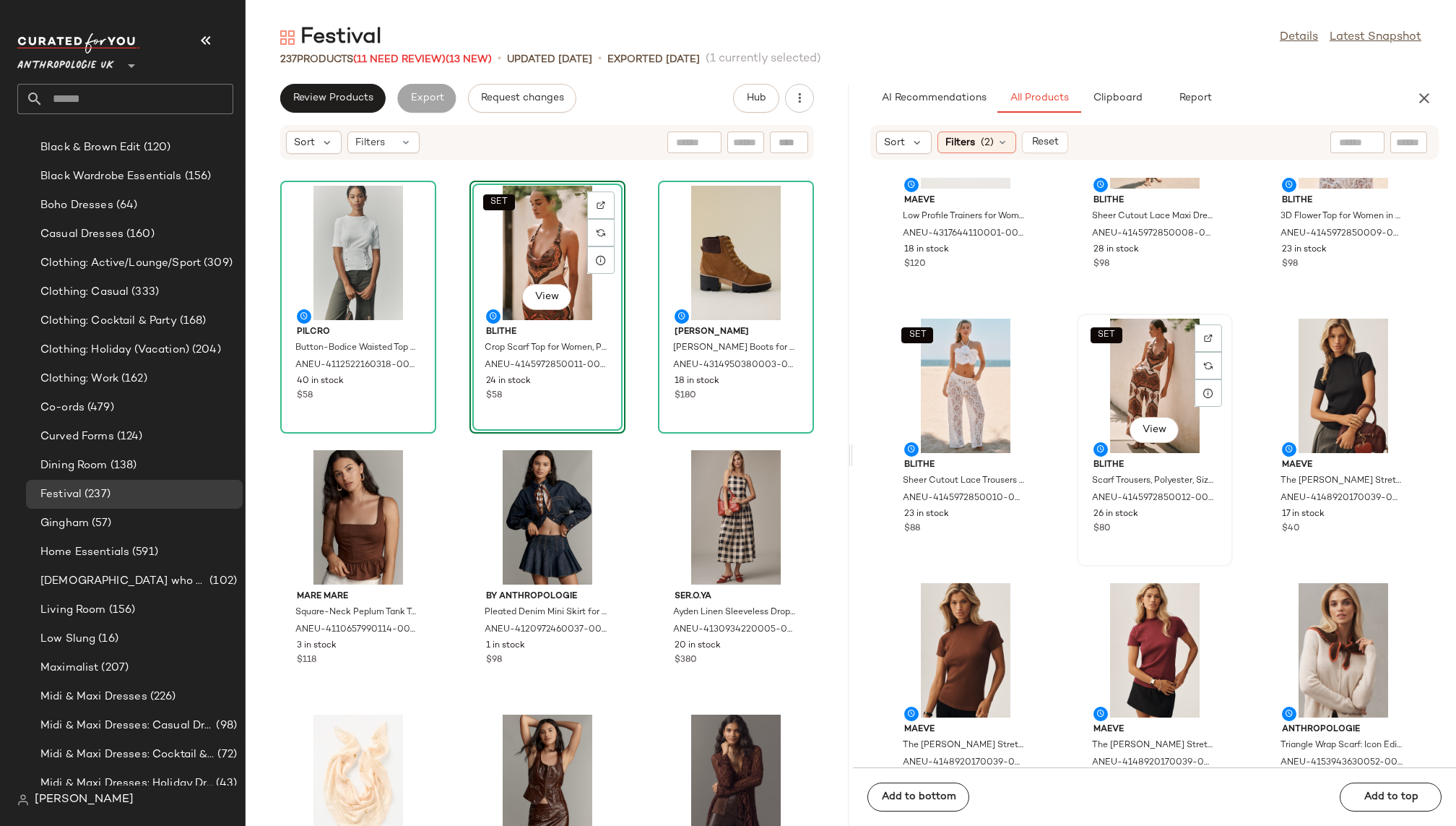
click at [1136, 367] on div "SET View" at bounding box center [1155, 386] width 146 height 134
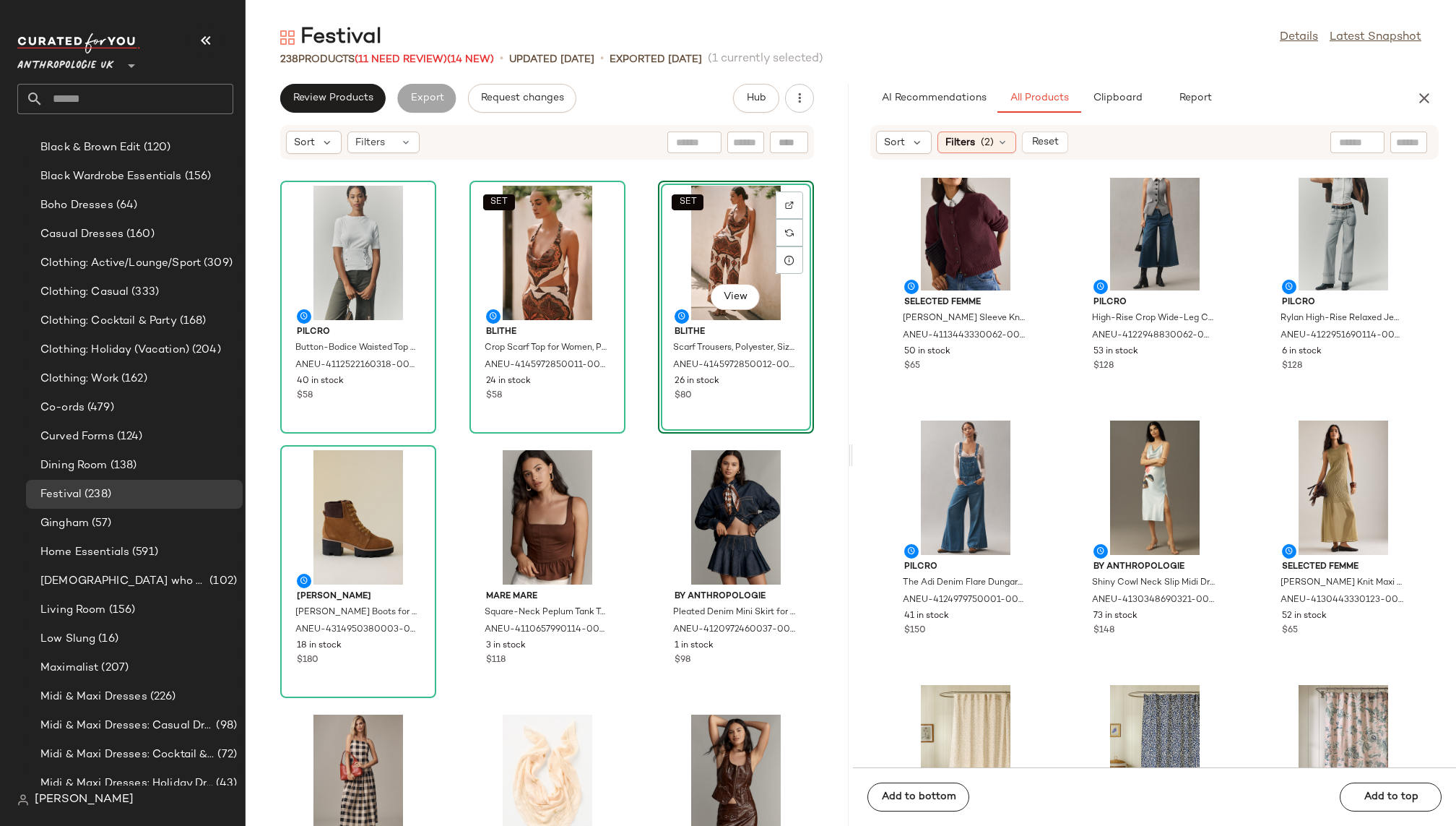
scroll to position [14858, 0]
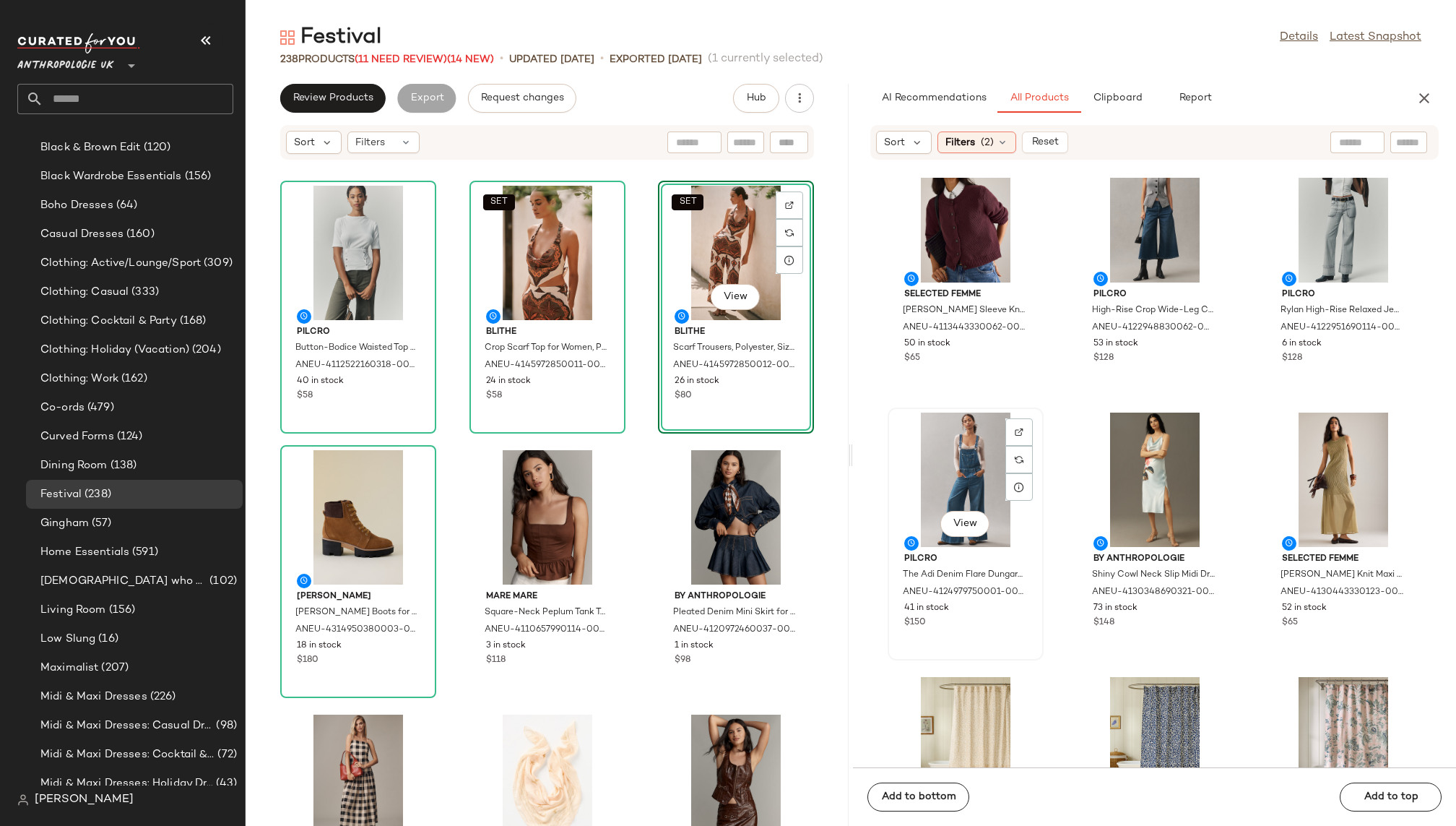
click at [960, 502] on div "View" at bounding box center [966, 479] width 146 height 134
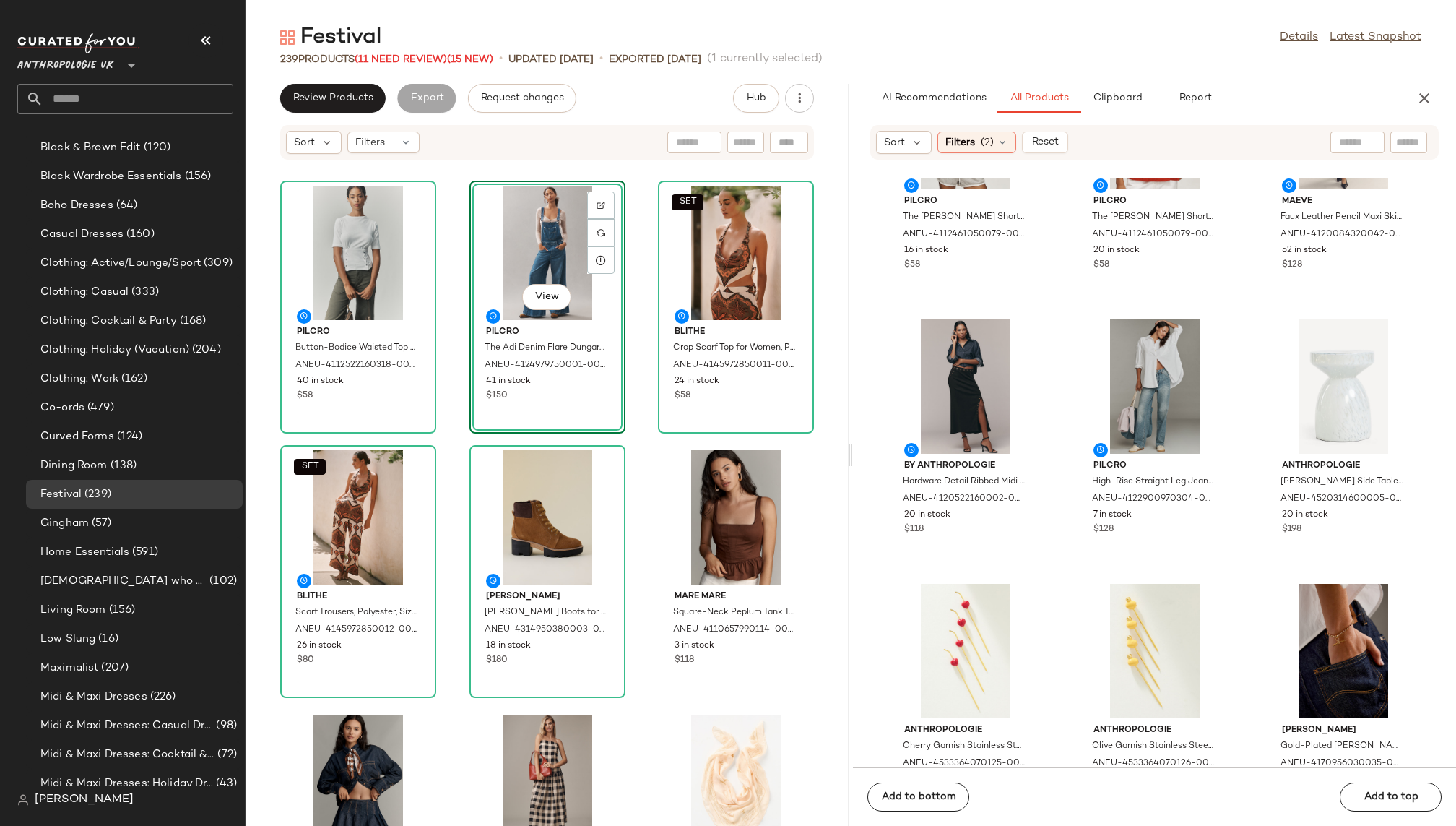
scroll to position [28703, 0]
click at [1130, 379] on div "View" at bounding box center [1155, 386] width 146 height 134
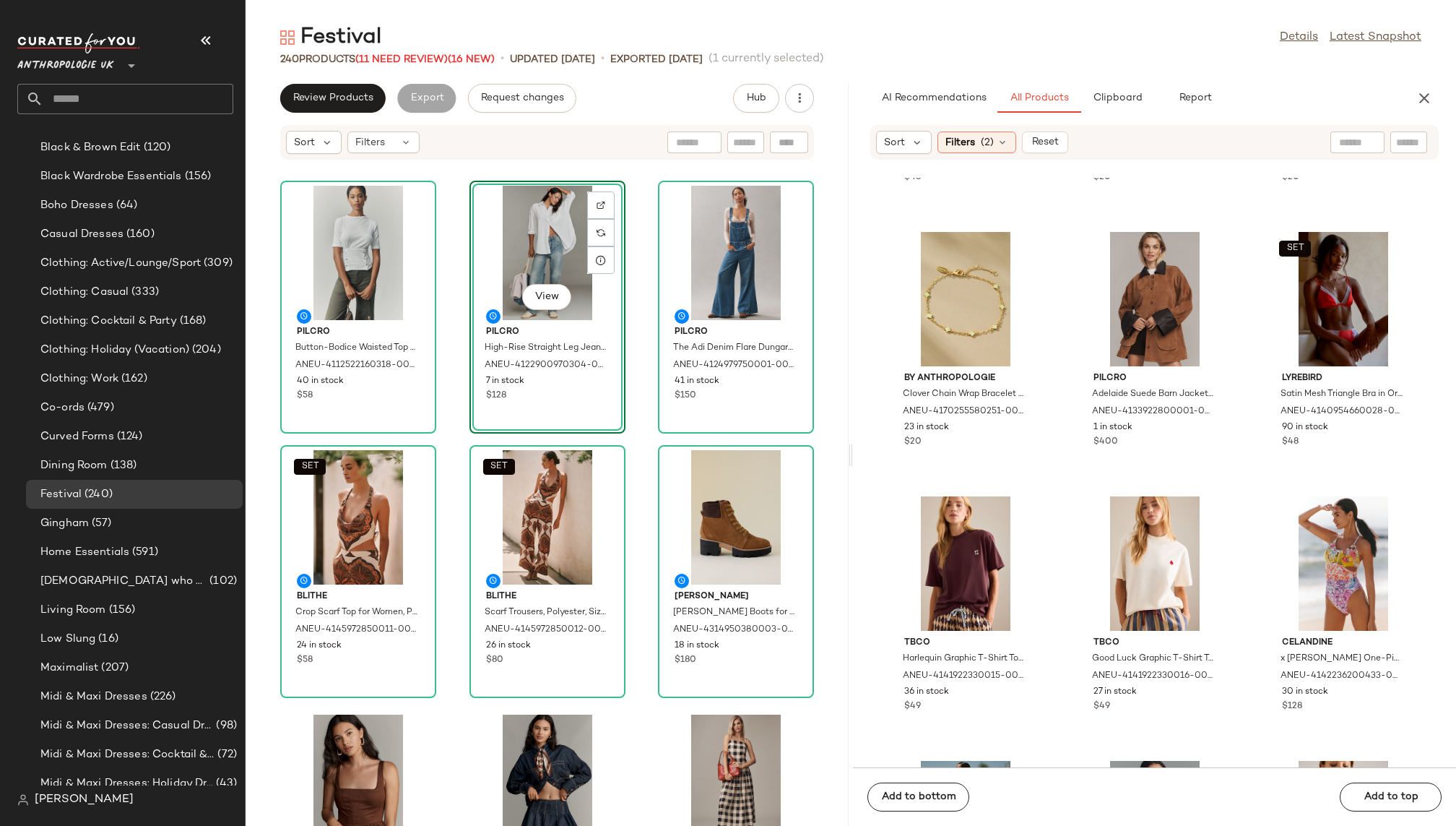
scroll to position [34100, 0]
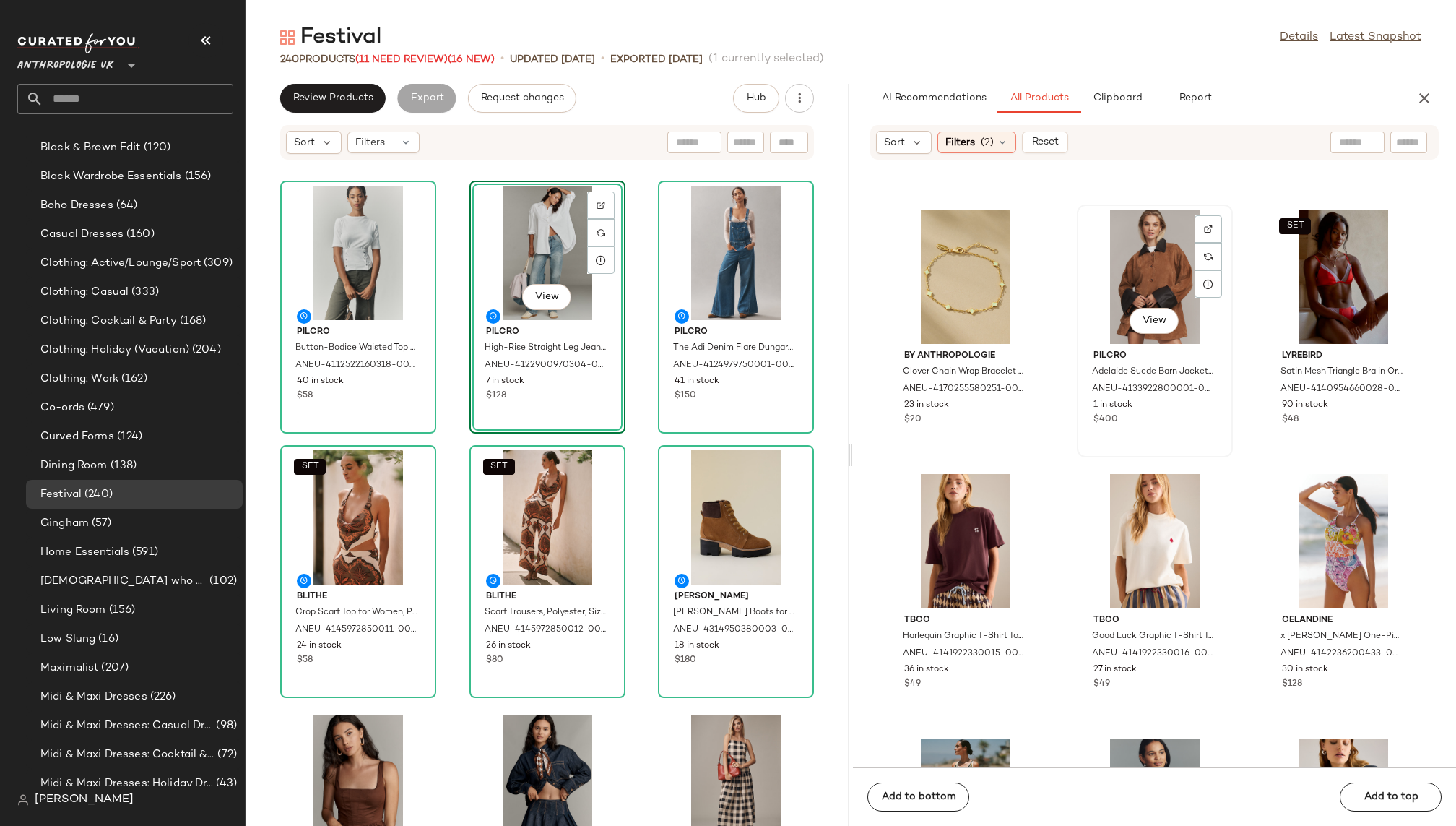
click at [1121, 262] on div "View" at bounding box center [1155, 277] width 146 height 134
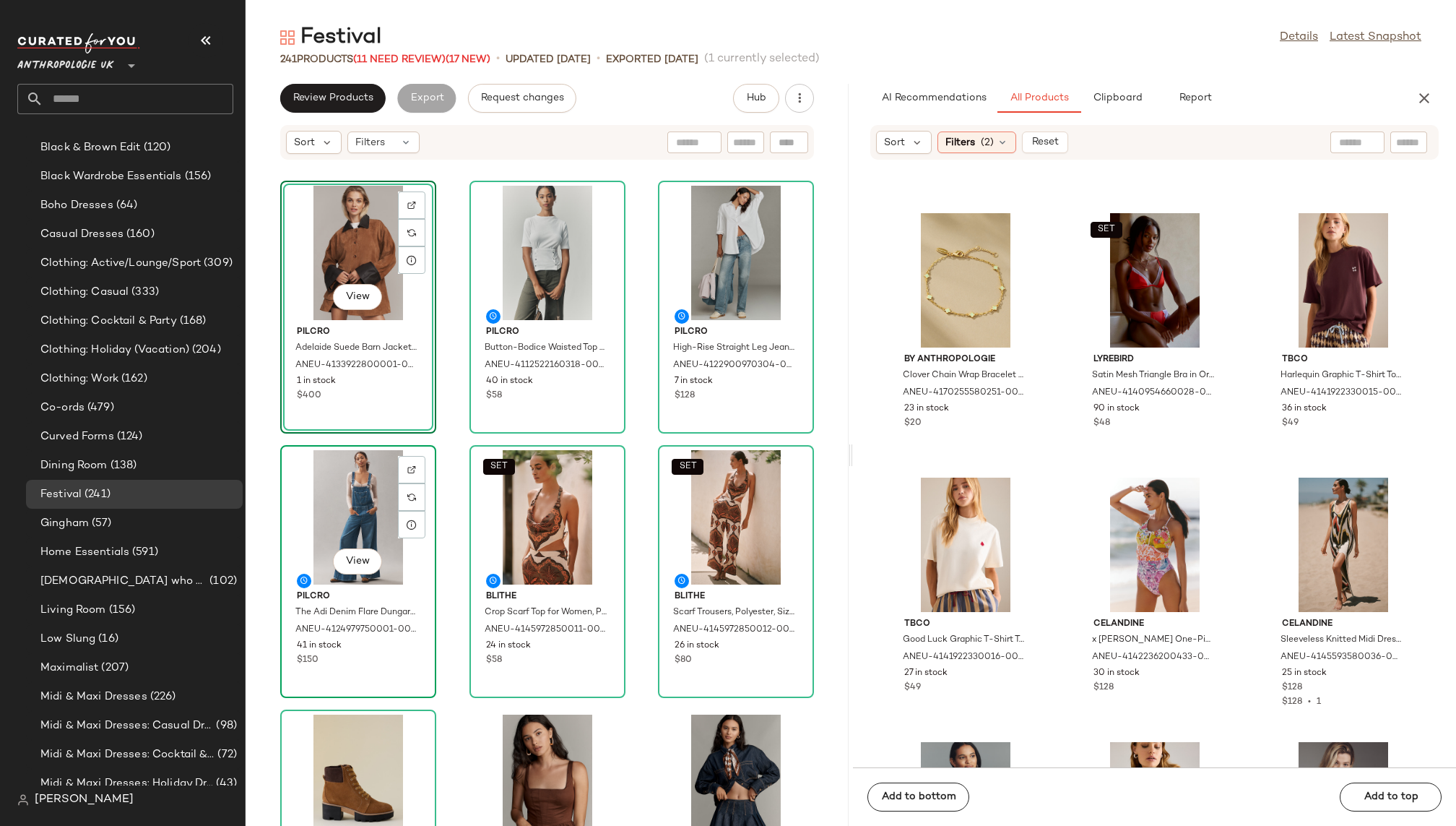
click at [390, 509] on div "View" at bounding box center [358, 518] width 146 height 134
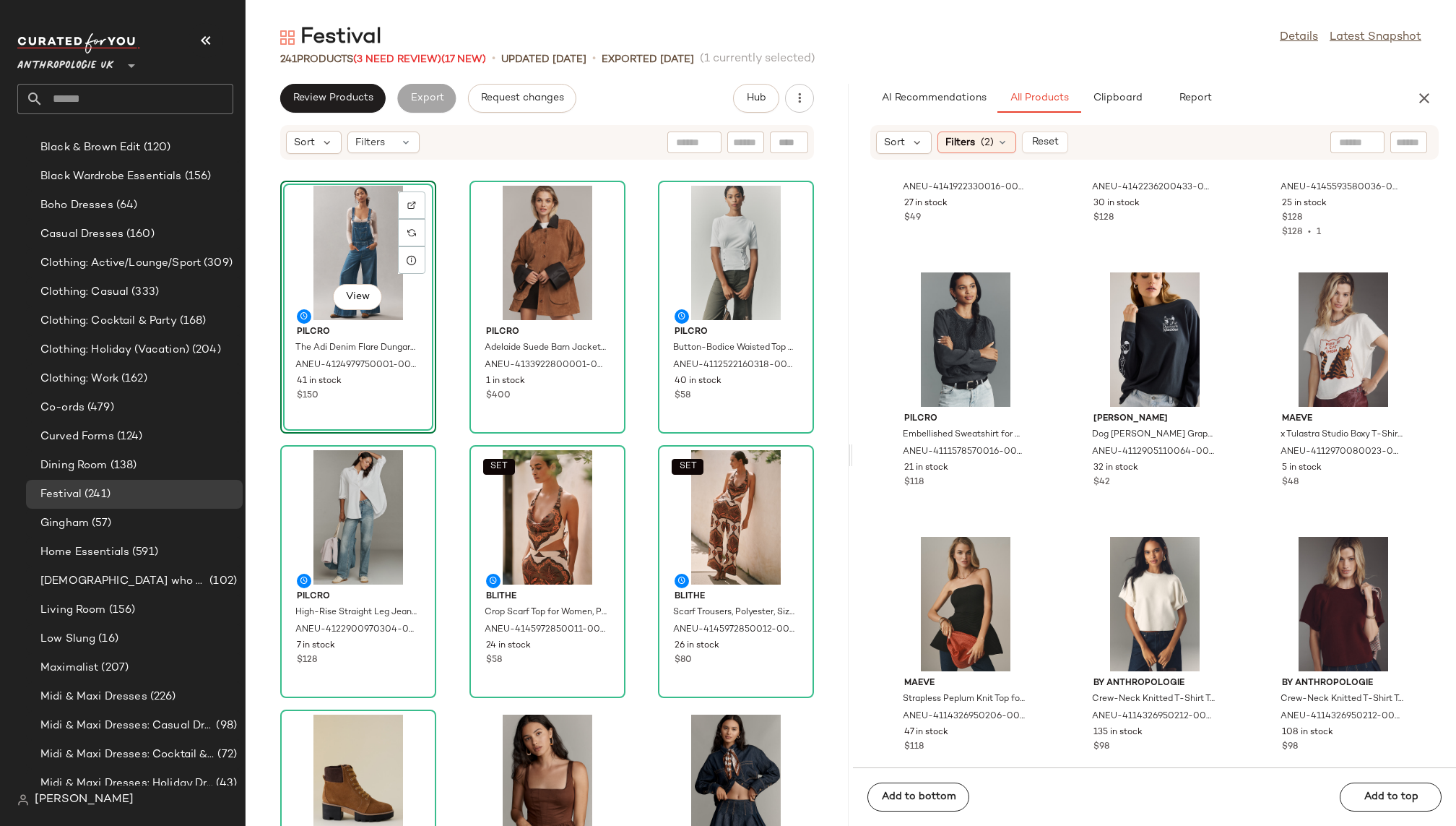
scroll to position [34597, 0]
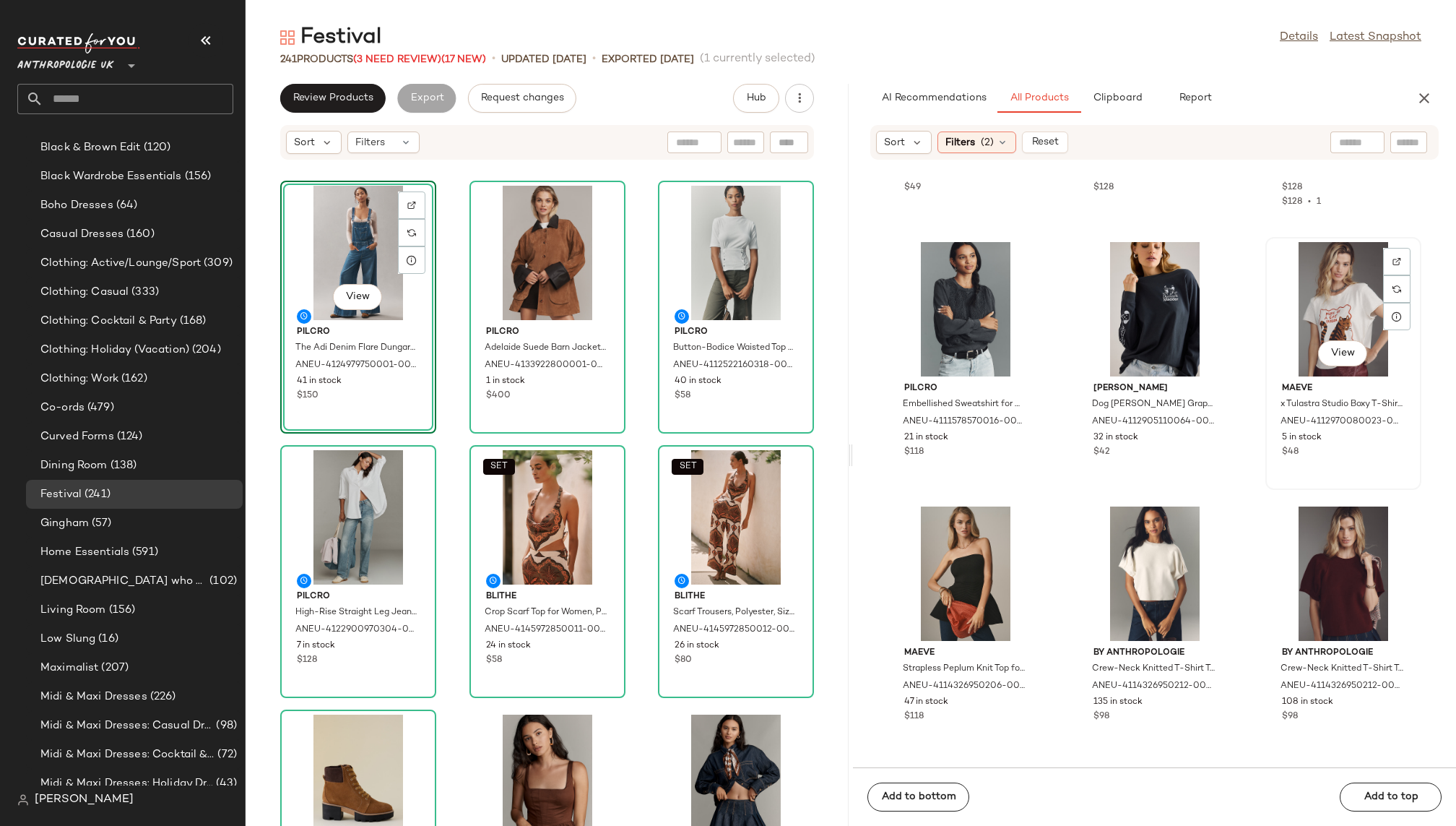
click at [1309, 308] on div "View" at bounding box center [1344, 309] width 146 height 134
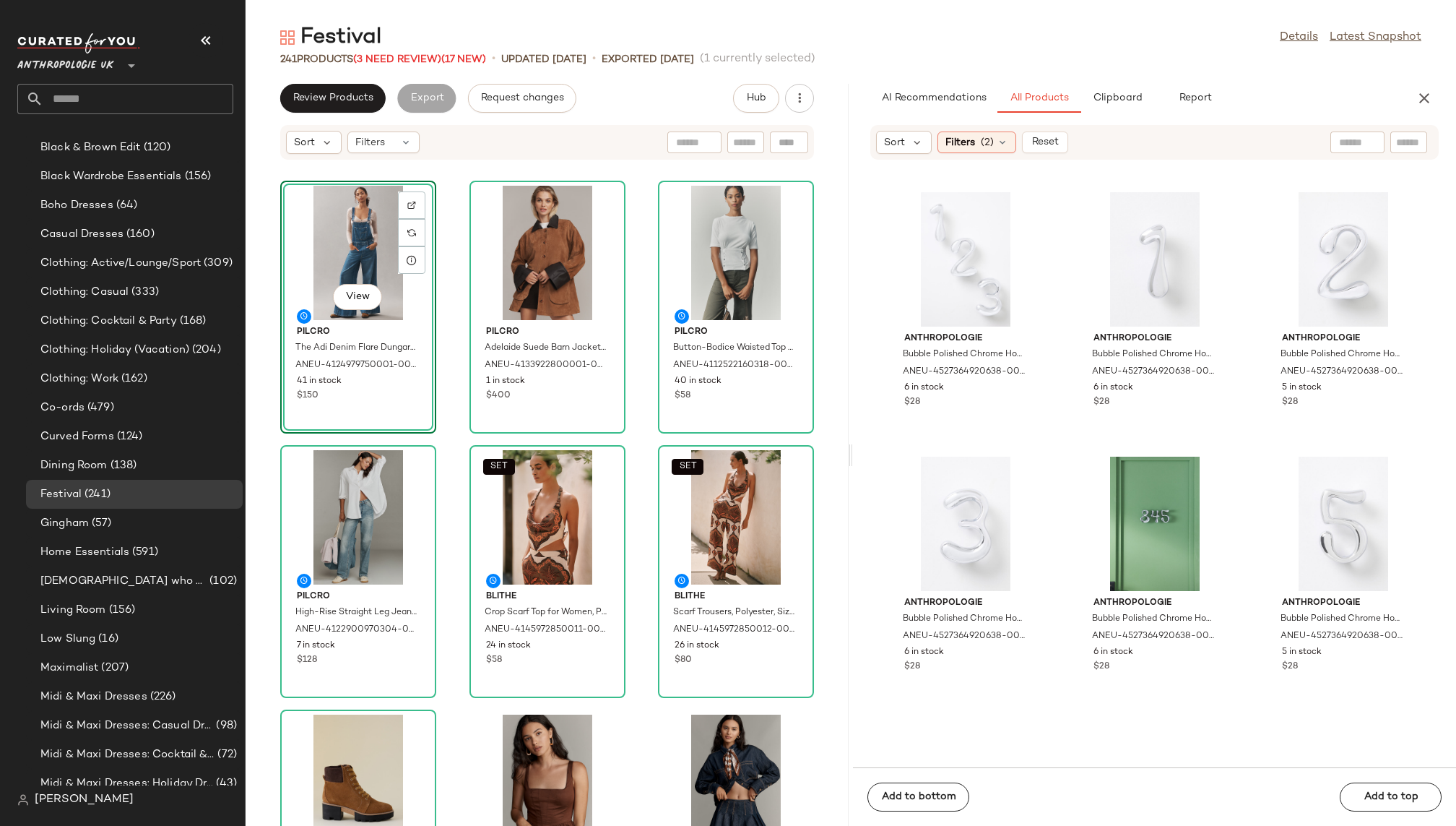
scroll to position [41212, 0]
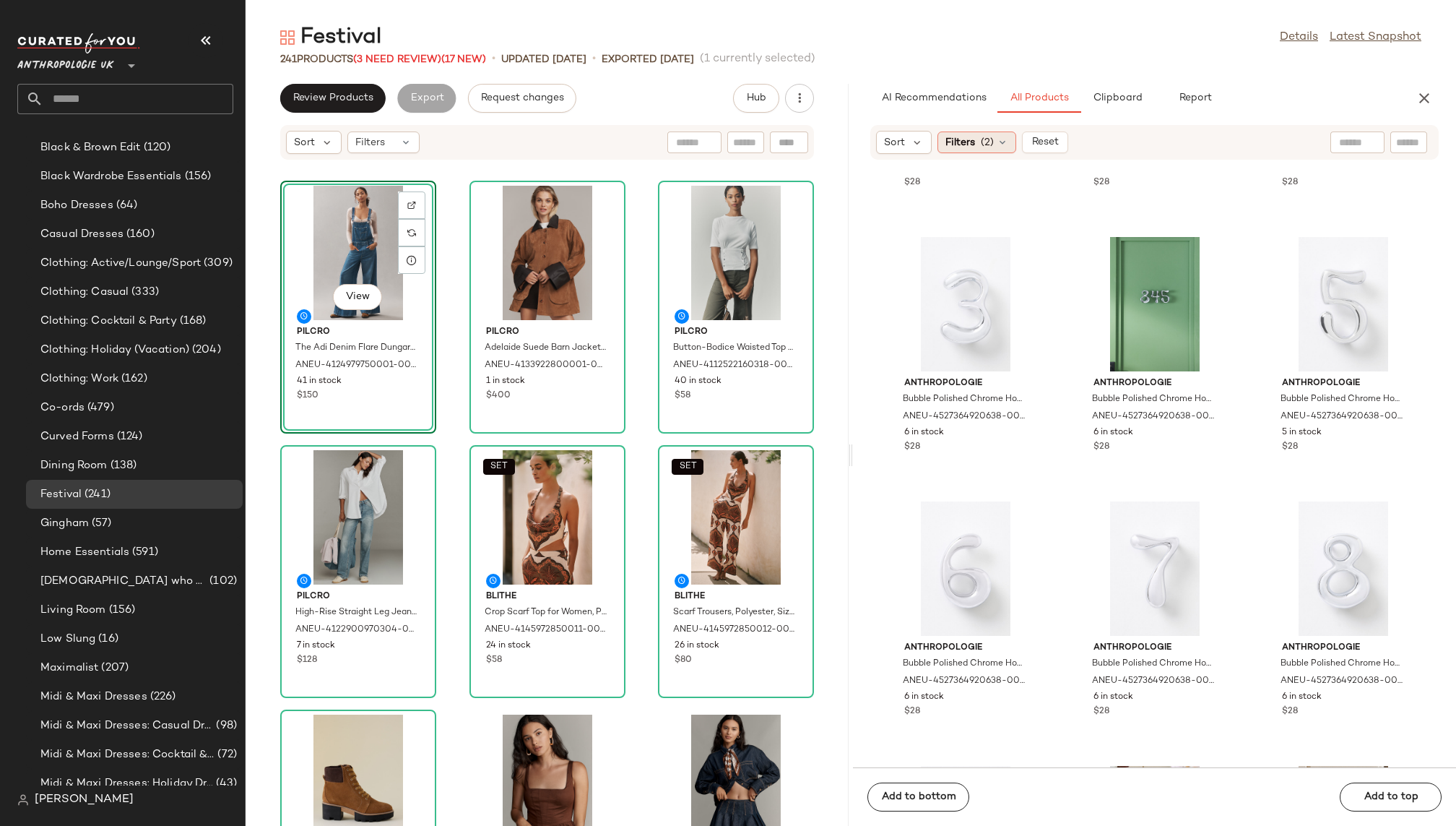
click at [977, 134] on div "Filters (2)" at bounding box center [977, 143] width 79 height 22
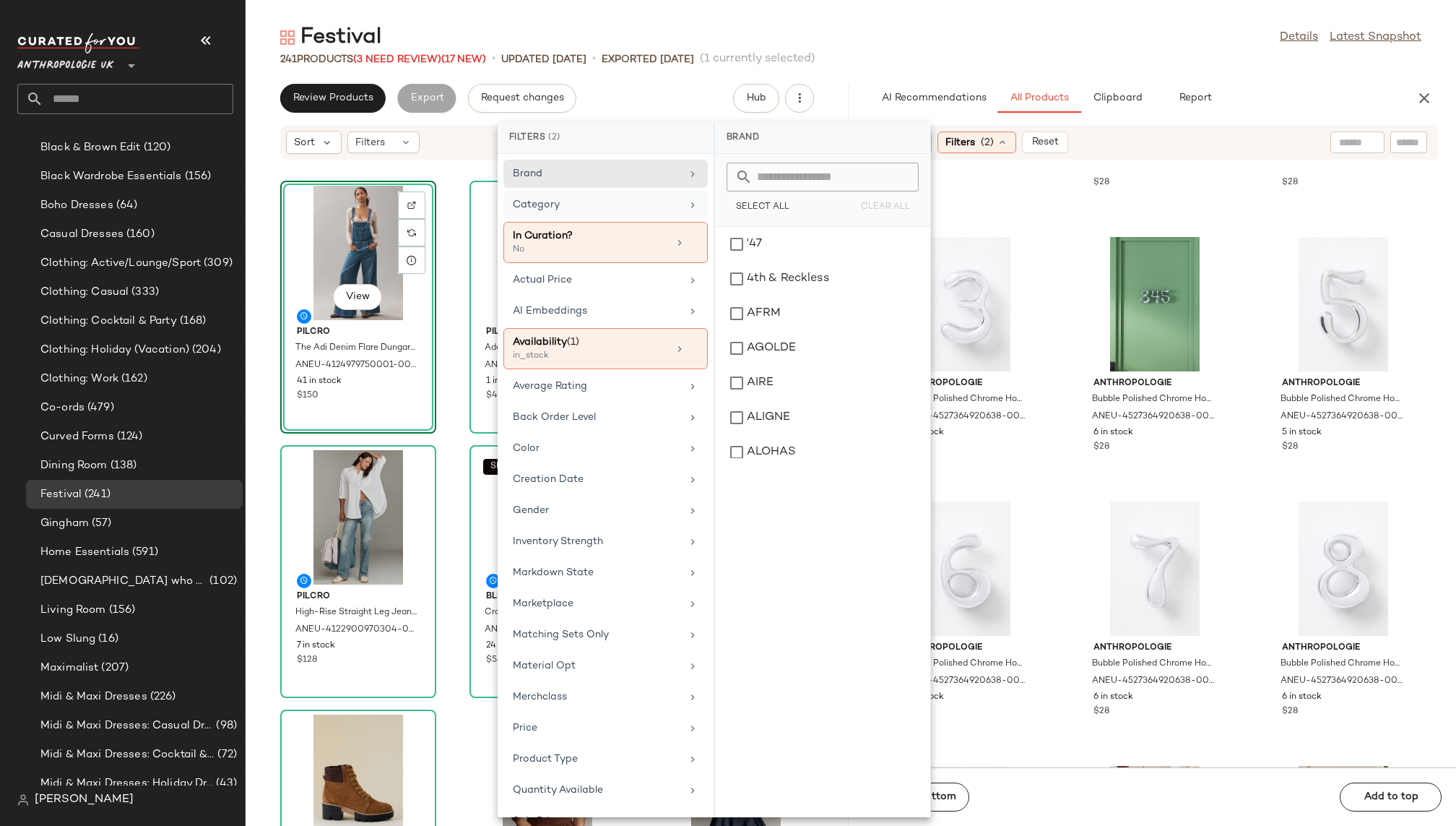
click at [628, 197] on div "Category" at bounding box center [597, 205] width 168 height 15
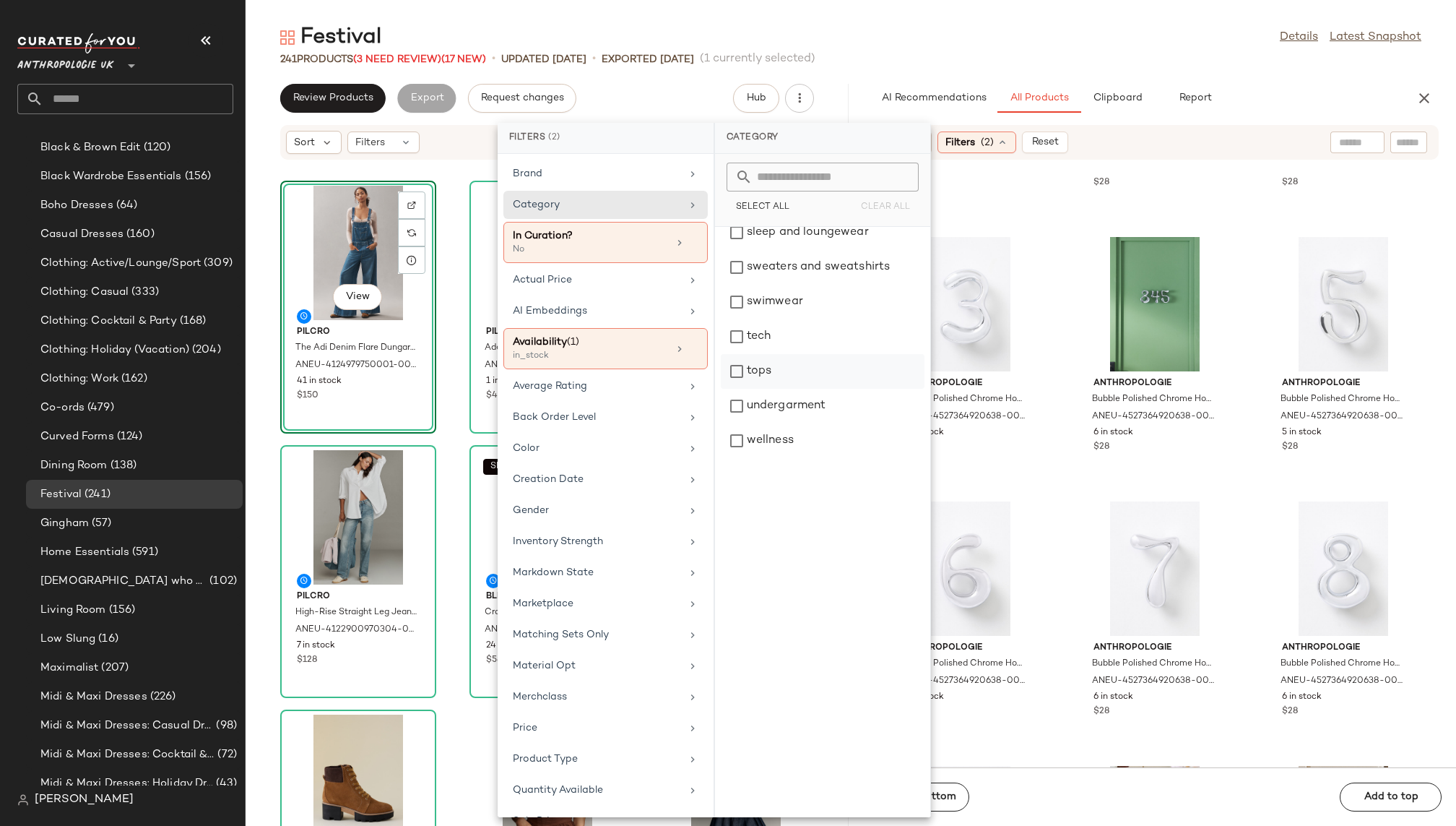
click at [793, 376] on div "tops" at bounding box center [823, 371] width 204 height 35
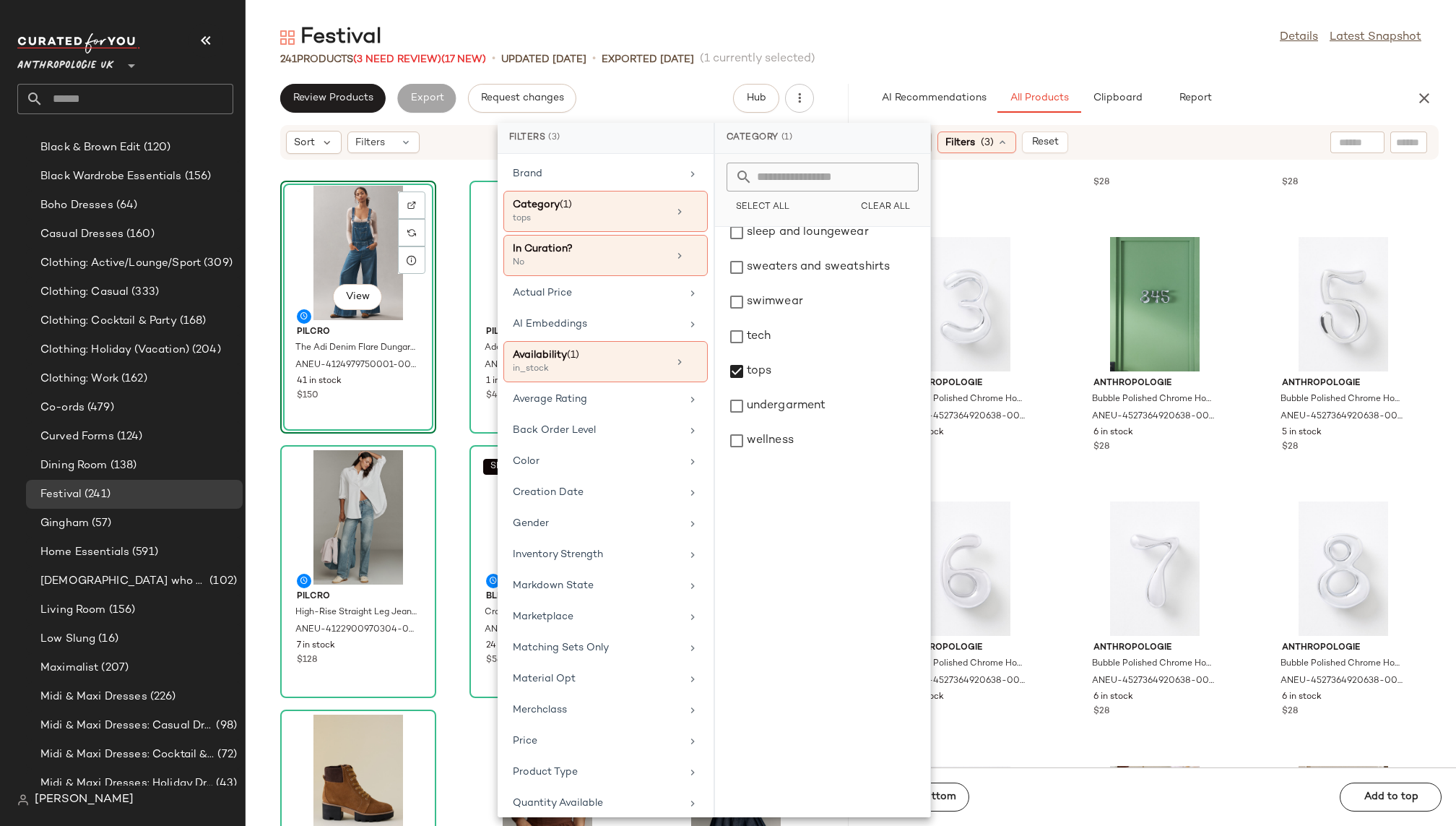
click at [1026, 55] on div "241 Products (3 Need Review) (17 New) • updated Aug 12th • Exported Aug 6th (1 …" at bounding box center [850, 59] width 1211 height 14
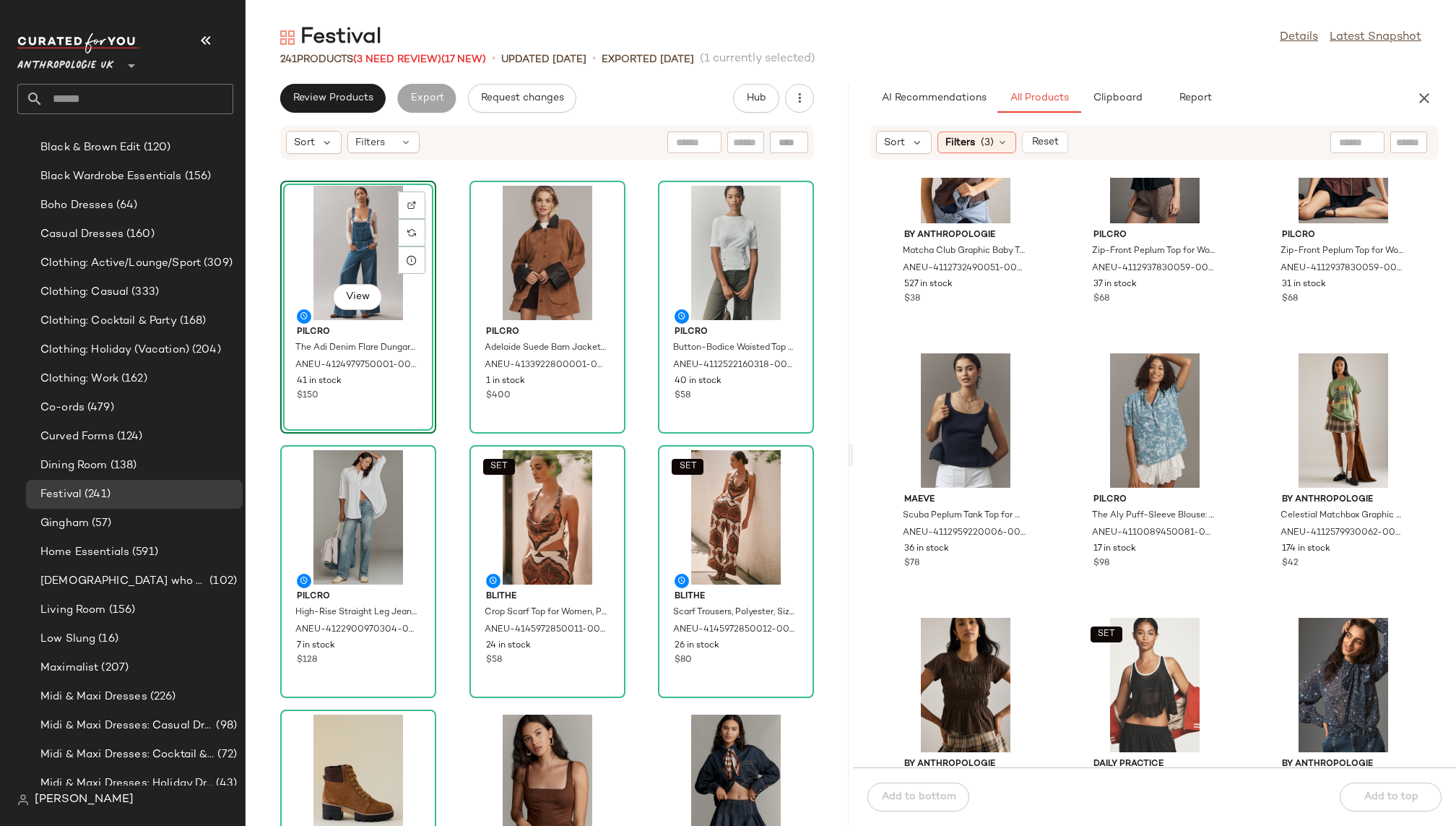
scroll to position [10728, 0]
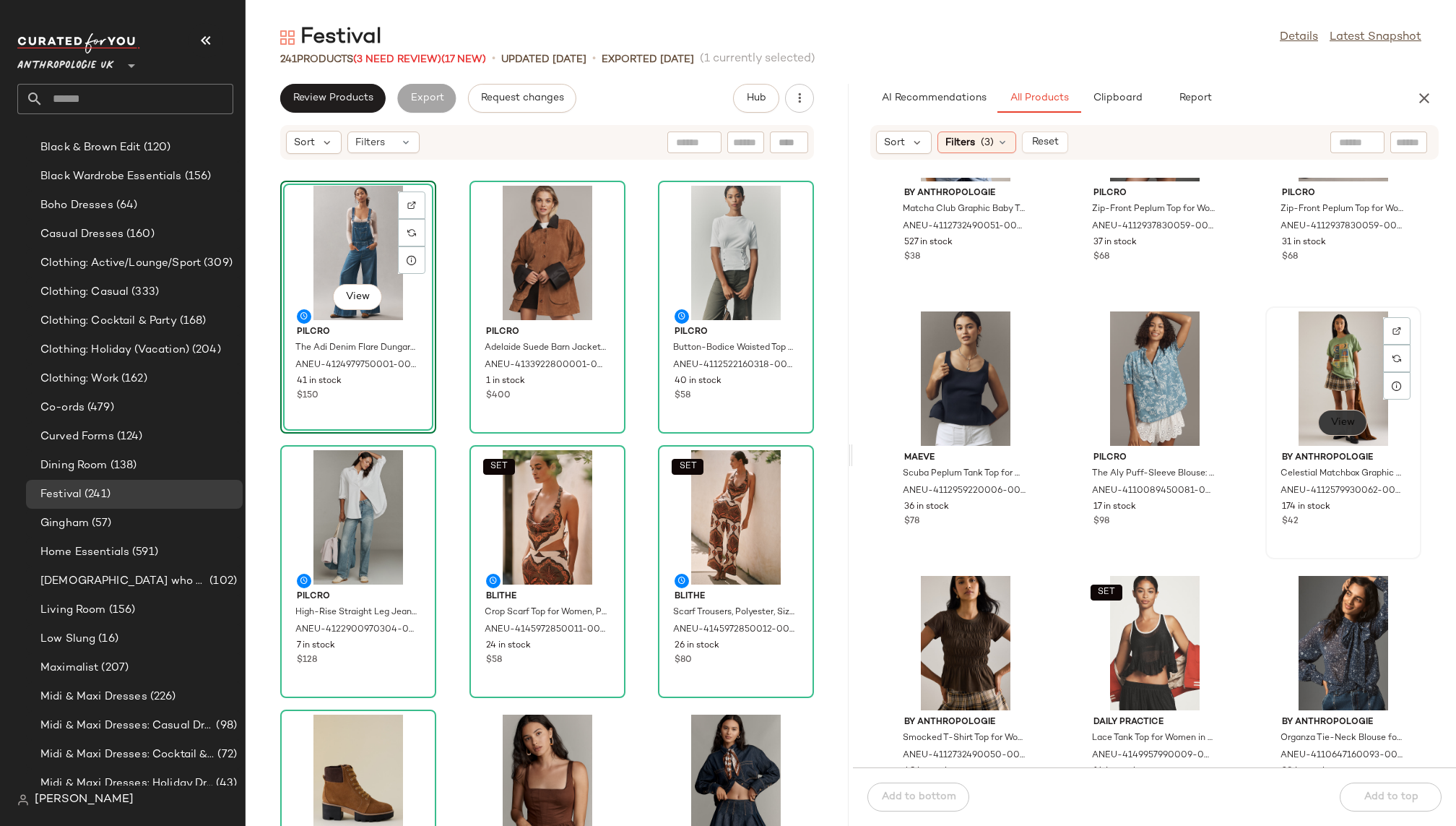
click at [1319, 422] on button "View" at bounding box center [1343, 422] width 49 height 26
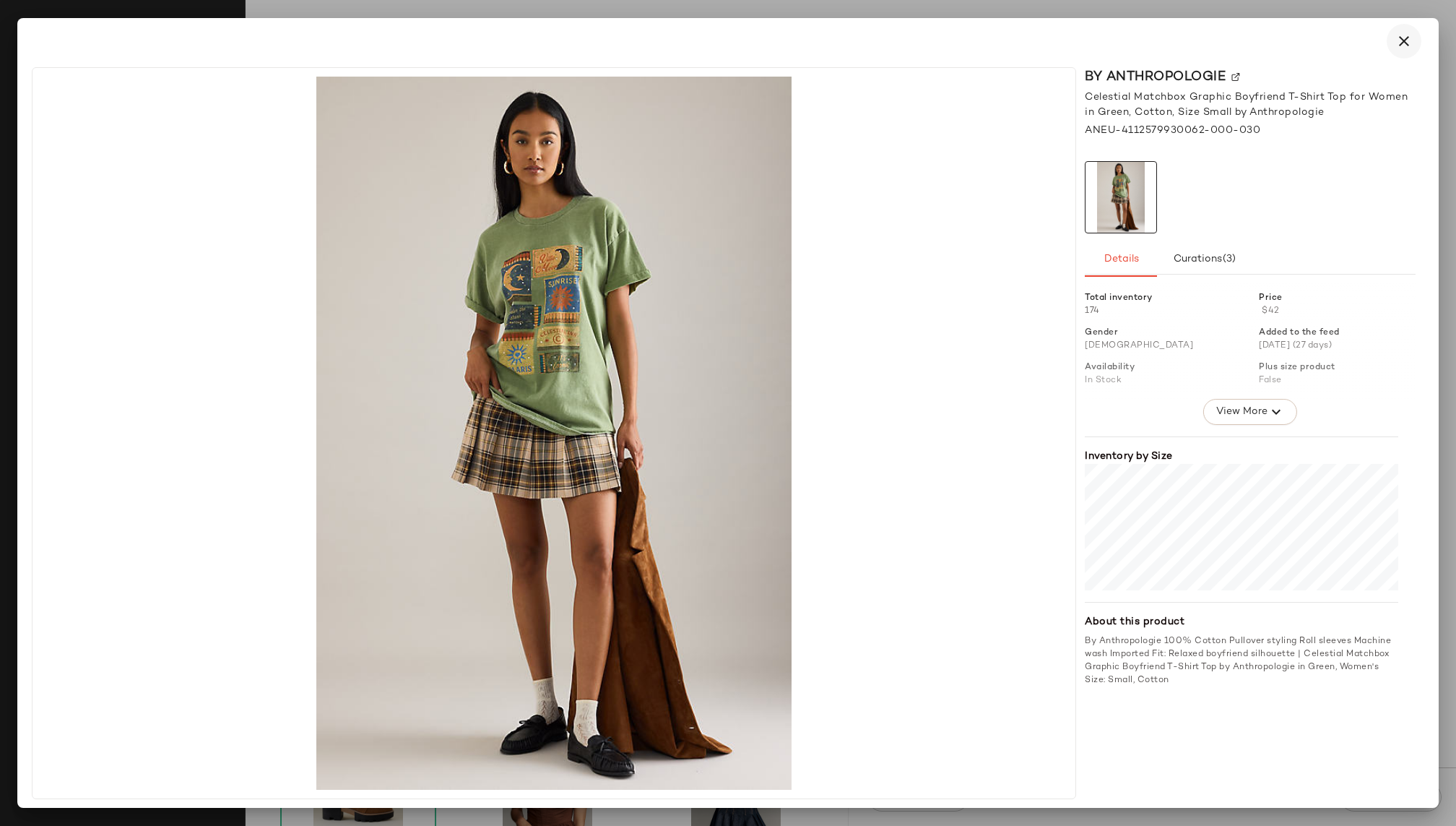
click at [1406, 32] on icon "button" at bounding box center [1404, 41] width 17 height 17
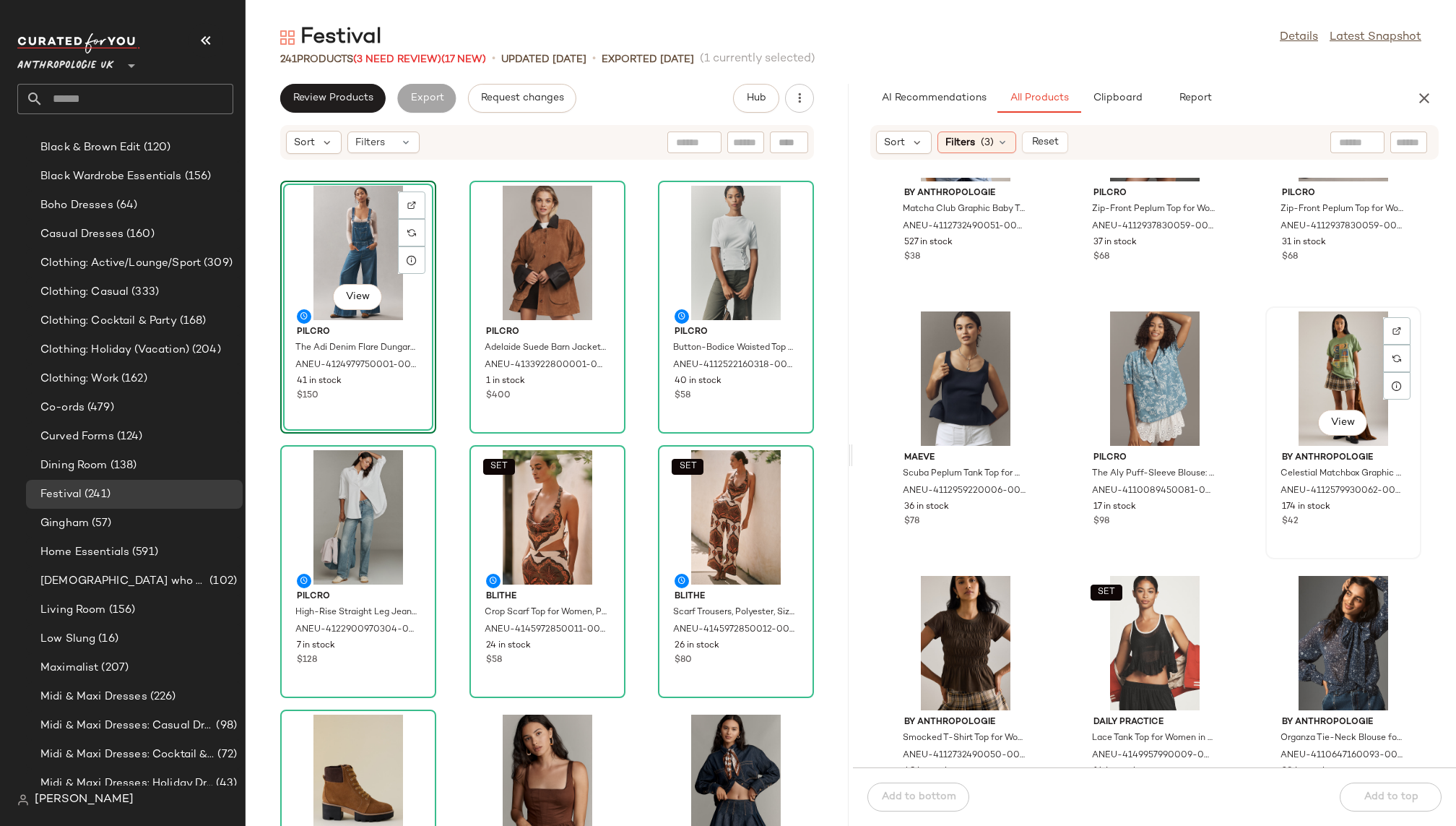
click at [1302, 363] on div "View" at bounding box center [1344, 378] width 146 height 134
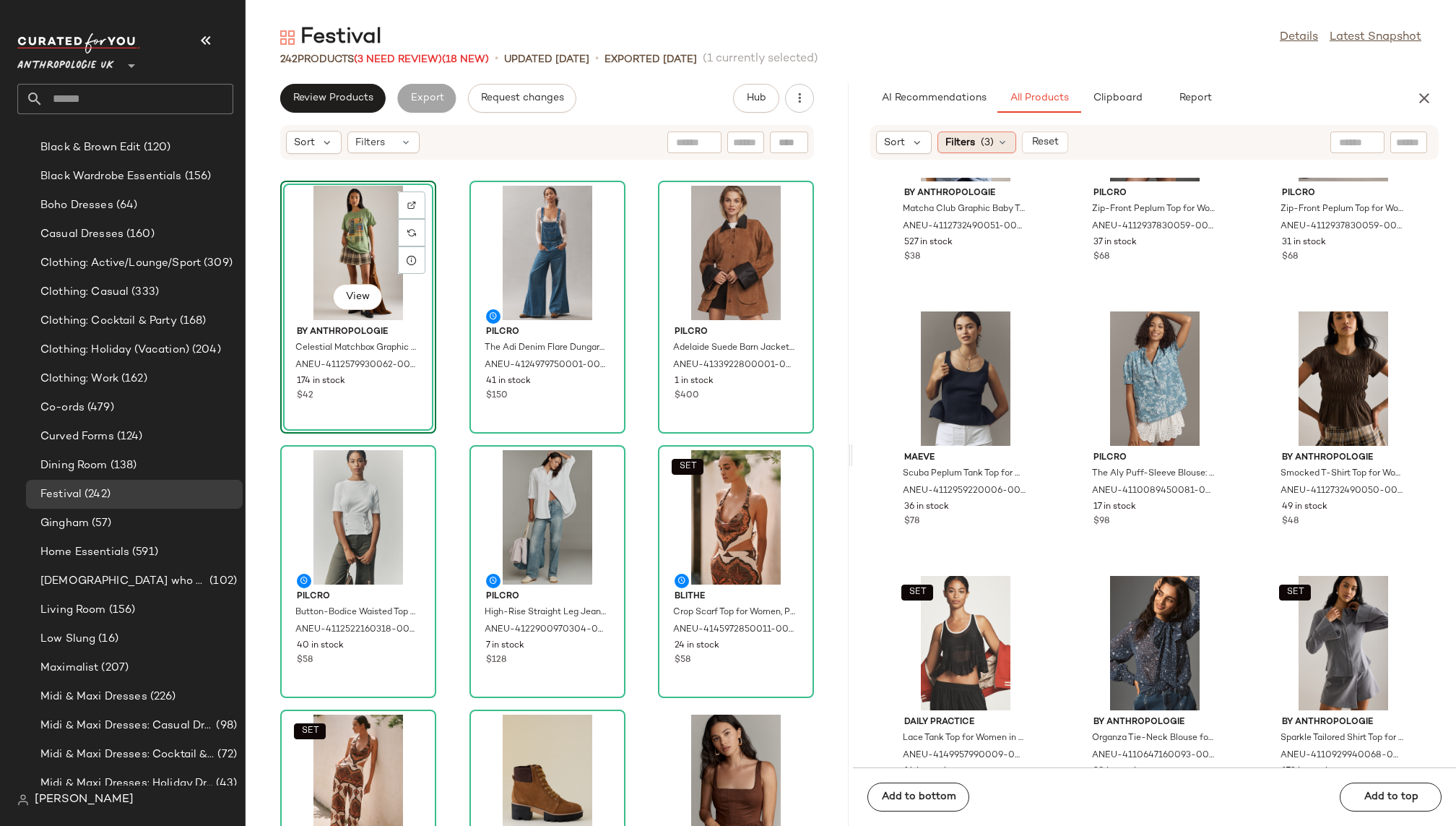
click at [1001, 139] on icon at bounding box center [1002, 143] width 12 height 12
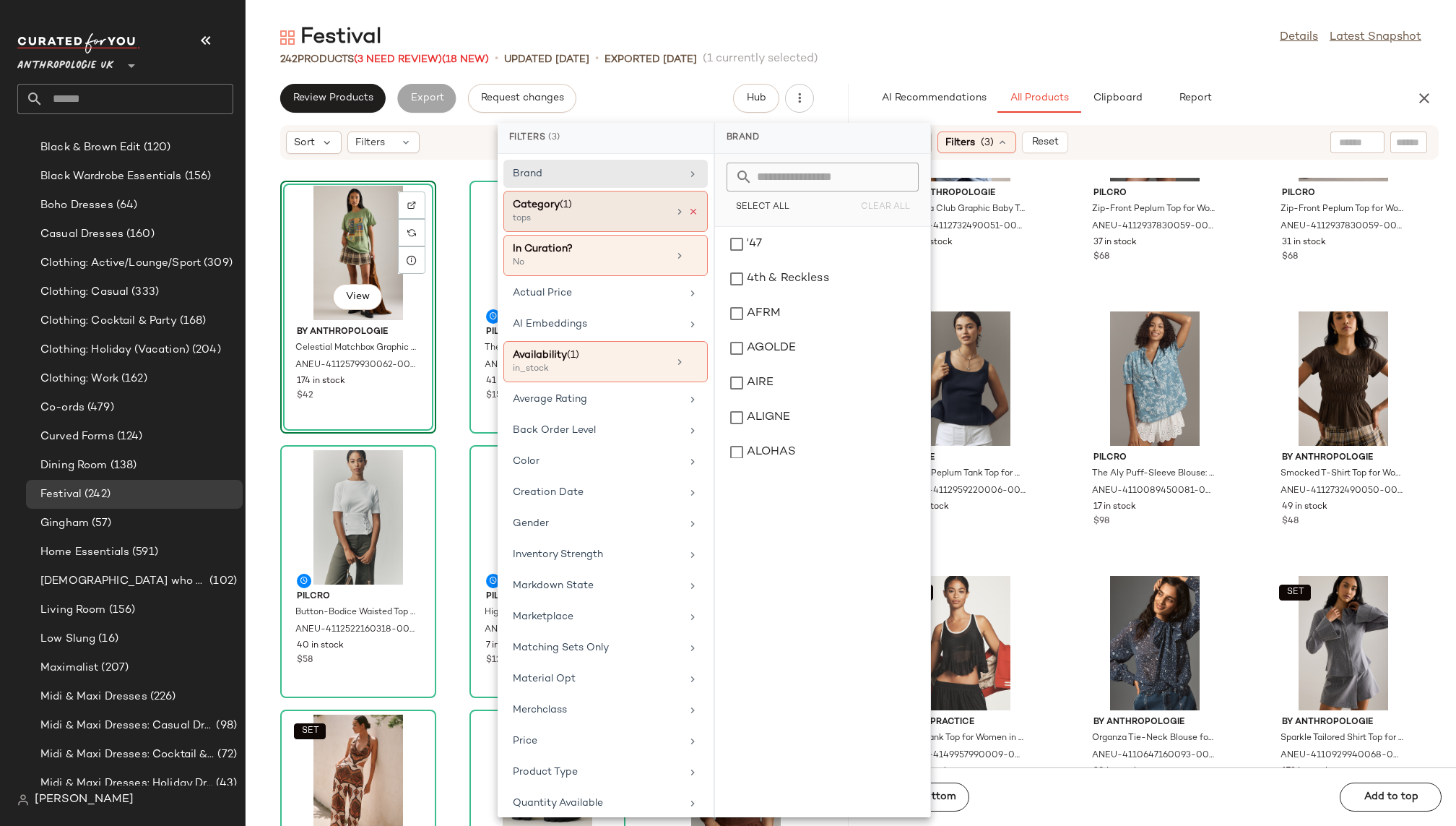
click at [688, 210] on icon at bounding box center [693, 212] width 10 height 10
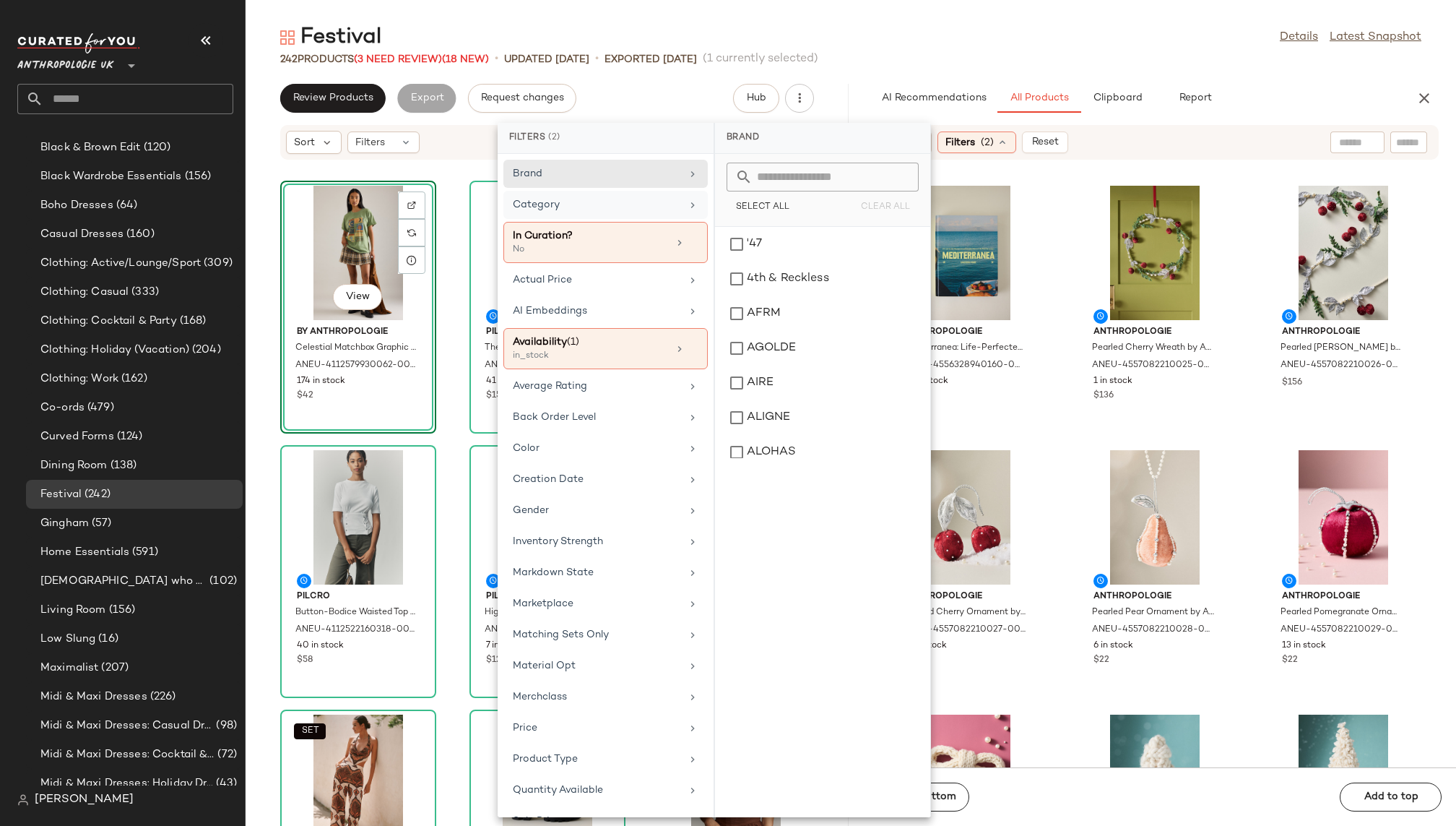
click at [663, 207] on div "Category" at bounding box center [597, 205] width 168 height 15
click at [782, 289] on div "accessories" at bounding box center [823, 279] width 204 height 35
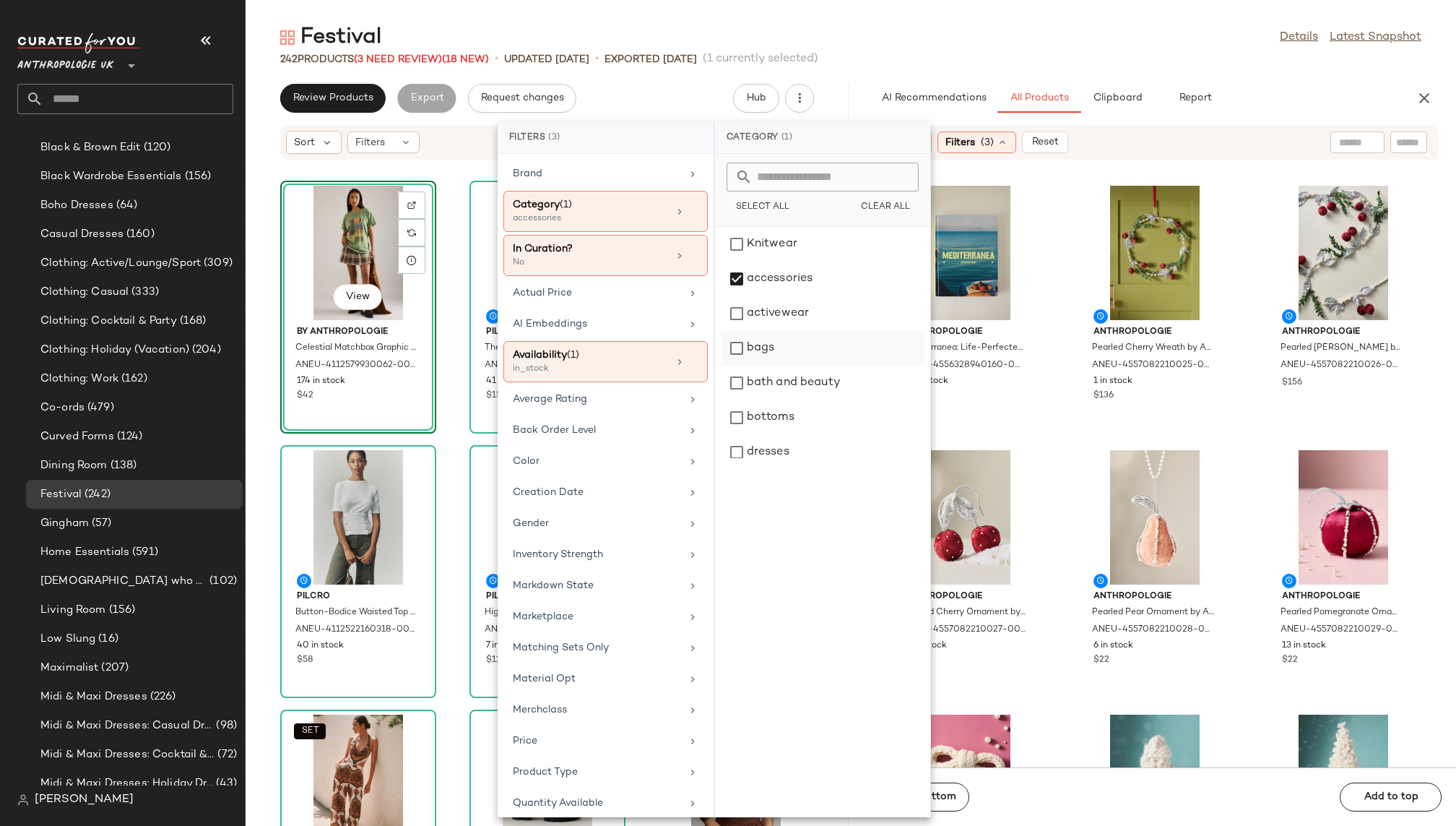
click at [787, 342] on div "bags" at bounding box center [823, 348] width 204 height 35
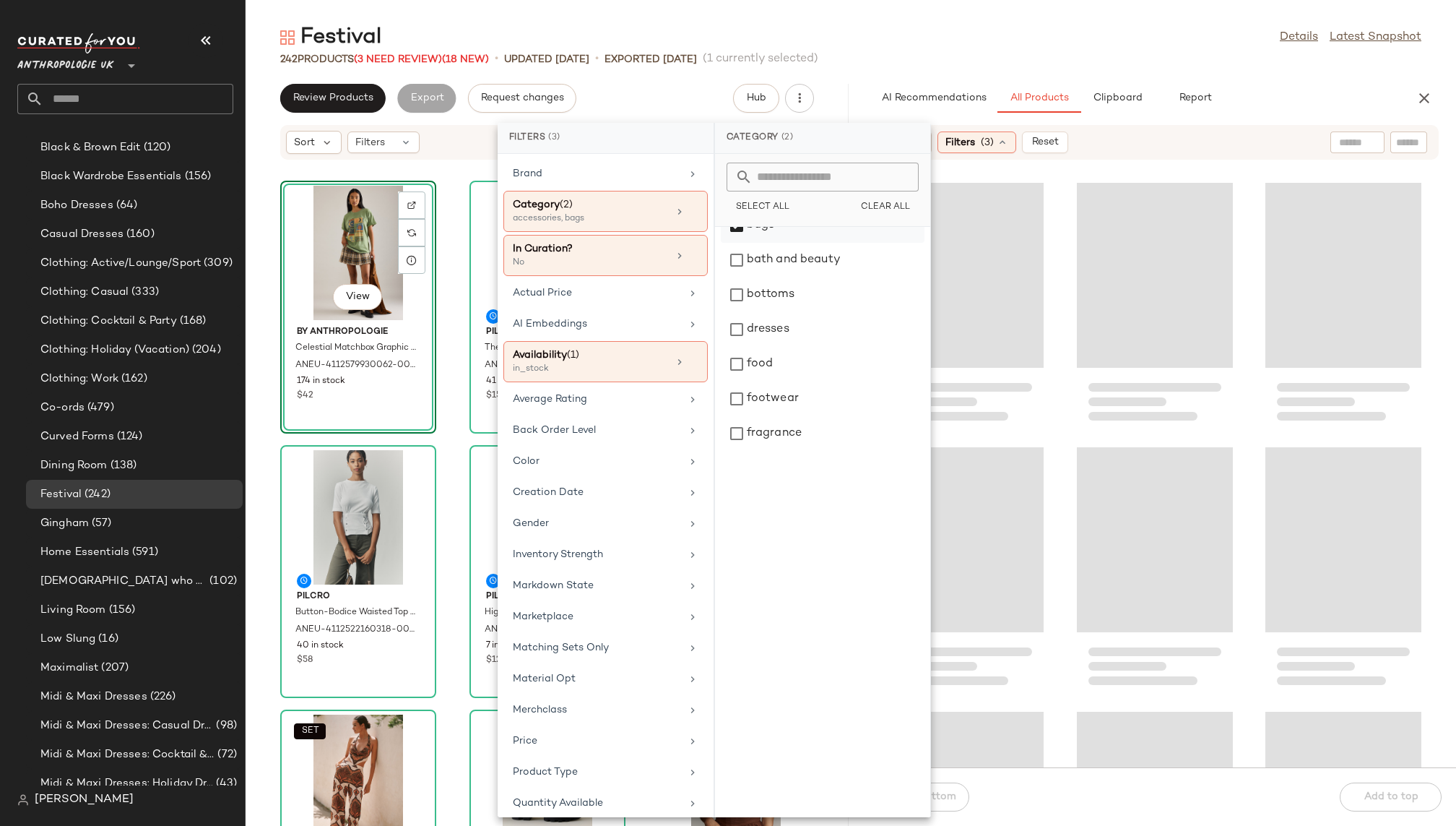
scroll to position [139, 0]
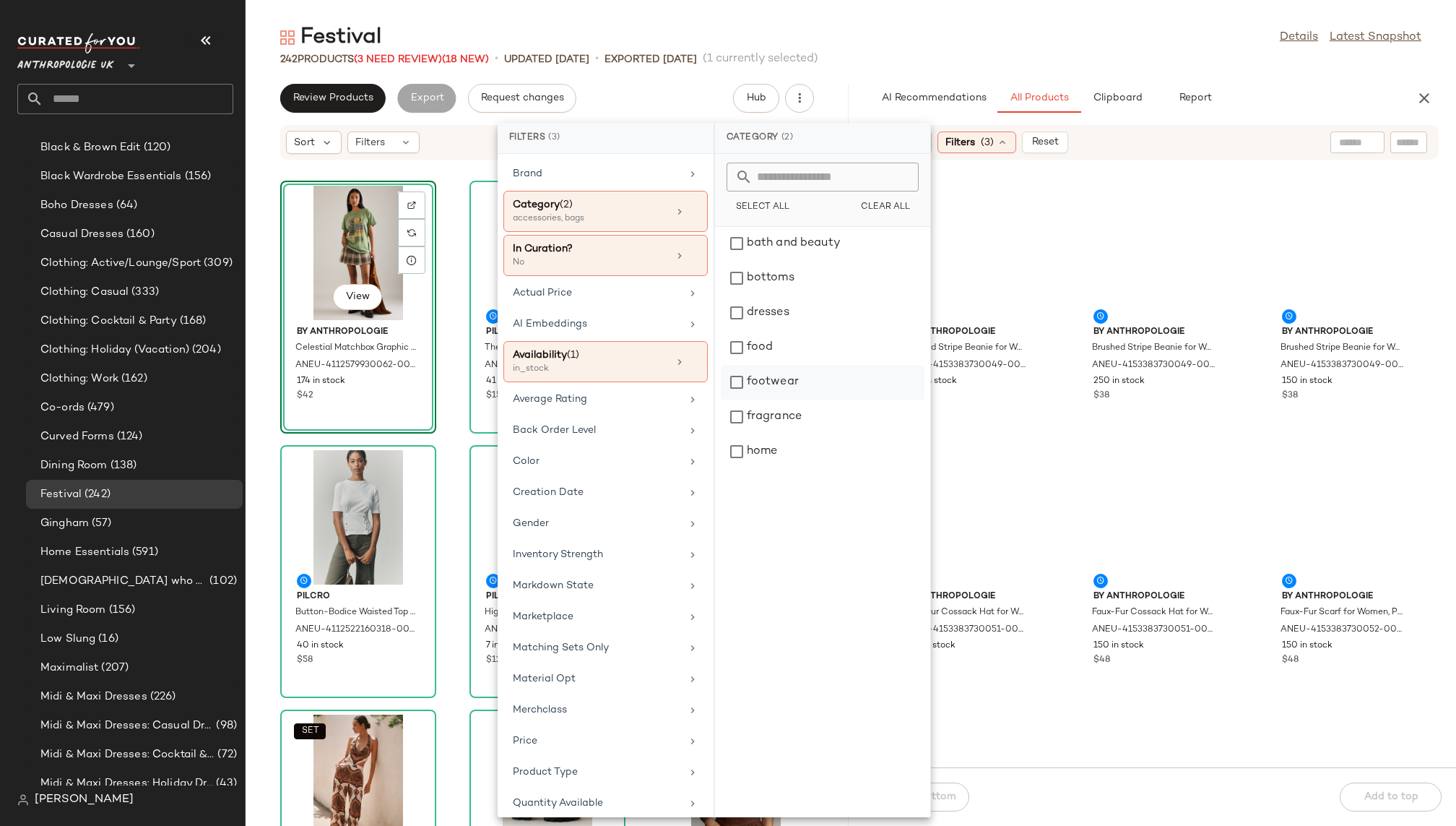
click at [790, 391] on div "footwear" at bounding box center [823, 382] width 204 height 35
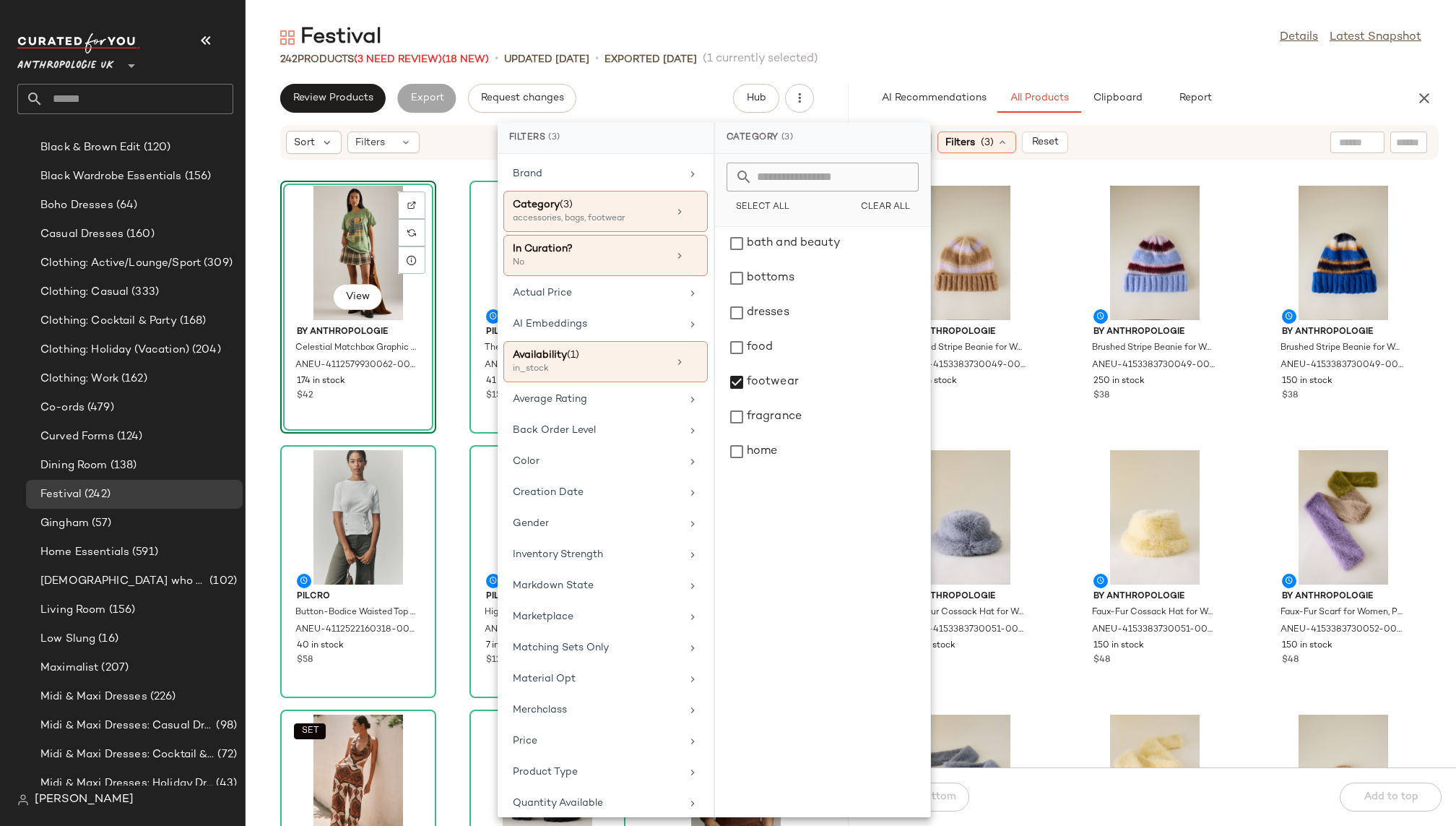
click at [1012, 62] on div "242 Products (3 Need Review) (18 New) • updated Aug 12th • Exported Aug 6th (1 …" at bounding box center [850, 59] width 1211 height 14
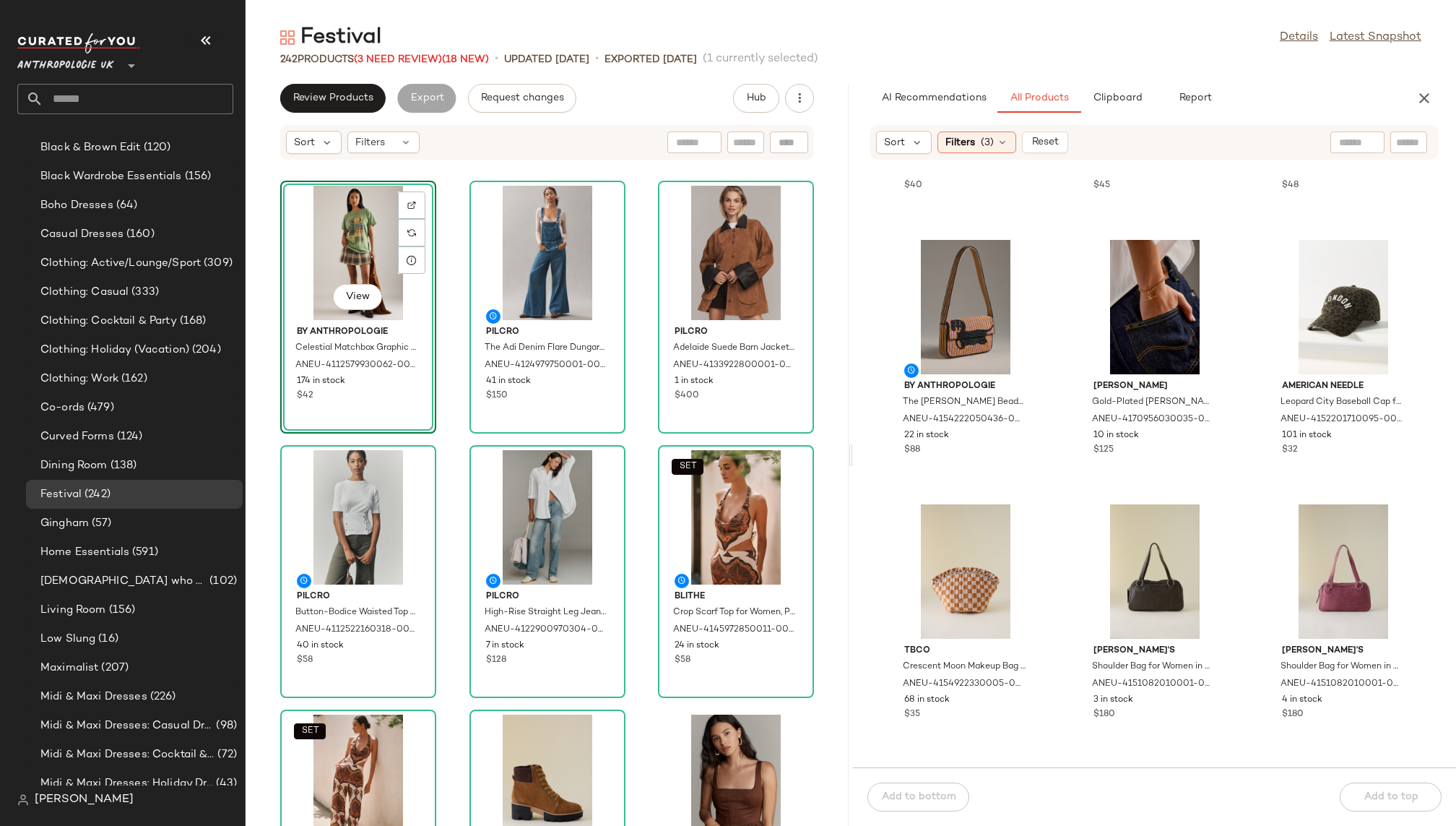
scroll to position [6324, 0]
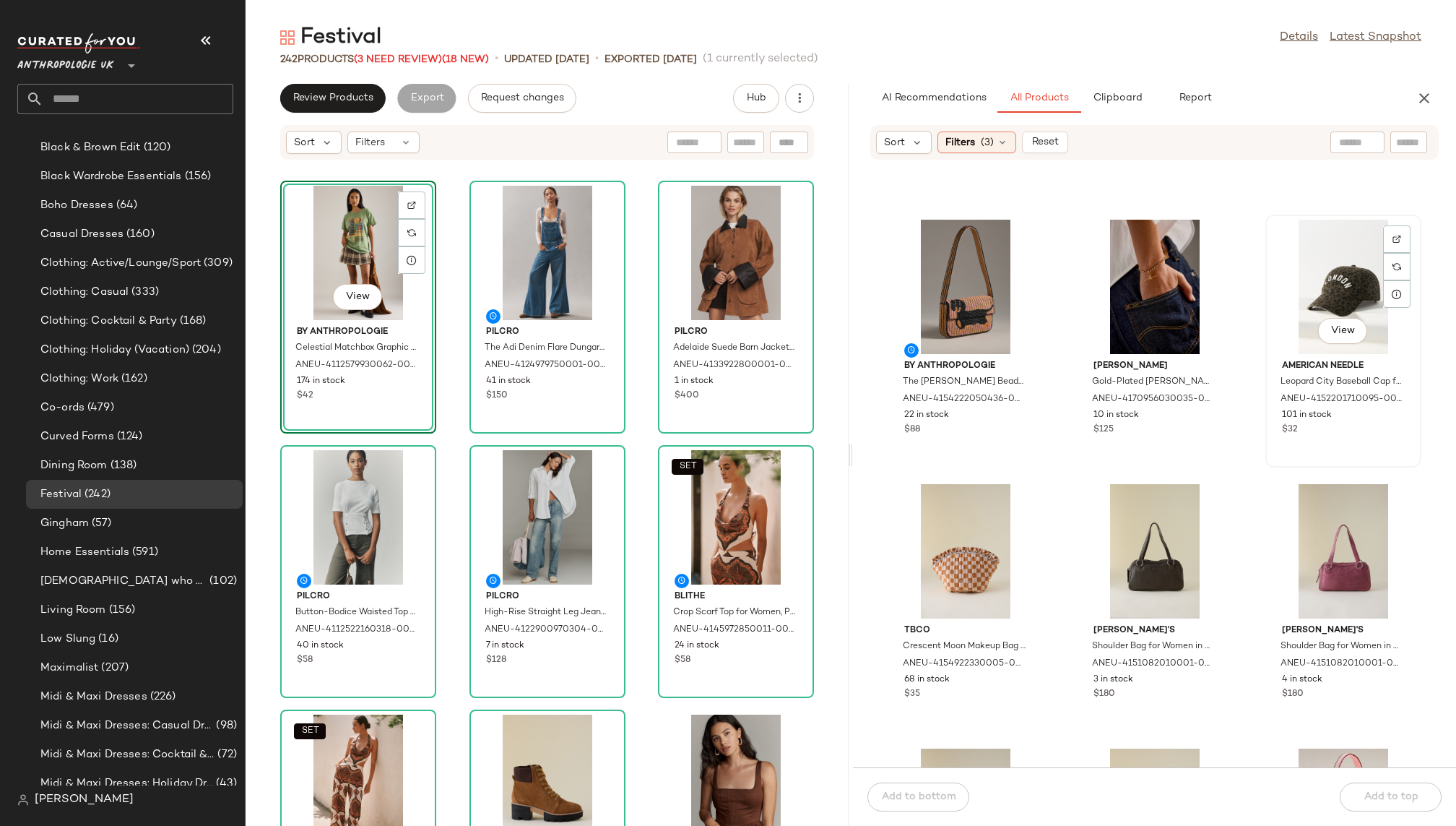
click at [1305, 297] on div "View" at bounding box center [1344, 286] width 146 height 134
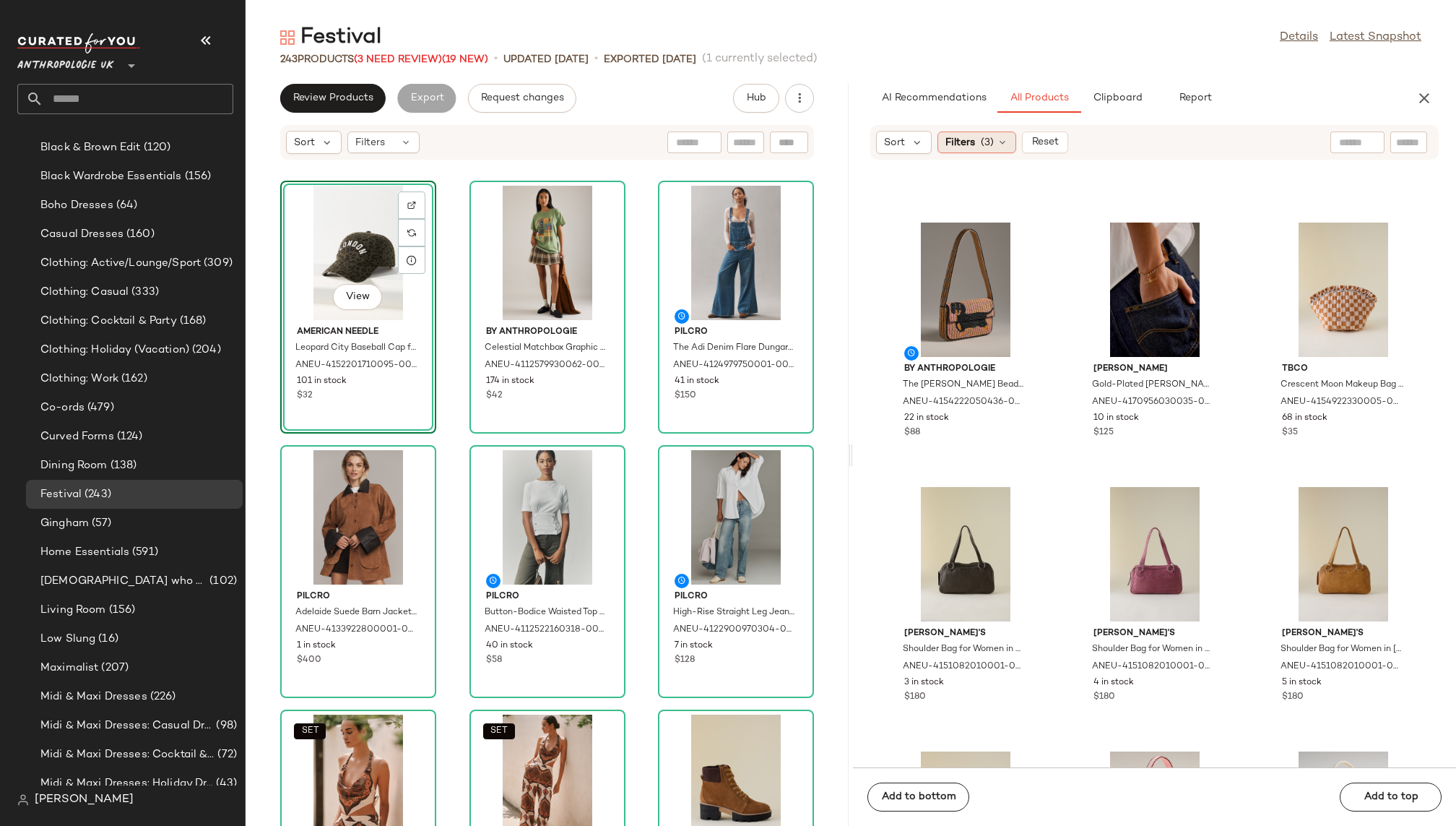
click at [1002, 141] on icon at bounding box center [1002, 143] width 12 height 12
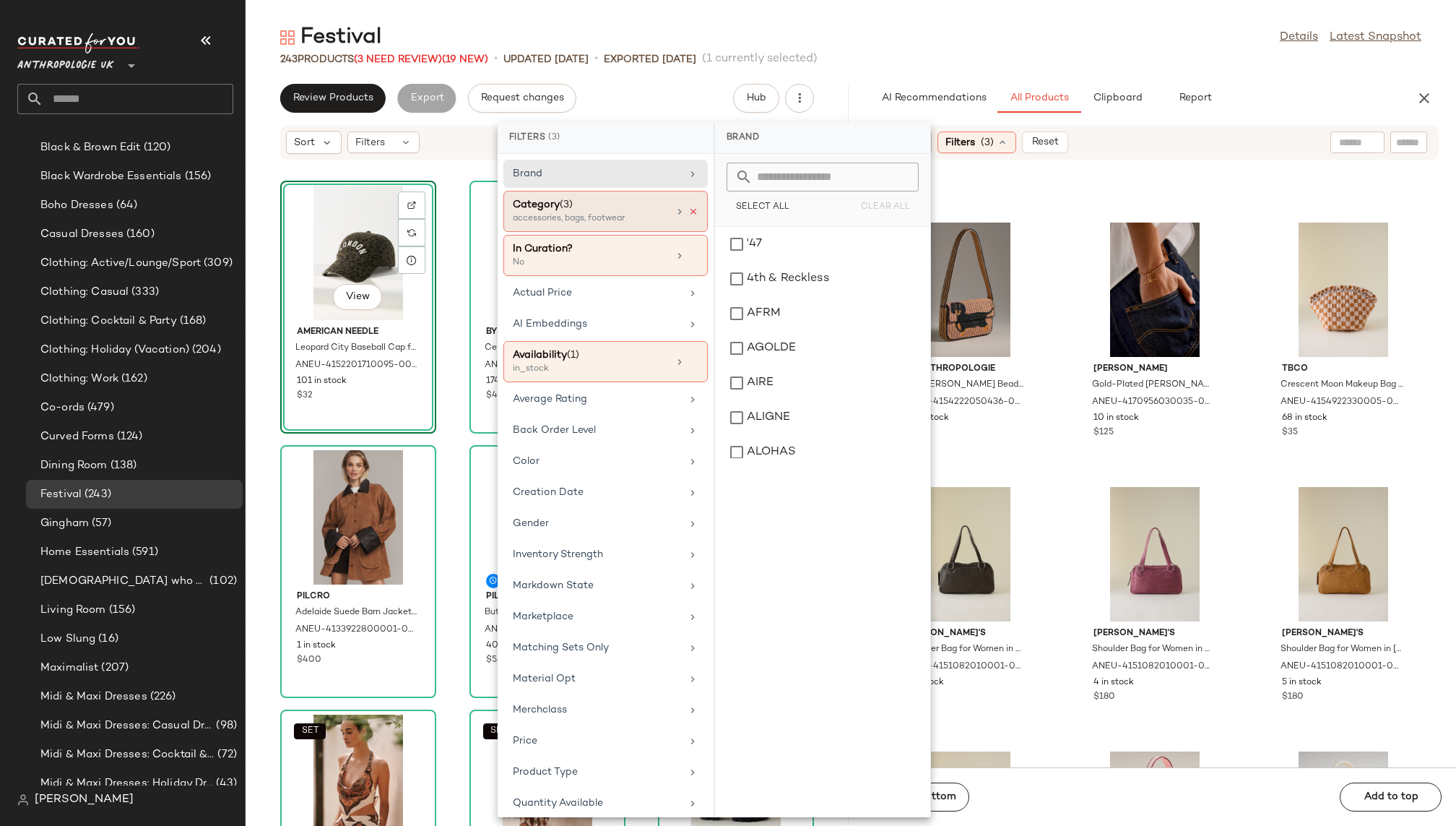
click at [691, 211] on icon at bounding box center [693, 212] width 10 height 10
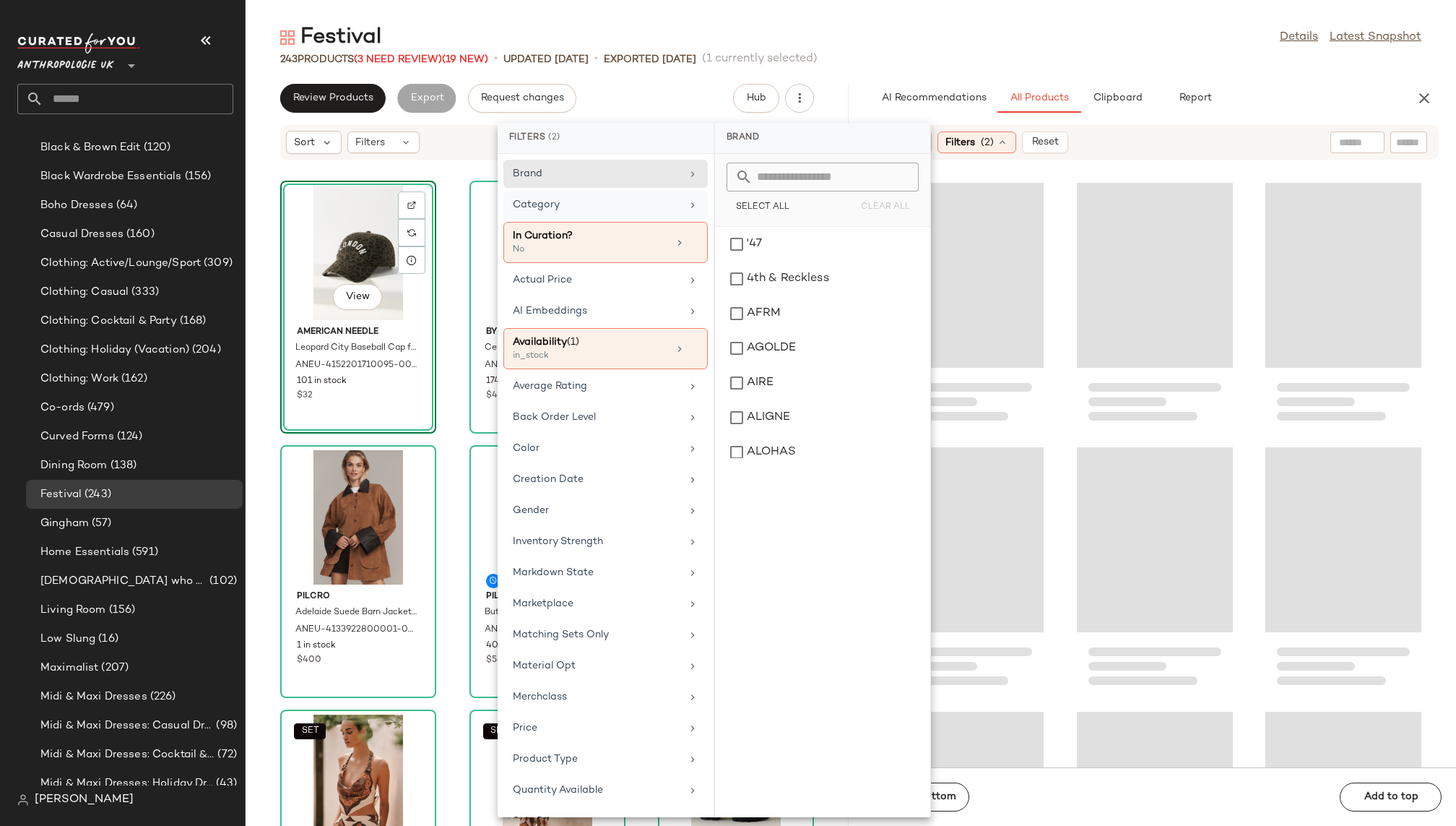
click at [687, 202] on icon at bounding box center [693, 206] width 12 height 12
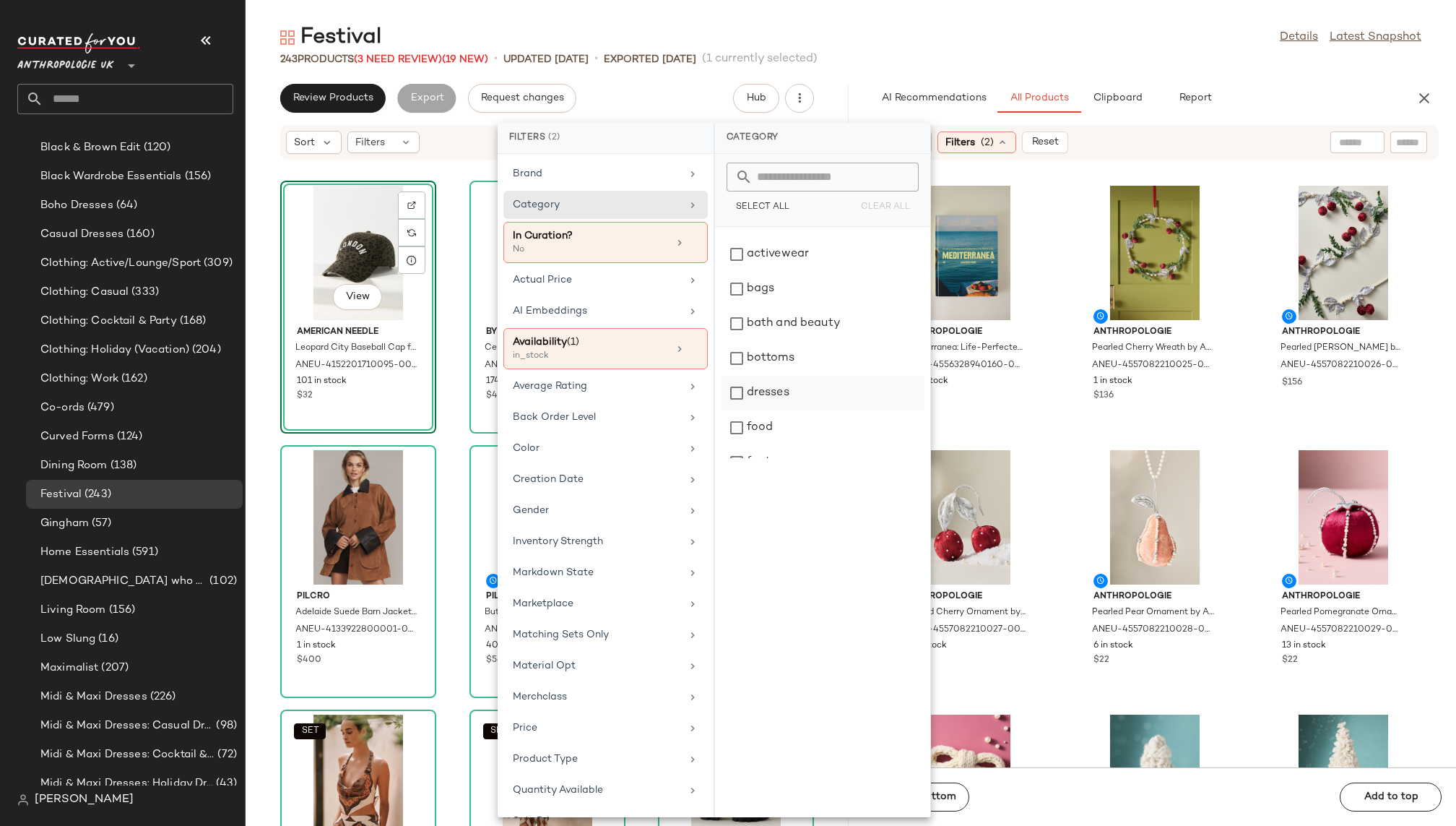
click at [787, 391] on div "dresses" at bounding box center [823, 393] width 204 height 35
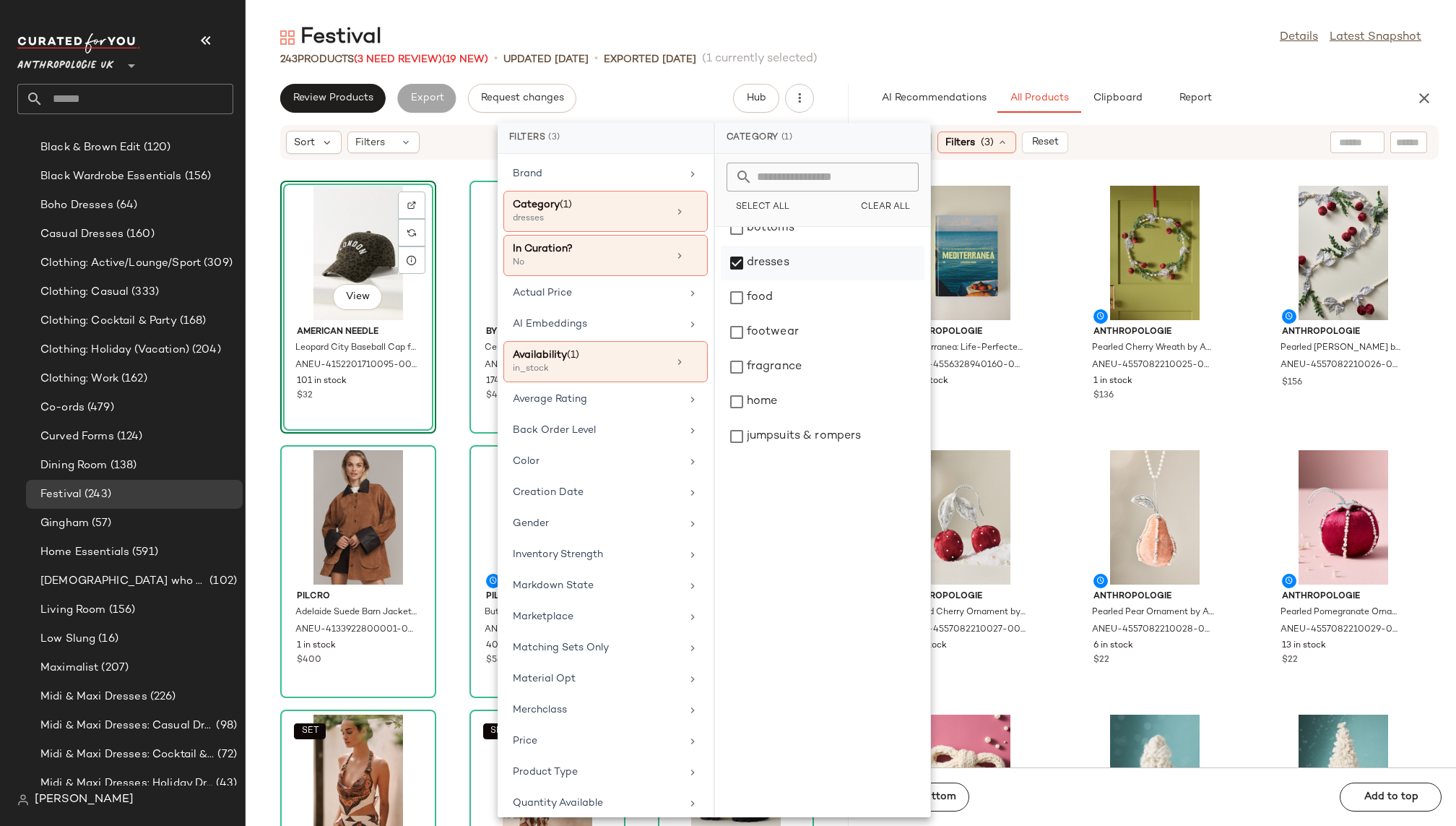
scroll to position [194, 0]
click at [799, 412] on div "jumpsuits & rompers" at bounding box center [823, 415] width 204 height 35
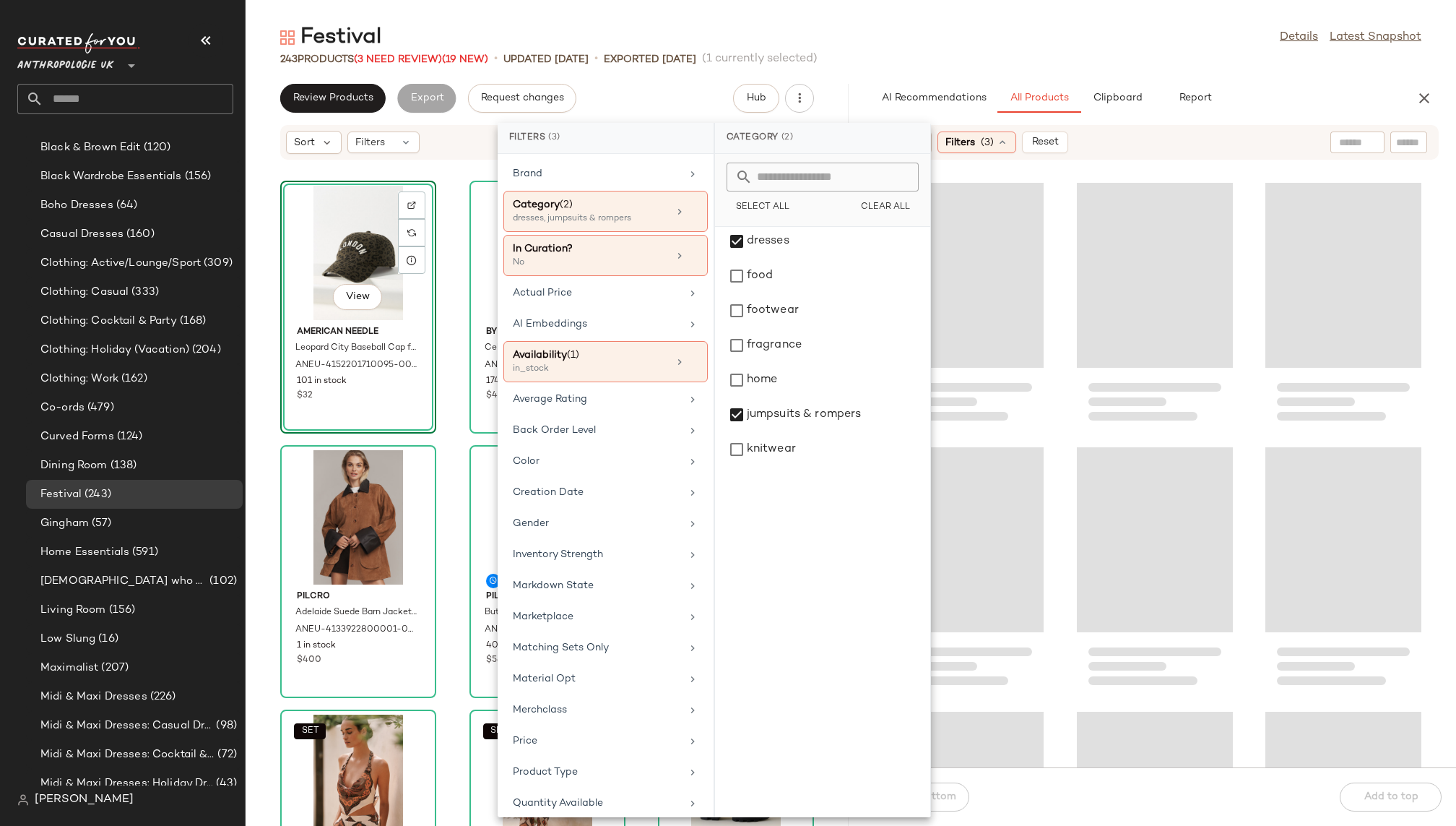
click at [1053, 55] on div "243 Products (3 Need Review) (19 New) • updated Aug 12th • Exported Aug 6th (1 …" at bounding box center [850, 59] width 1211 height 14
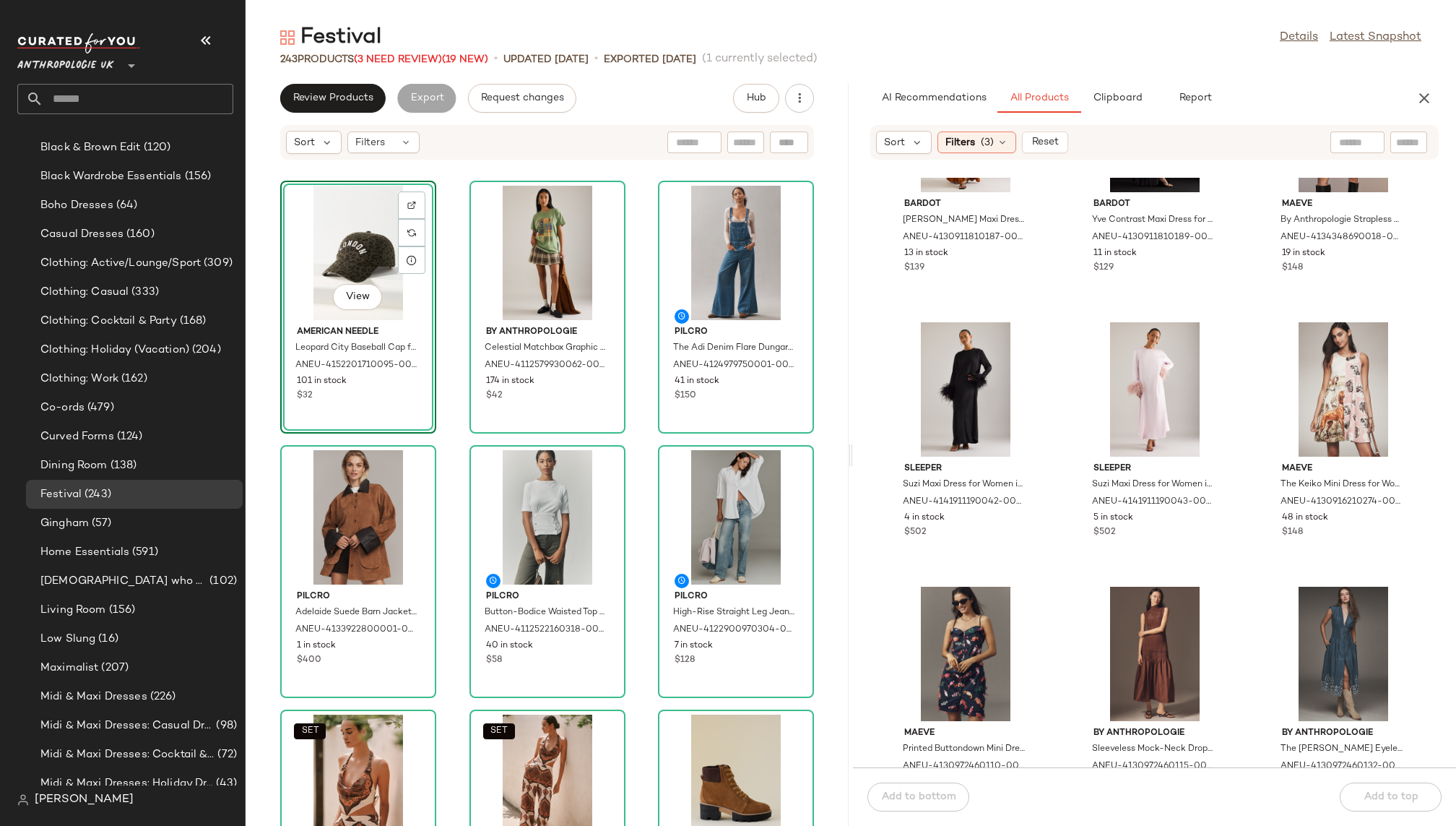
scroll to position [3326, 0]
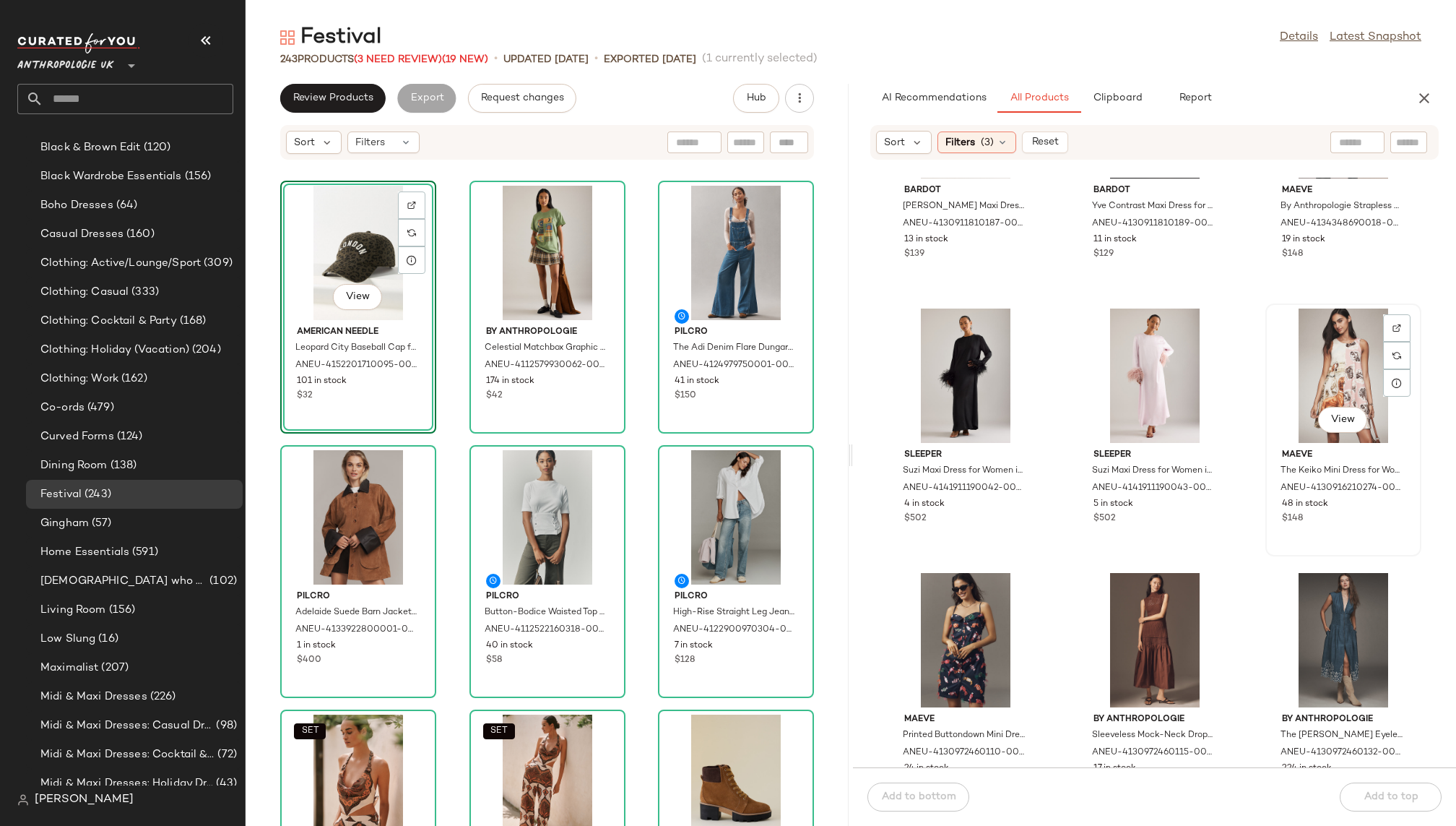
click at [1303, 383] on div "View" at bounding box center [1344, 376] width 146 height 134
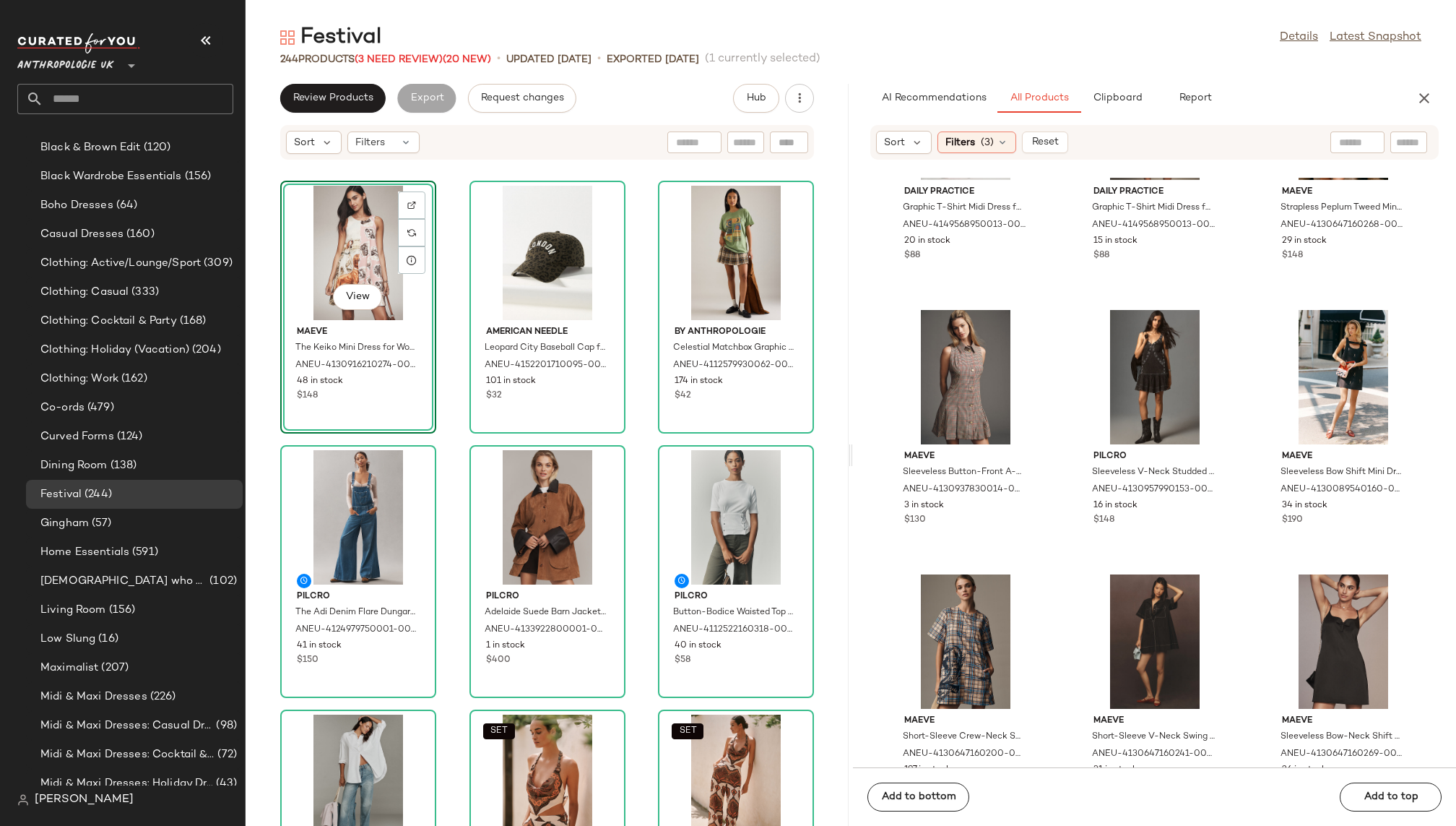
scroll to position [6778, 0]
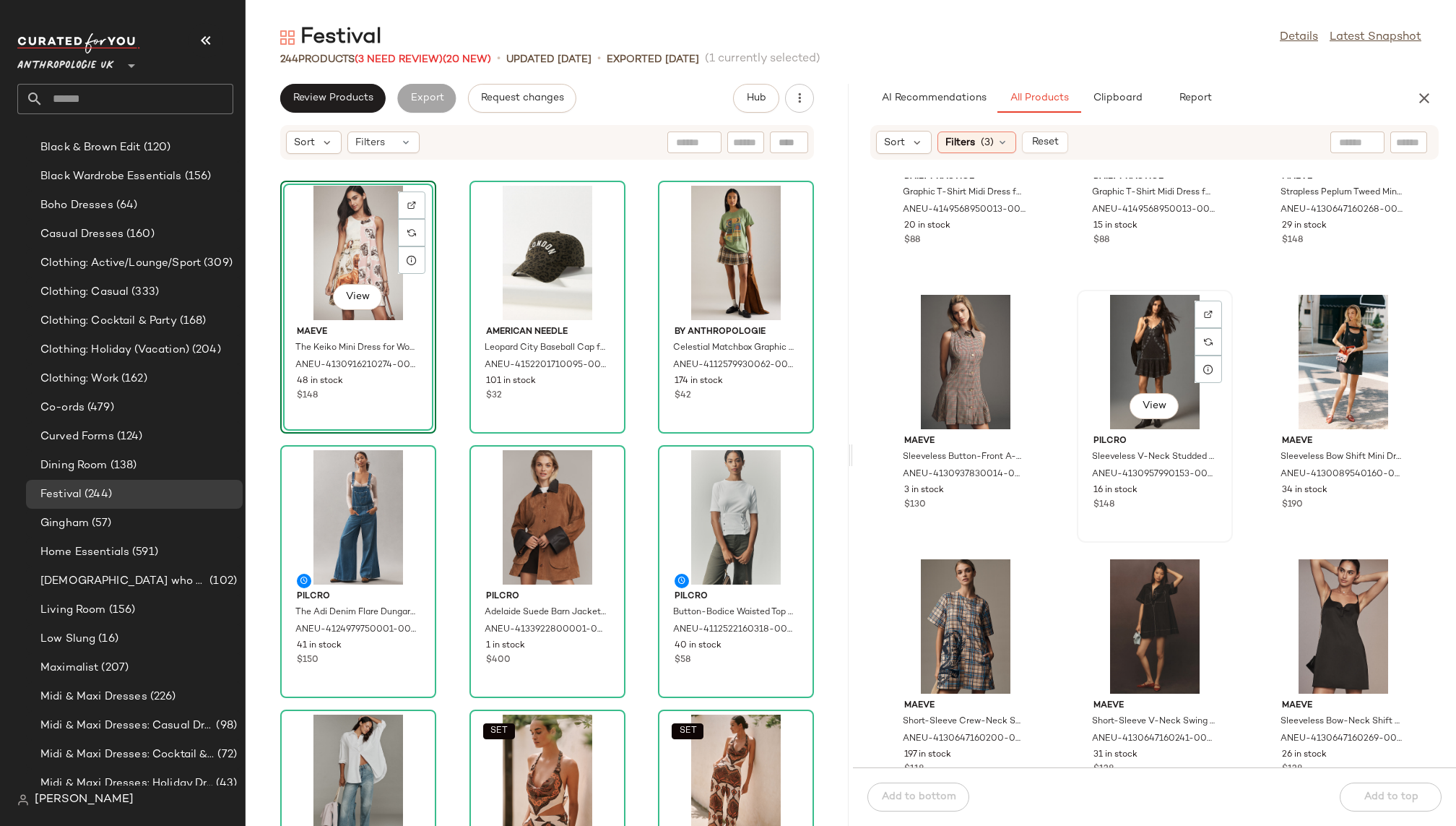
click at [1122, 354] on div "View" at bounding box center [1155, 362] width 146 height 134
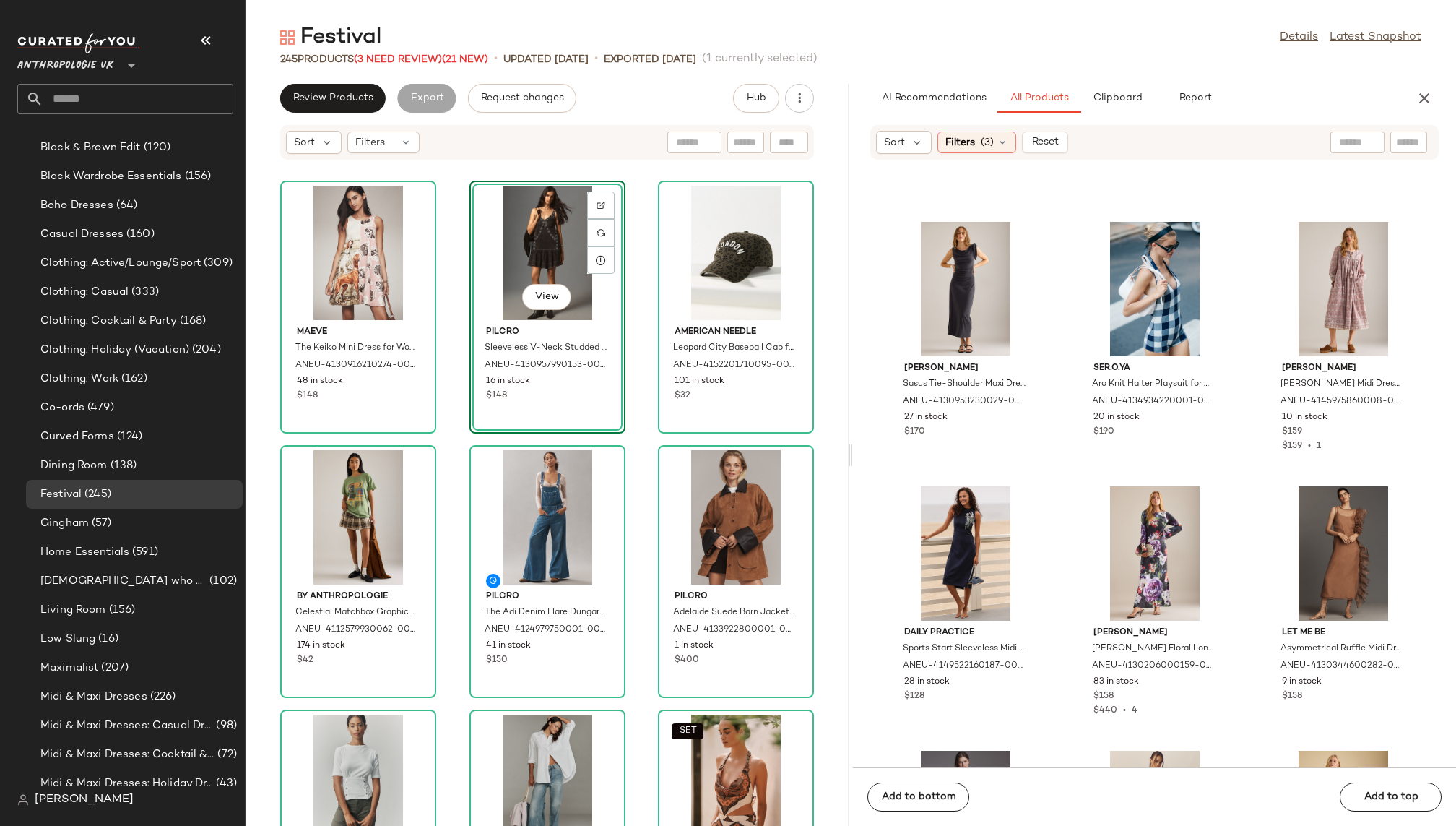
scroll to position [13709, 0]
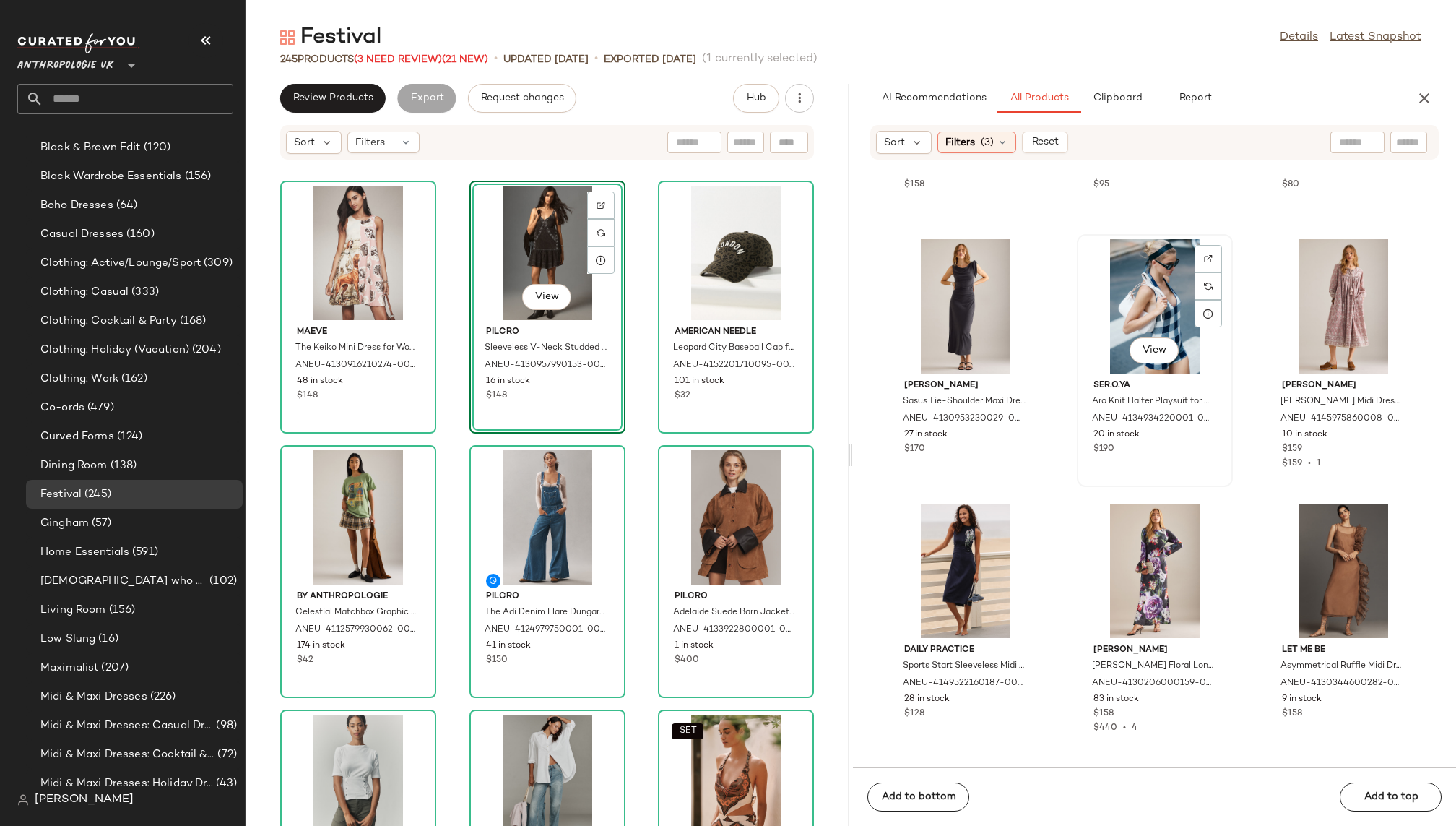
click at [1126, 322] on div "View" at bounding box center [1155, 306] width 146 height 134
click at [1145, 354] on span "View" at bounding box center [1154, 351] width 25 height 12
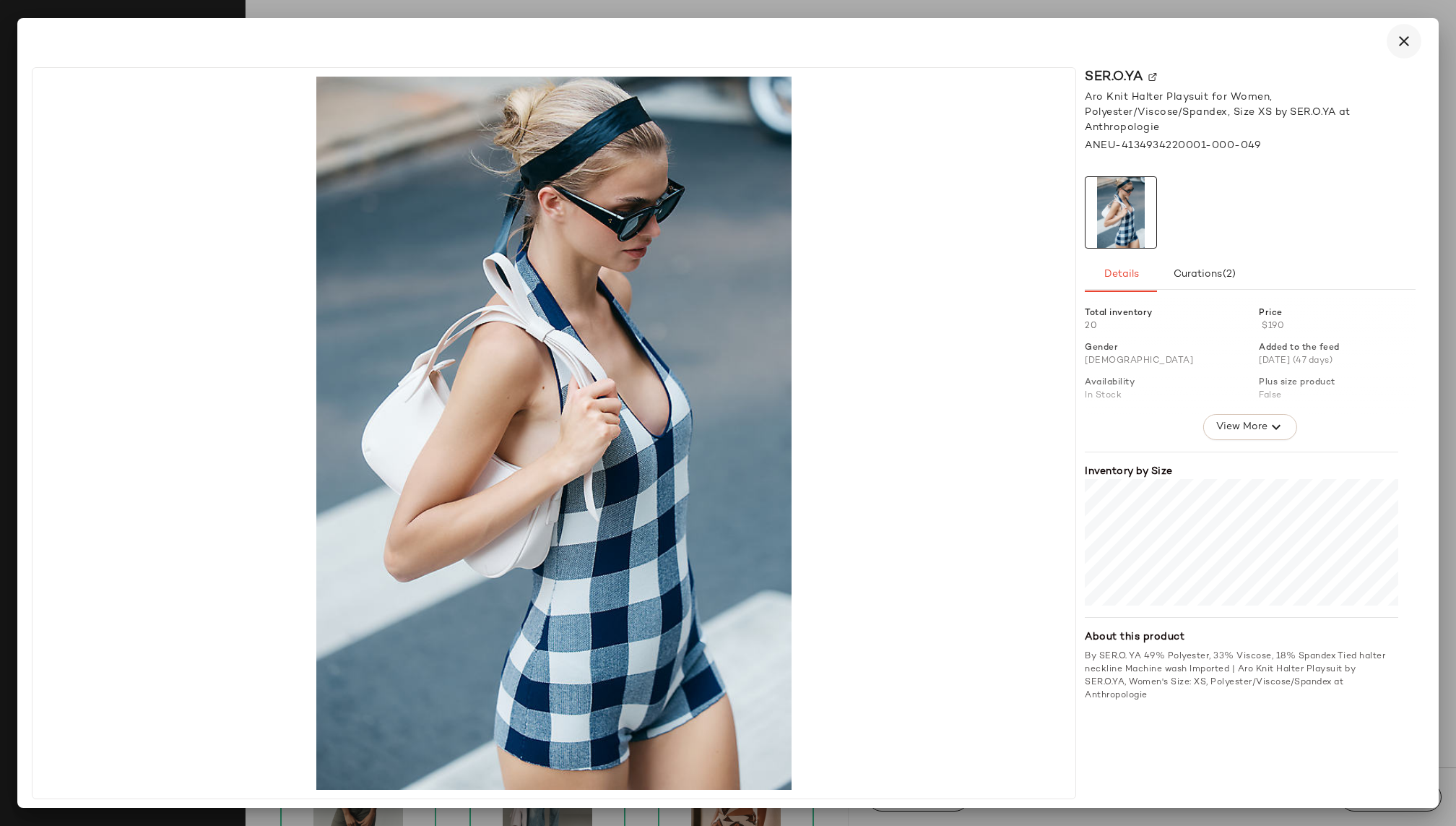
click at [1398, 39] on icon "button" at bounding box center [1404, 41] width 17 height 17
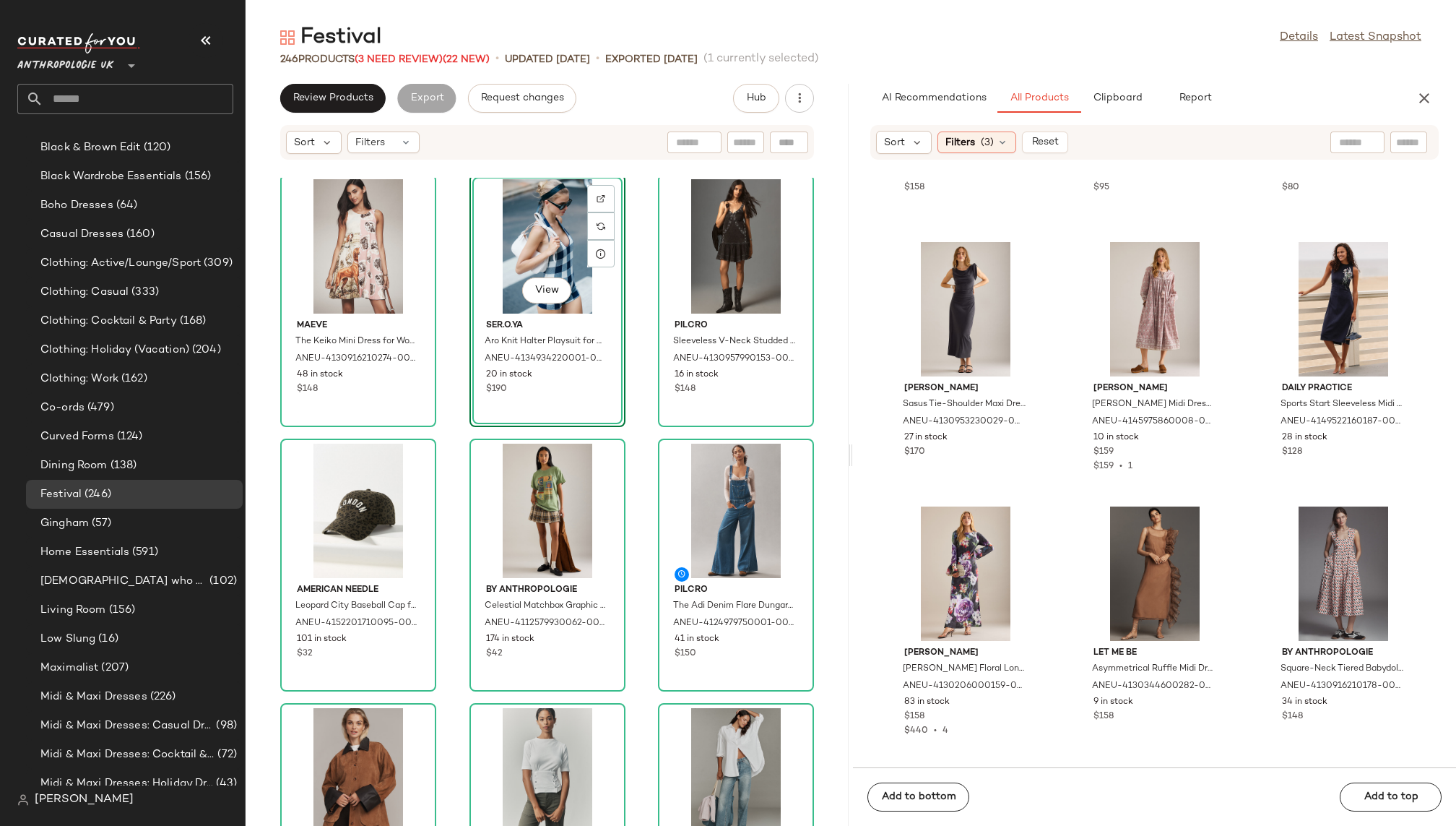
scroll to position [0, 0]
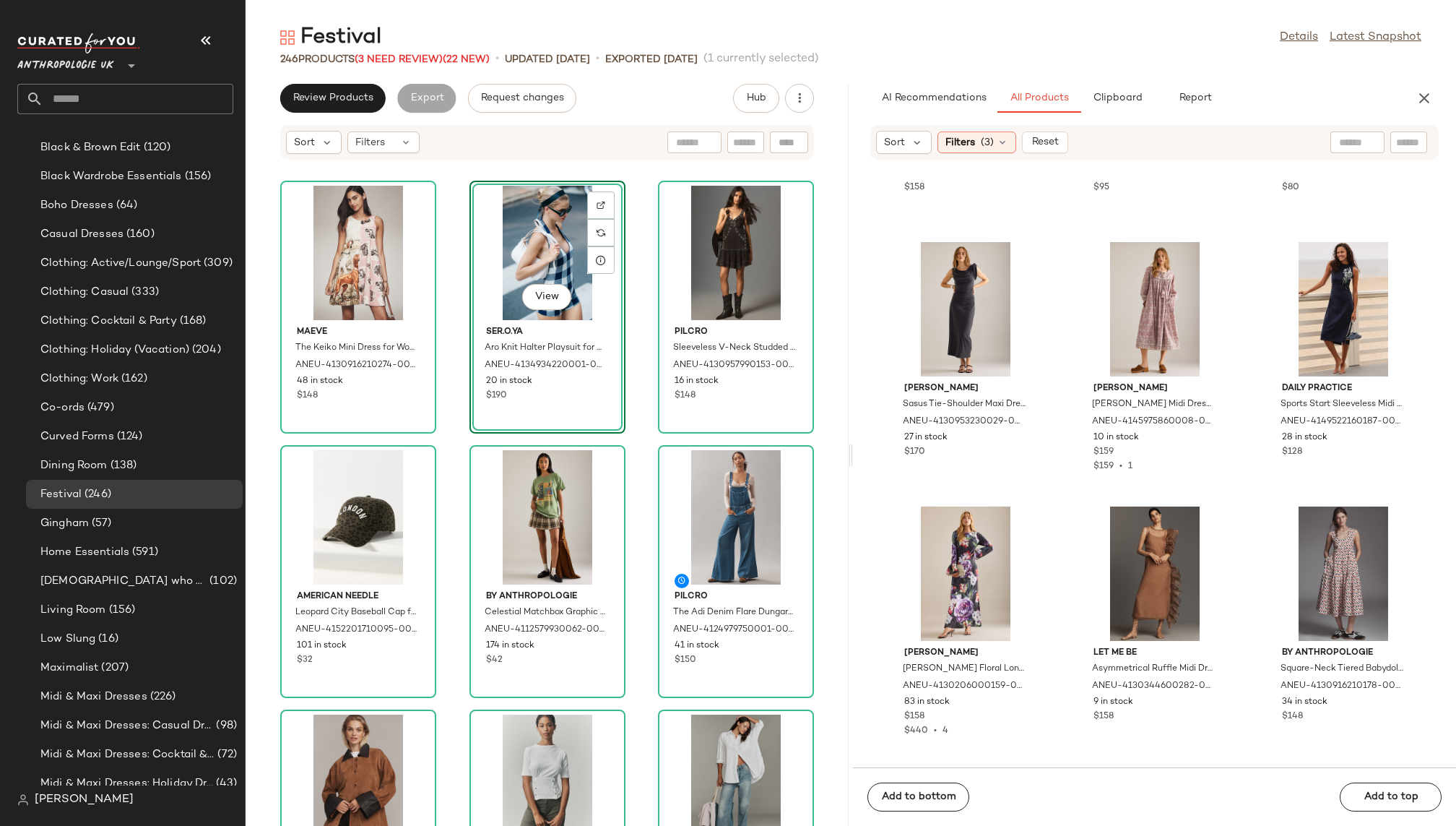
drag, startPoint x: 735, startPoint y: 250, endPoint x: 471, endPoint y: 3, distance: 361.5
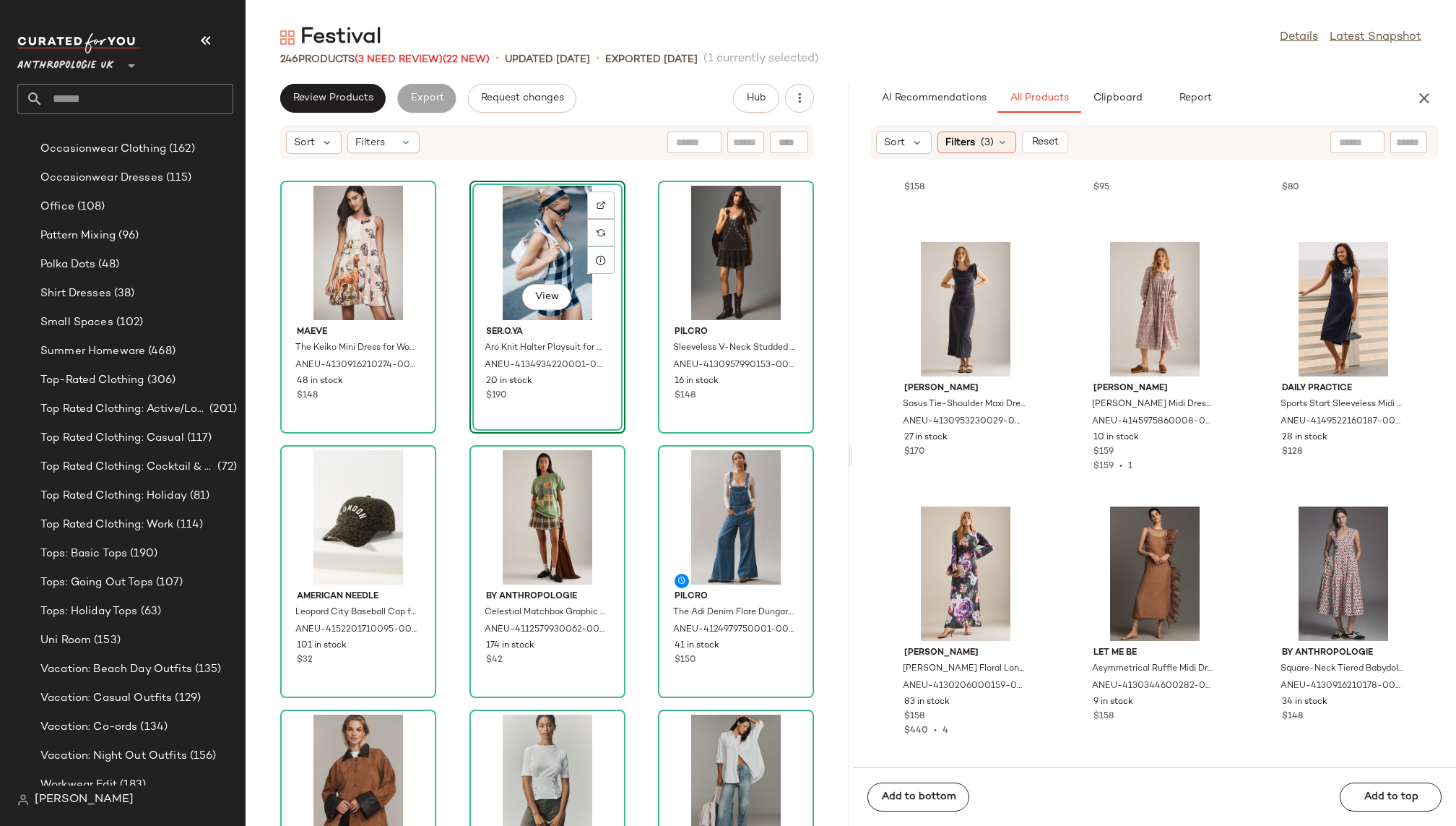
scroll to position [1171, 0]
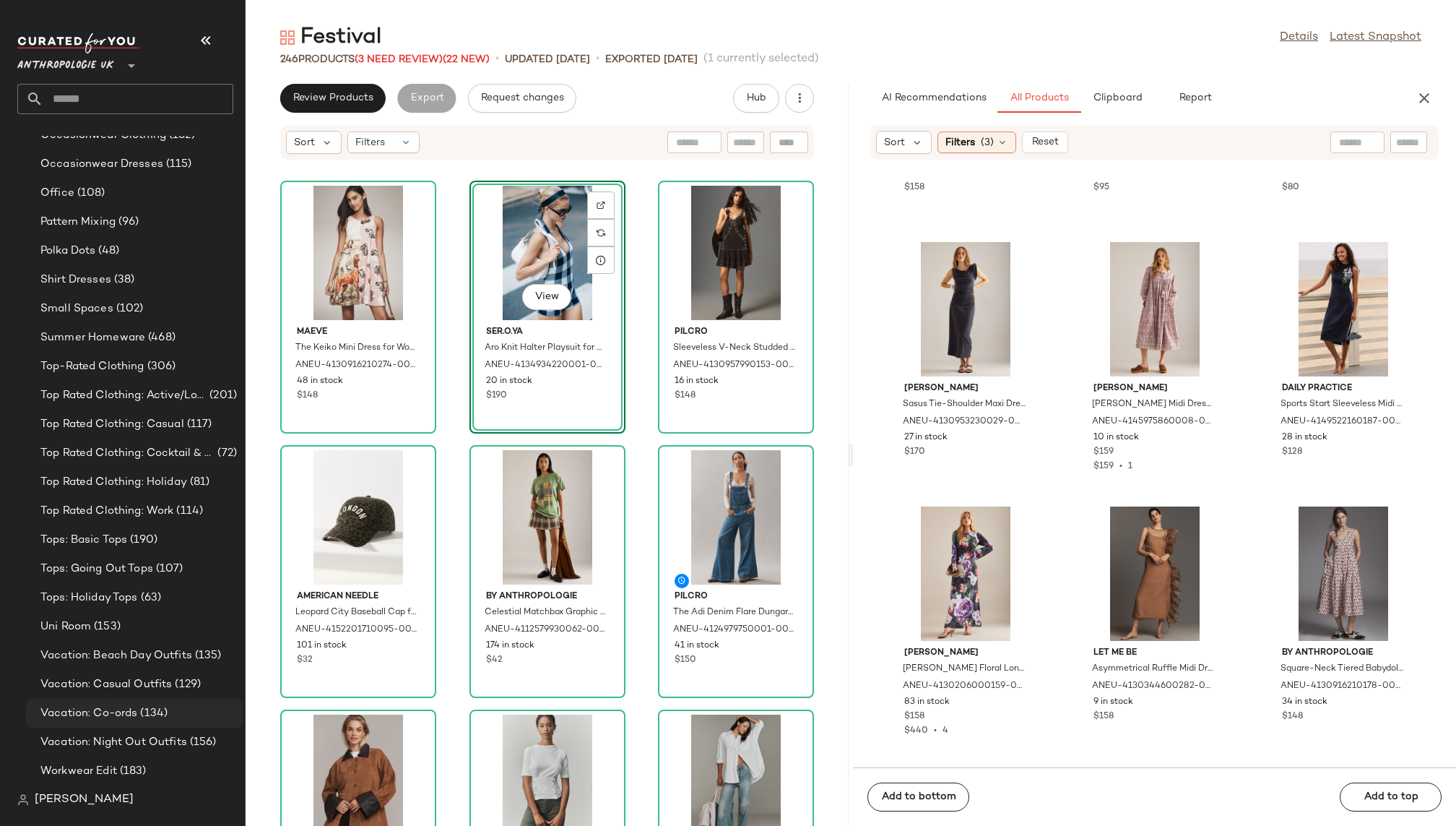
click at [155, 704] on div "Vacation: Co-ords (134)" at bounding box center [134, 713] width 217 height 29
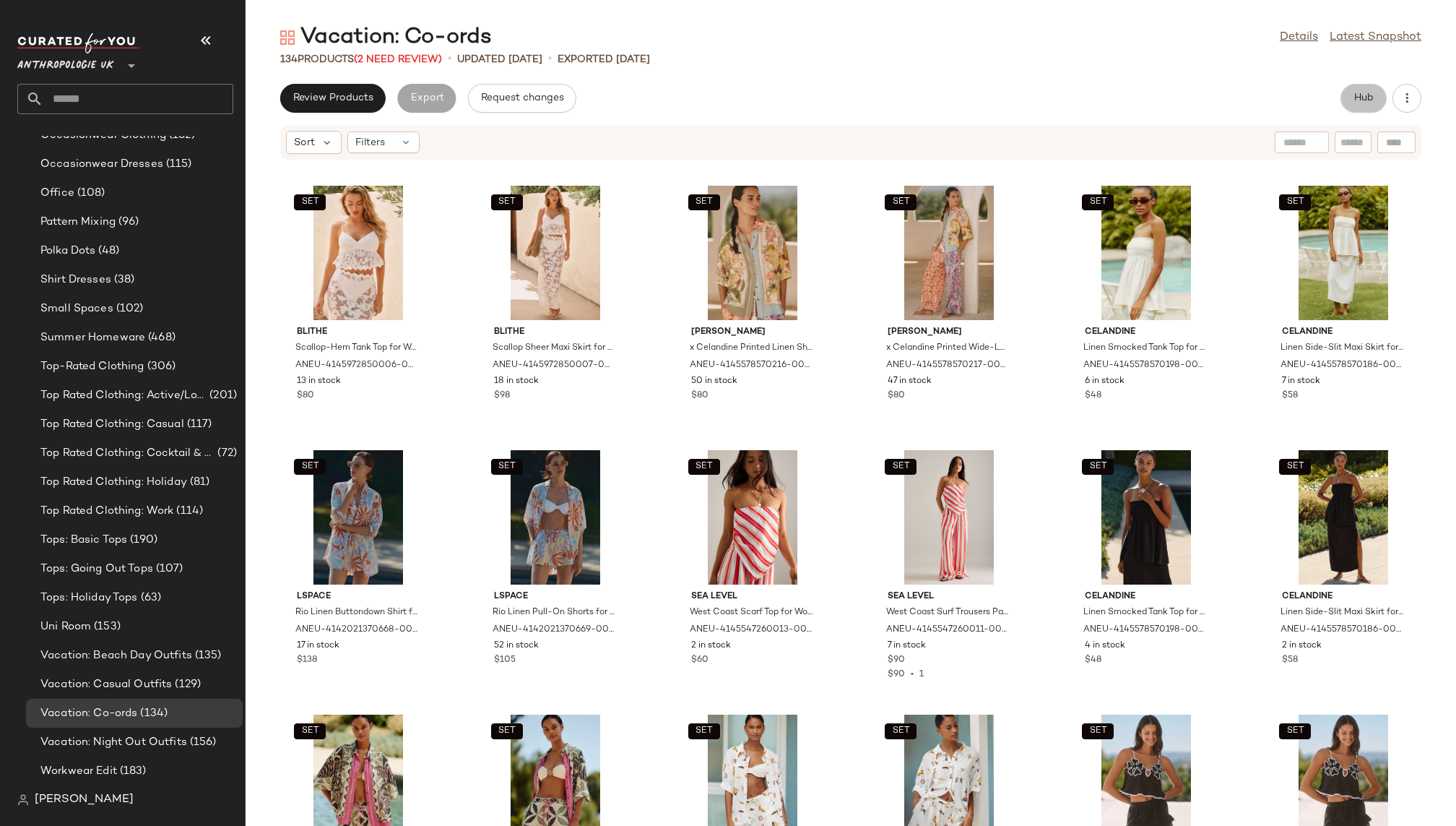
click at [1363, 105] on button "Hub" at bounding box center [1363, 99] width 46 height 29
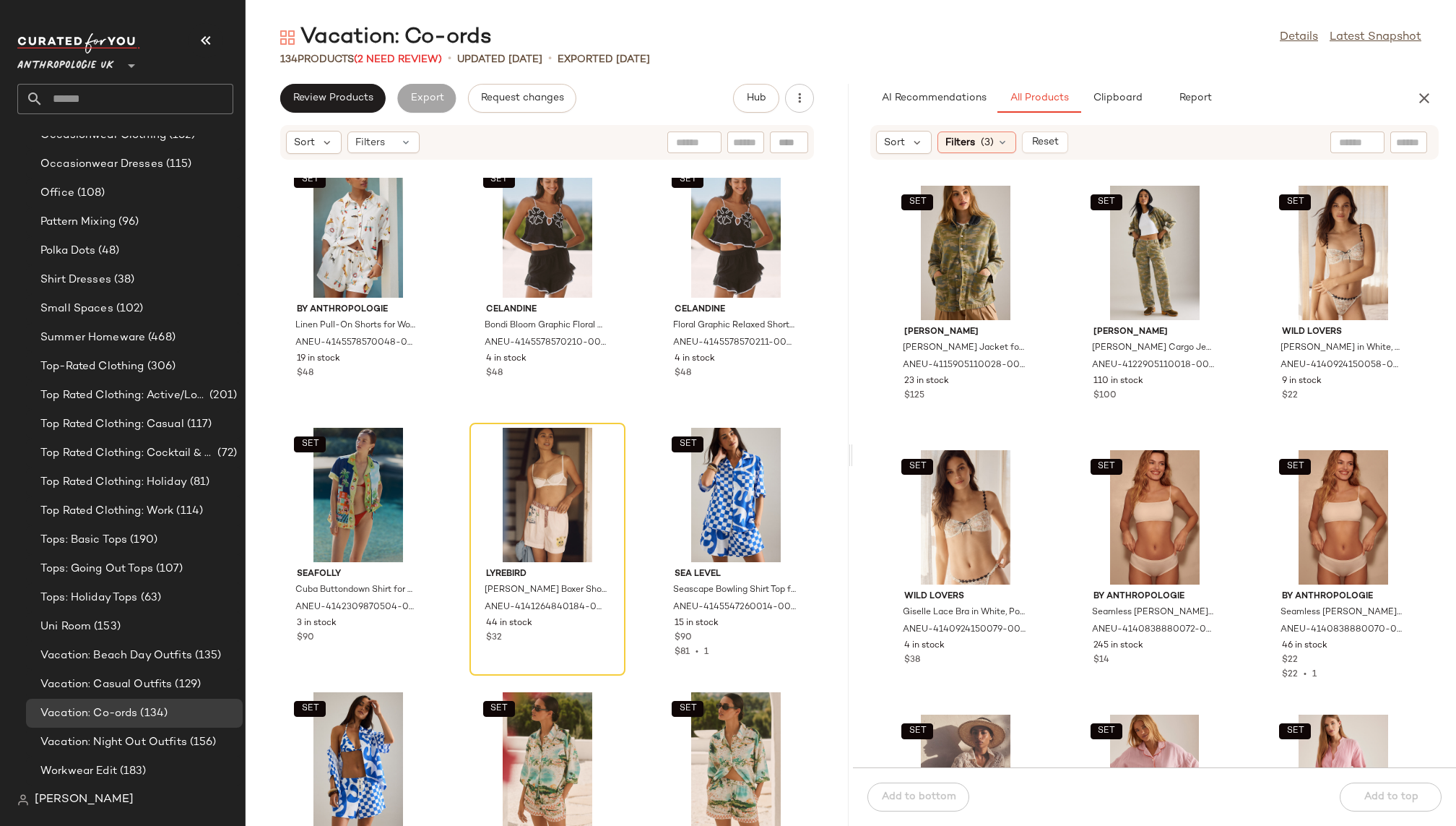
scroll to position [1355, 0]
click at [344, 491] on div "SET View" at bounding box center [358, 495] width 146 height 134
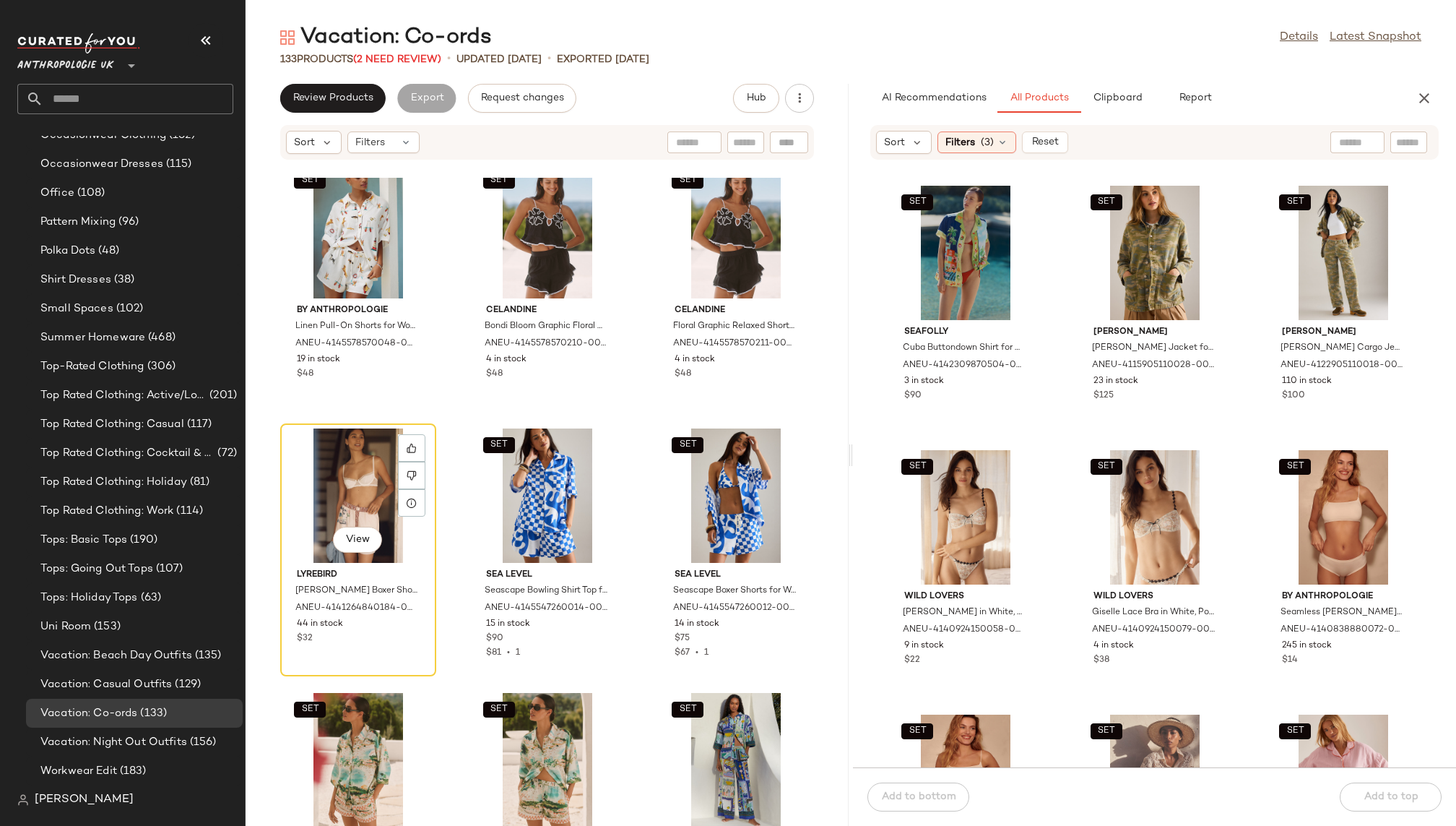
click at [344, 491] on div "View" at bounding box center [358, 495] width 146 height 134
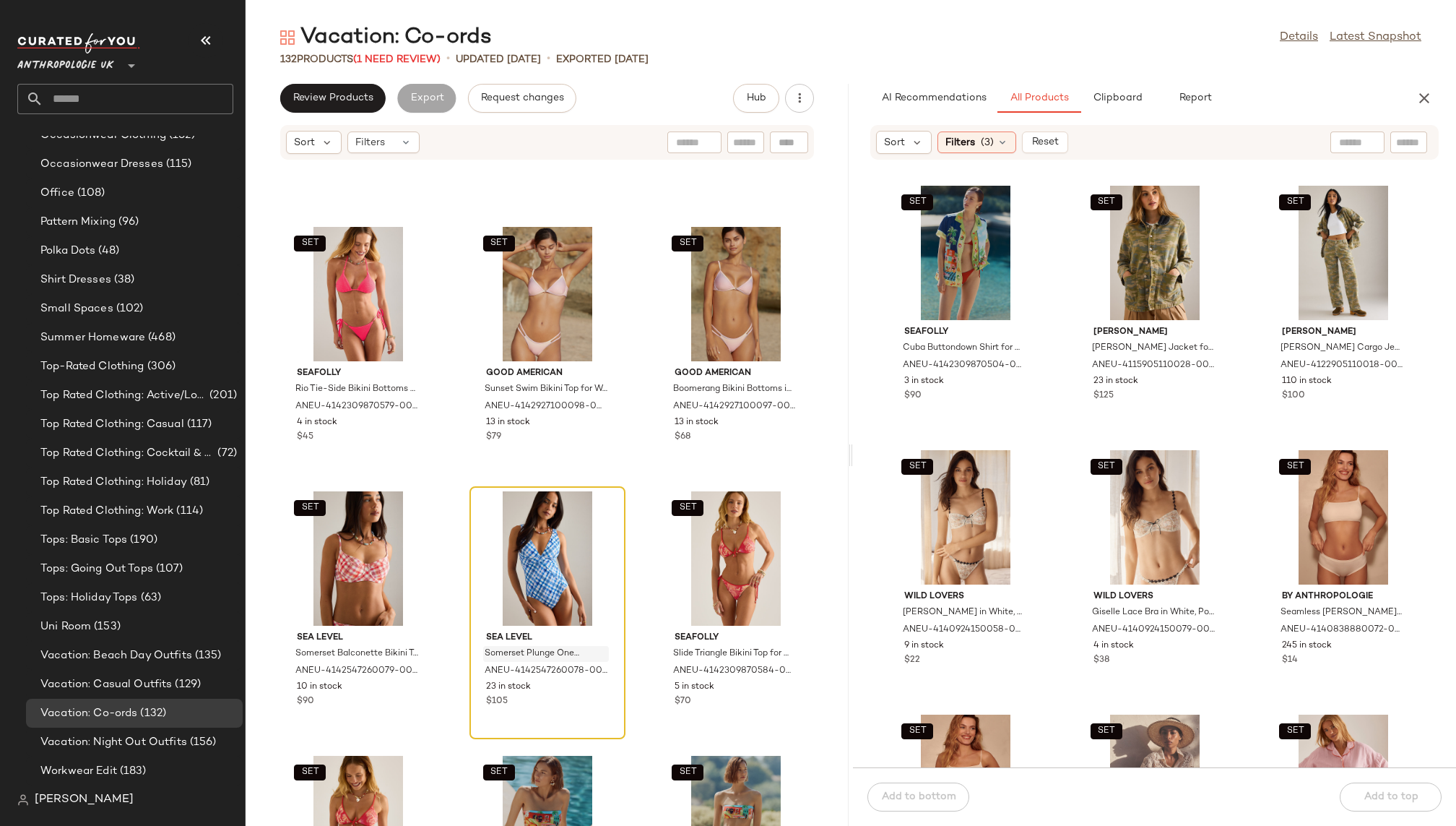
scroll to position [9766, 0]
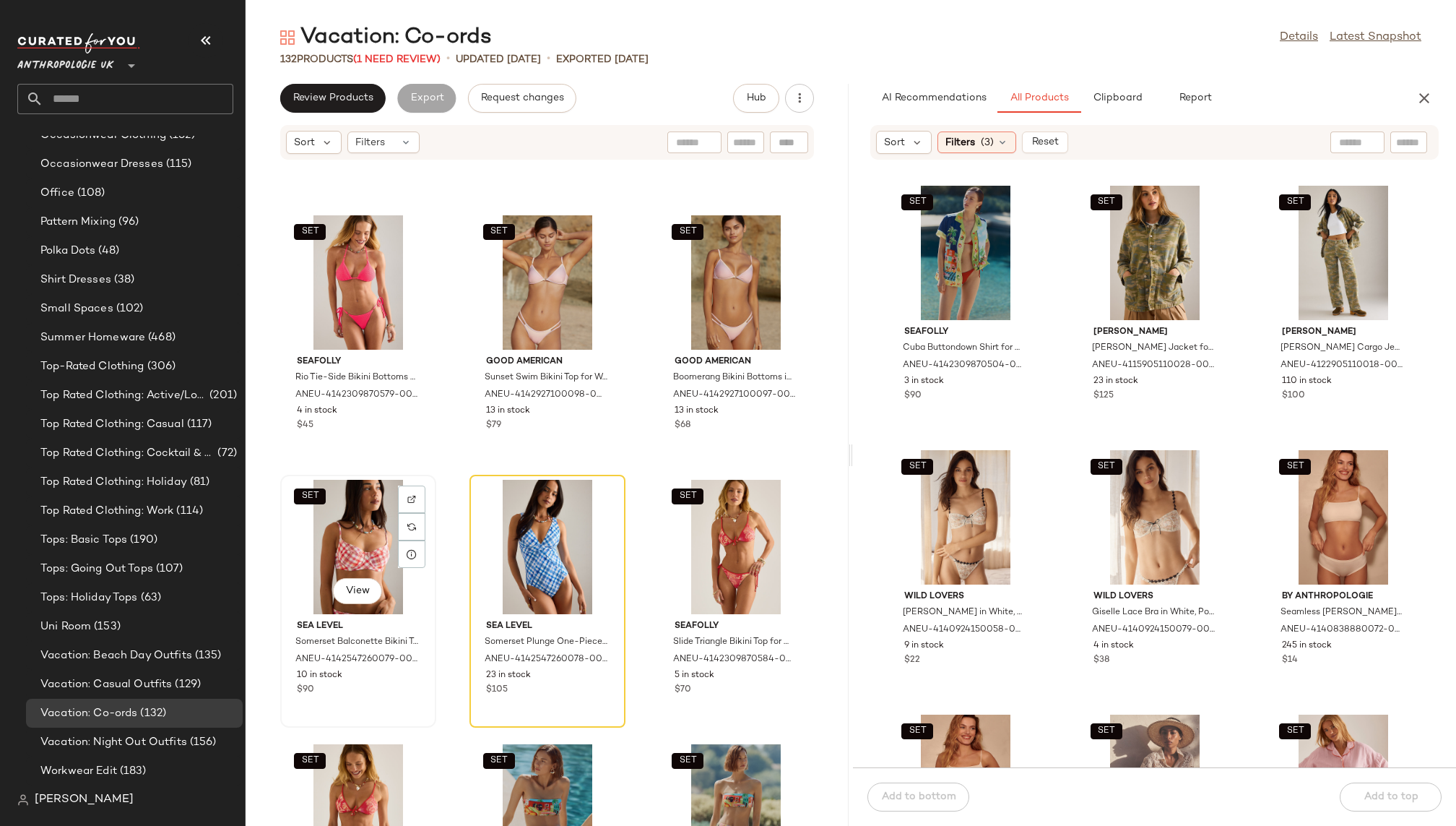
click at [336, 539] on div "SET View" at bounding box center [358, 547] width 146 height 134
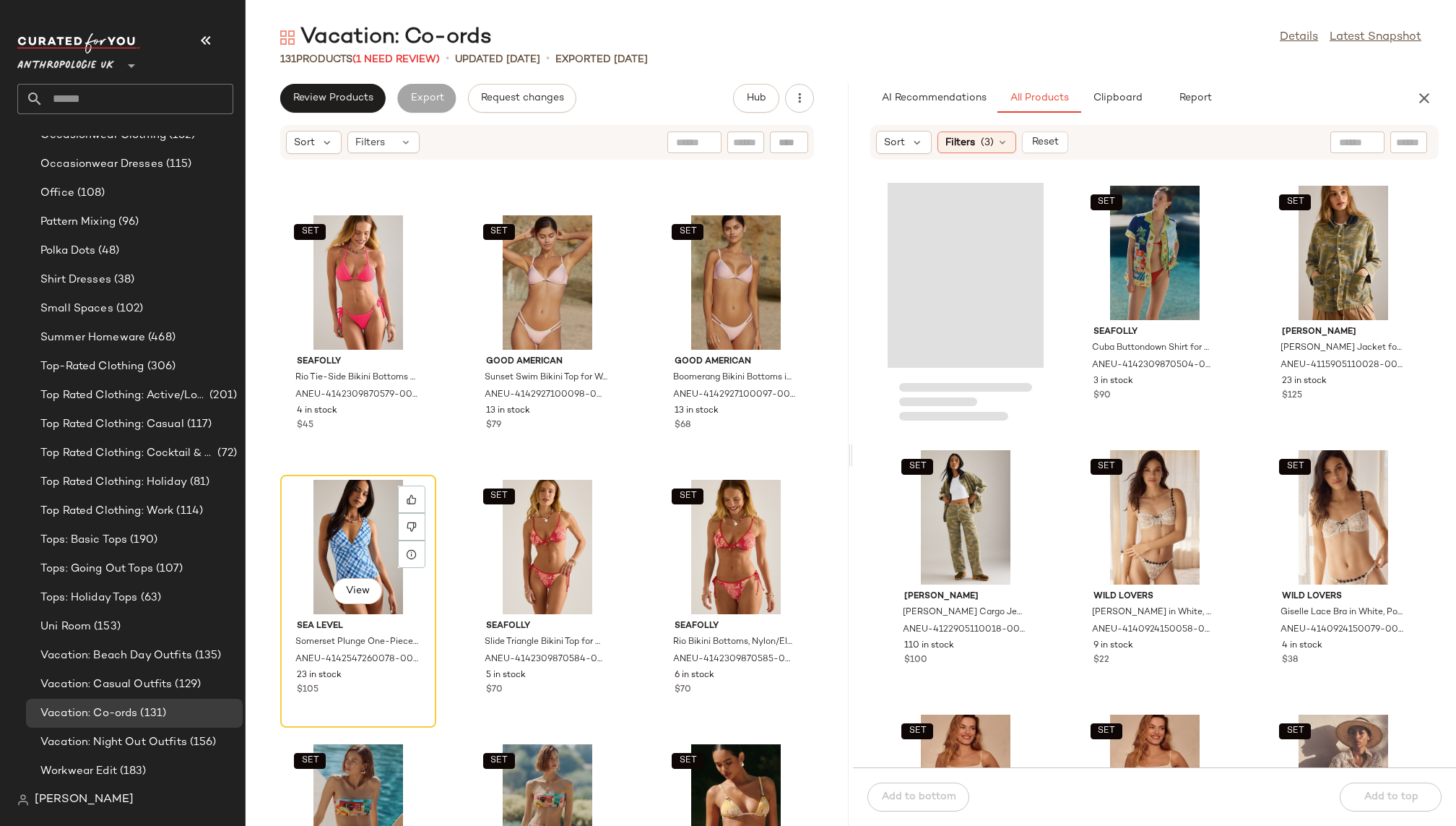
click at [336, 539] on div "View" at bounding box center [358, 547] width 146 height 134
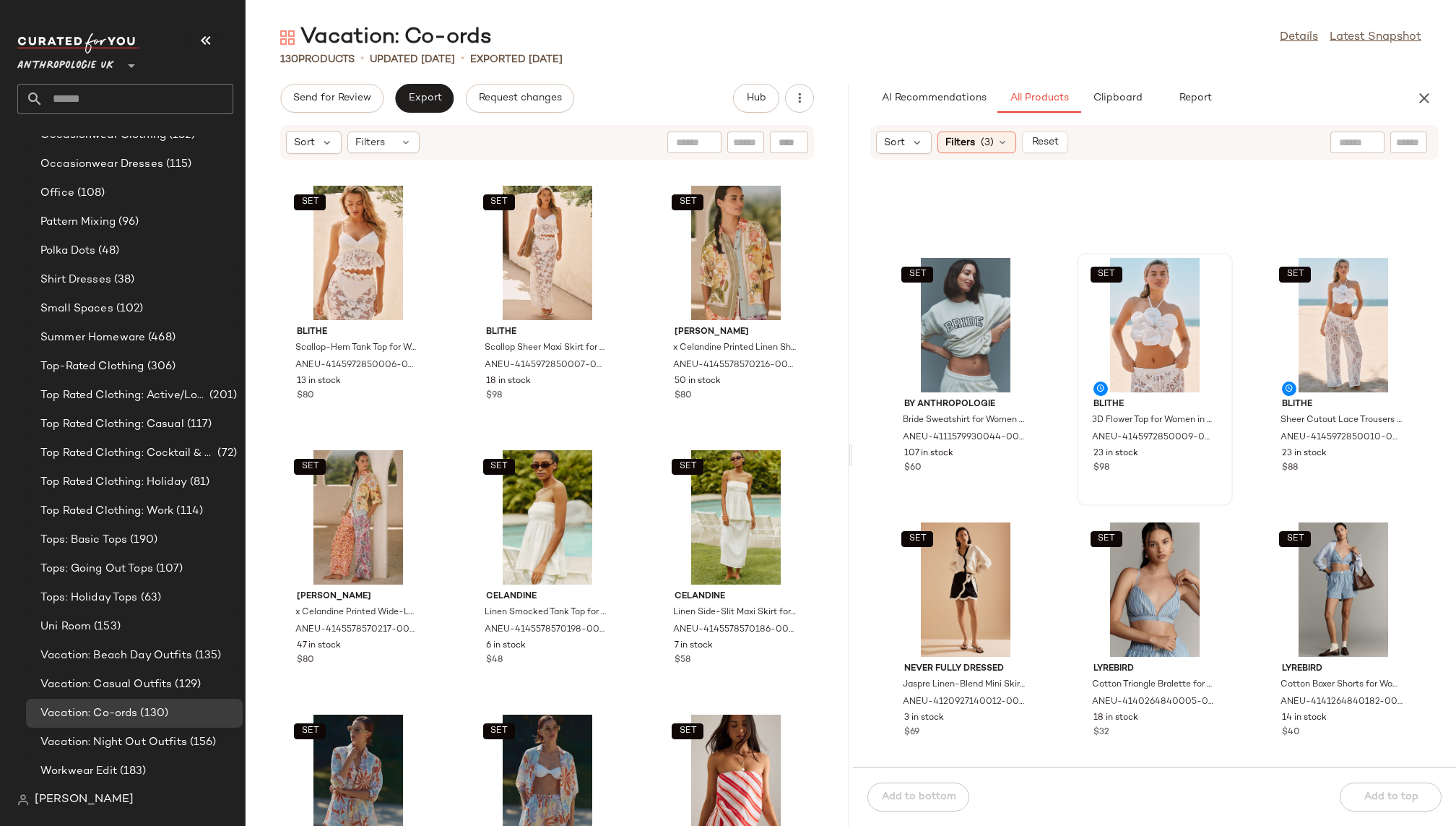
scroll to position [8399, 0]
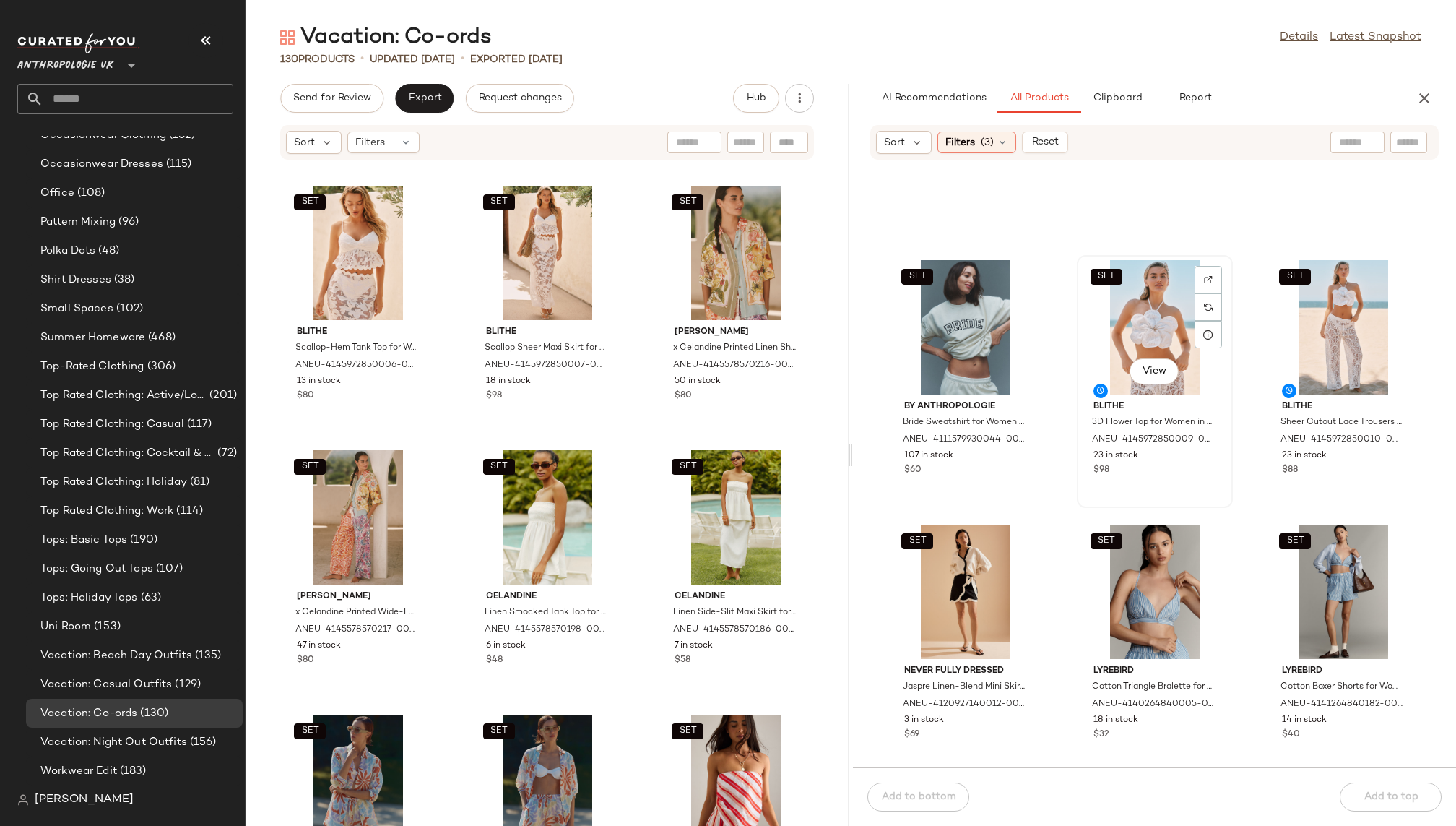
click at [1146, 289] on div "SET View" at bounding box center [1155, 327] width 146 height 134
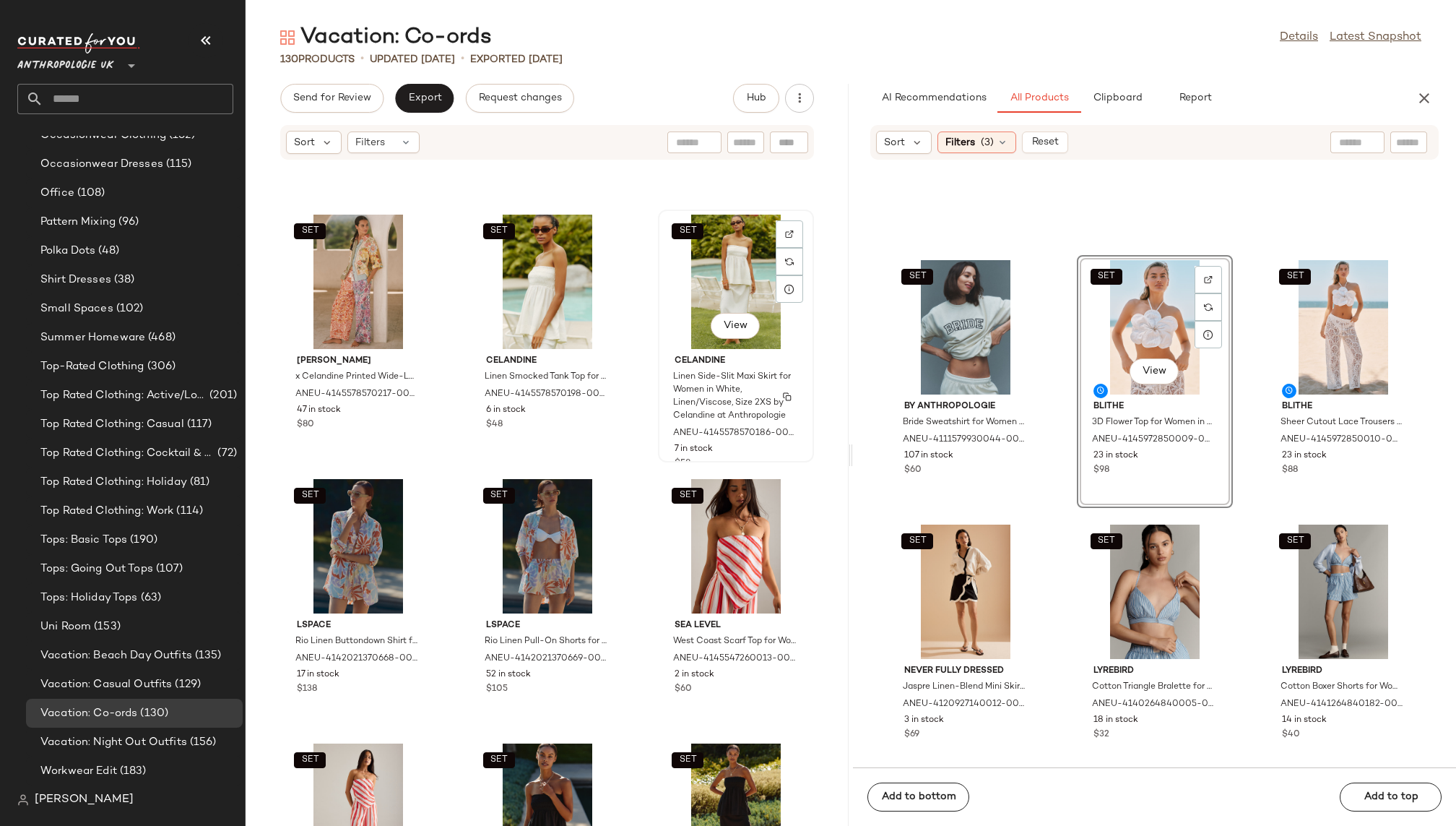
scroll to position [264, 0]
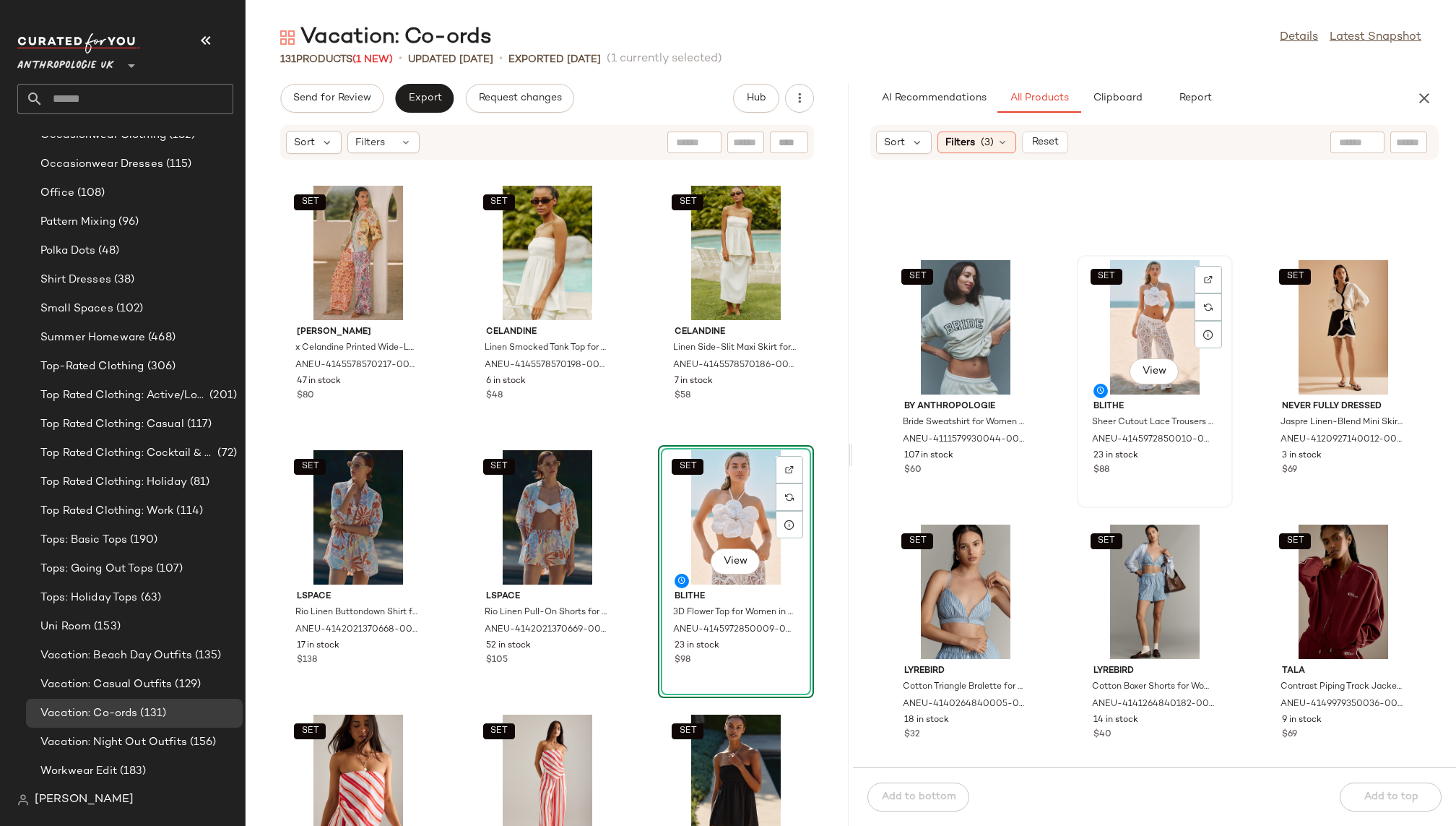
click at [1145, 329] on div "SET View" at bounding box center [1155, 327] width 146 height 134
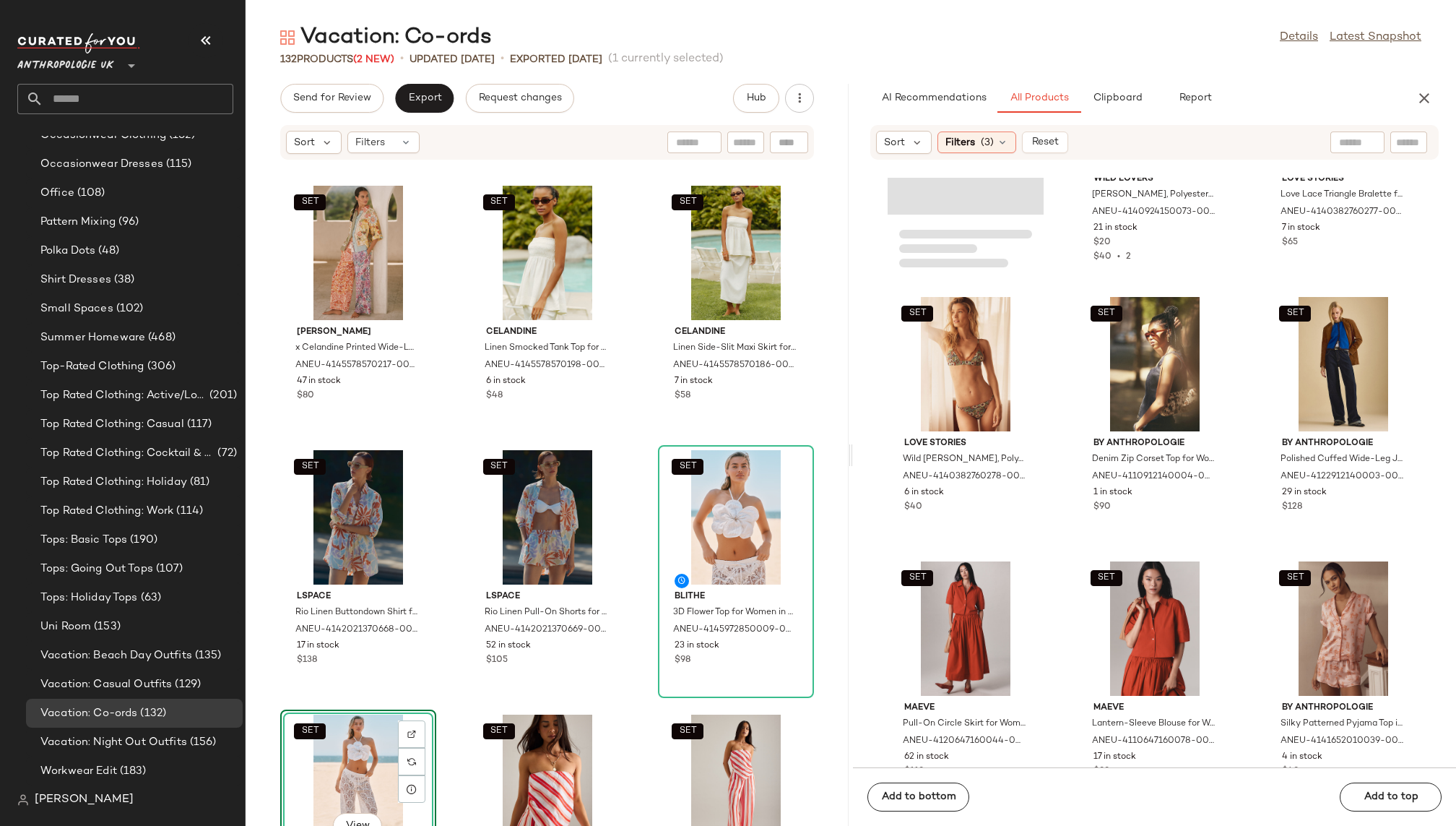
scroll to position [25299, 0]
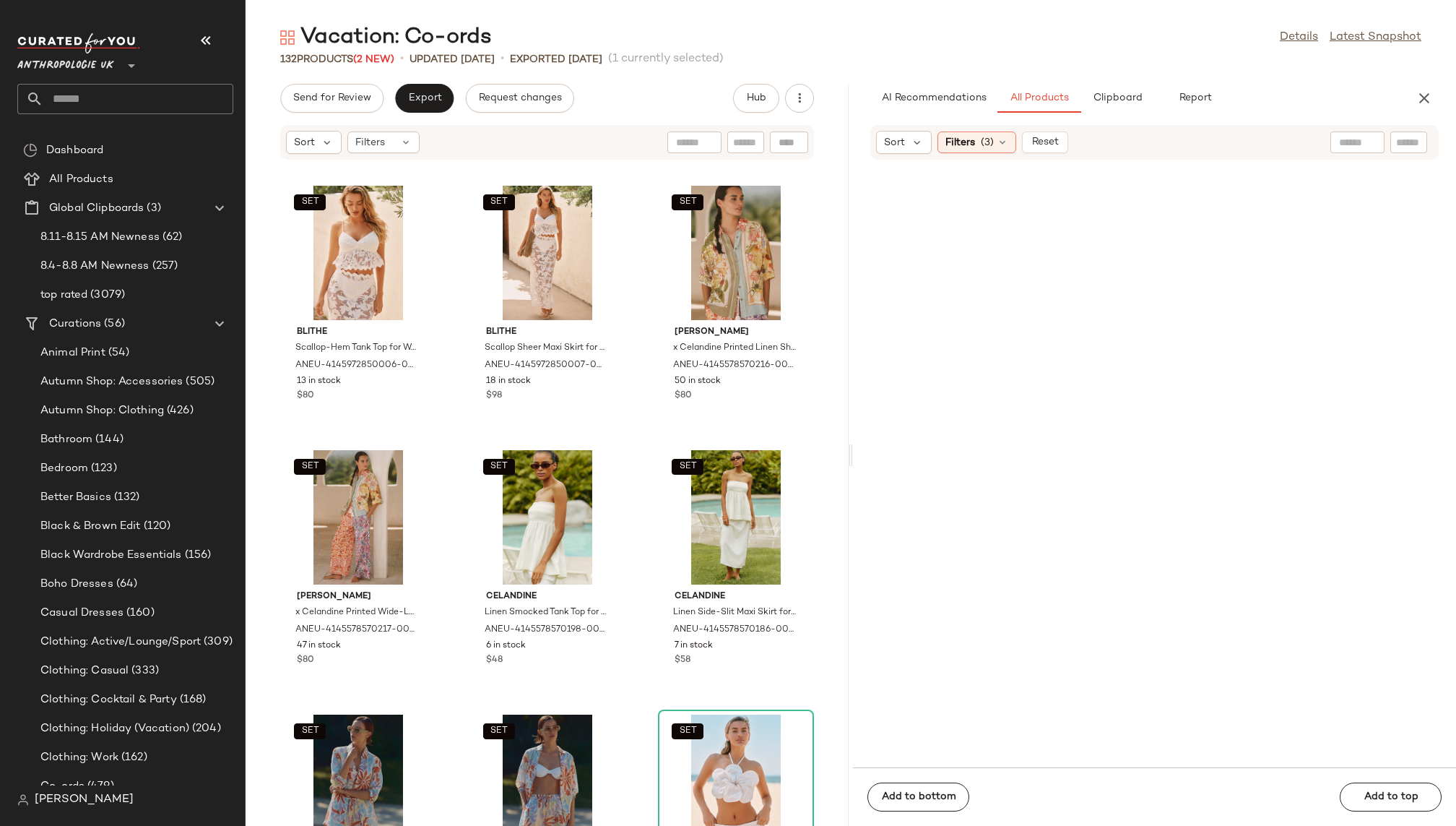
scroll to position [25299, 0]
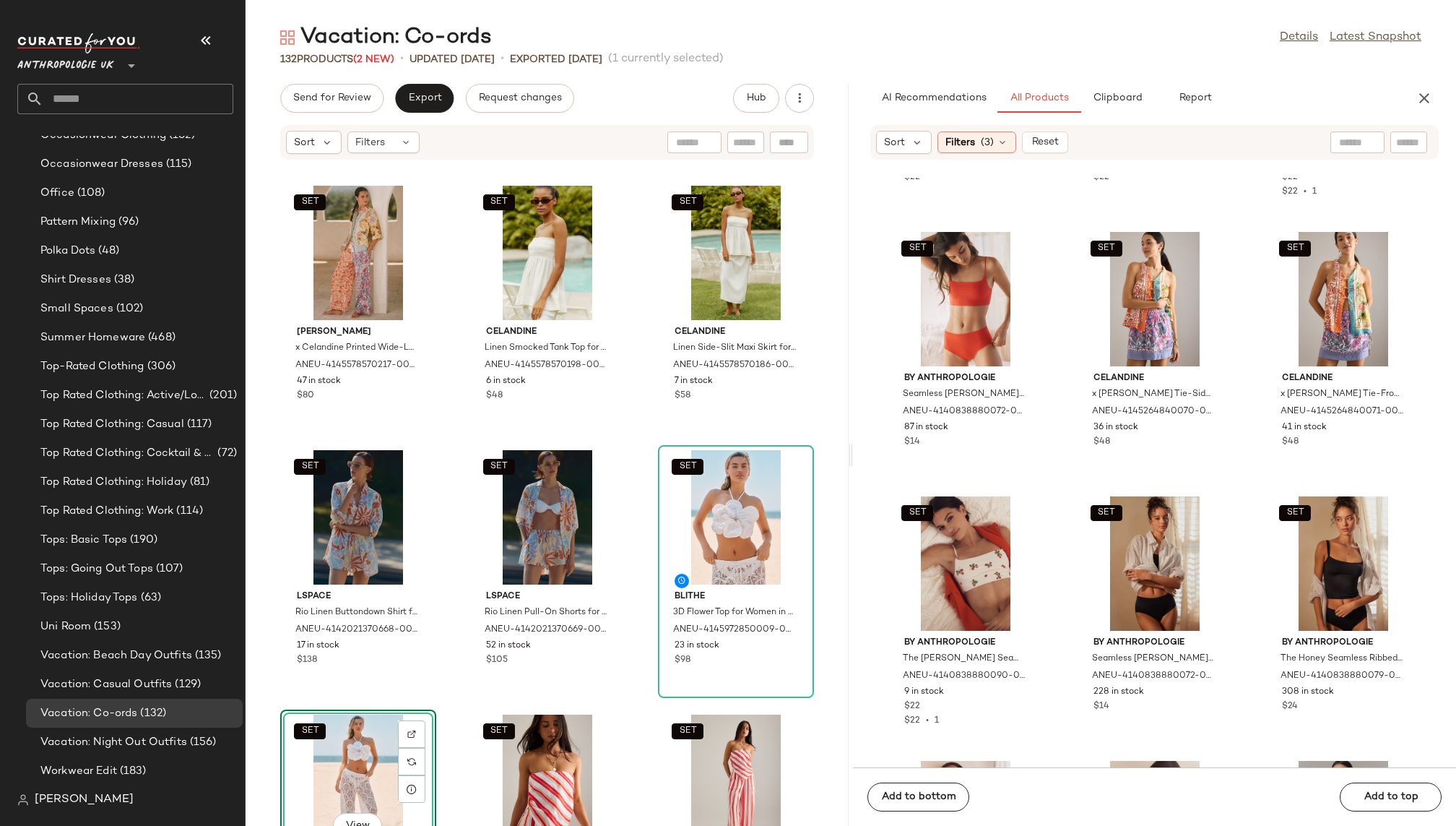
scroll to position [26395, 0]
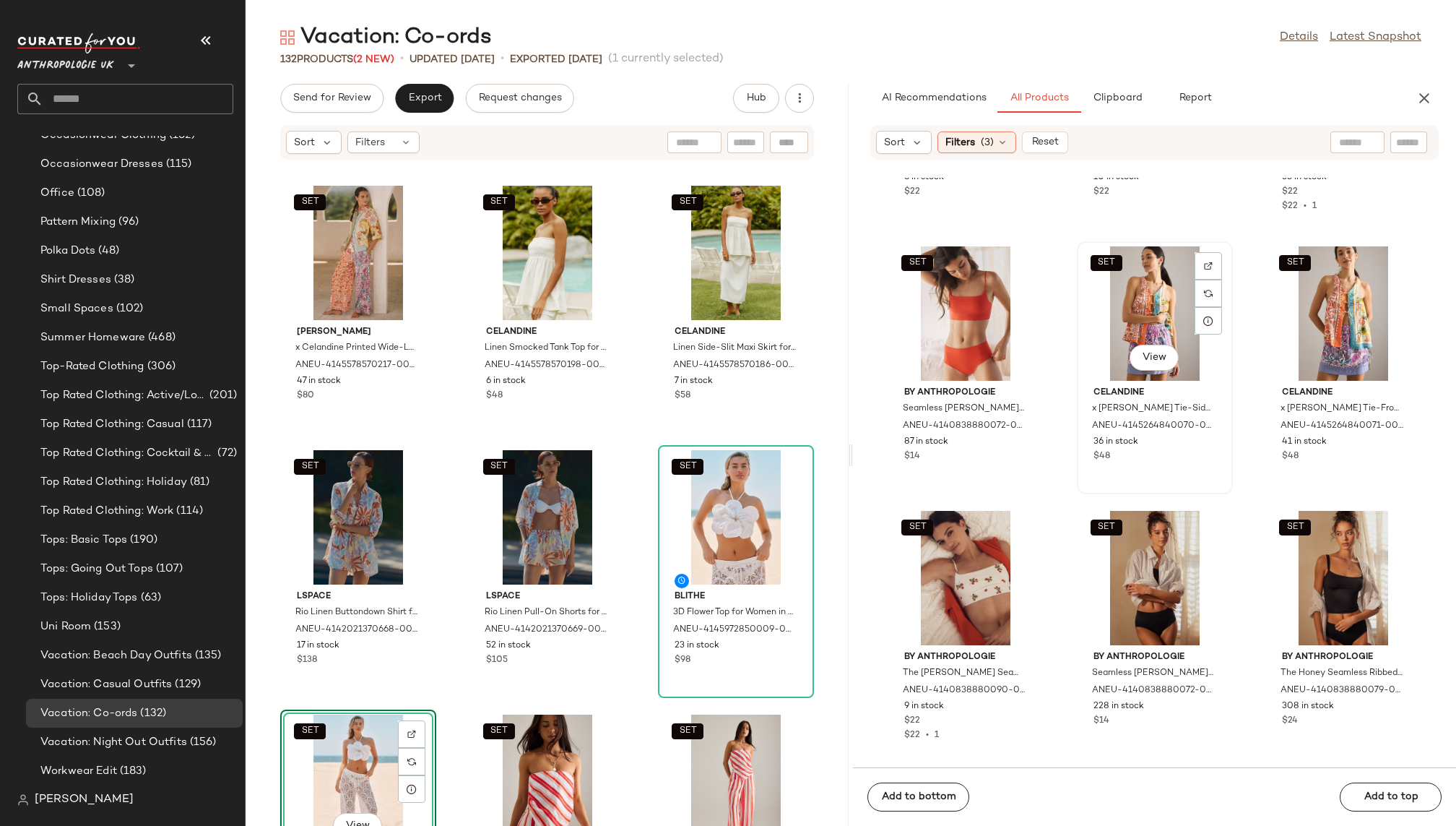
click at [1095, 301] on div "SET View" at bounding box center [1155, 314] width 146 height 134
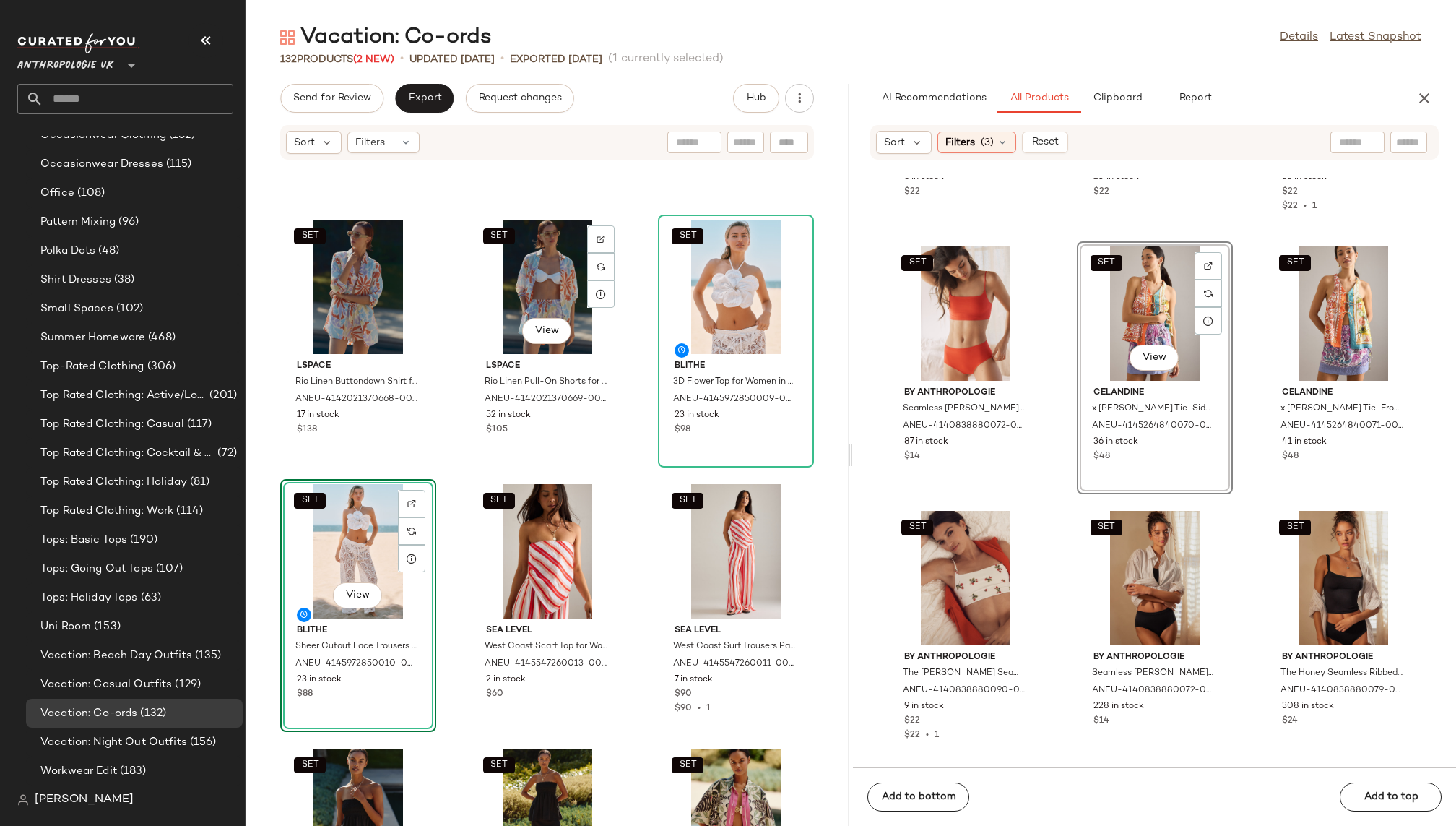
scroll to position [489, 0]
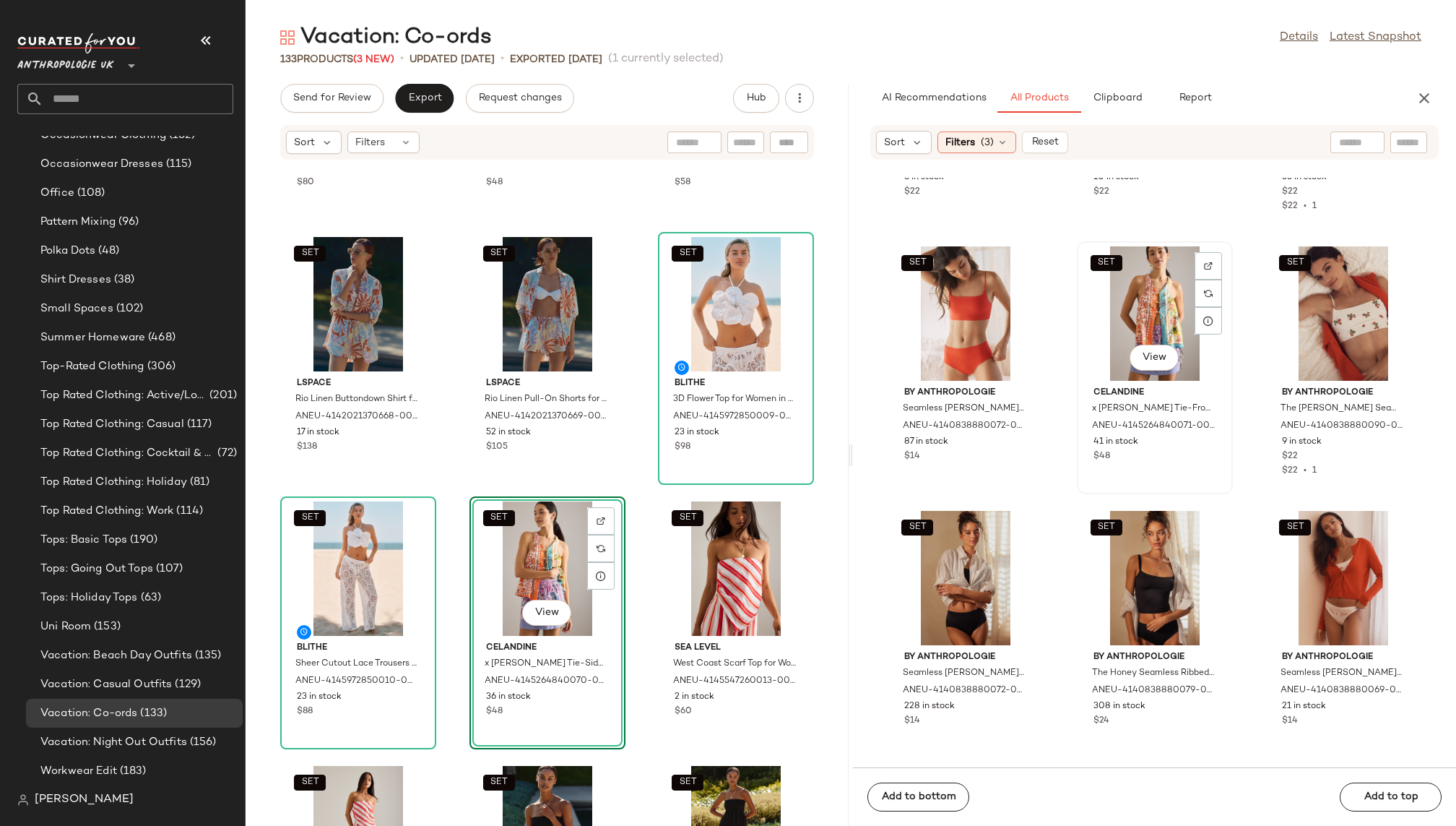
click at [1145, 303] on div "SET View" at bounding box center [1155, 314] width 146 height 134
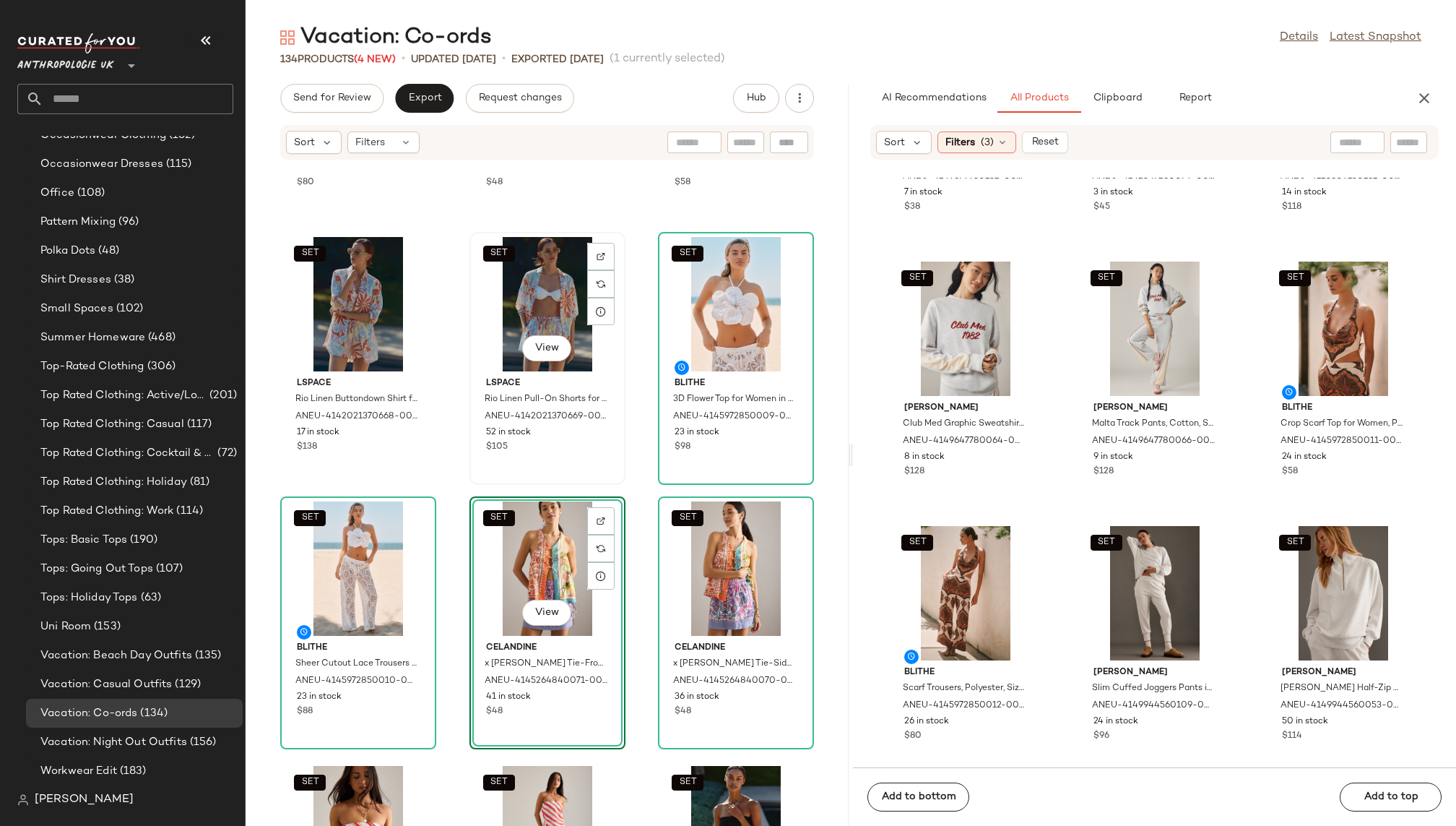
scroll to position [0, 0]
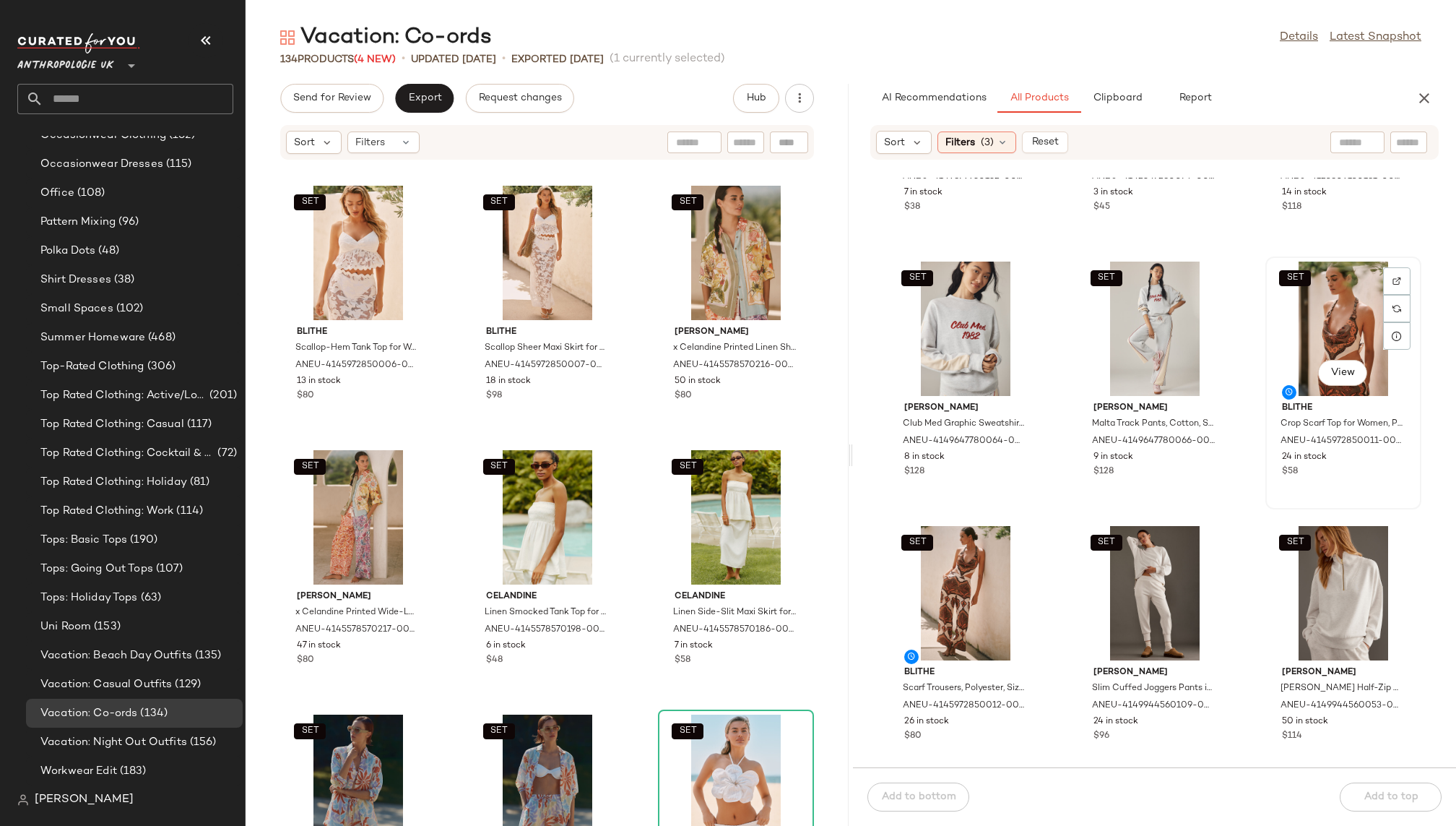
click at [1301, 316] on div "SET View" at bounding box center [1344, 329] width 146 height 134
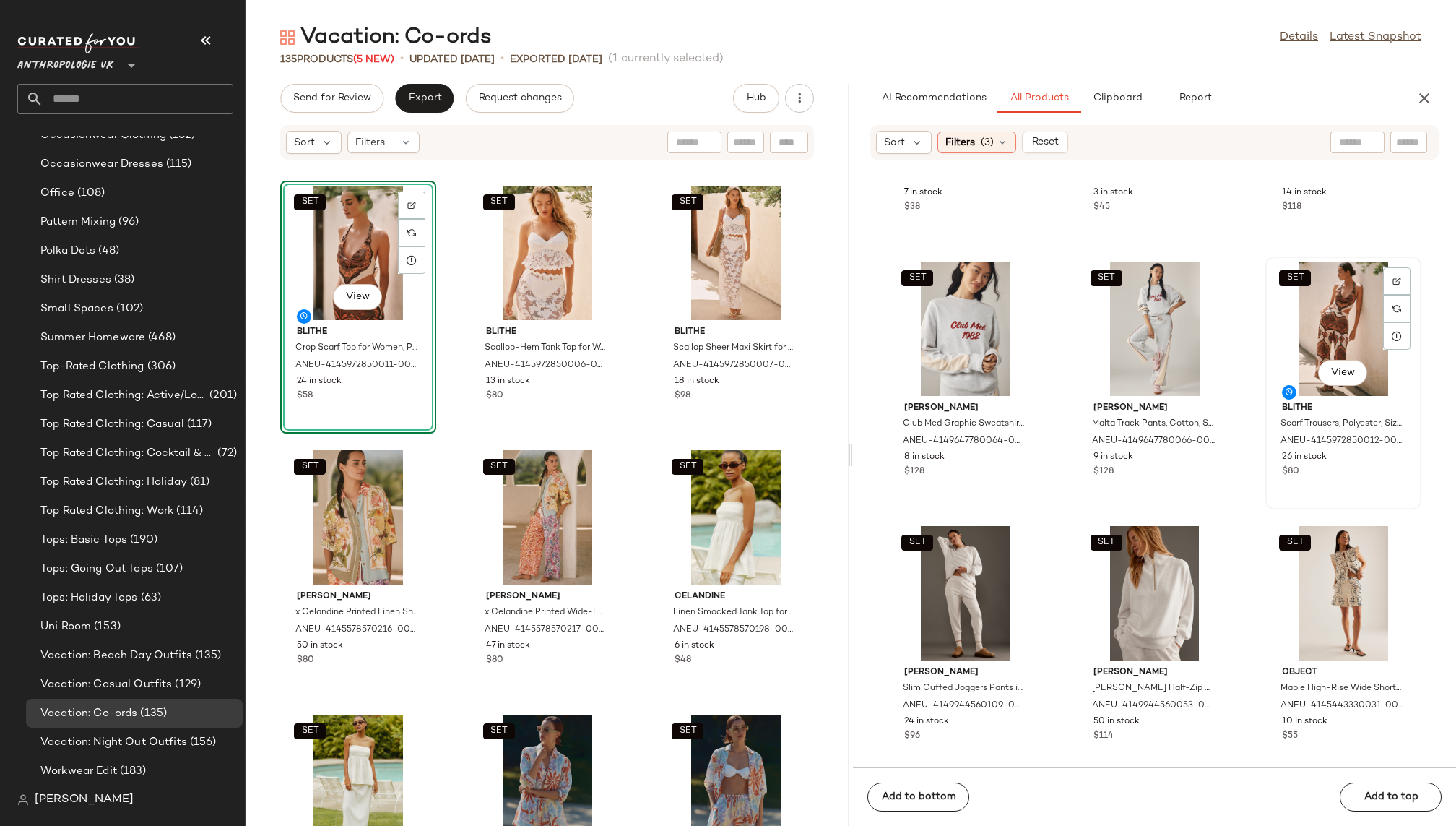
click at [1290, 314] on div "SET View" at bounding box center [1344, 329] width 146 height 134
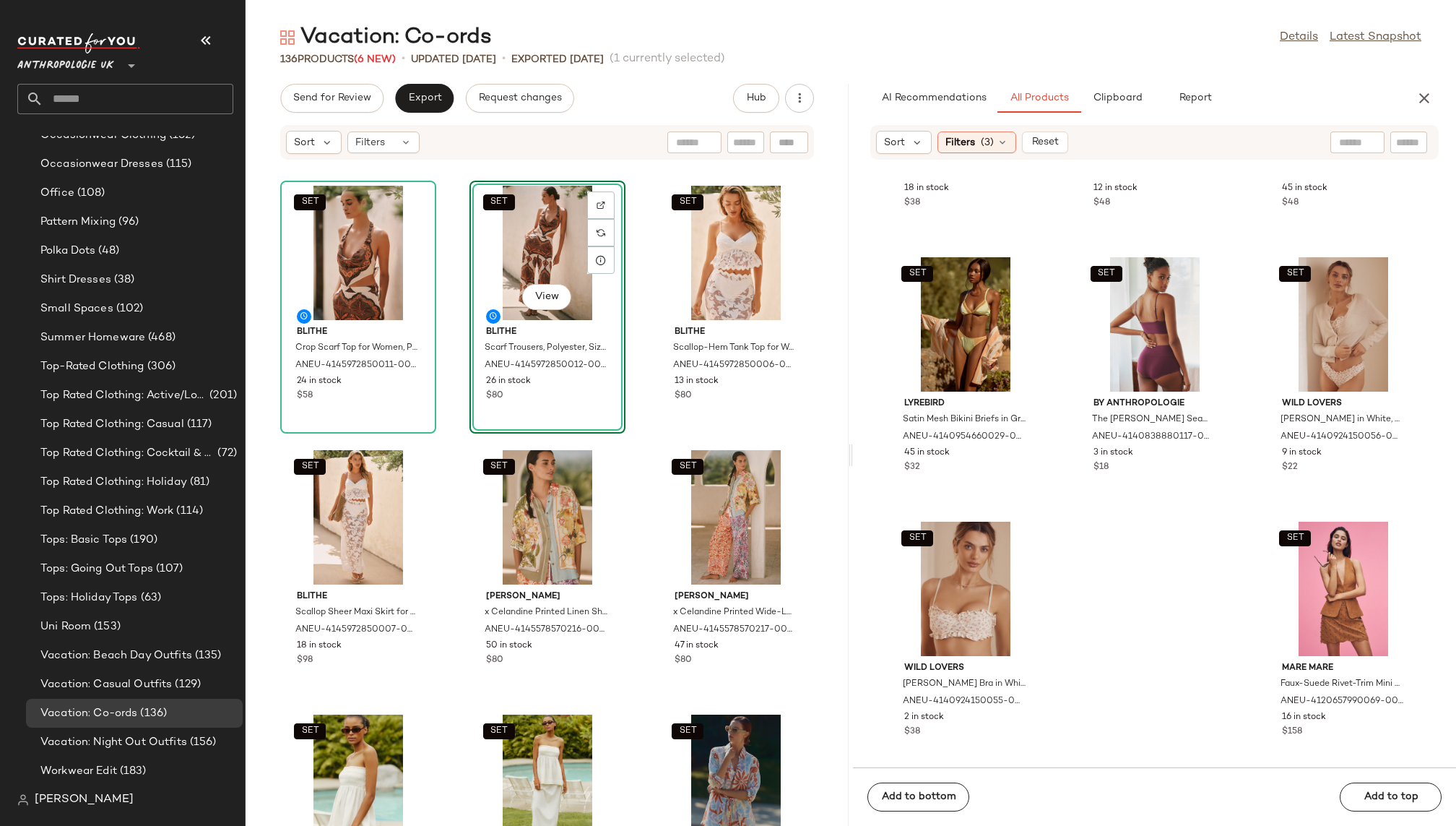
scroll to position [40137, 0]
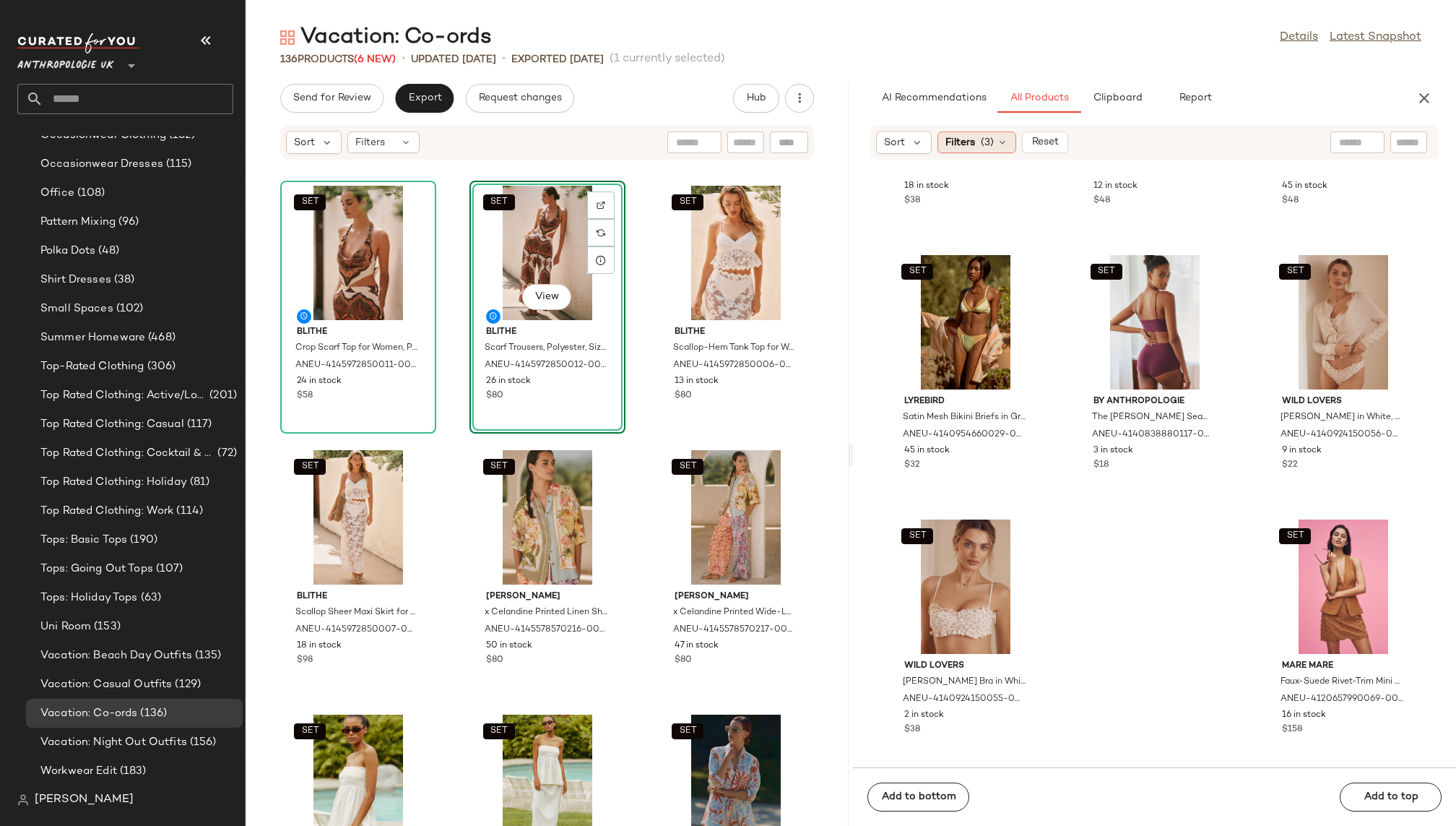
click at [989, 138] on span "(3)" at bounding box center [987, 143] width 13 height 15
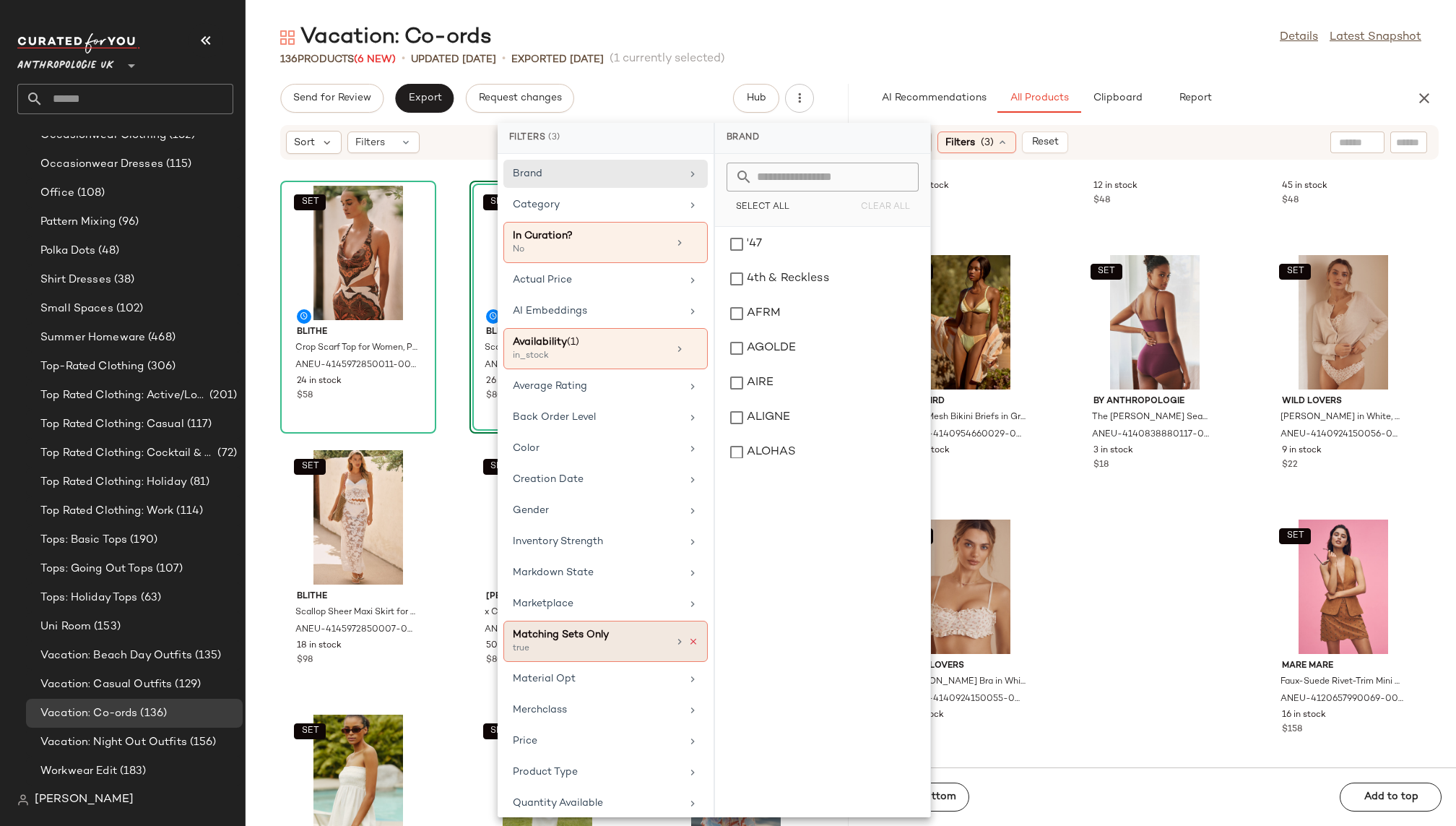
click at [688, 636] on icon at bounding box center [693, 642] width 10 height 10
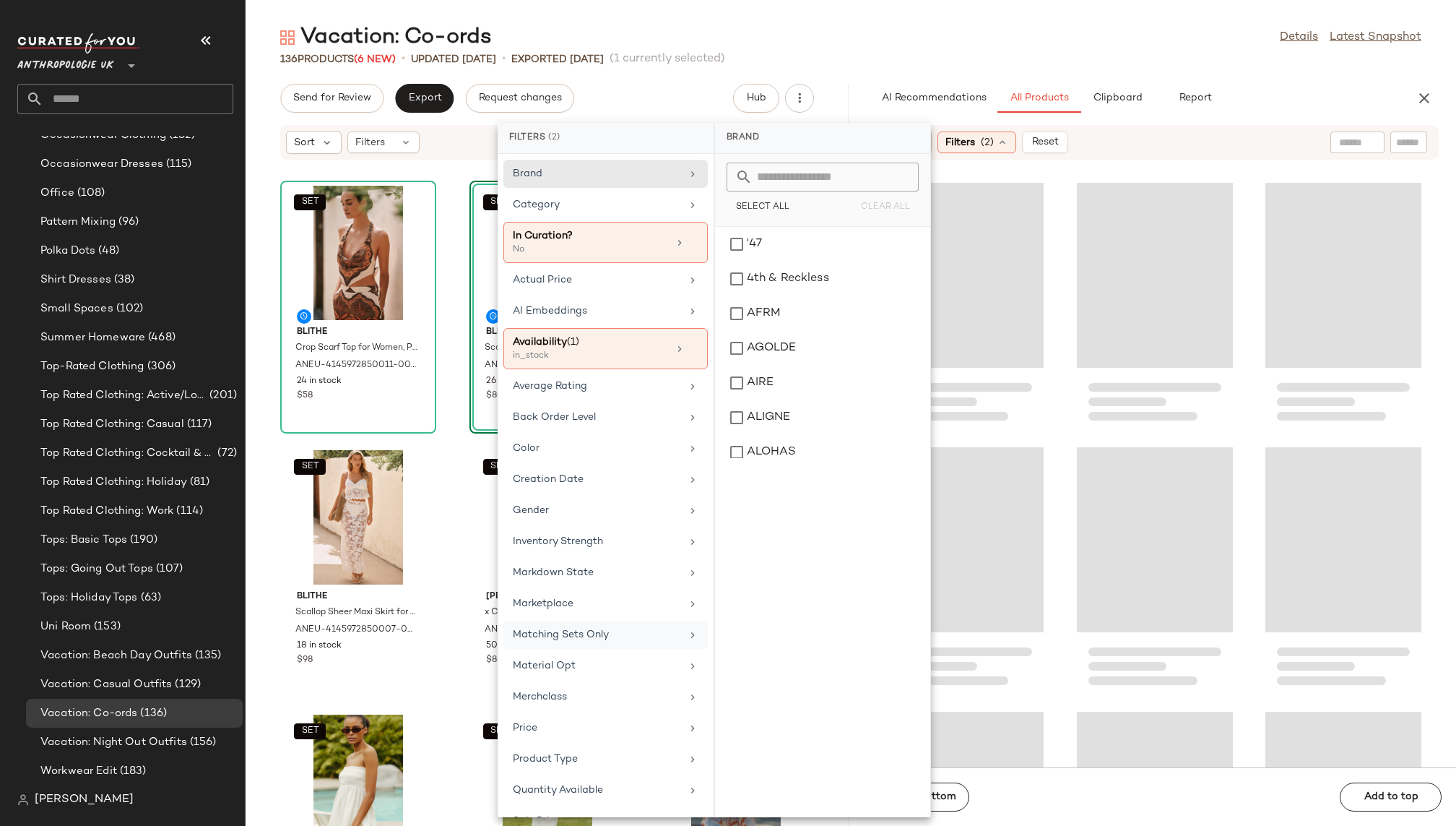
click at [999, 78] on div "Vacation: Co-ords Details Latest Snapshot 136 Products (6 New) • updated Aug 12…" at bounding box center [850, 424] width 1211 height 803
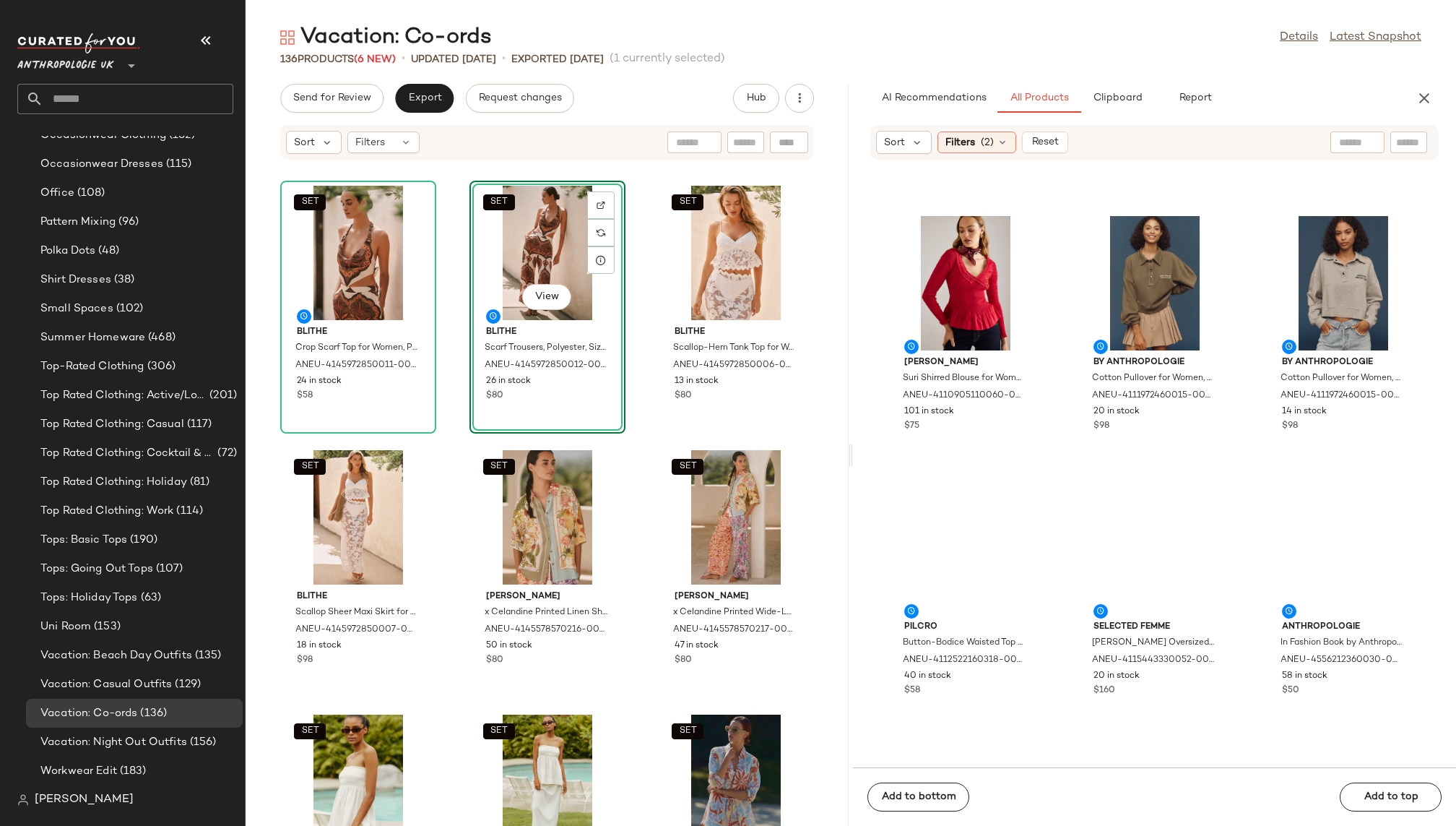
scroll to position [6926, 0]
